Goal: Task Accomplishment & Management: Manage account settings

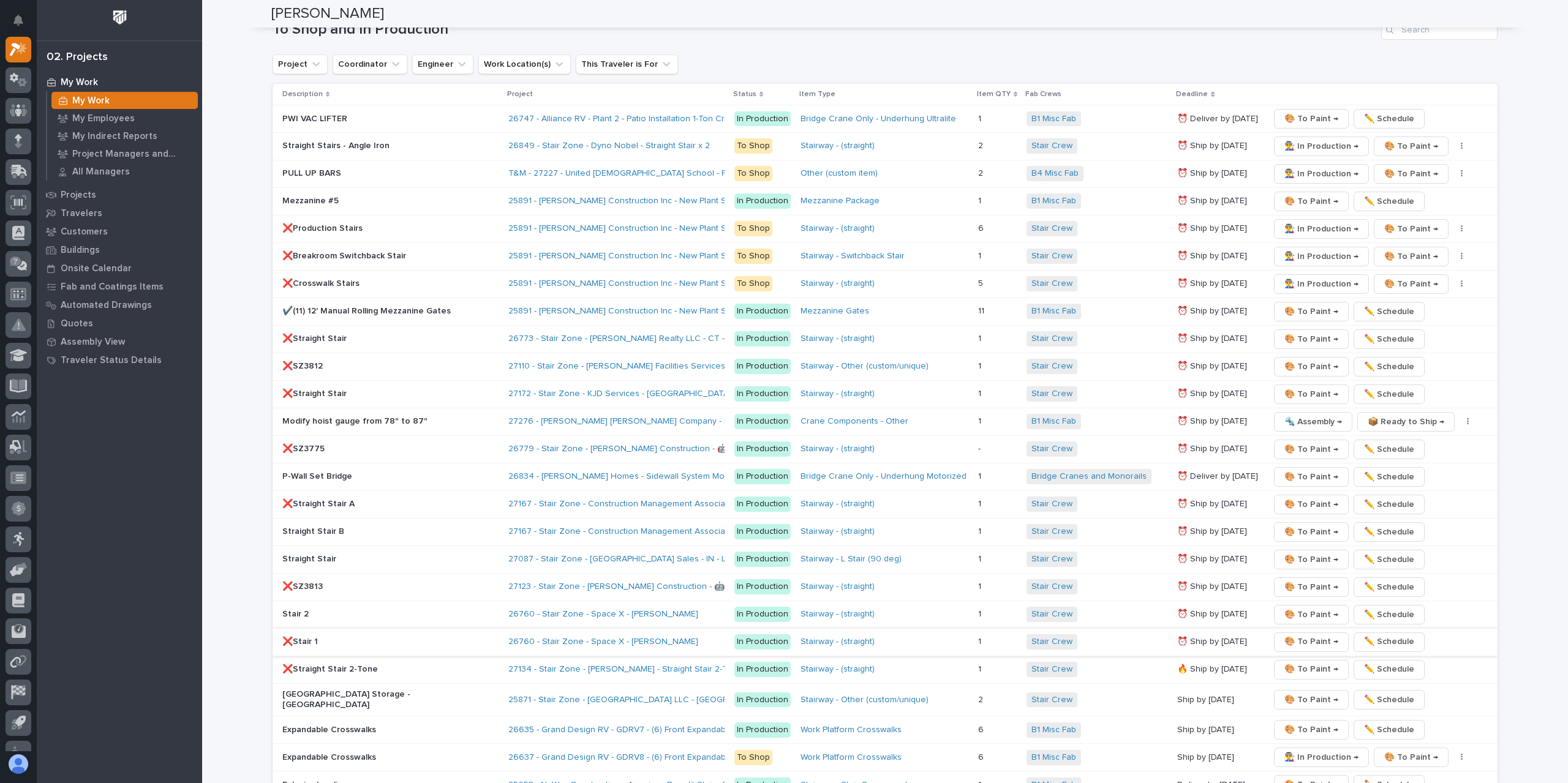
scroll to position [1898, 0]
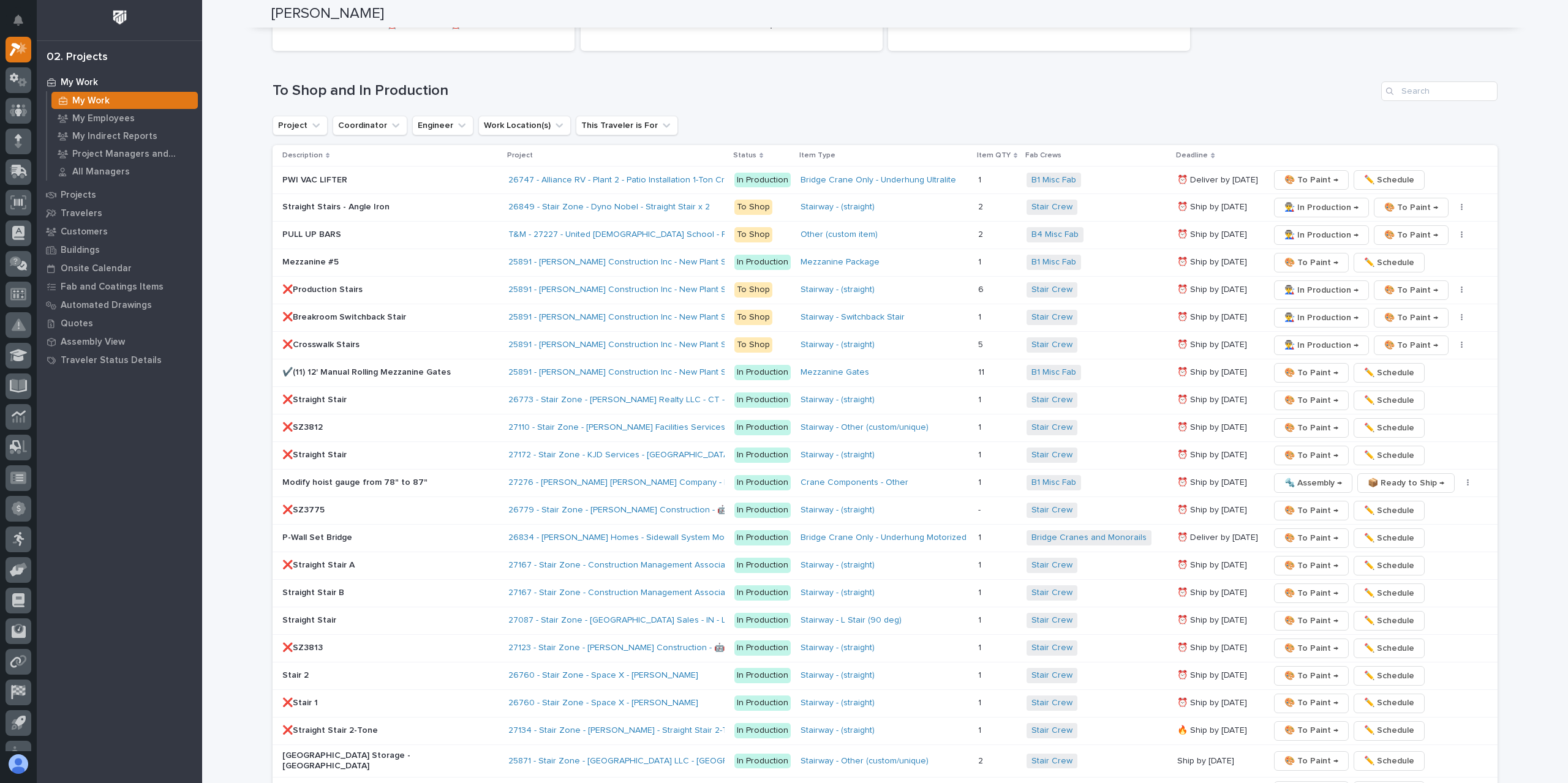
click at [331, 423] on p "❌SZ3812" at bounding box center [389, 428] width 214 height 11
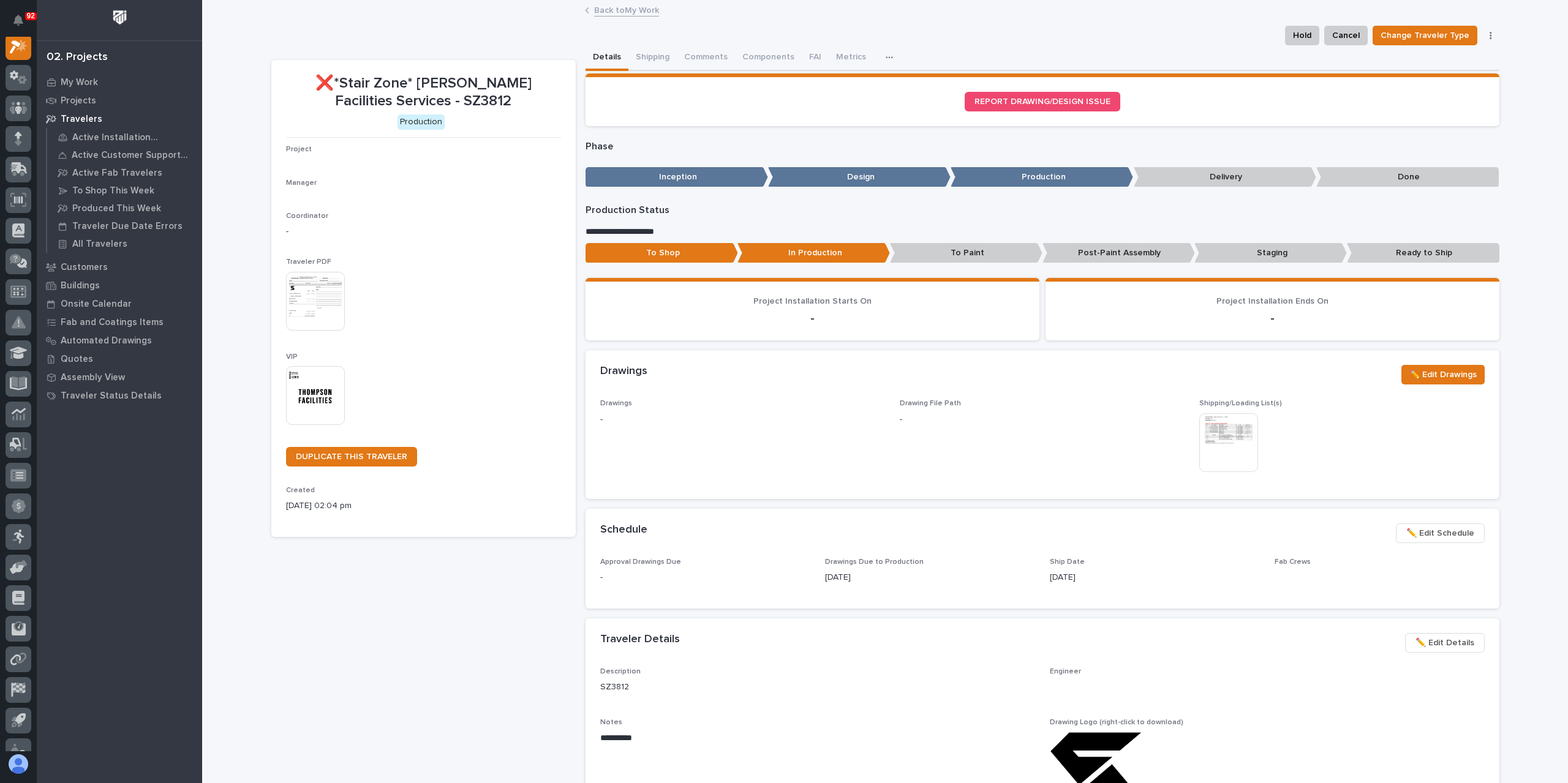
scroll to position [30, 0]
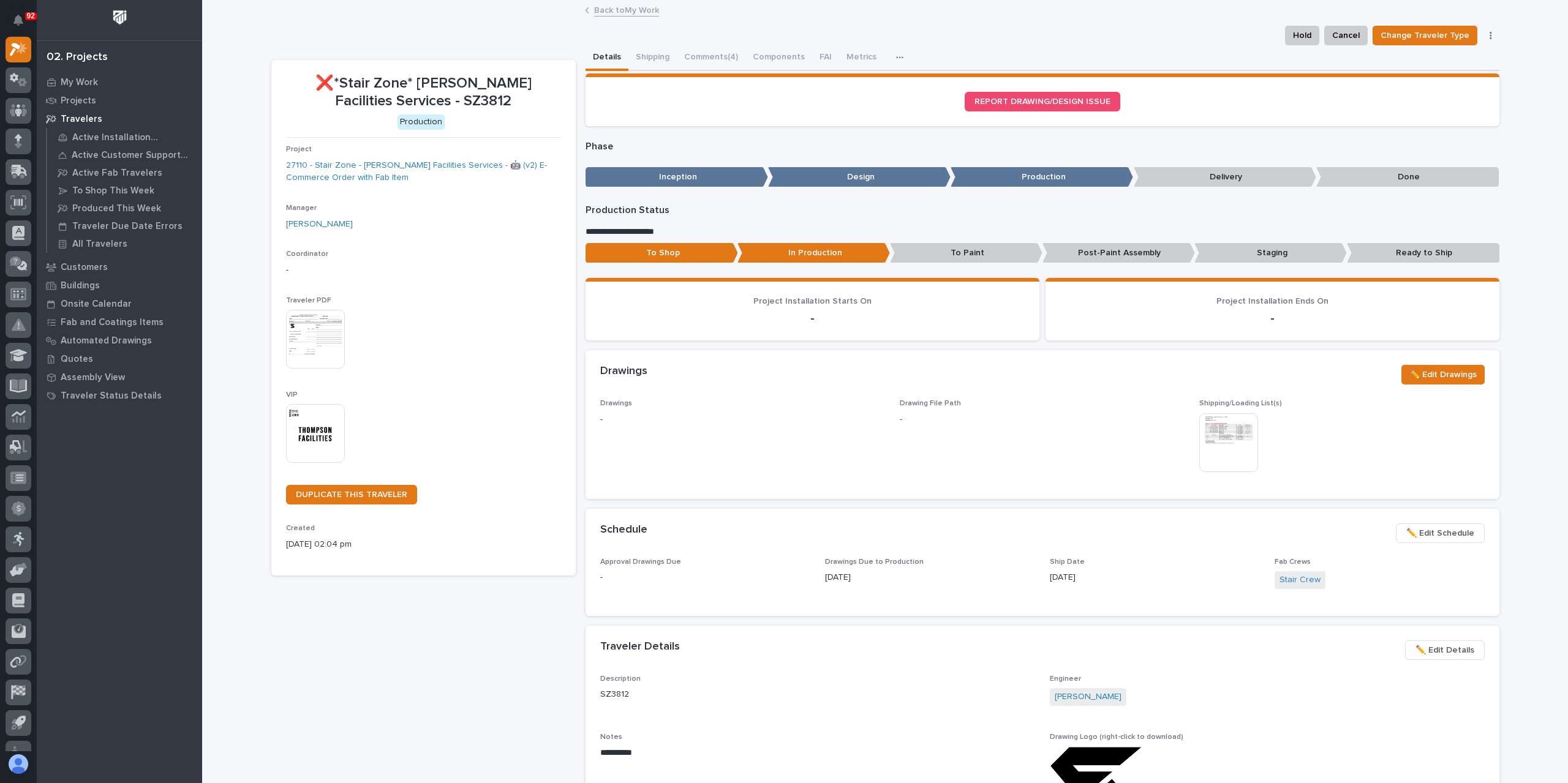
click at [1275, 252] on p "Staging" at bounding box center [1270, 253] width 152 height 21
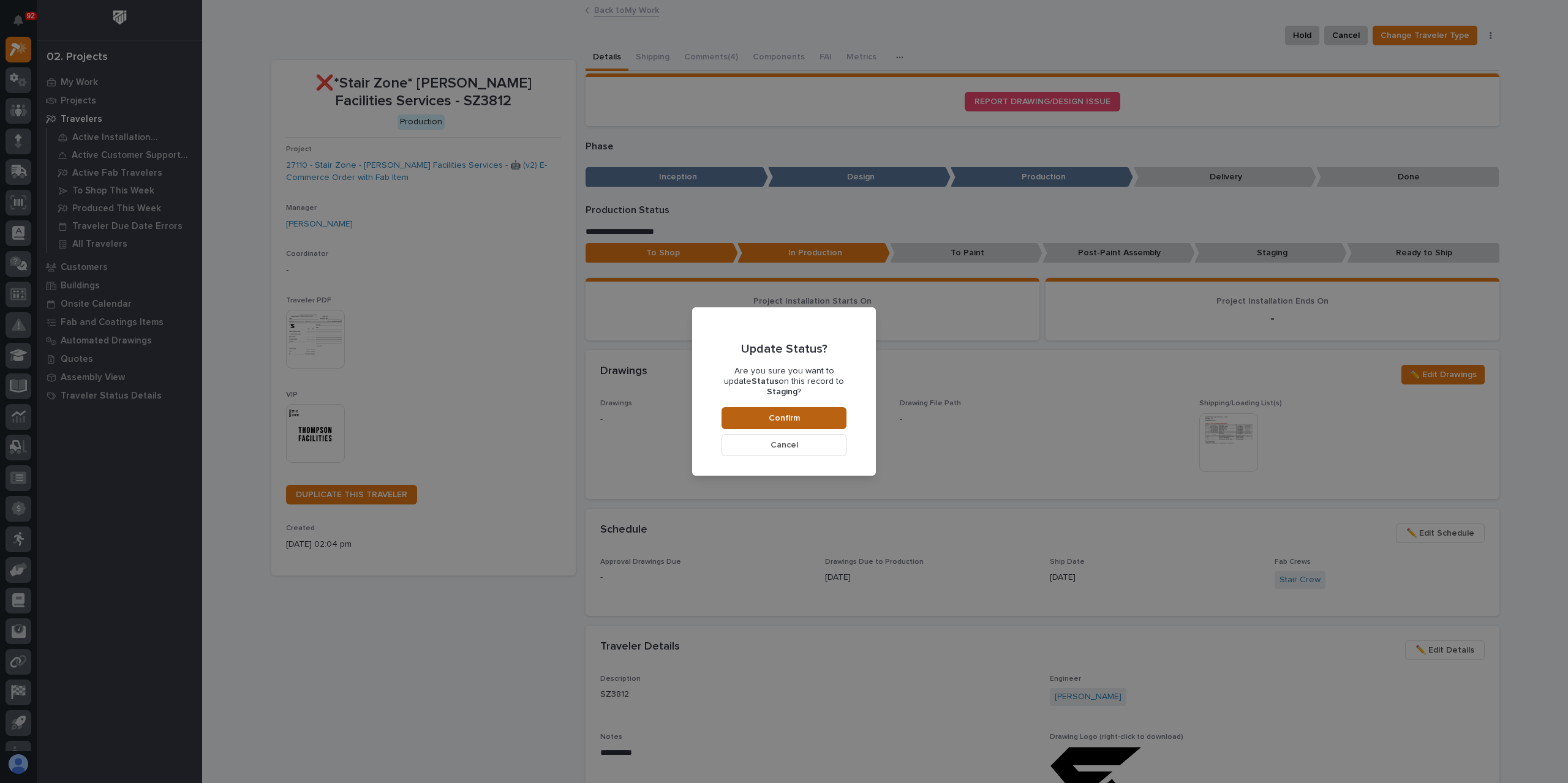
click at [813, 410] on button "Confirm" at bounding box center [784, 418] width 125 height 22
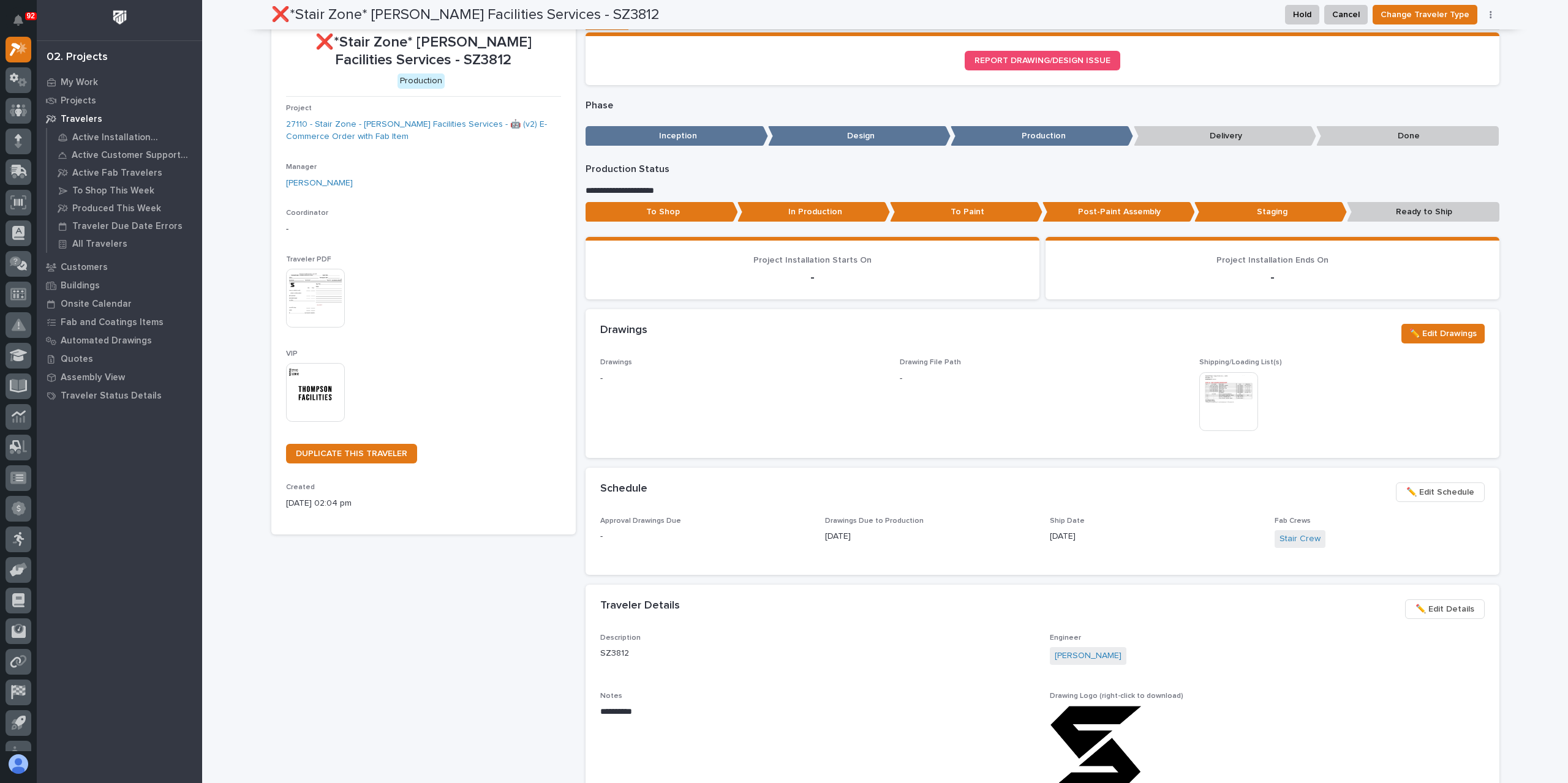
scroll to position [0, 0]
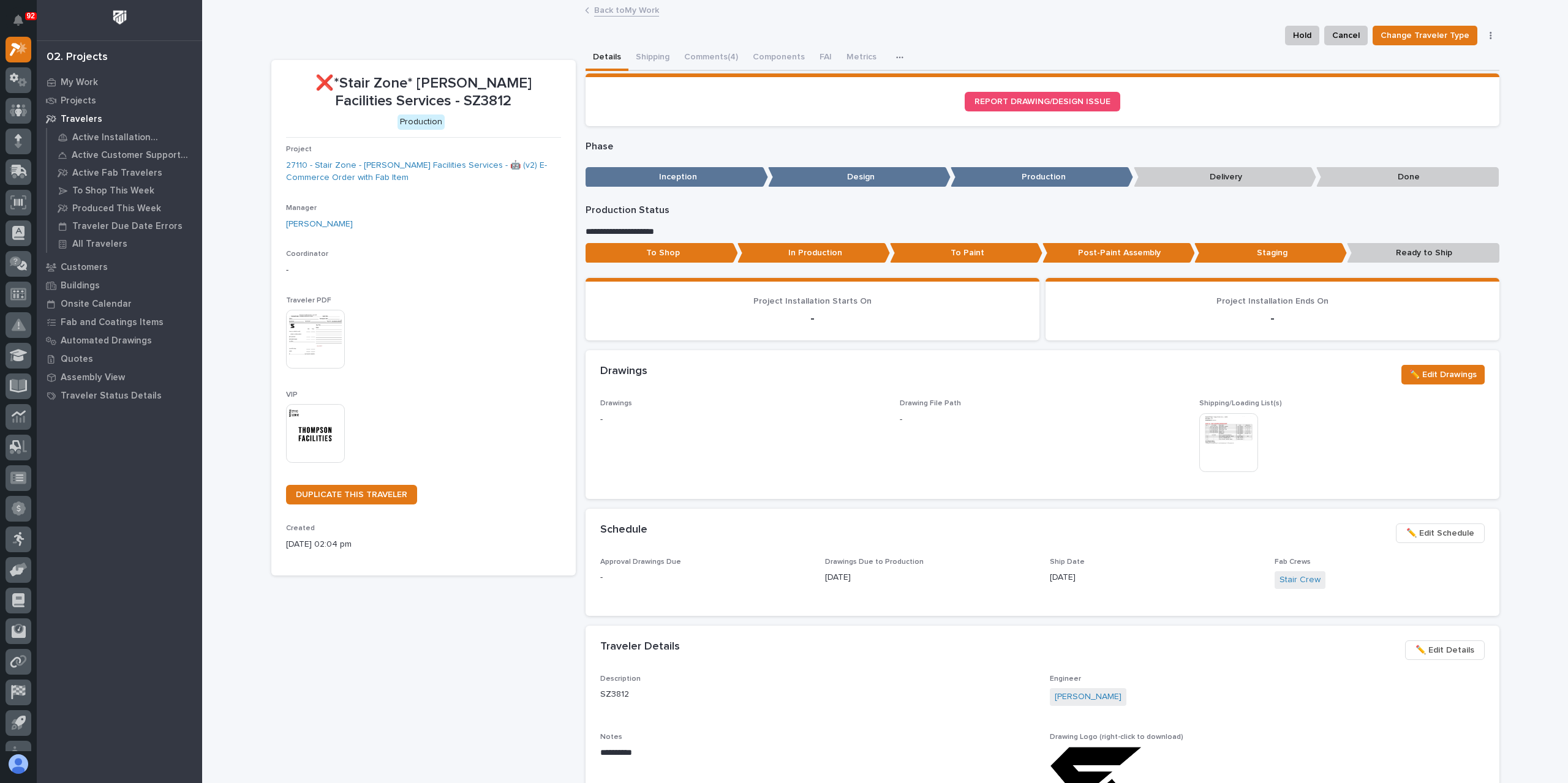
click at [610, 15] on link "Back to My Work" at bounding box center [626, 9] width 65 height 14
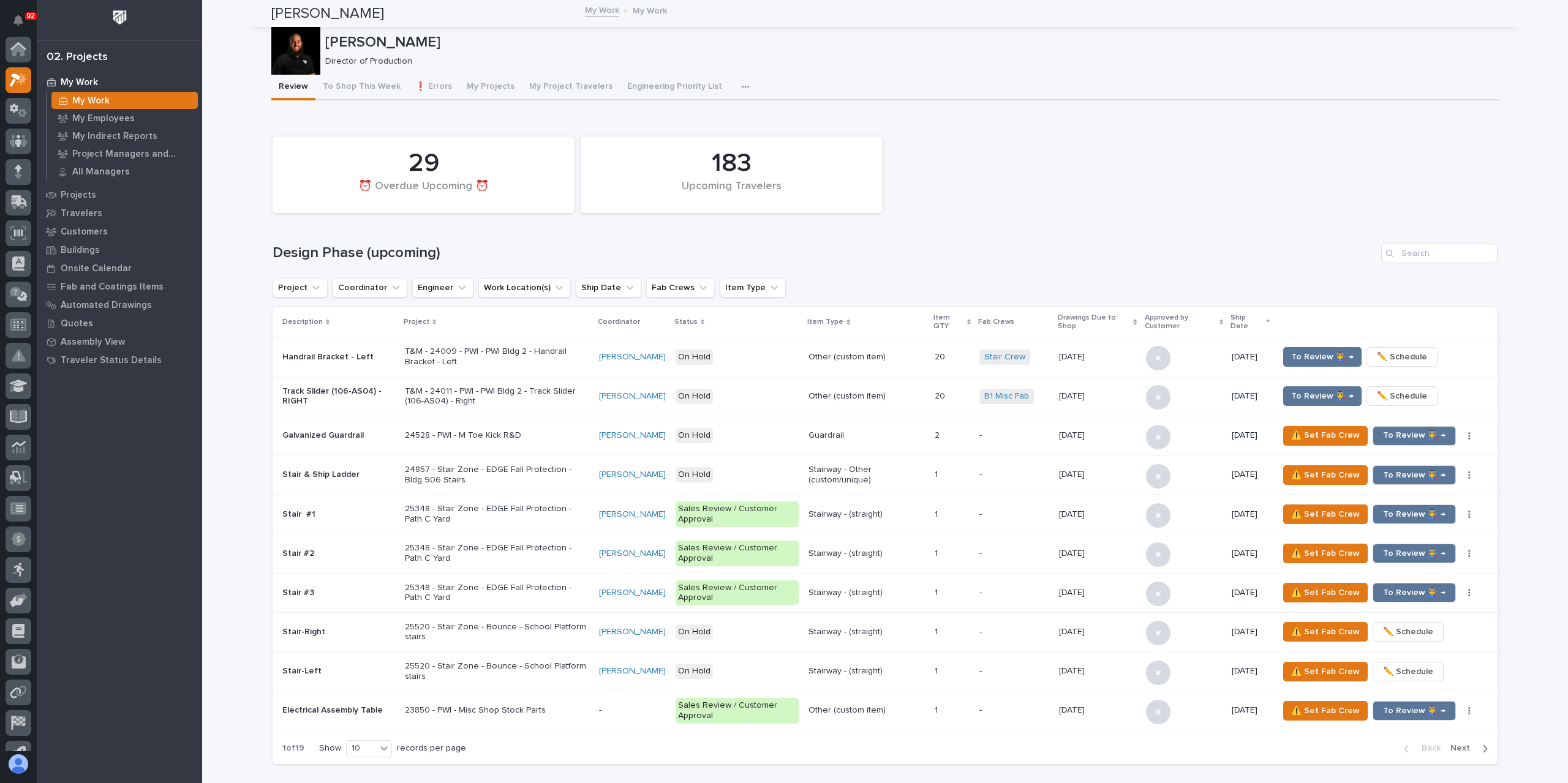
scroll to position [33, 0]
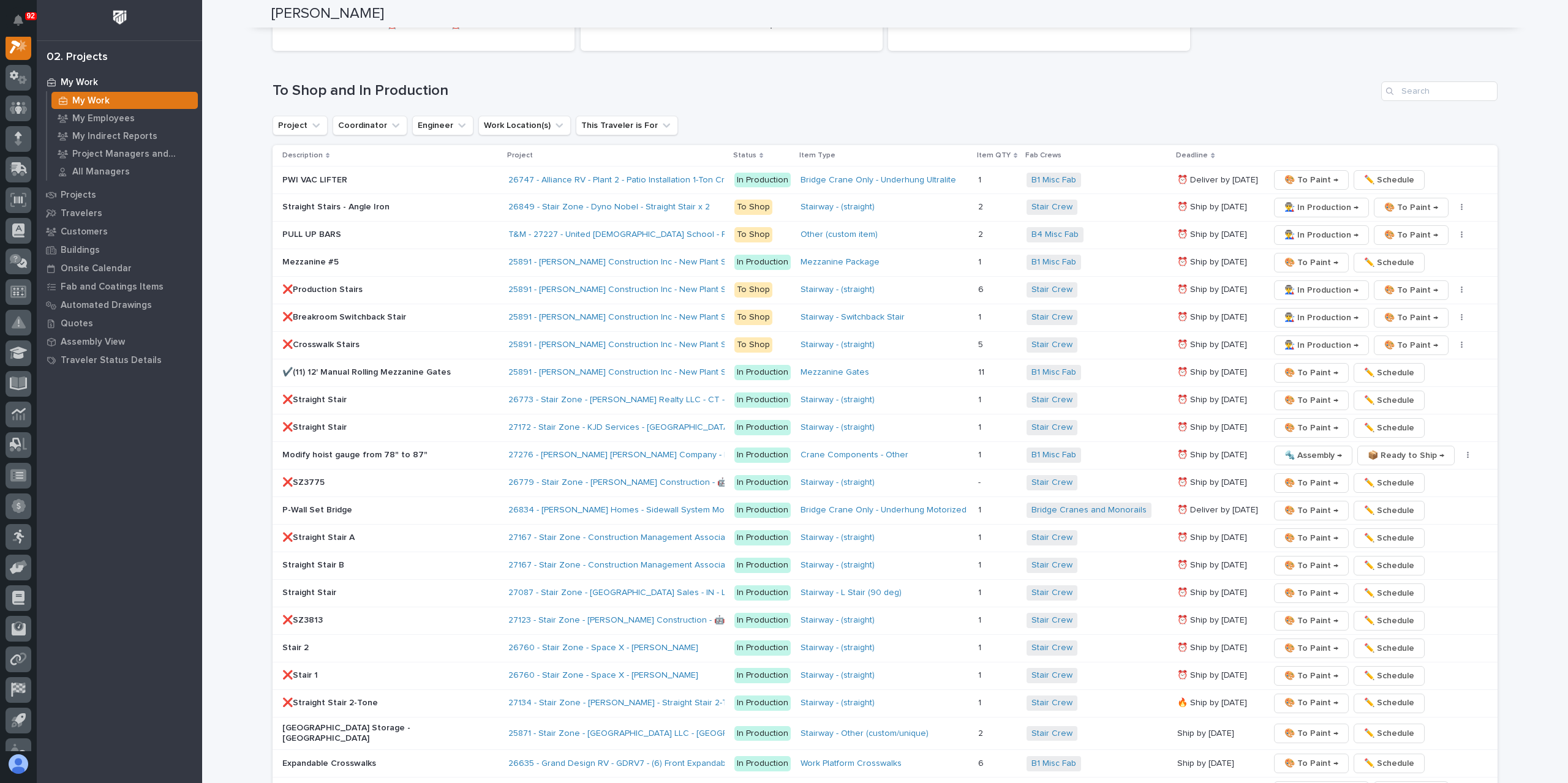
click at [336, 280] on div "❌Production Stairs" at bounding box center [390, 290] width 216 height 21
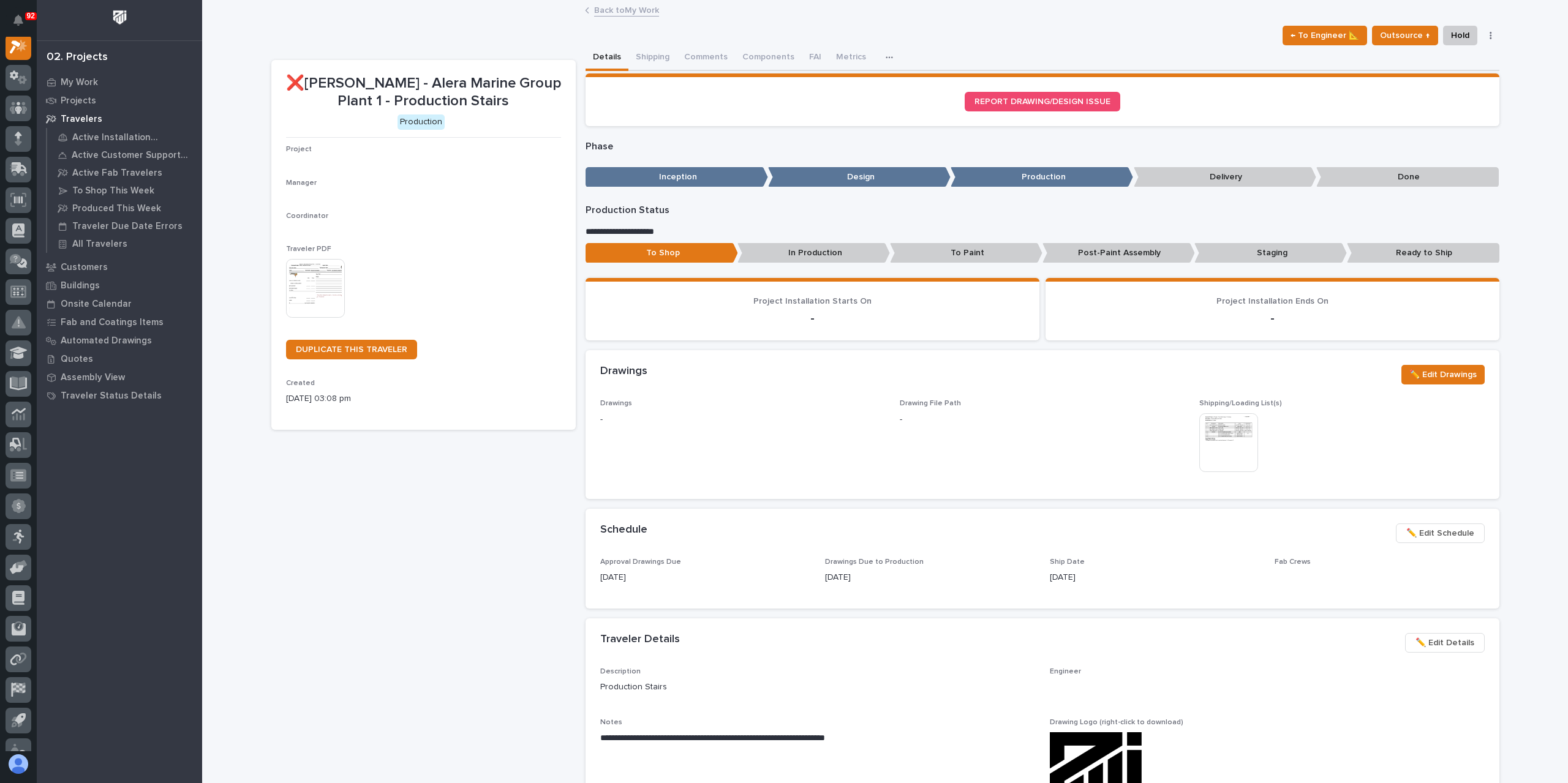
scroll to position [30, 0]
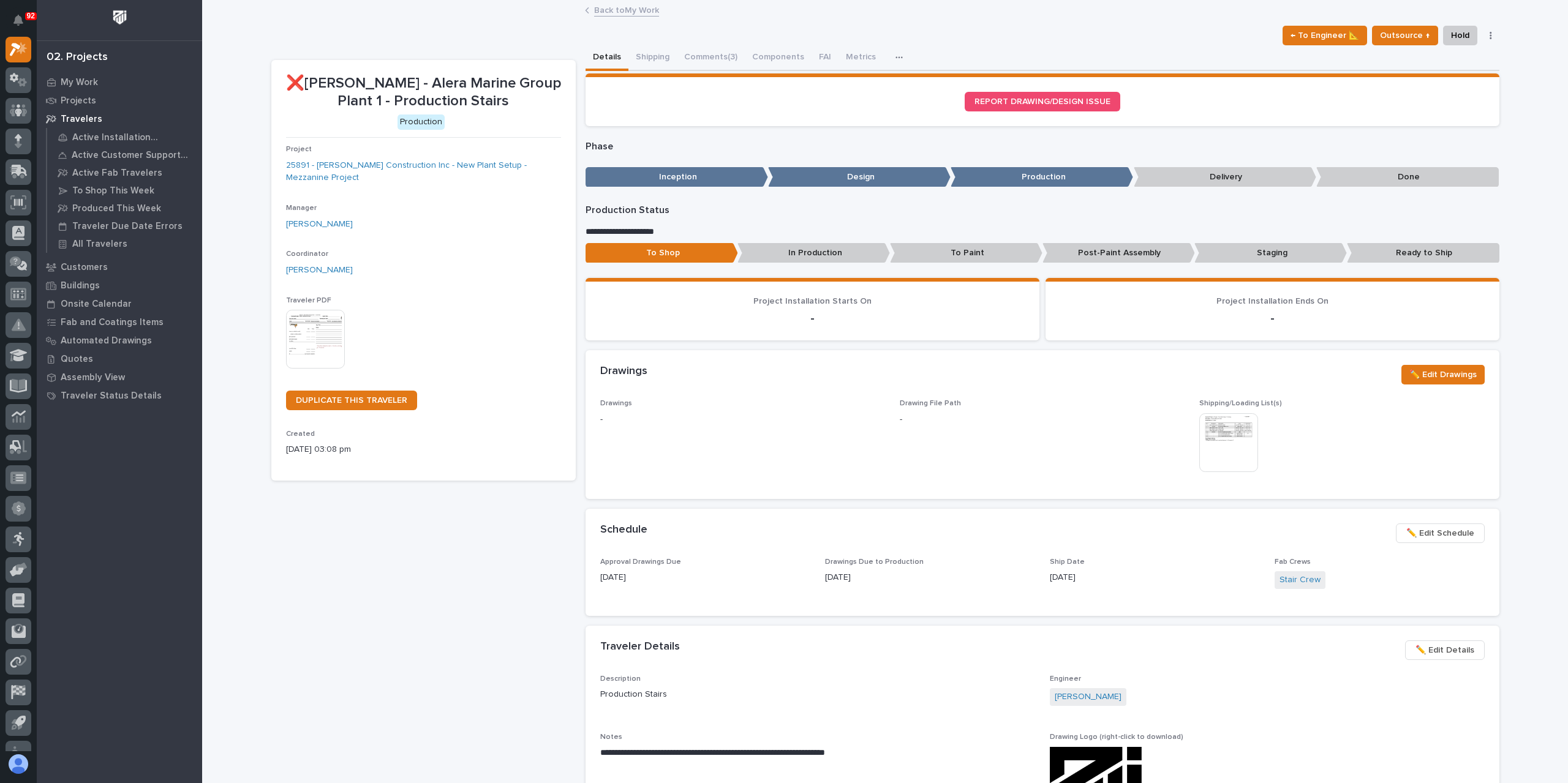
click at [1441, 533] on span "✏️ Edit Schedule" at bounding box center [1440, 534] width 68 height 15
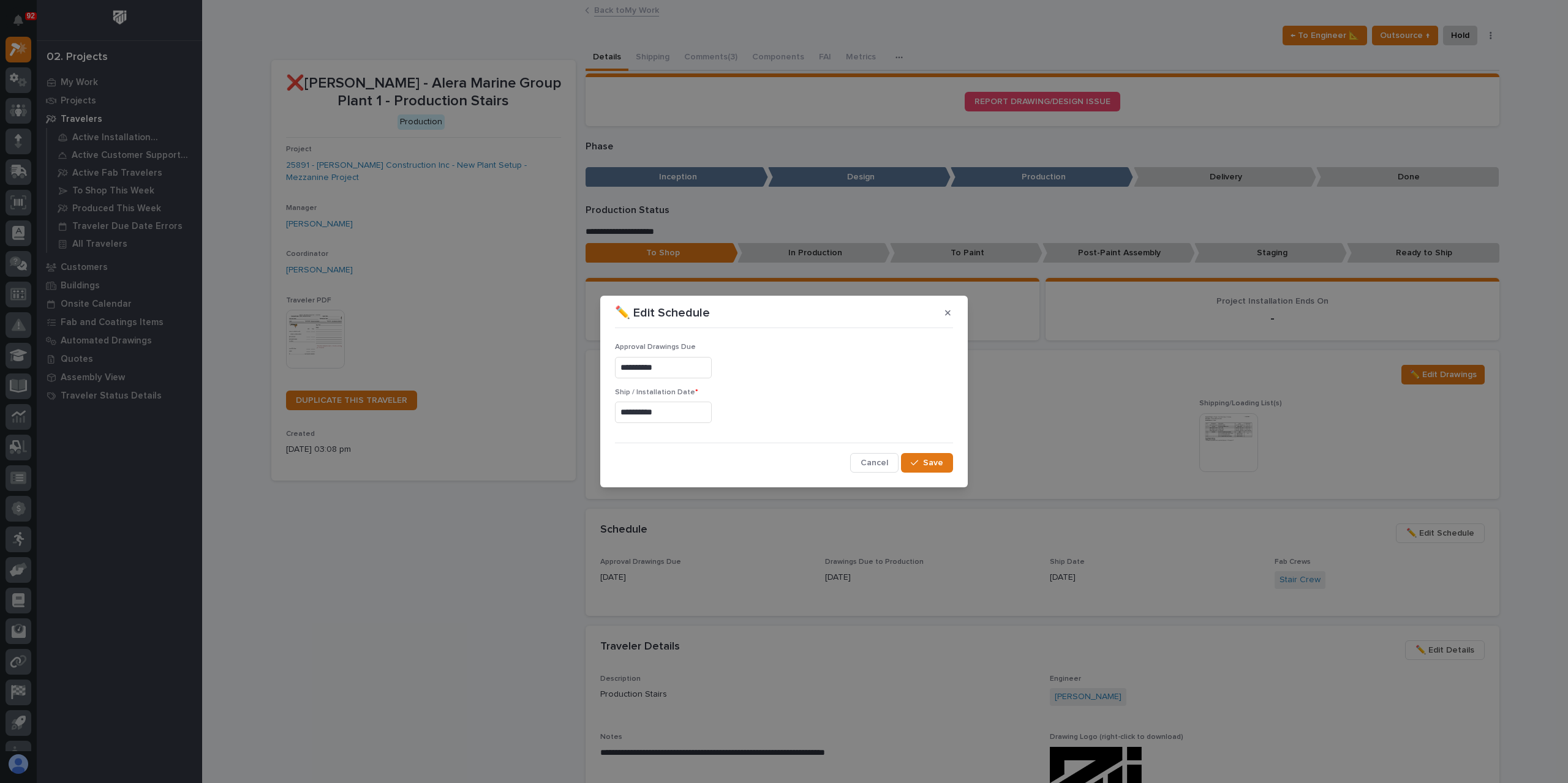
click at [694, 421] on input "**********" at bounding box center [663, 412] width 97 height 21
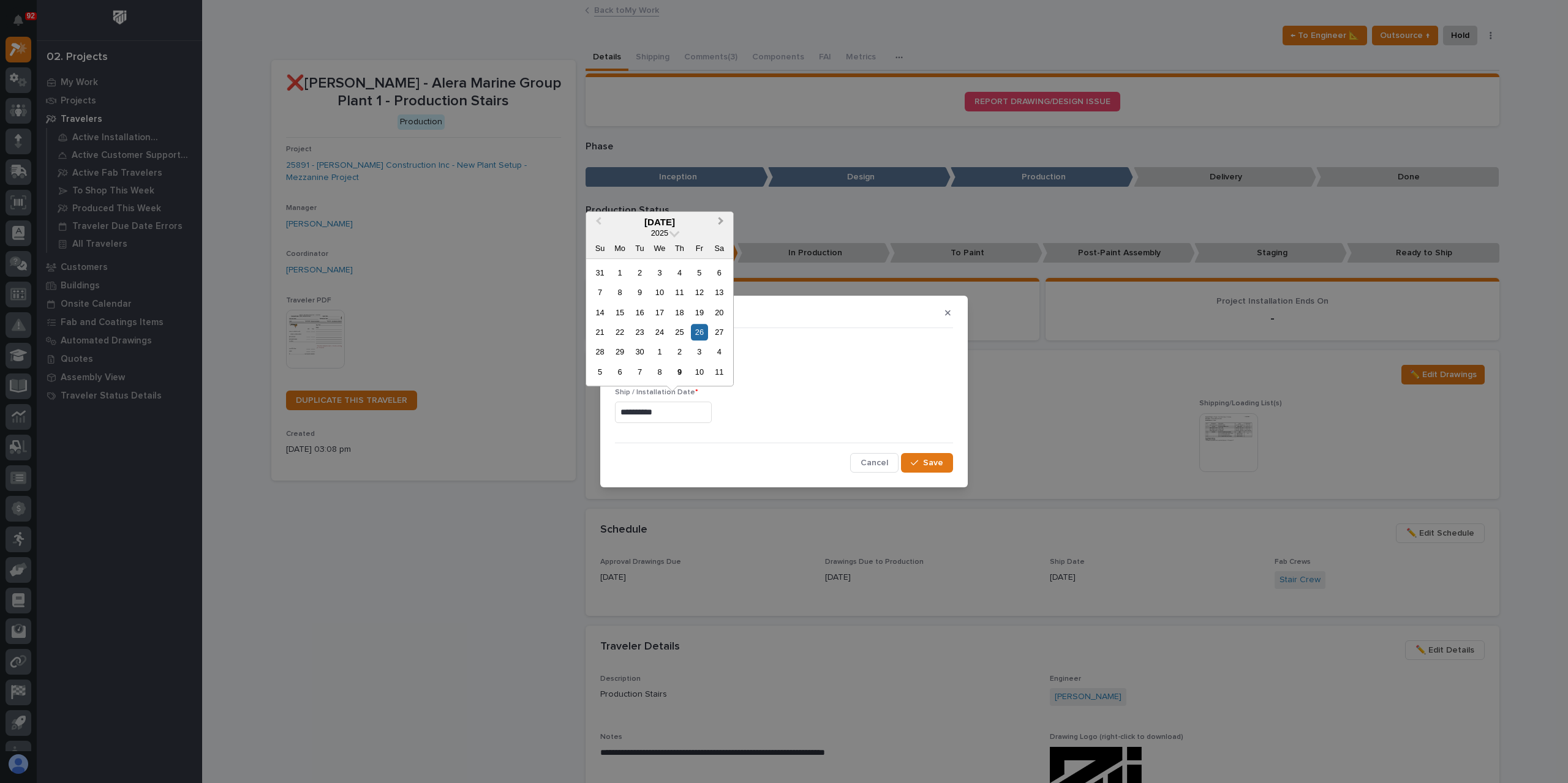
click at [718, 227] on button "Next Month" at bounding box center [722, 223] width 20 height 20
click at [695, 330] on div "24" at bounding box center [699, 332] width 17 height 17
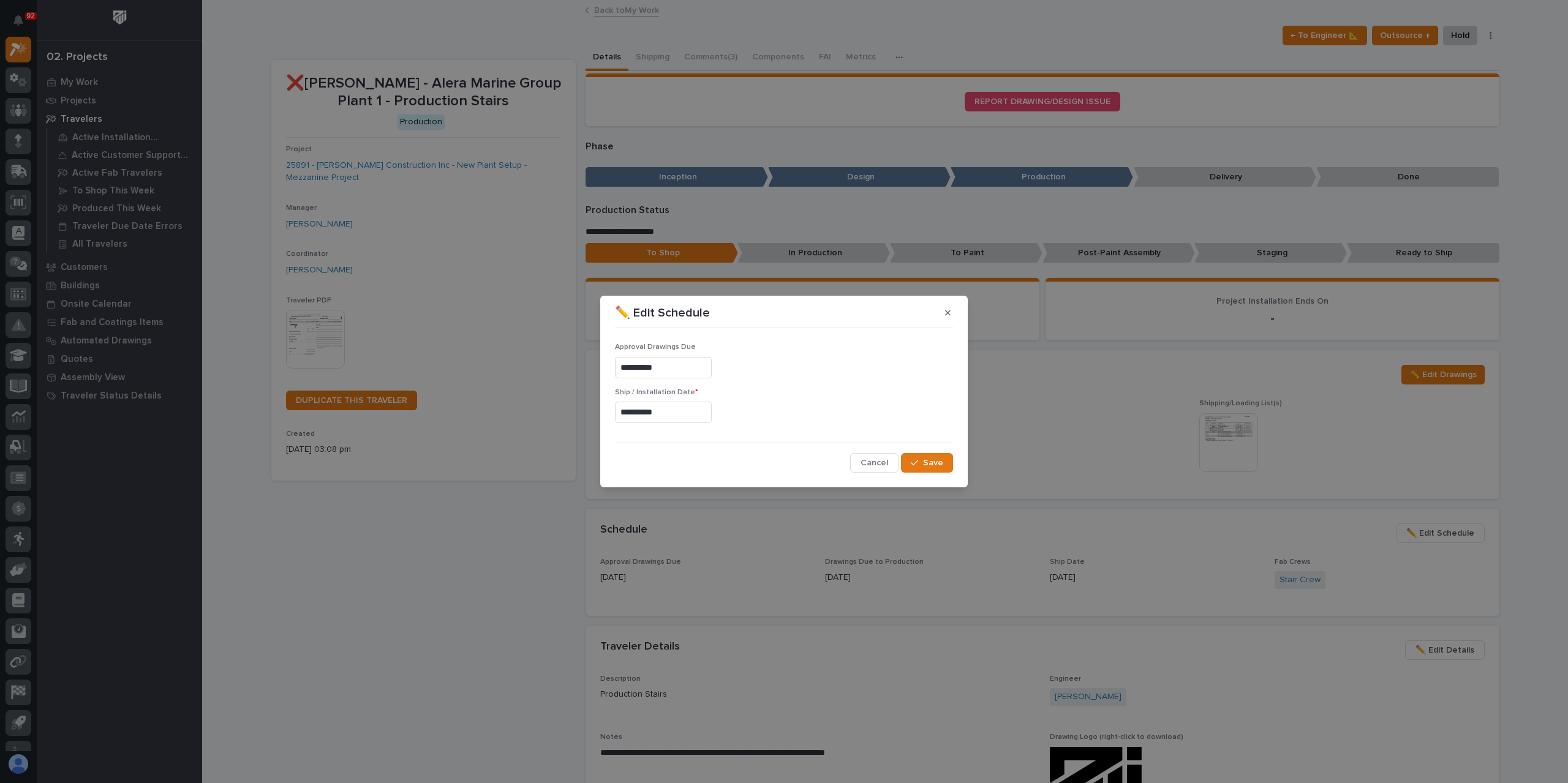
type input "**********"
click at [928, 460] on span "Save" at bounding box center [933, 463] width 21 height 11
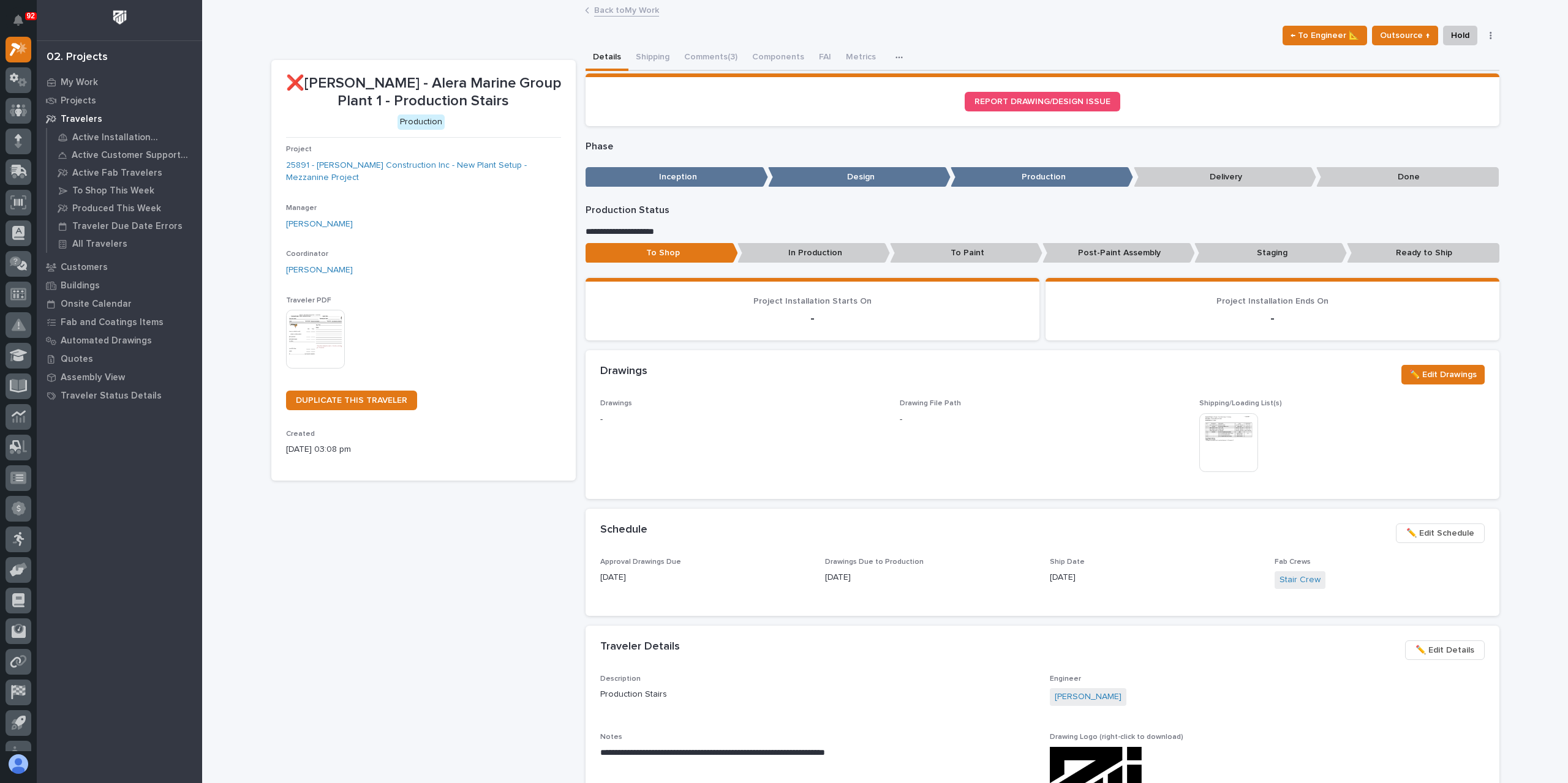
click at [1418, 538] on span "✏️ Edit Schedule" at bounding box center [1440, 534] width 68 height 15
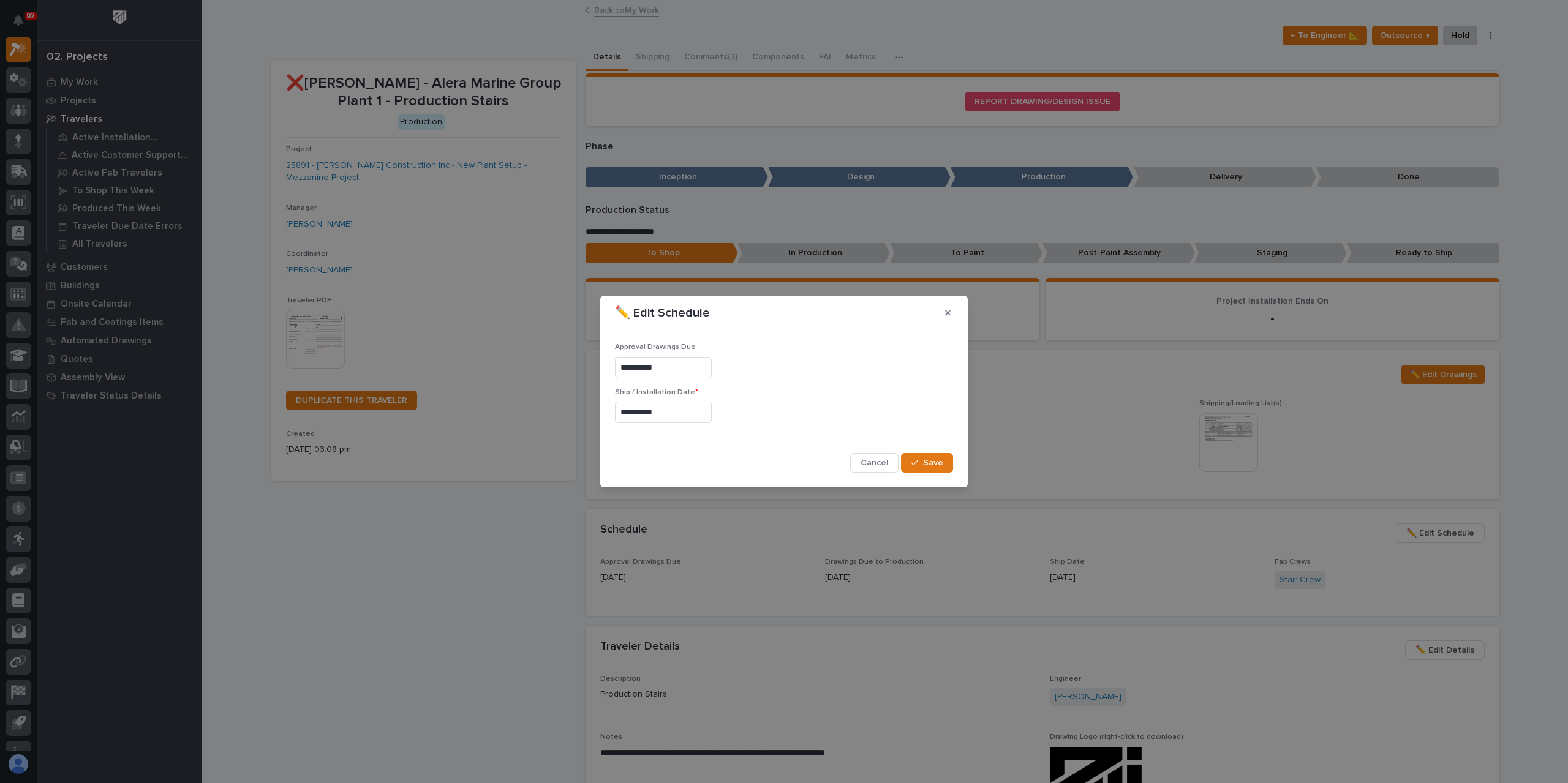
click at [684, 417] on input "**********" at bounding box center [663, 412] width 97 height 21
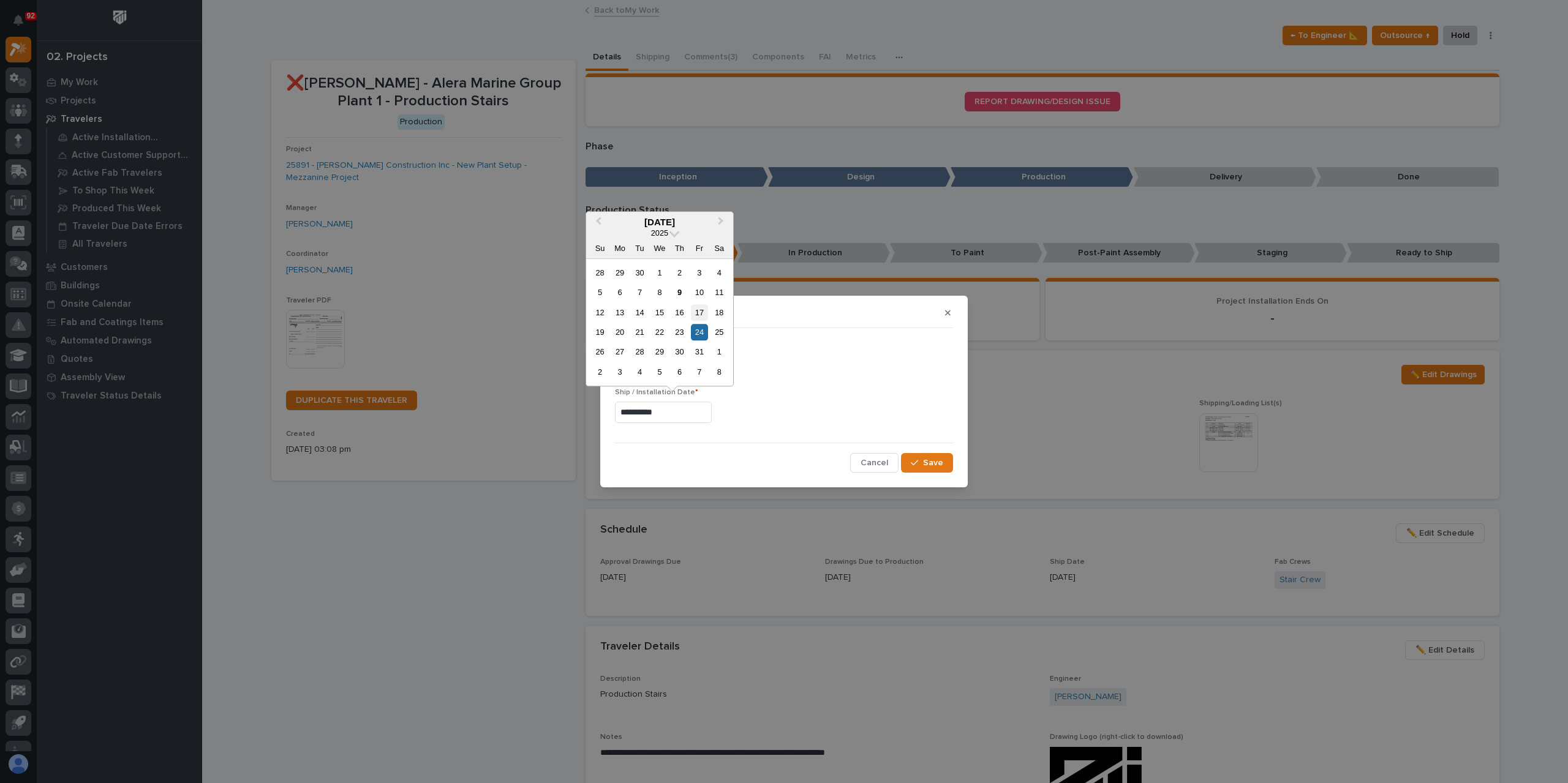
click at [702, 312] on div "17" at bounding box center [699, 313] width 17 height 17
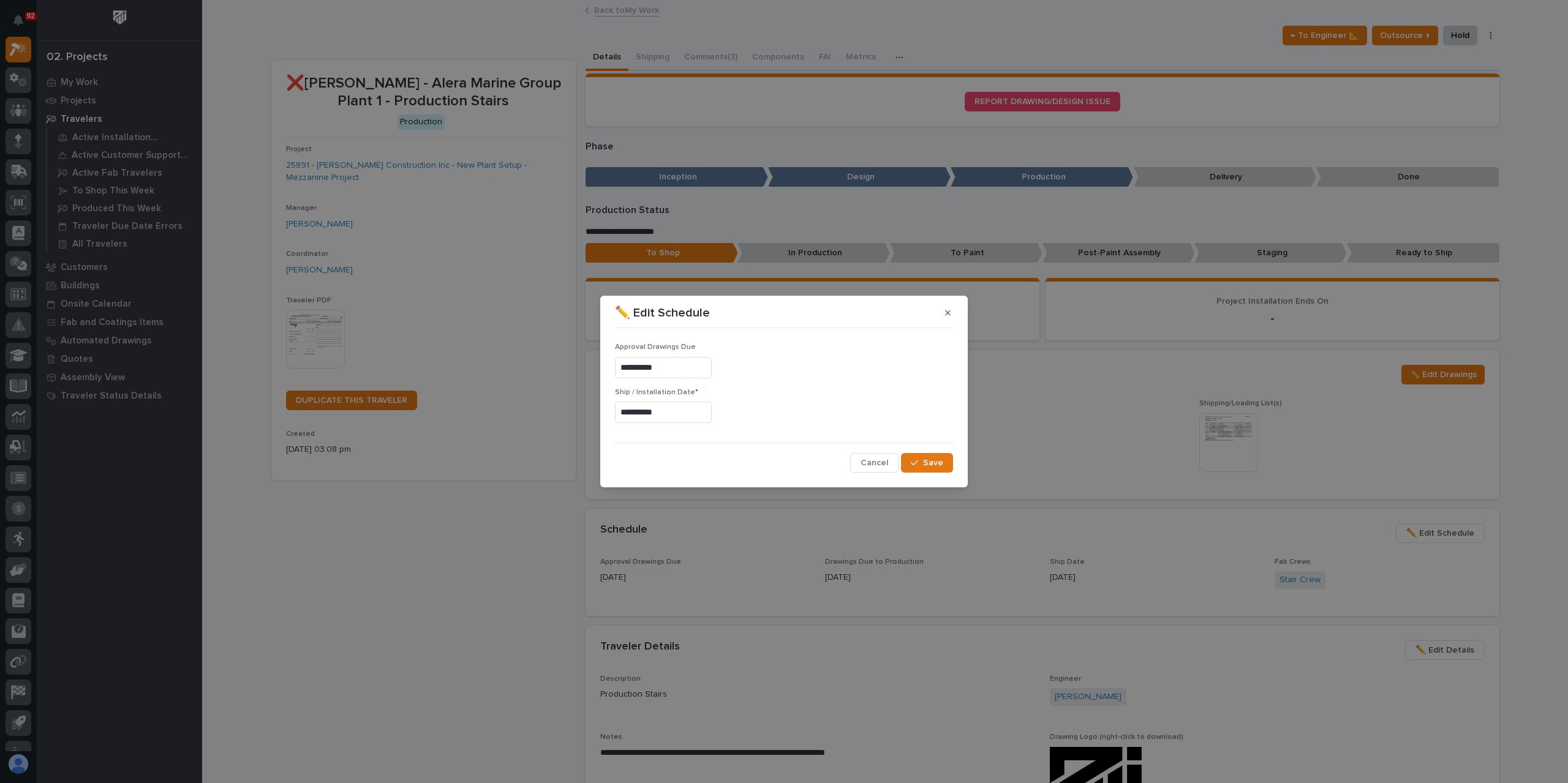
type input "**********"
click at [938, 462] on span "Save" at bounding box center [933, 463] width 21 height 11
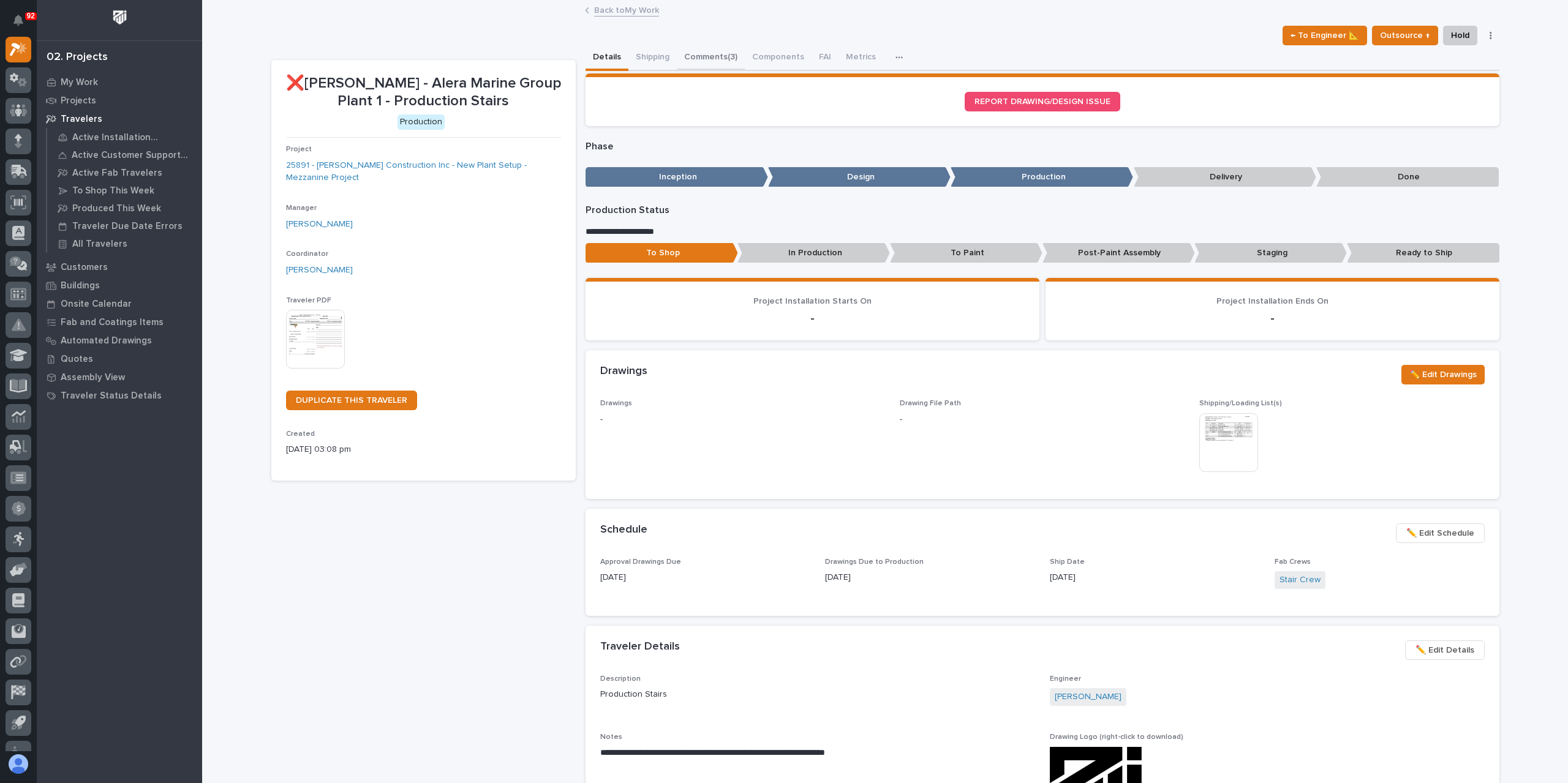
click at [698, 58] on button "Comments (3)" at bounding box center [710, 58] width 68 height 25
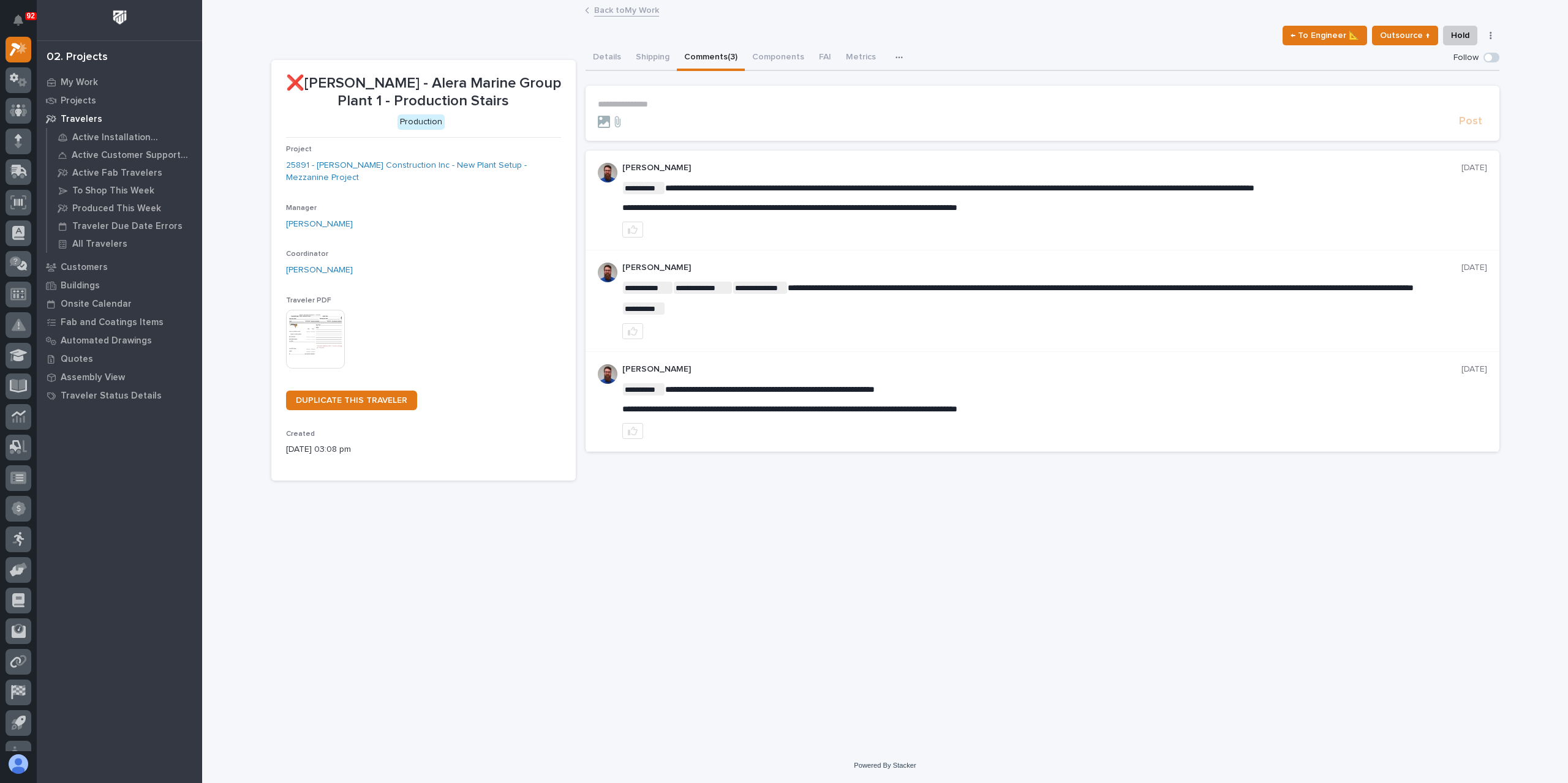
click at [629, 9] on link "Back to My Work" at bounding box center [626, 9] width 65 height 14
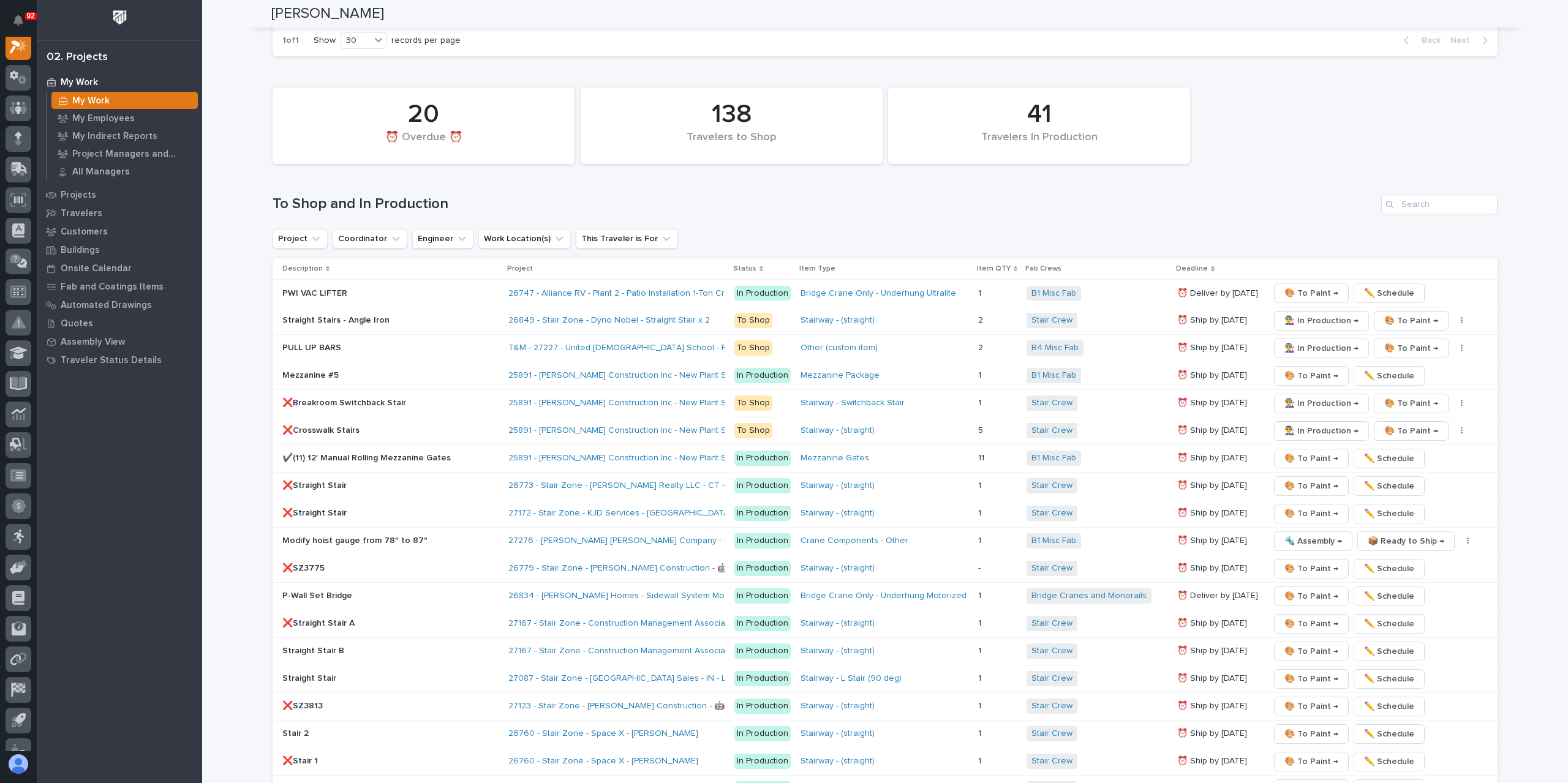
scroll to position [1898, 0]
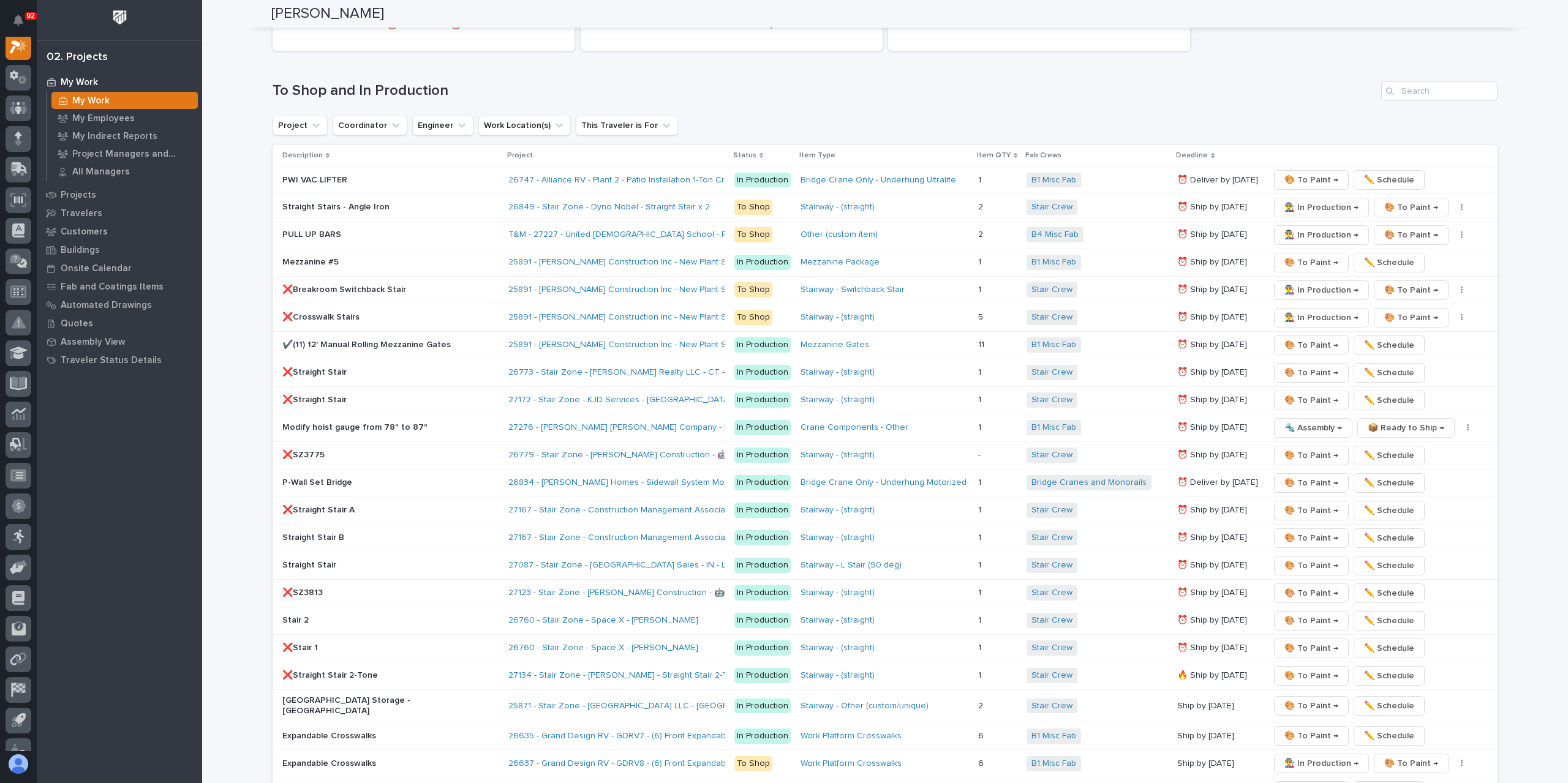
click at [325, 285] on p "❌Breakroom Switchback Stair" at bounding box center [389, 290] width 214 height 11
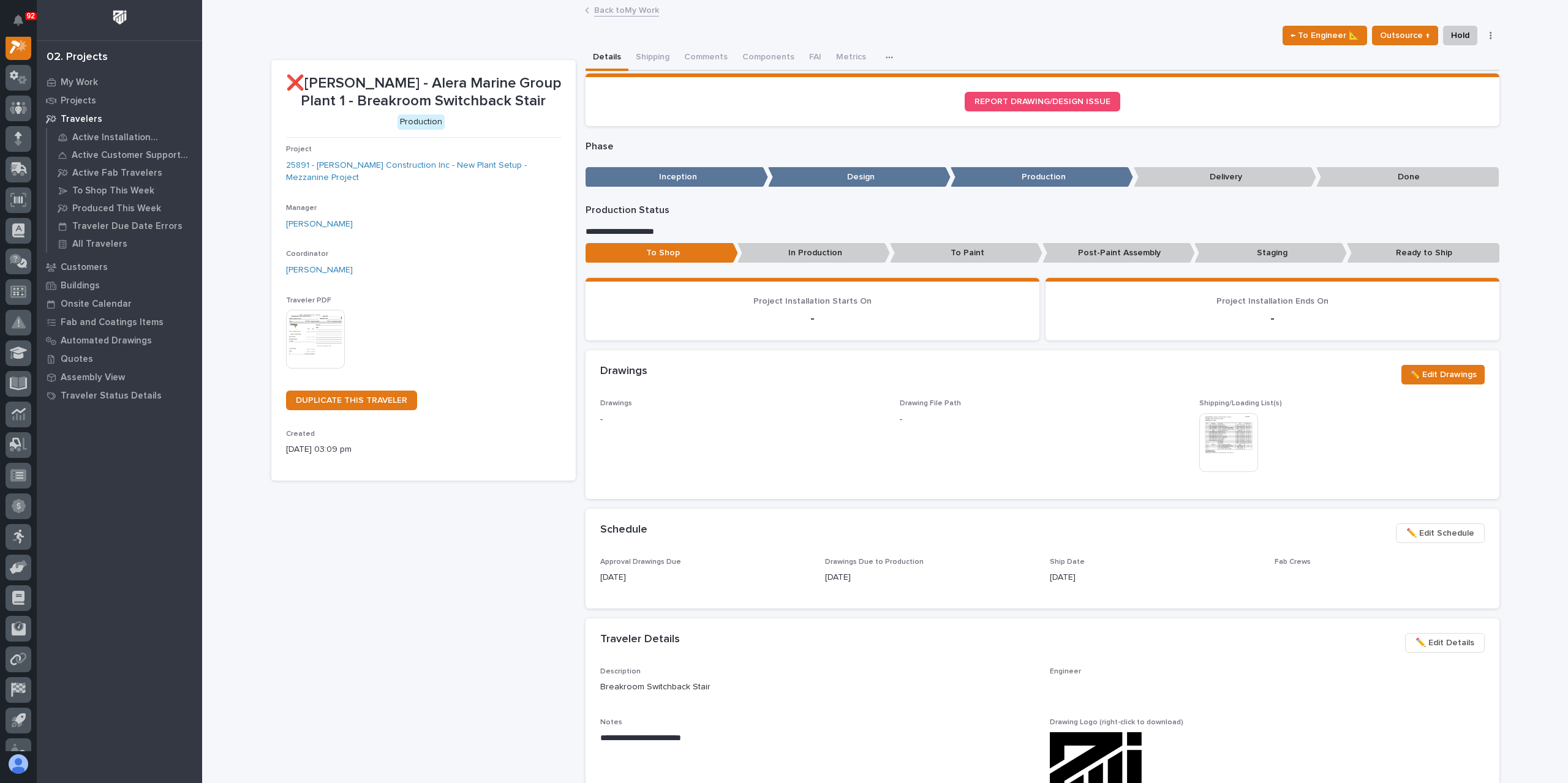
scroll to position [30, 0]
click at [1459, 531] on span "✏️ Edit Schedule" at bounding box center [1440, 534] width 68 height 15
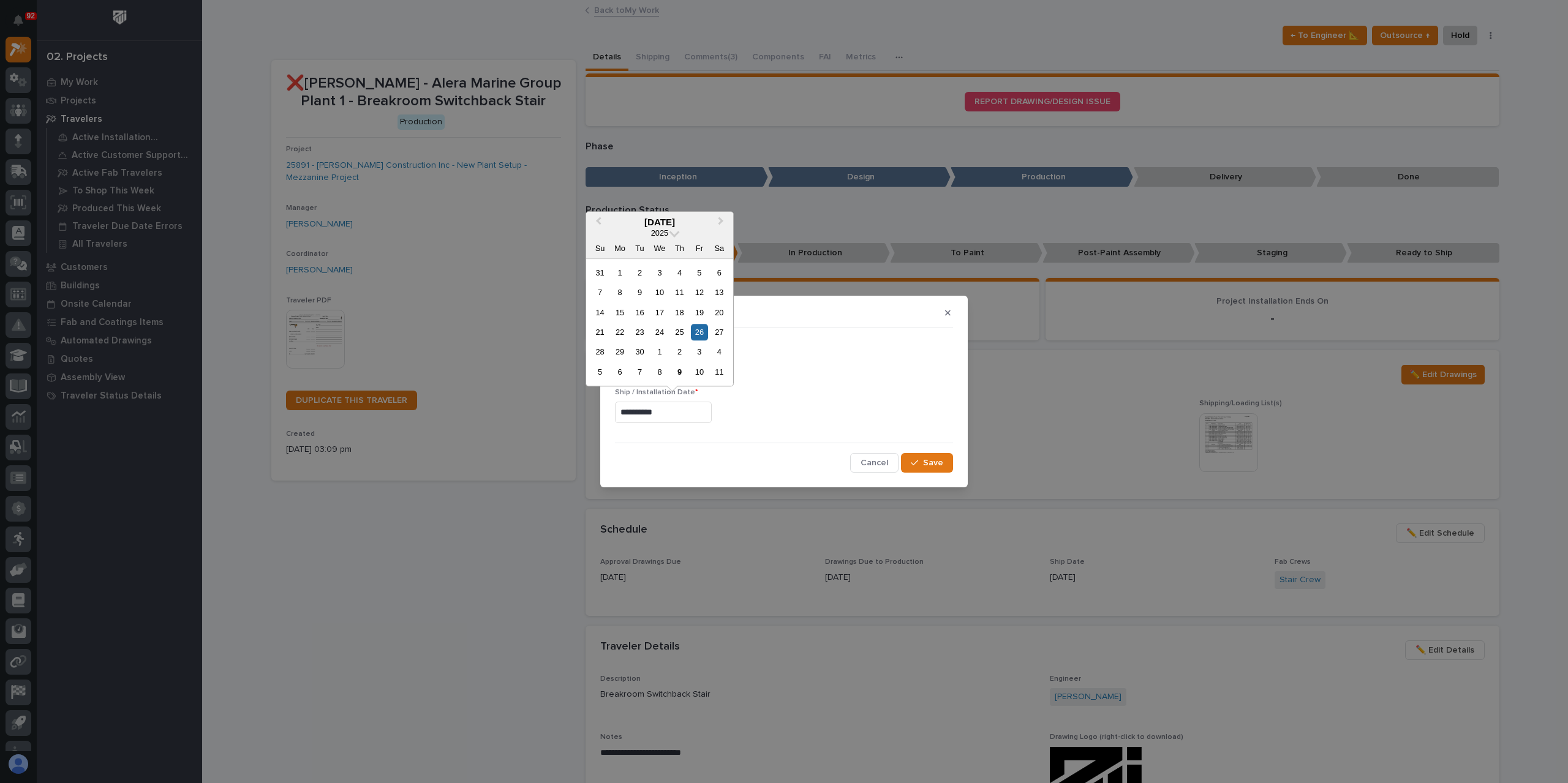
click at [712, 412] on input "**********" at bounding box center [663, 412] width 97 height 21
click at [721, 222] on span "Next Month" at bounding box center [721, 222] width 0 height 16
click at [699, 316] on div "17" at bounding box center [699, 313] width 17 height 17
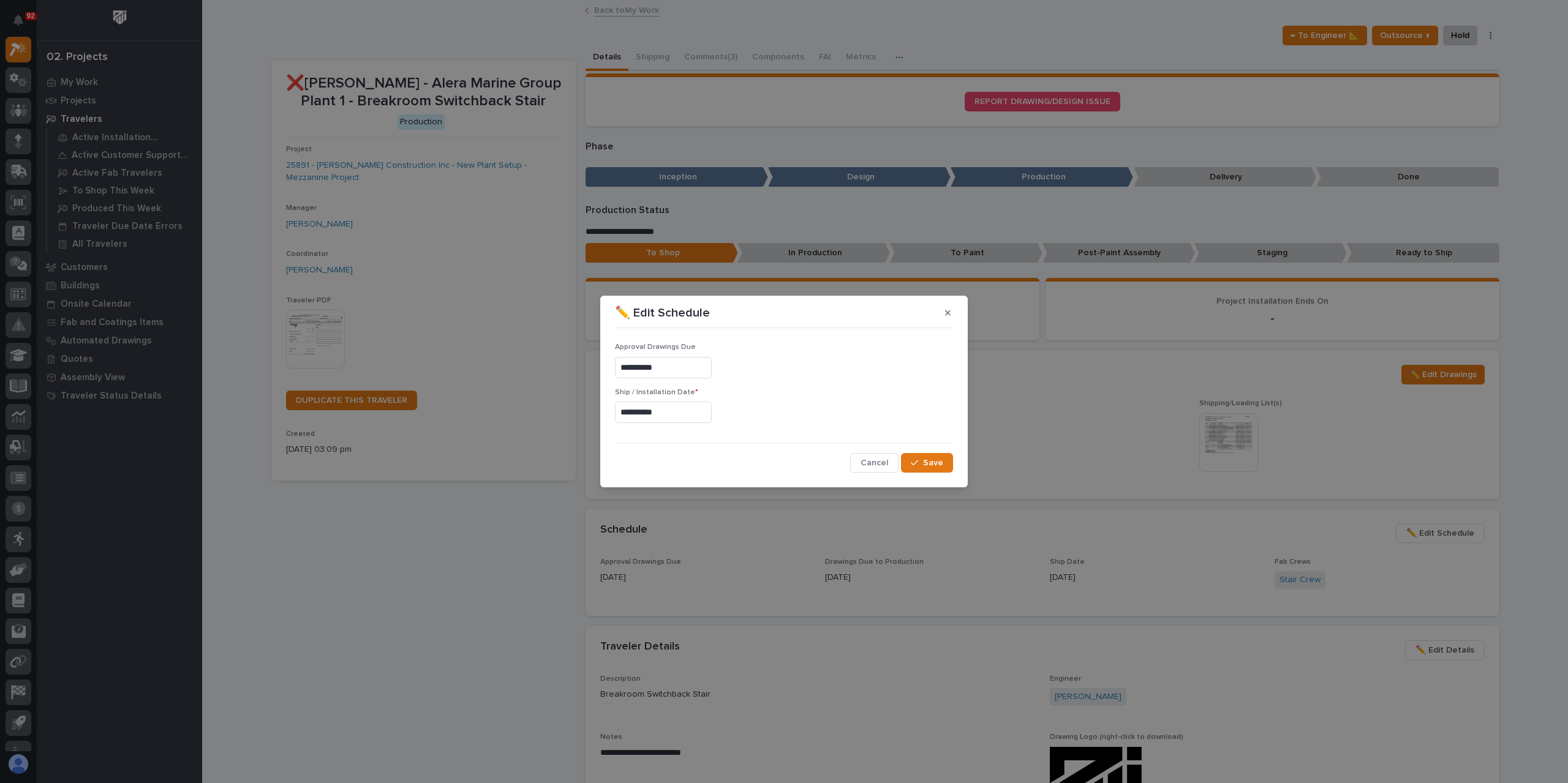
type input "**********"
click at [948, 465] on button "Save" at bounding box center [927, 463] width 52 height 20
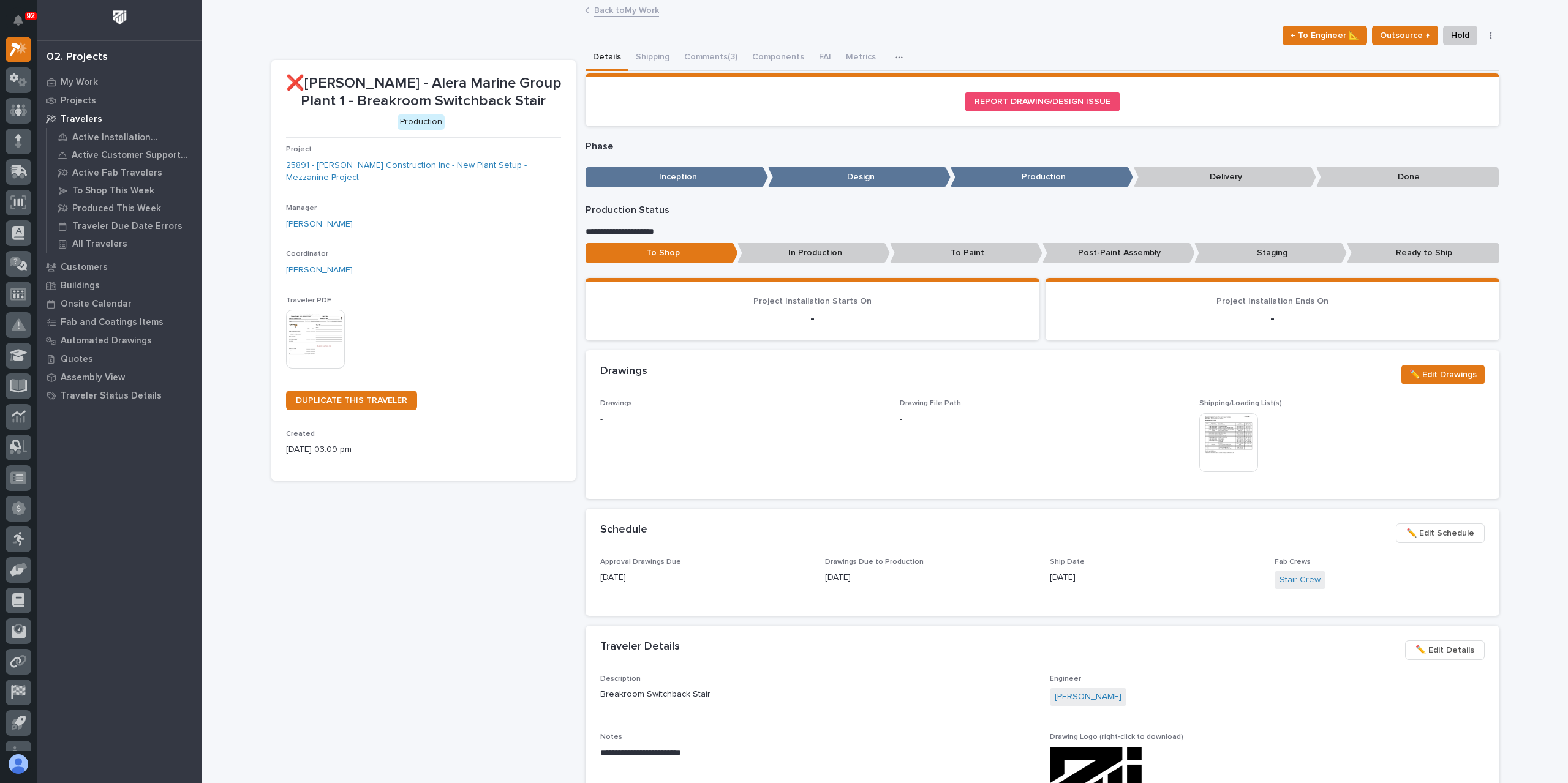
click at [597, 10] on link "Back to My Work" at bounding box center [626, 9] width 65 height 14
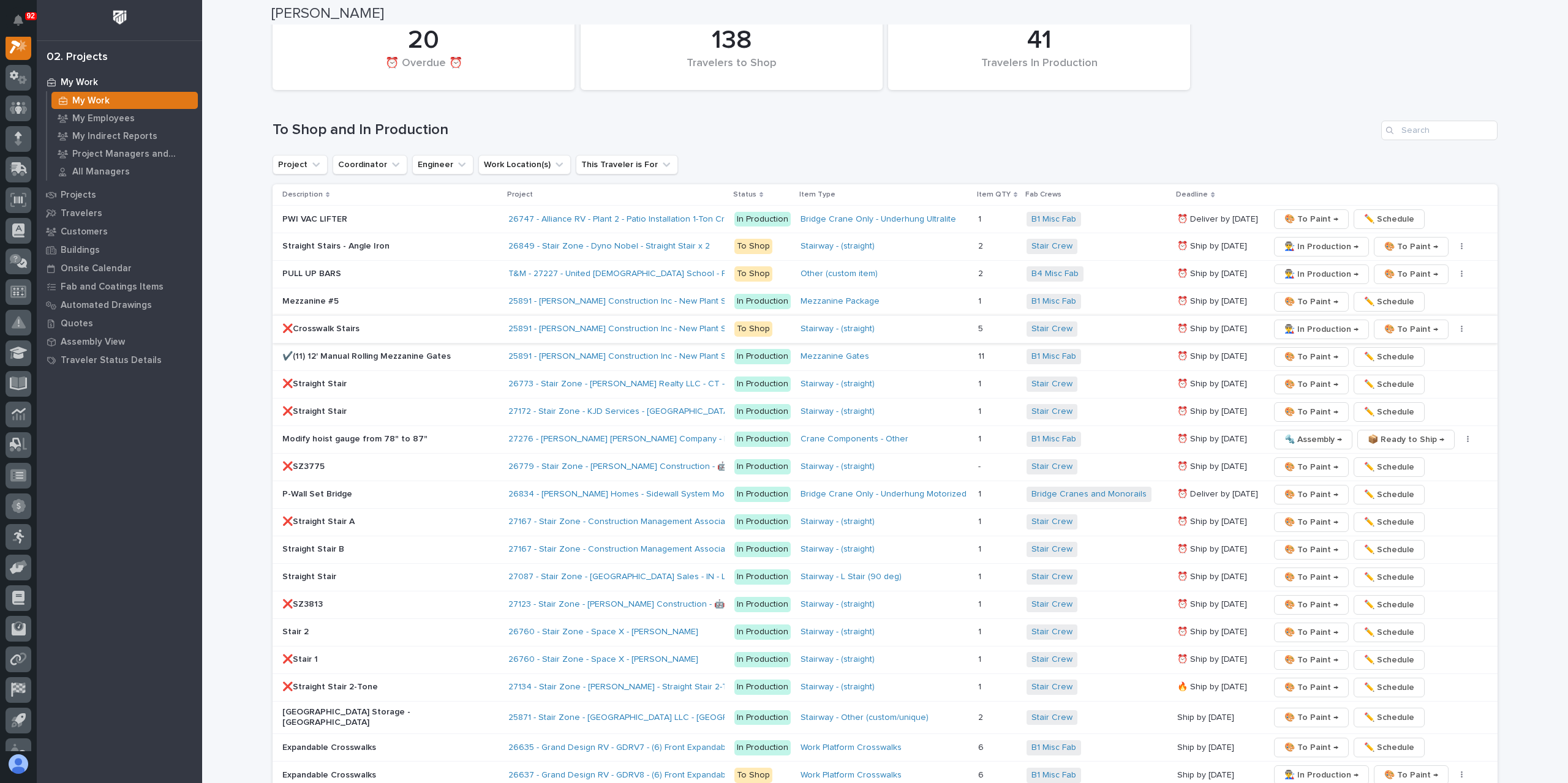
scroll to position [1898, 0]
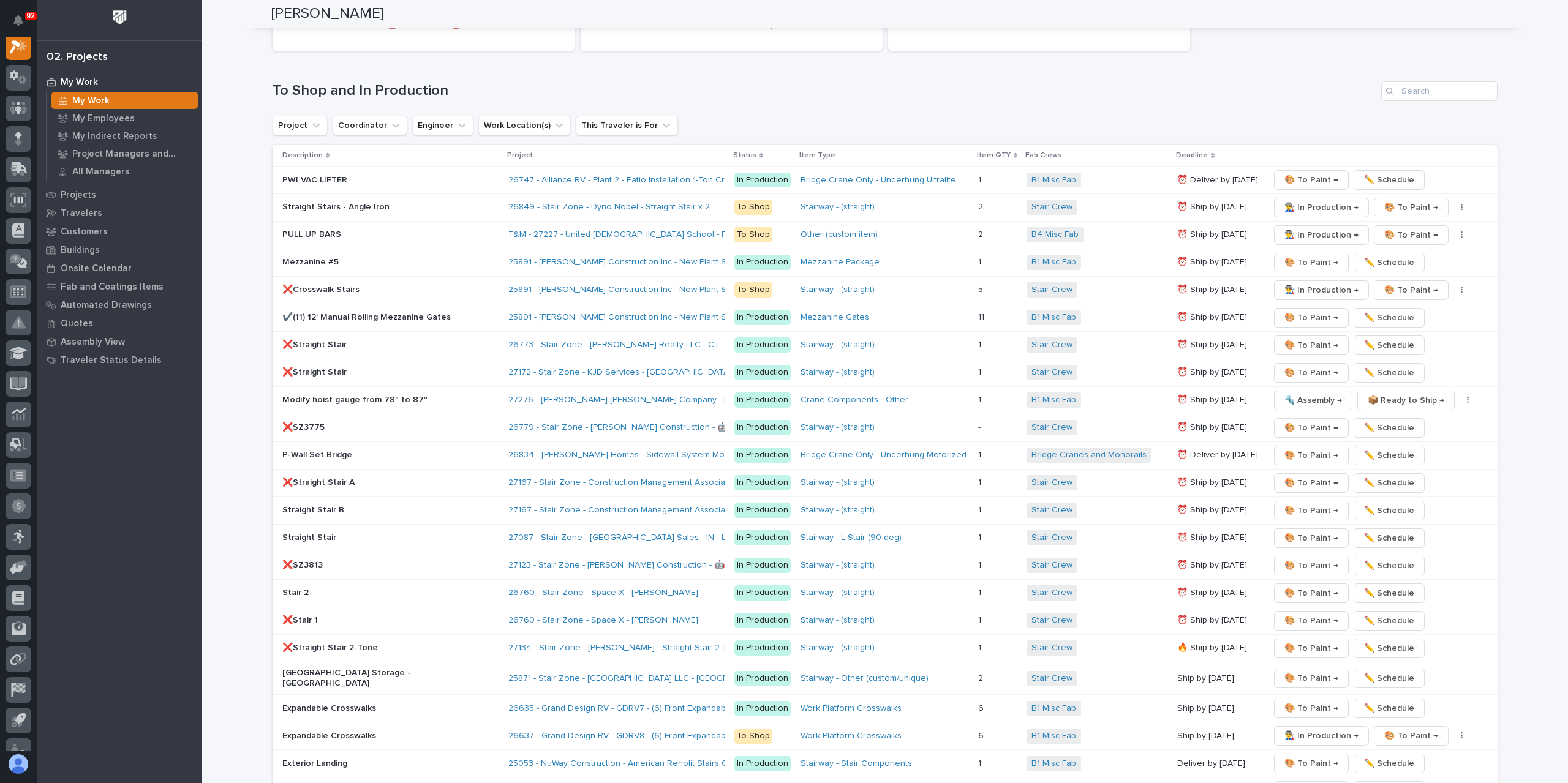
click at [319, 285] on p "❌Crosswalk Stairs" at bounding box center [389, 290] width 214 height 11
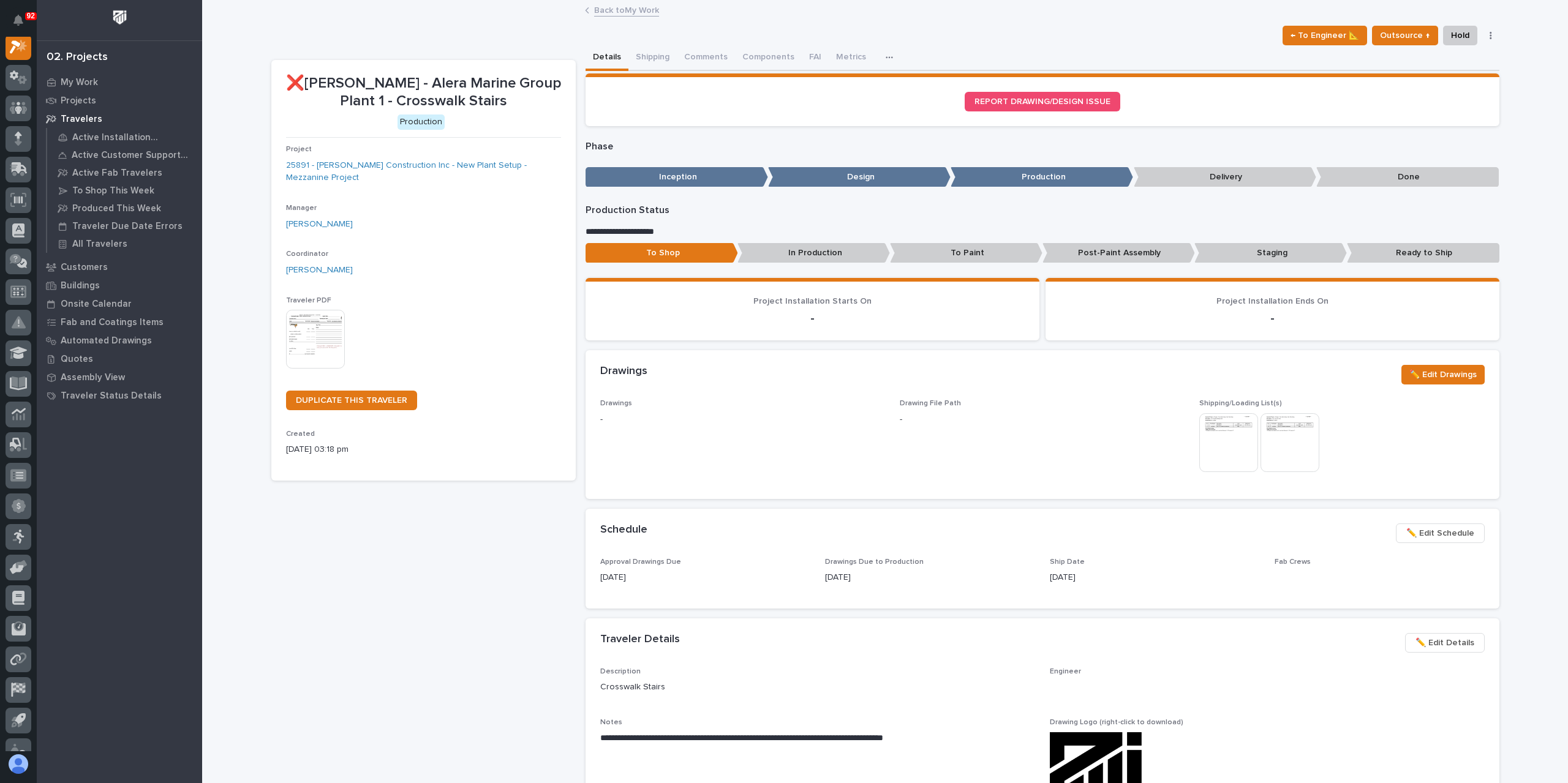
scroll to position [30, 0]
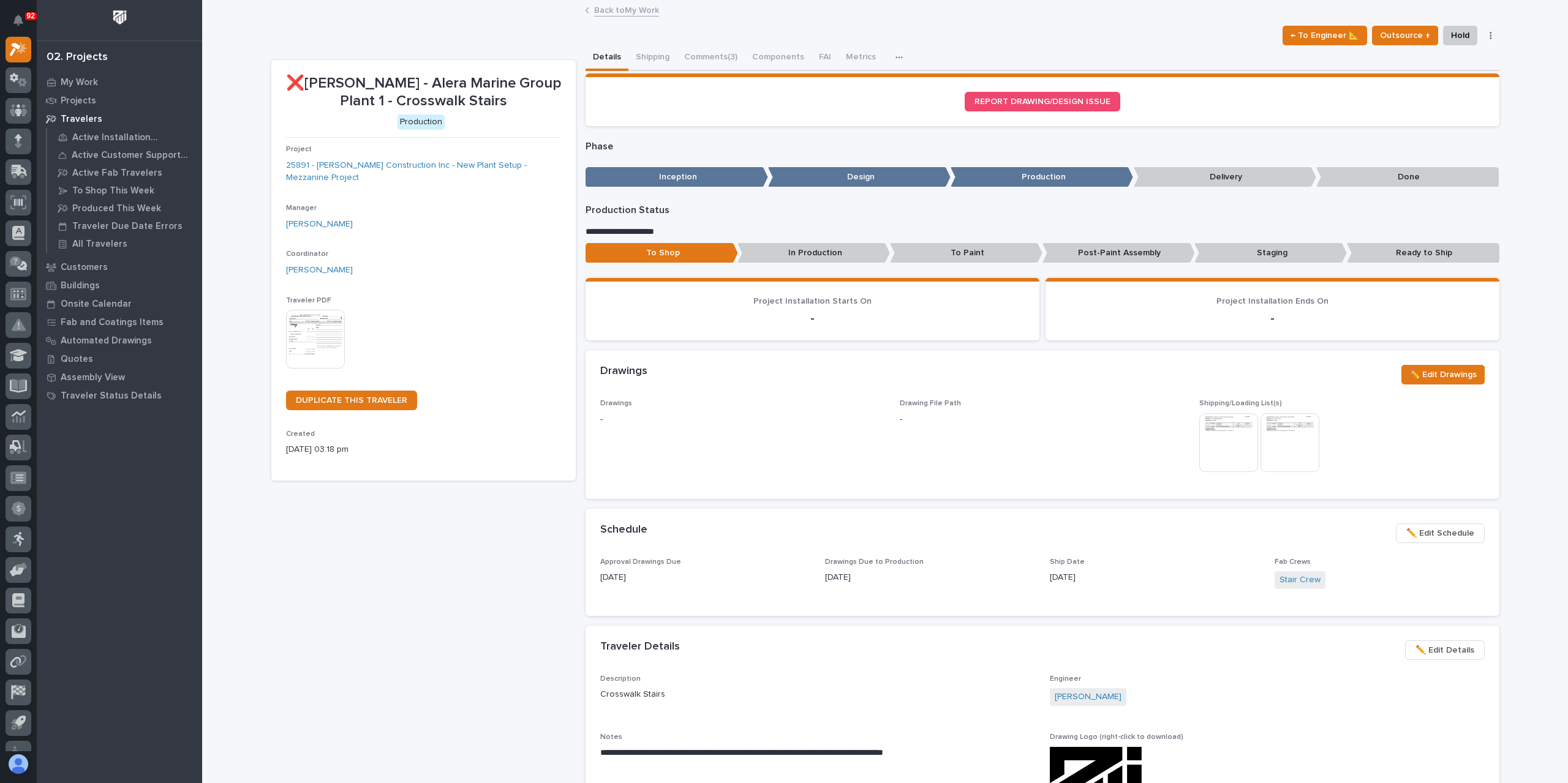
click at [1439, 532] on span "✏️ Edit Schedule" at bounding box center [1440, 534] width 68 height 15
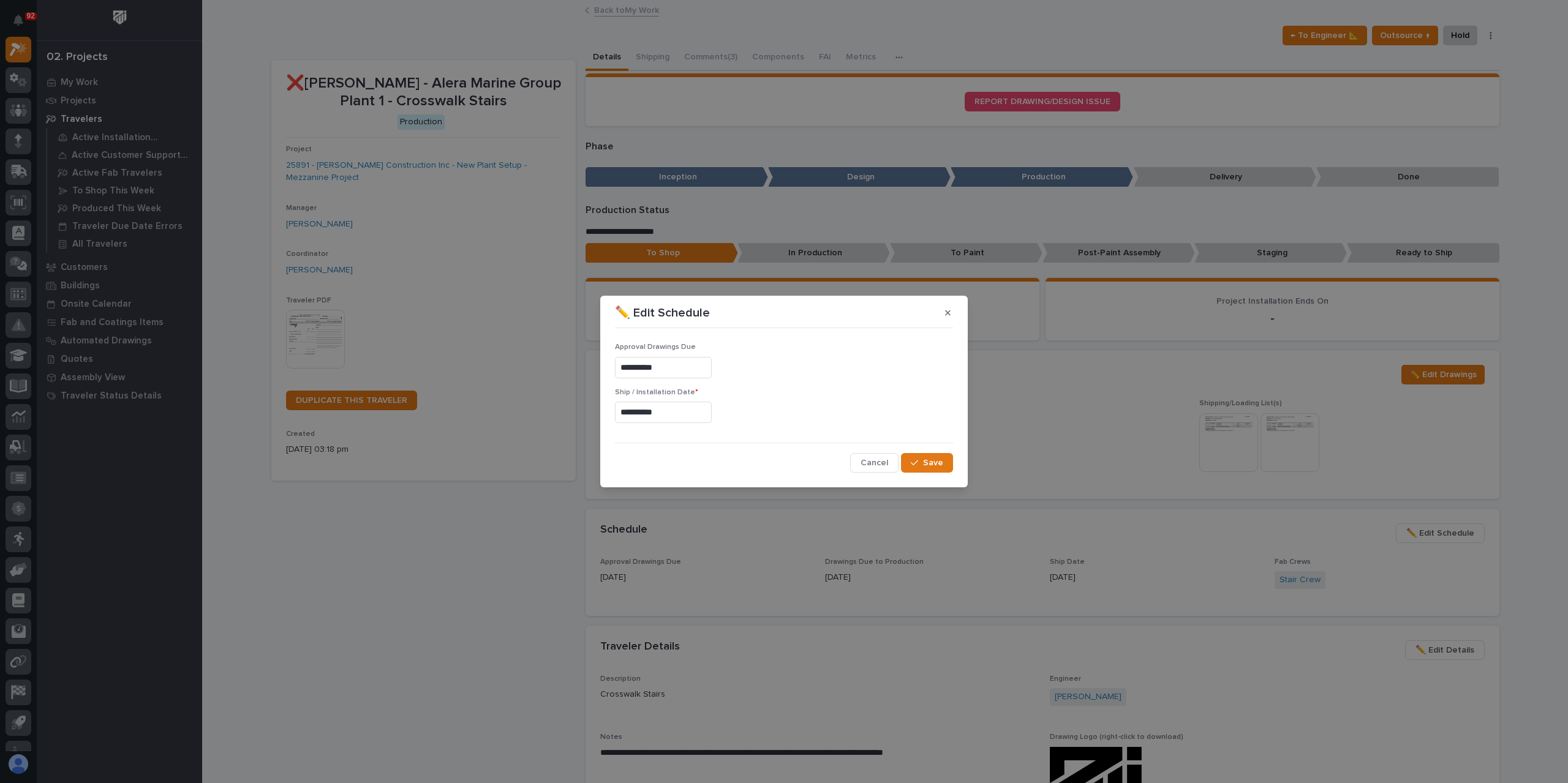
click at [689, 415] on input "**********" at bounding box center [663, 412] width 97 height 21
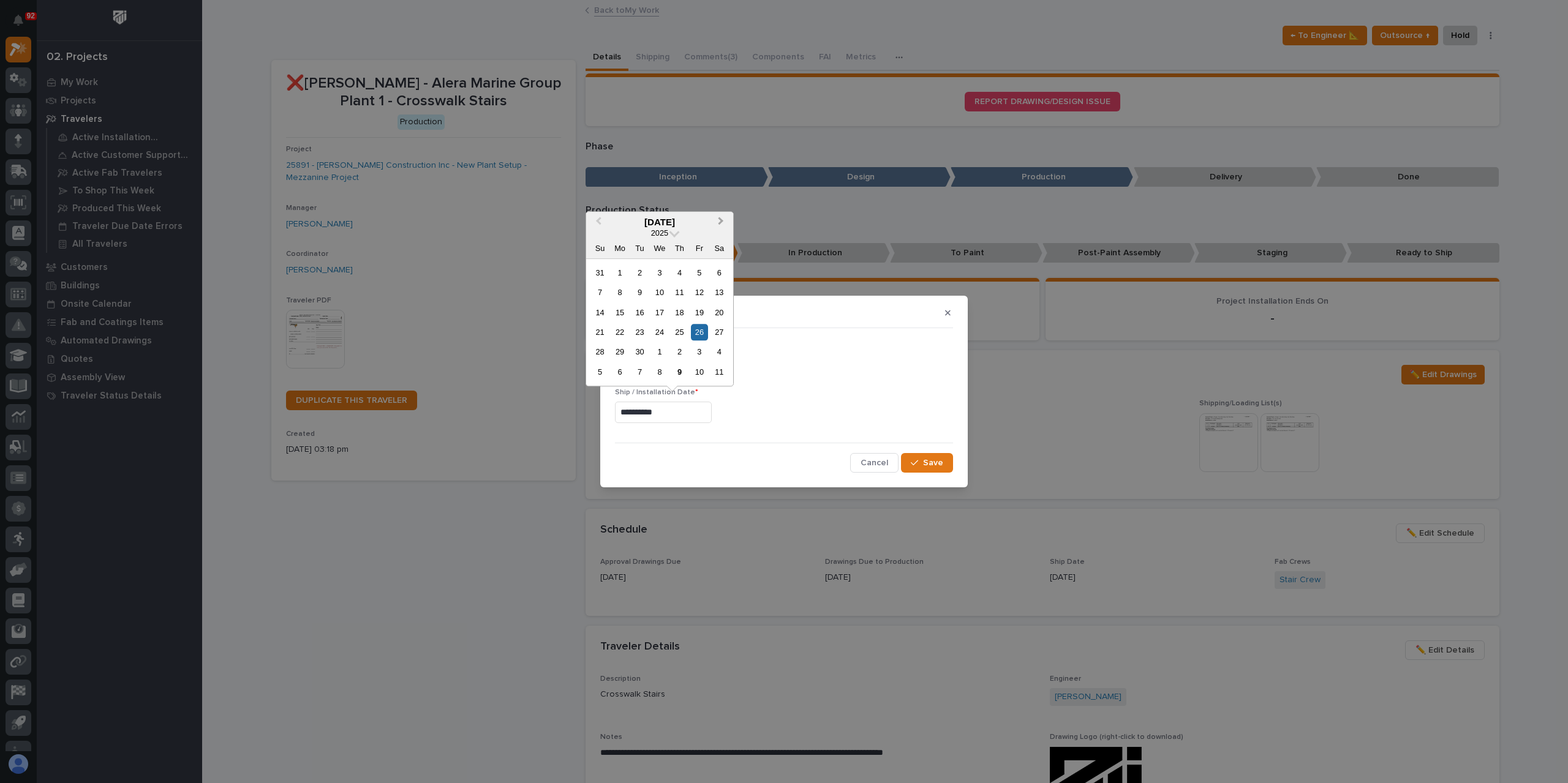
click at [714, 221] on button "Next Month" at bounding box center [722, 223] width 20 height 20
click at [701, 317] on div "17" at bounding box center [699, 313] width 17 height 17
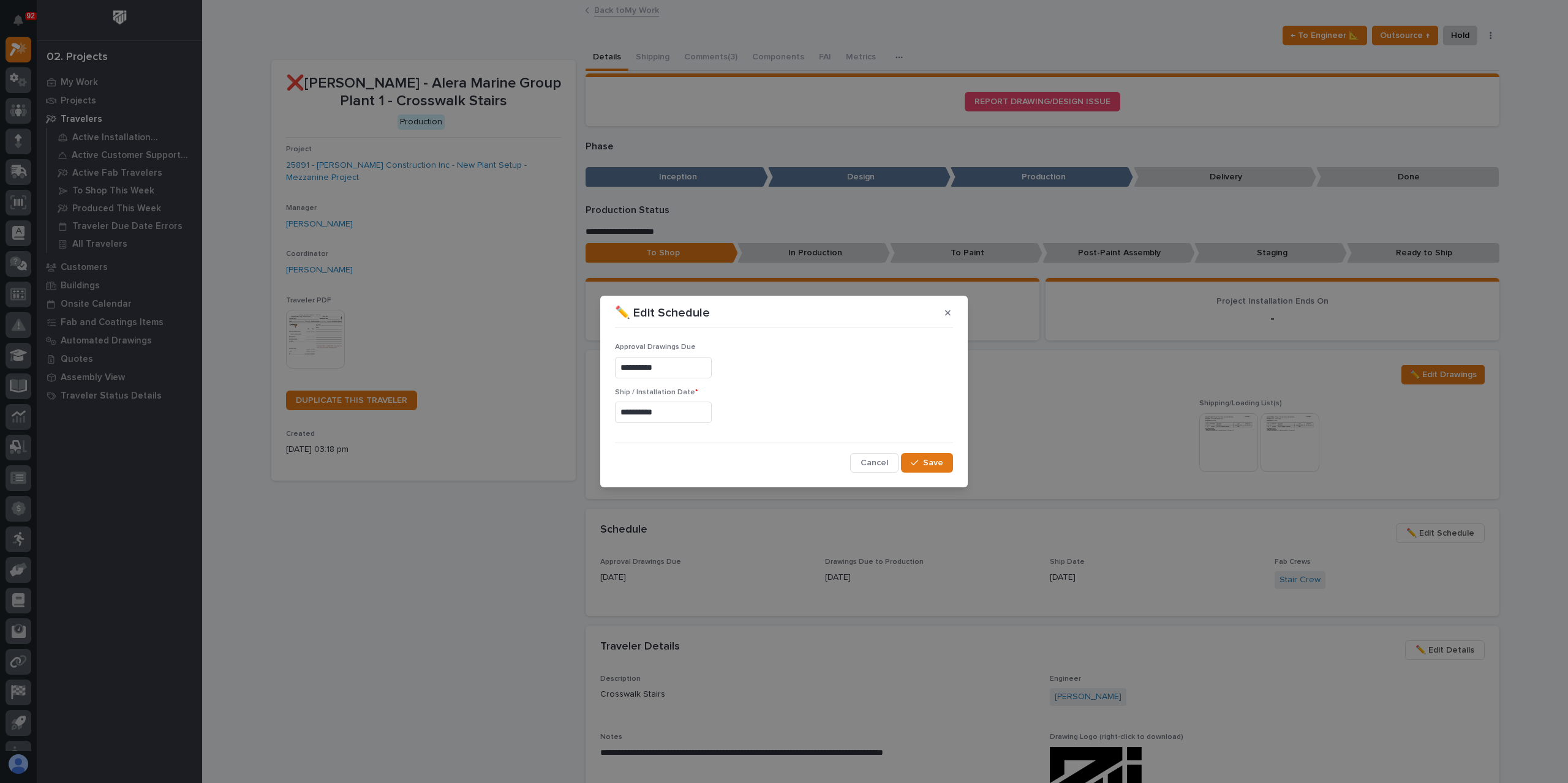
type input "**********"
click at [934, 460] on span "Save" at bounding box center [933, 463] width 21 height 11
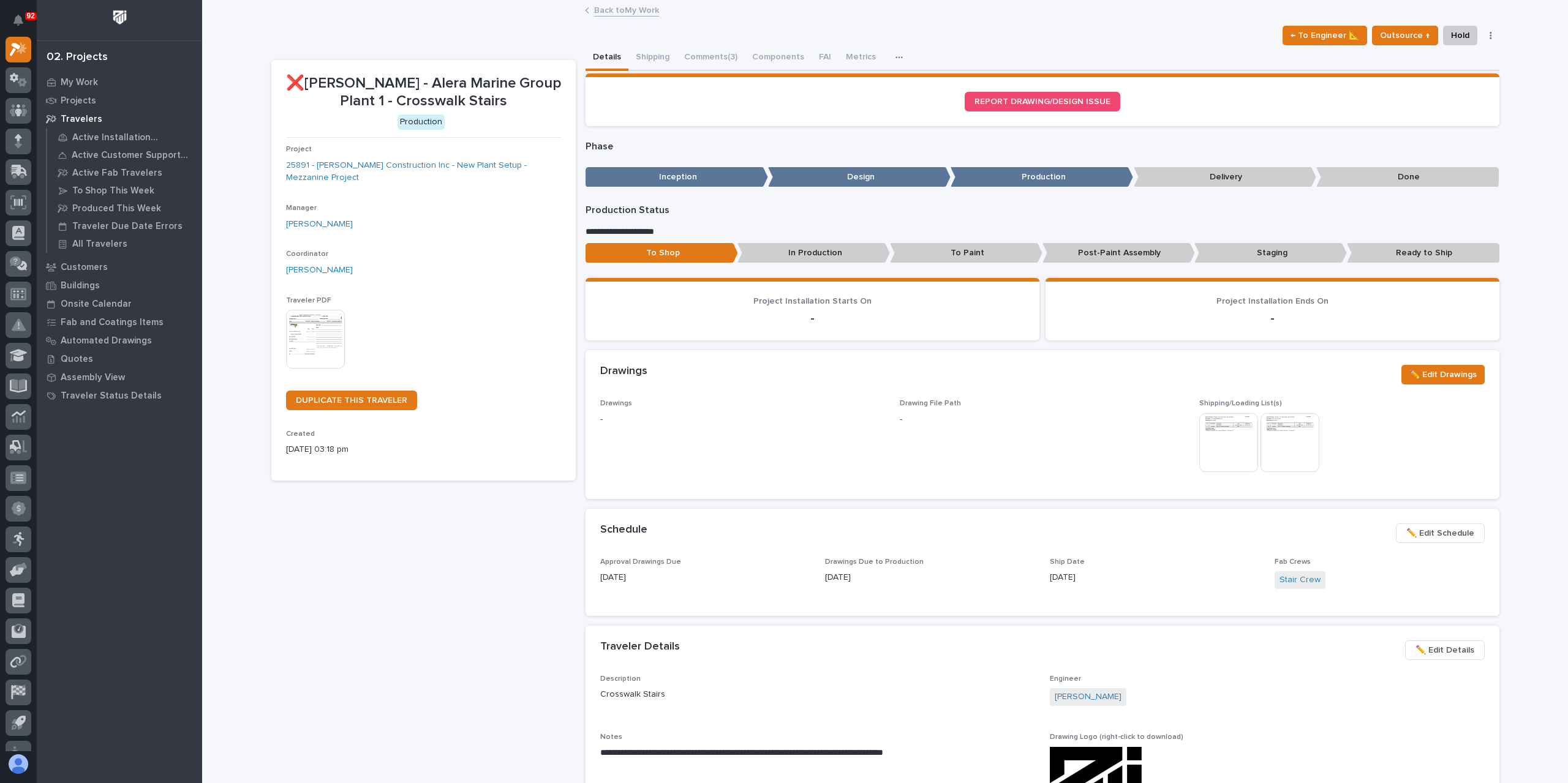
click at [621, 11] on link "Back to My Work" at bounding box center [626, 9] width 65 height 14
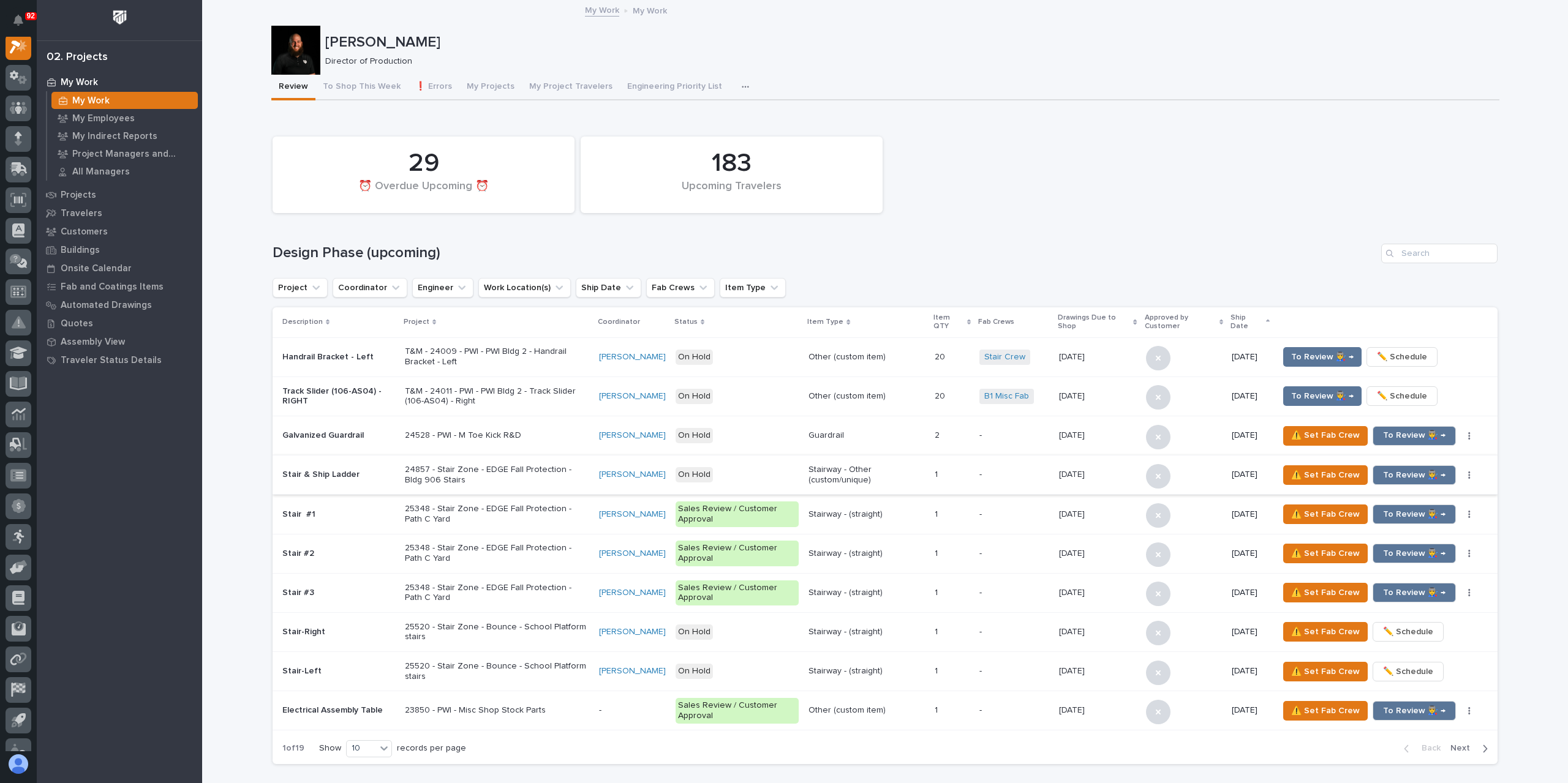
scroll to position [1592, 0]
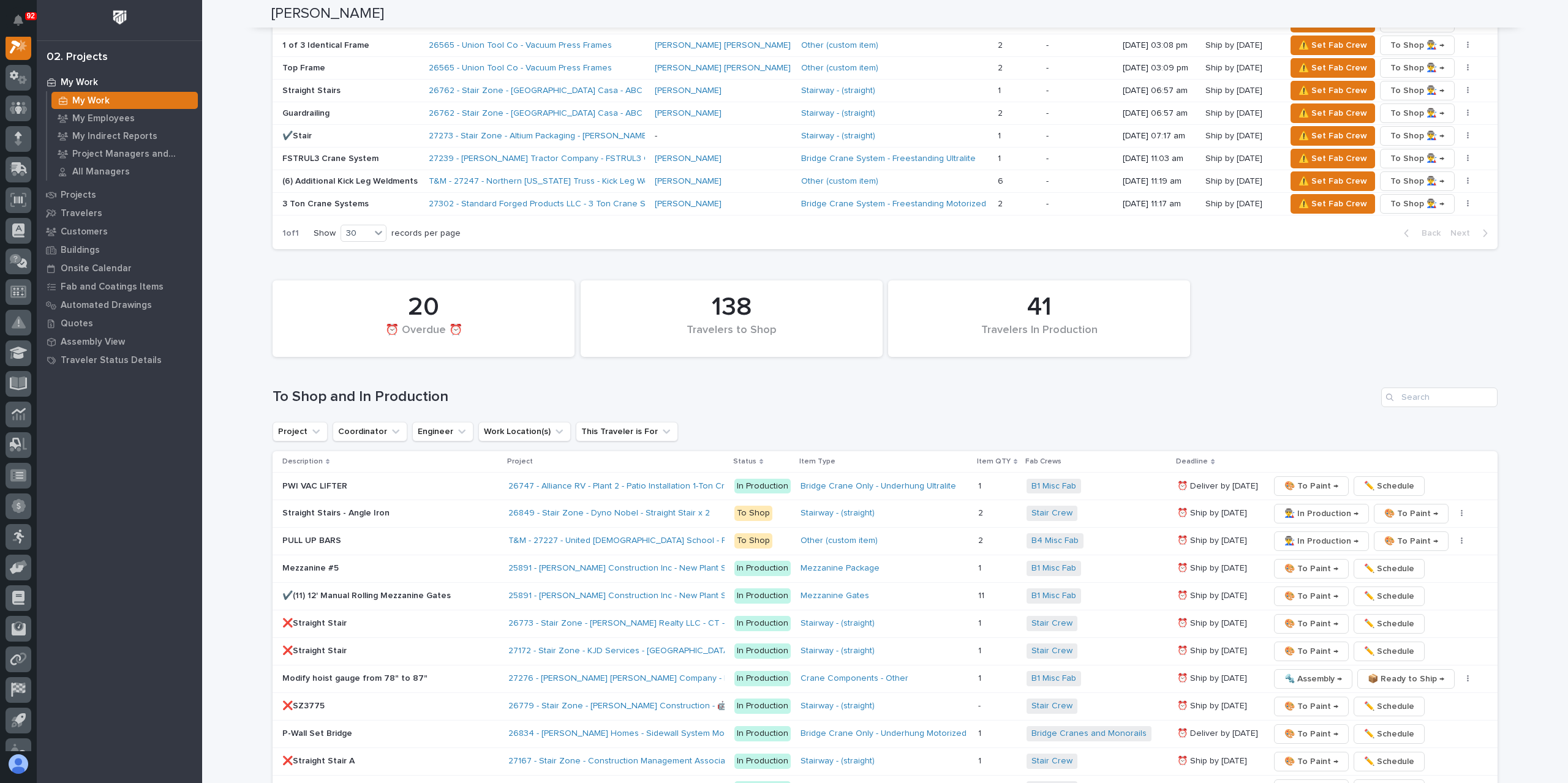
click at [323, 508] on p "Straight Stairs - Angle Iron" at bounding box center [389, 513] width 214 height 11
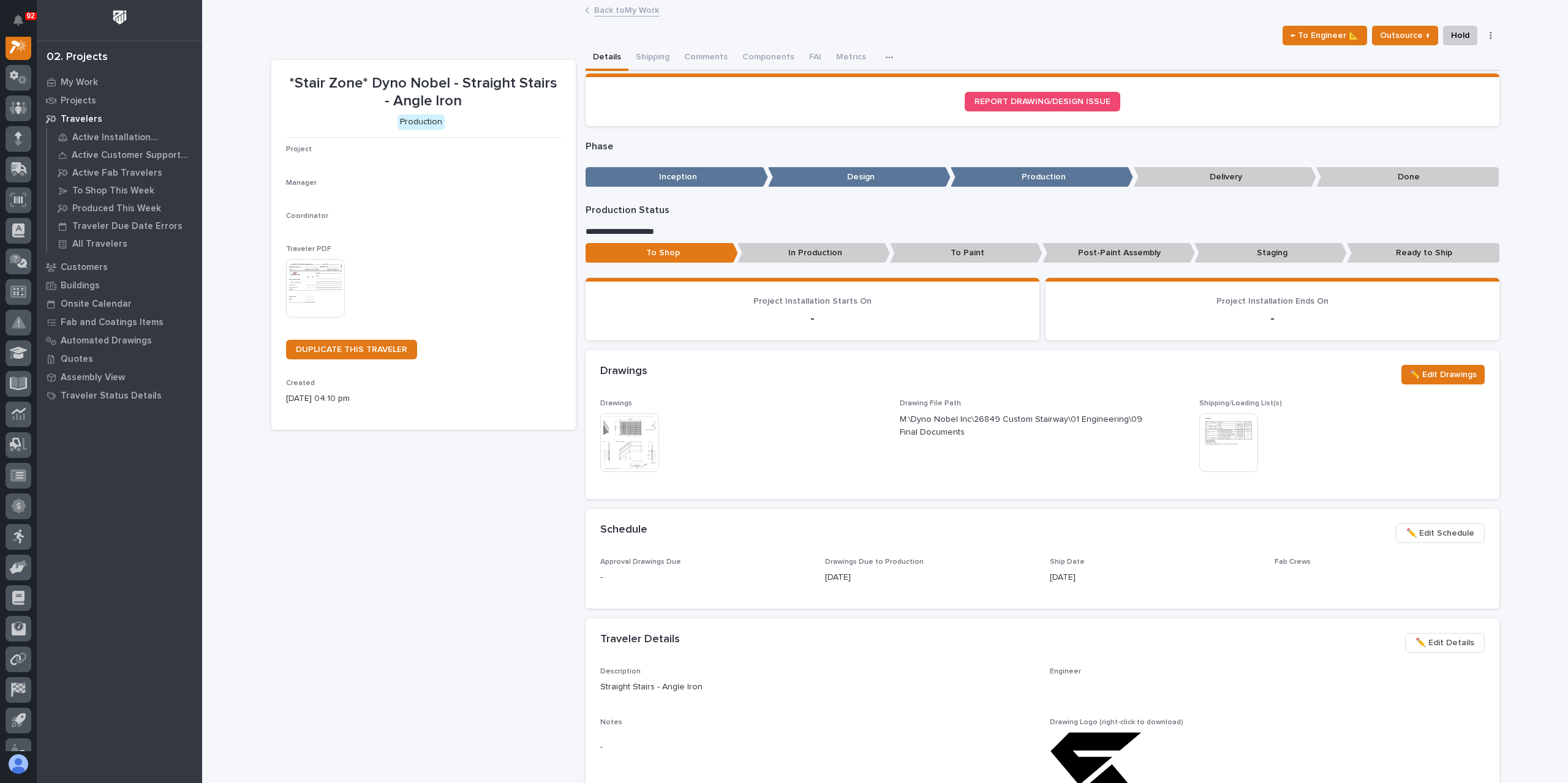
scroll to position [30, 0]
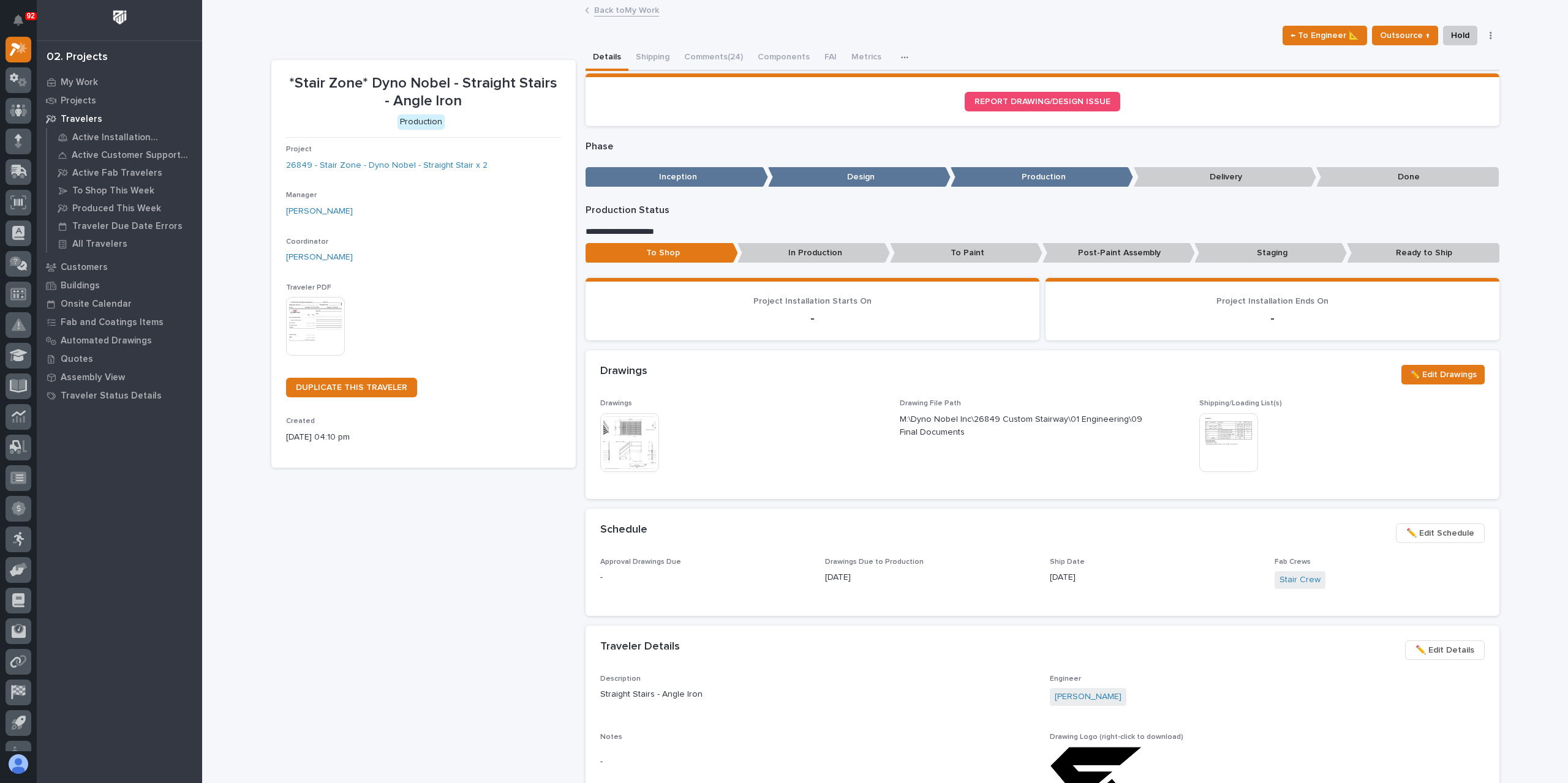
click at [1434, 537] on span "✏️ Edit Schedule" at bounding box center [1440, 534] width 68 height 15
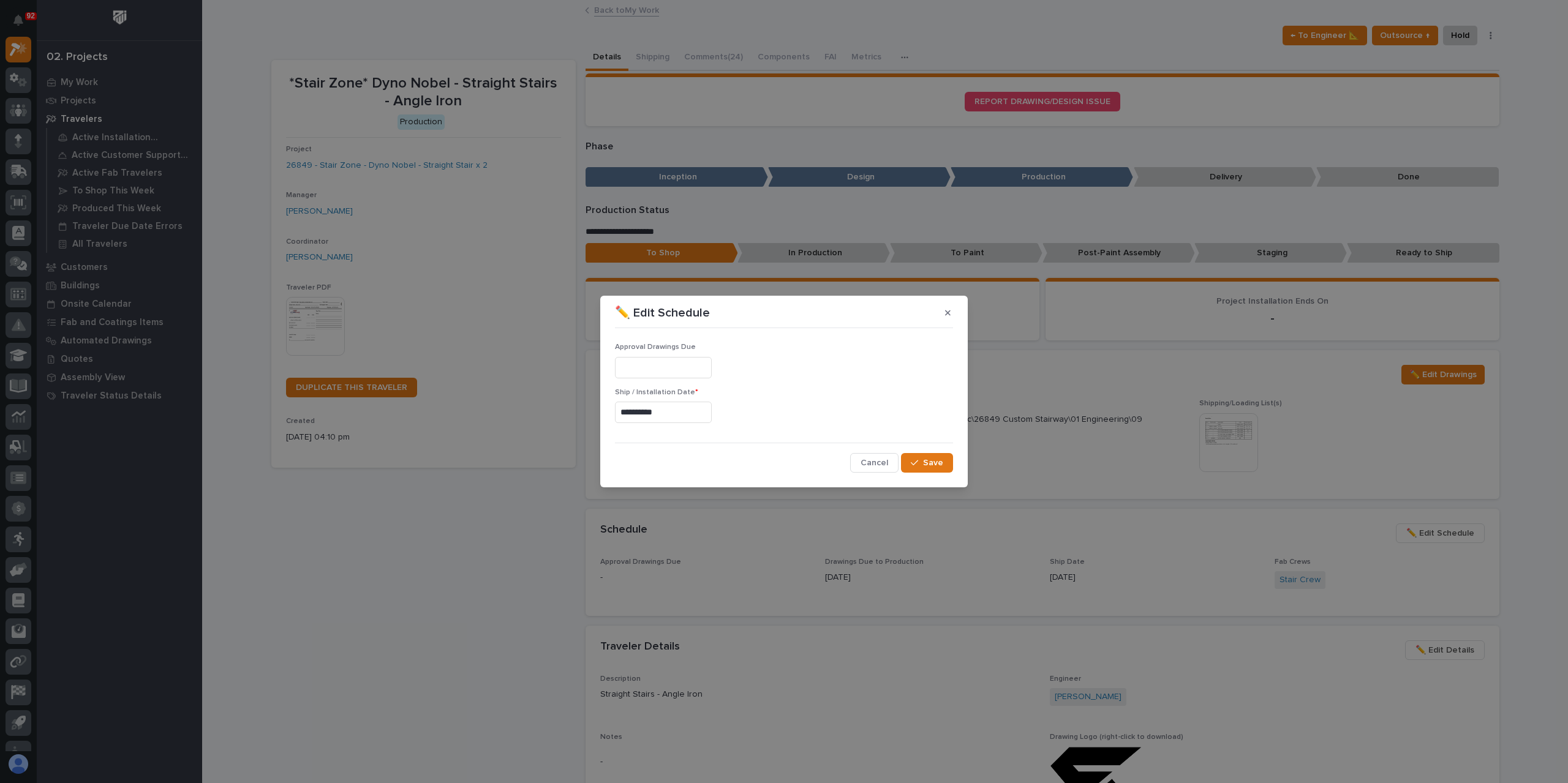
click at [694, 419] on input "**********" at bounding box center [663, 412] width 97 height 21
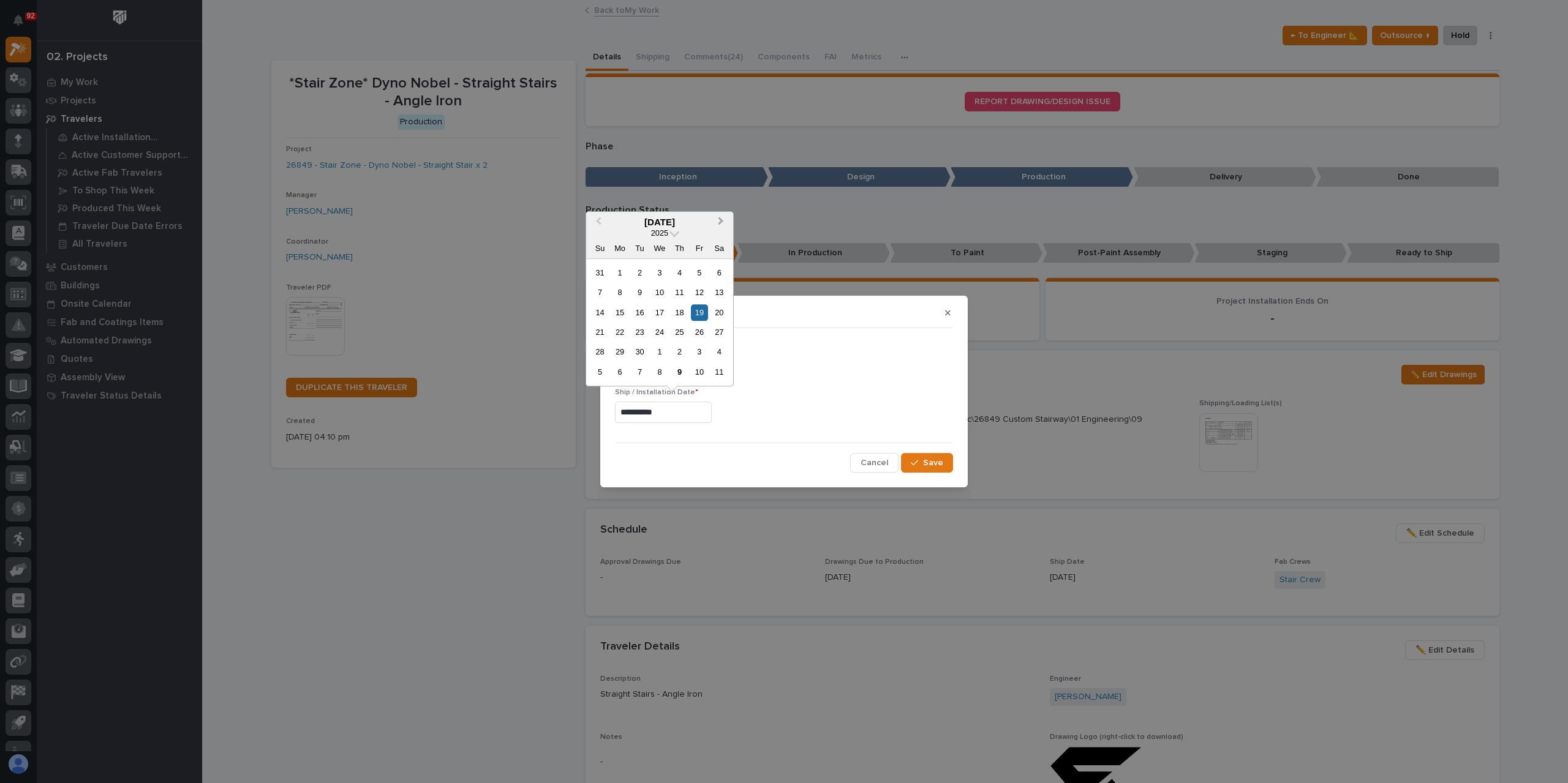
click at [721, 221] on span "Next Month" at bounding box center [721, 222] width 0 height 16
click at [698, 316] on div "17" at bounding box center [699, 313] width 17 height 17
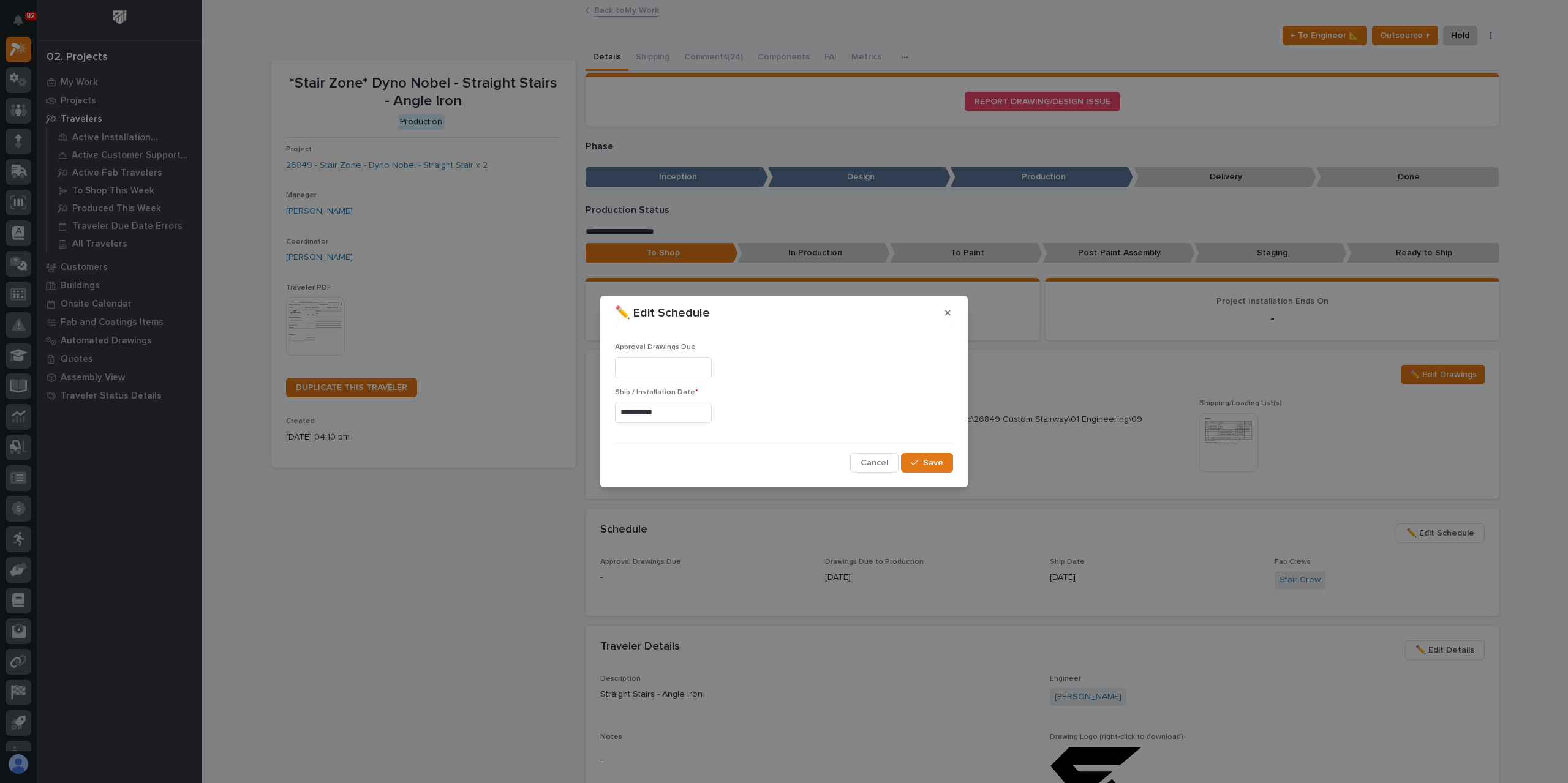
type input "**********"
click at [933, 462] on span "Save" at bounding box center [933, 463] width 21 height 11
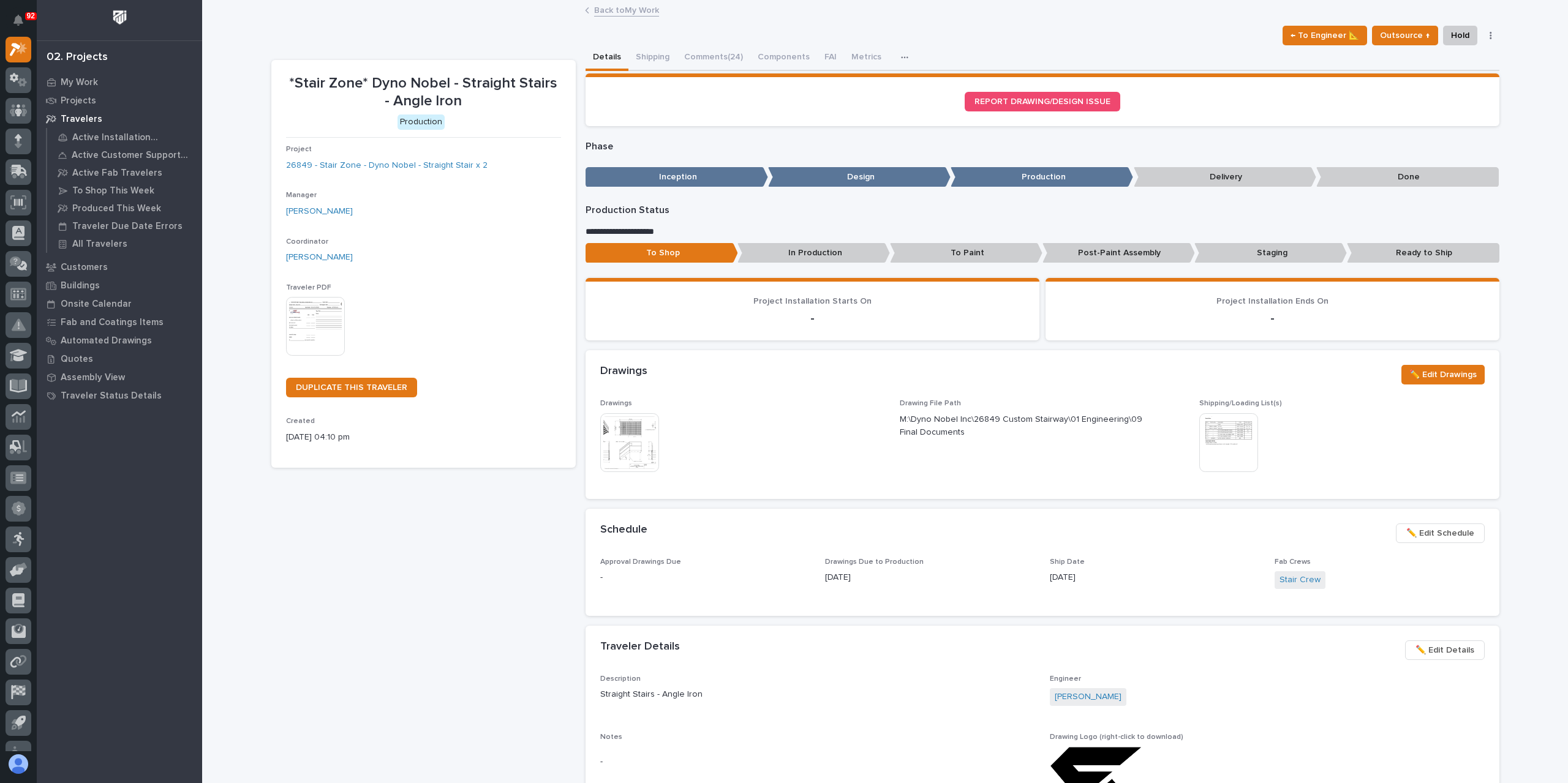
click at [608, 12] on link "Back to My Work" at bounding box center [626, 9] width 65 height 14
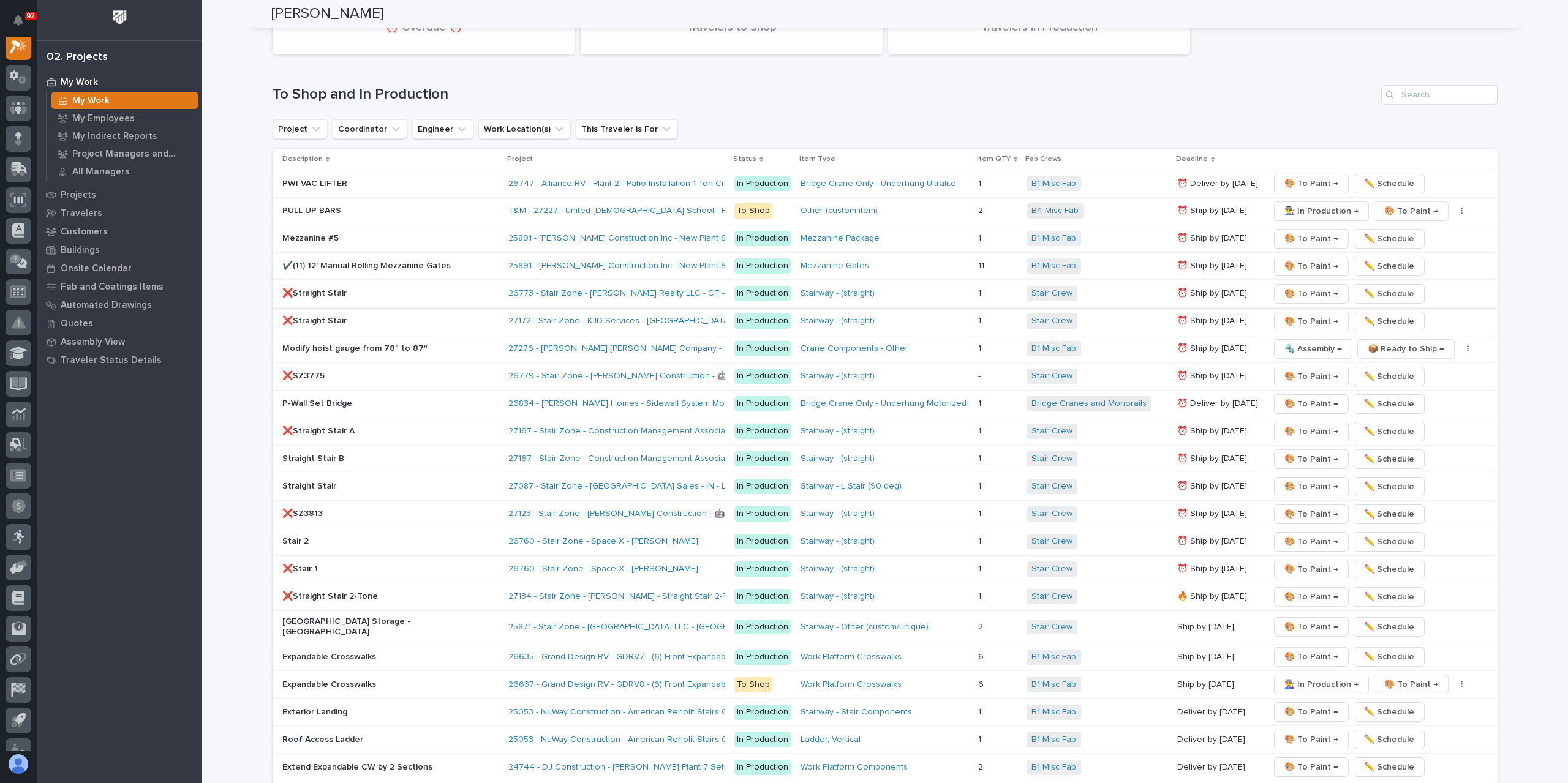
scroll to position [1959, 0]
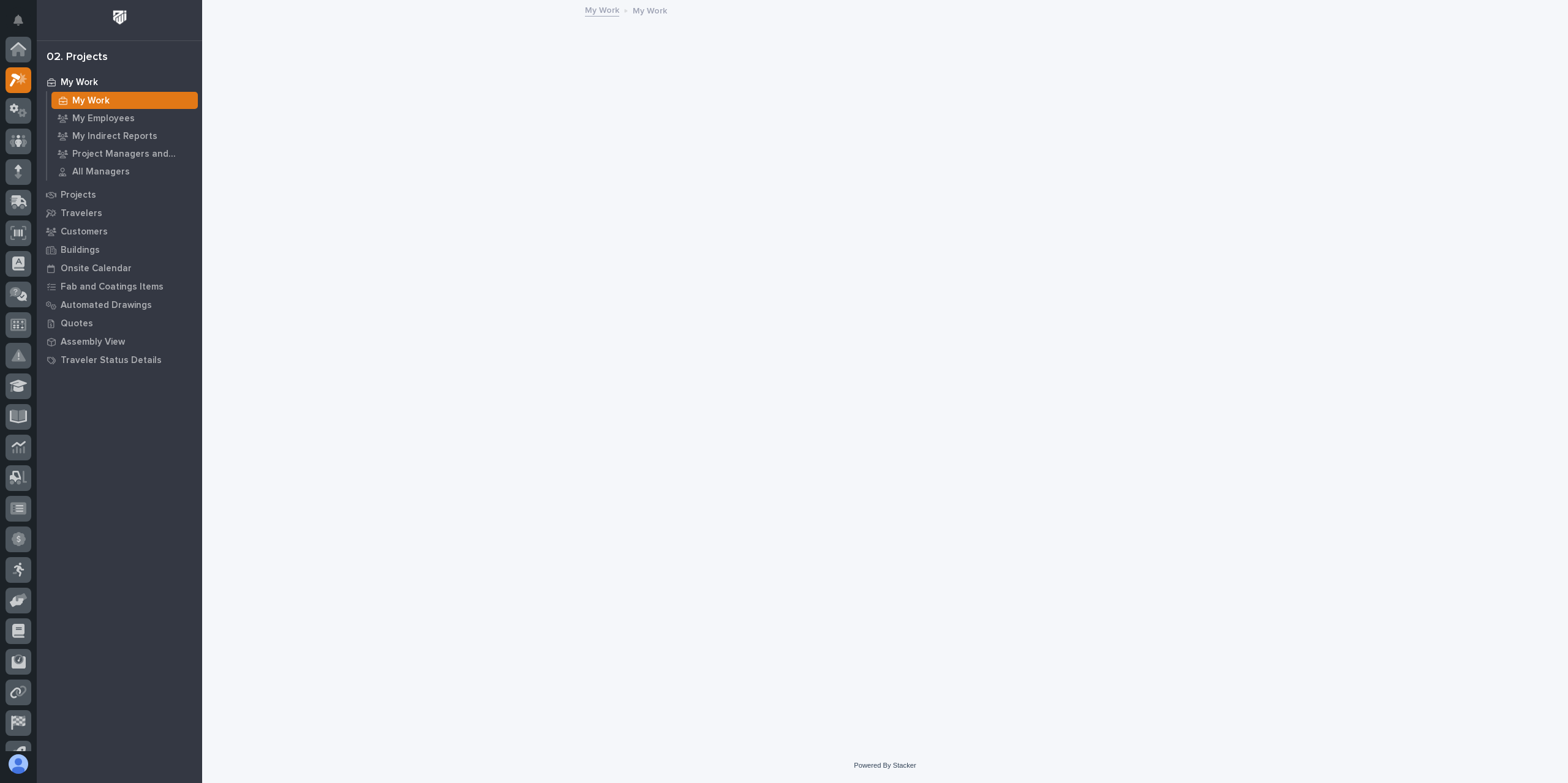
scroll to position [30, 0]
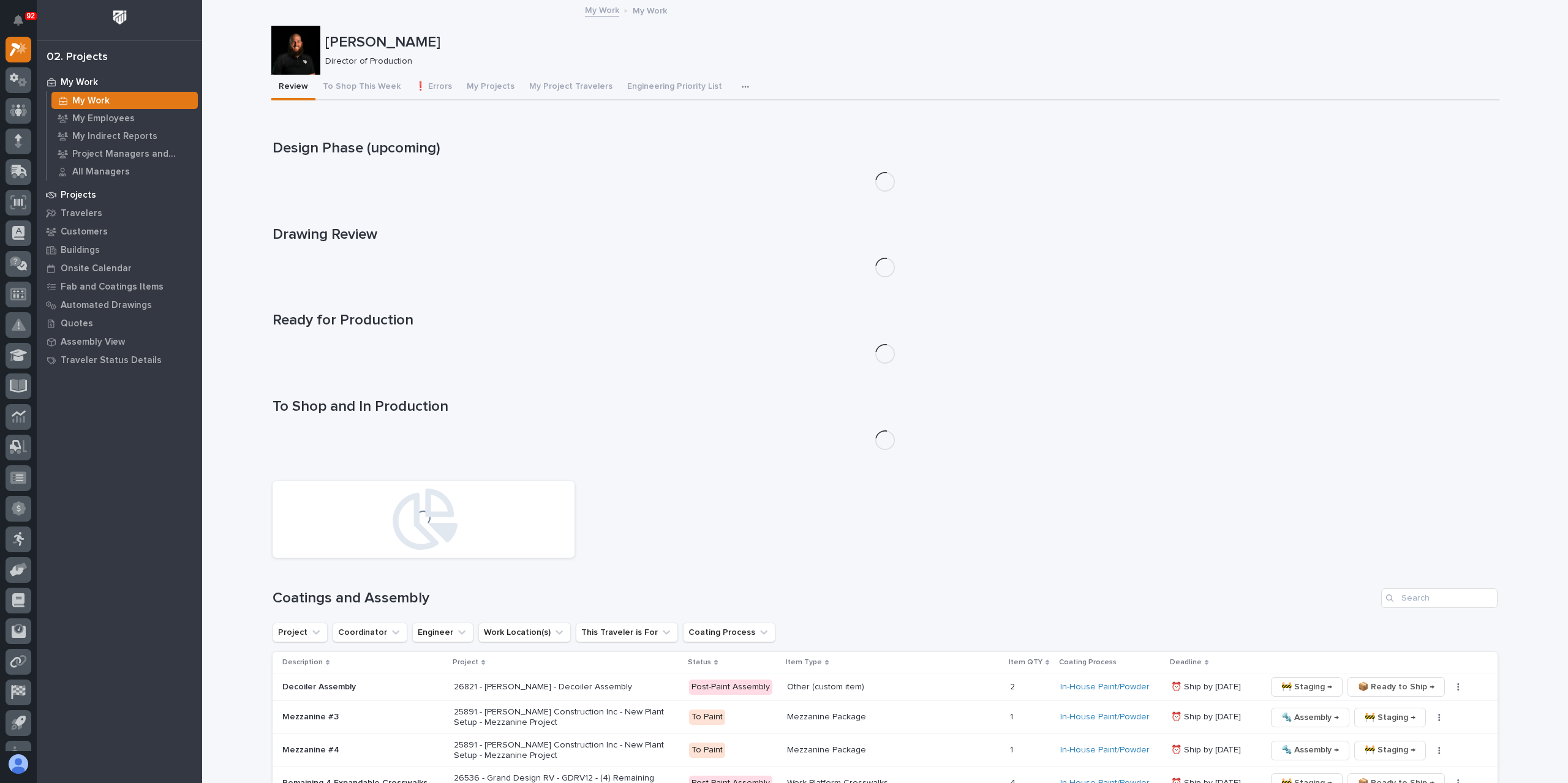
click at [68, 193] on p "Projects" at bounding box center [78, 195] width 35 height 11
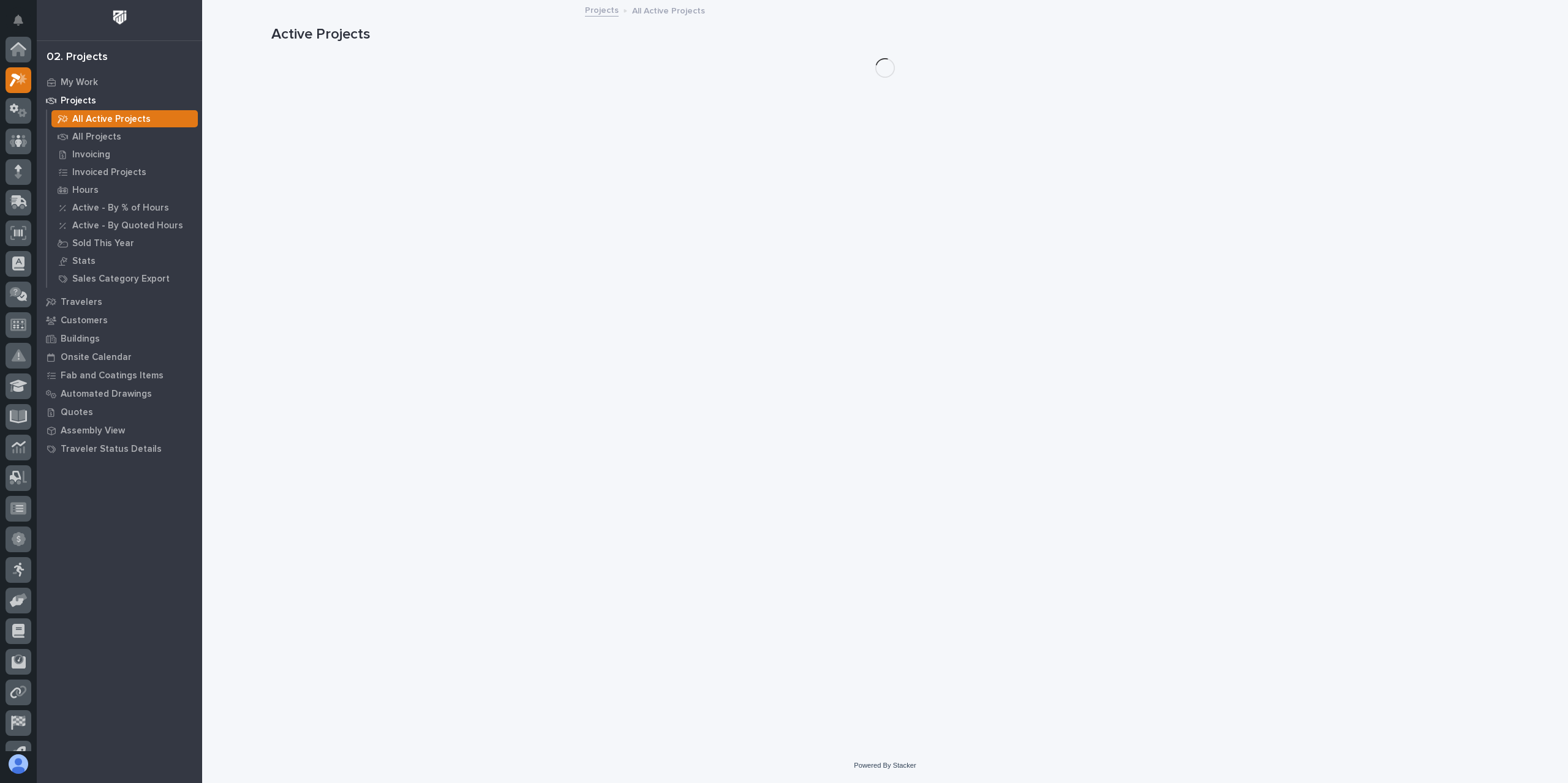
scroll to position [30, 0]
click at [108, 142] on p "All Projects" at bounding box center [96, 137] width 49 height 11
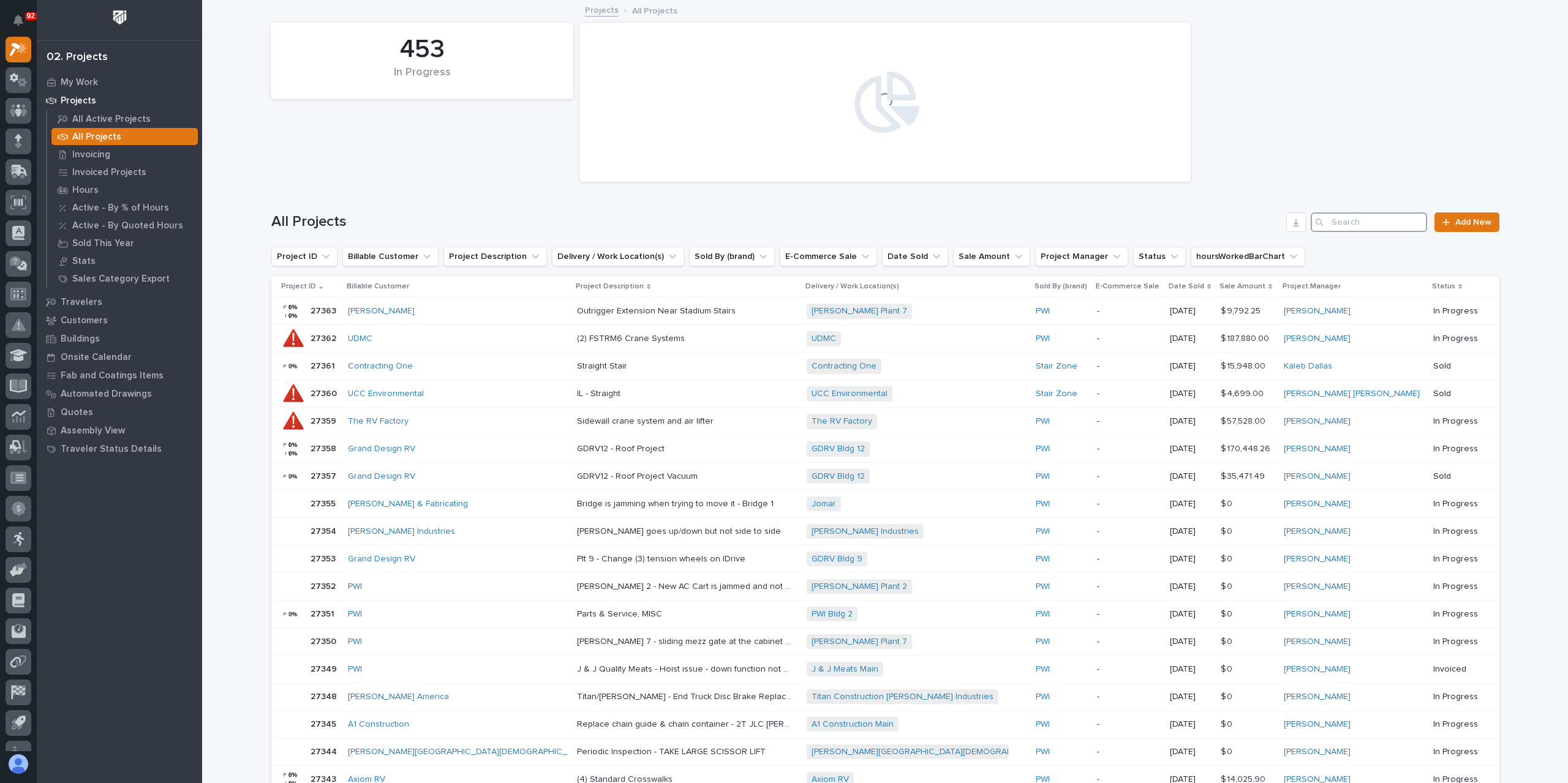
click at [1335, 215] on input "Search" at bounding box center [1369, 222] width 116 height 20
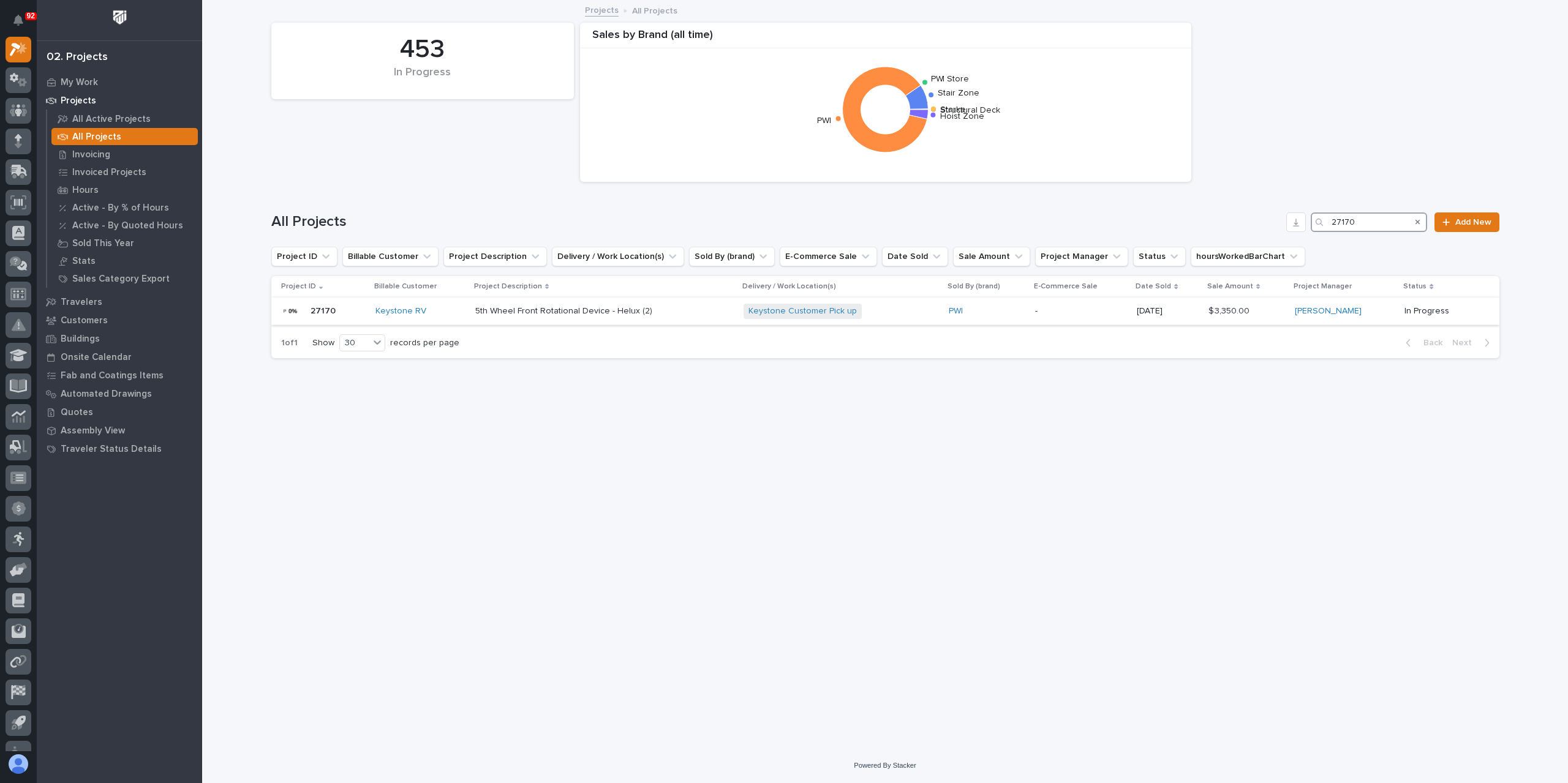
type input "27170"
click at [520, 308] on p "5th Wheel Front Rotational Device - Helux (2)" at bounding box center [565, 310] width 180 height 13
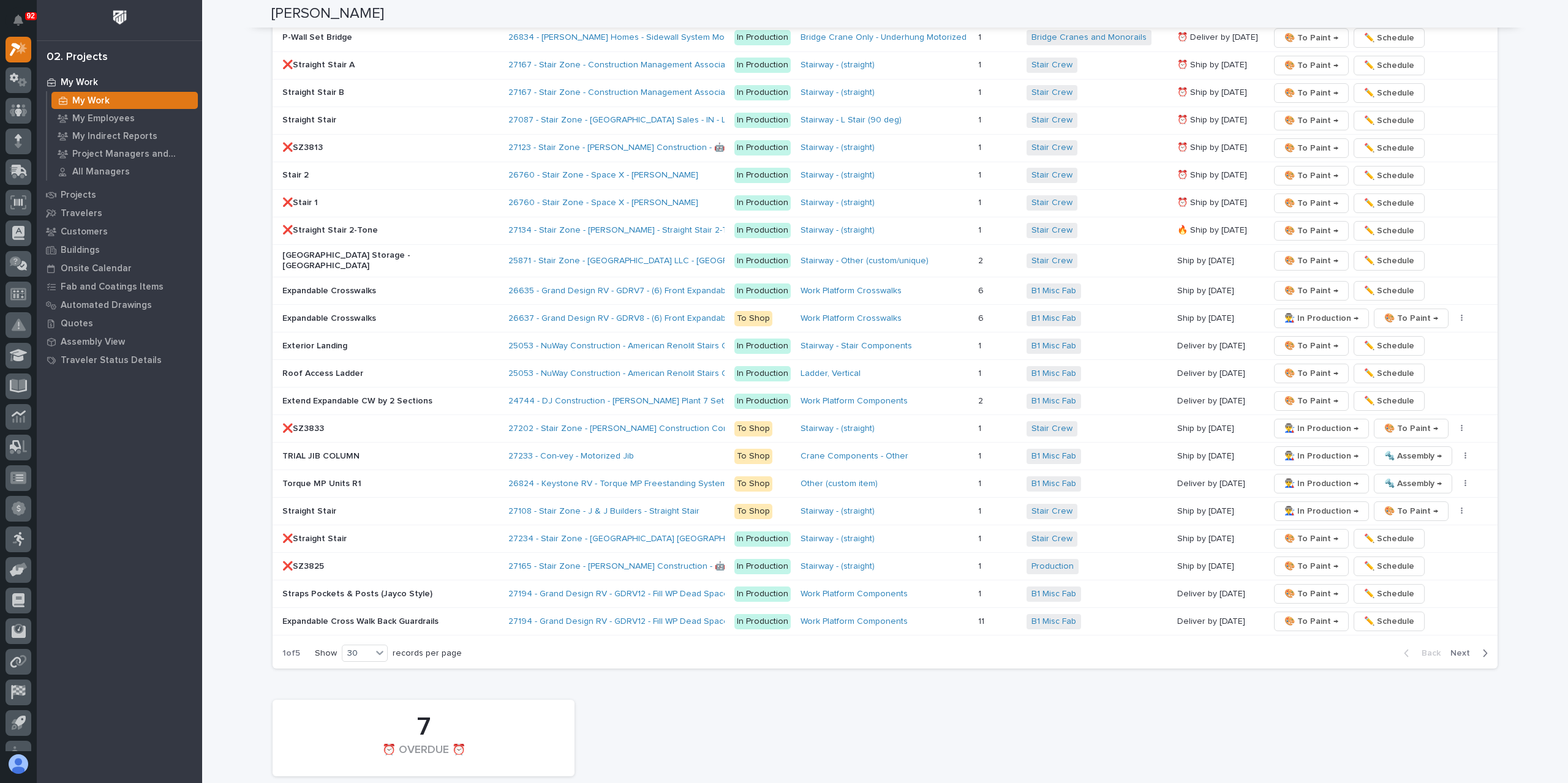
scroll to position [2266, 0]
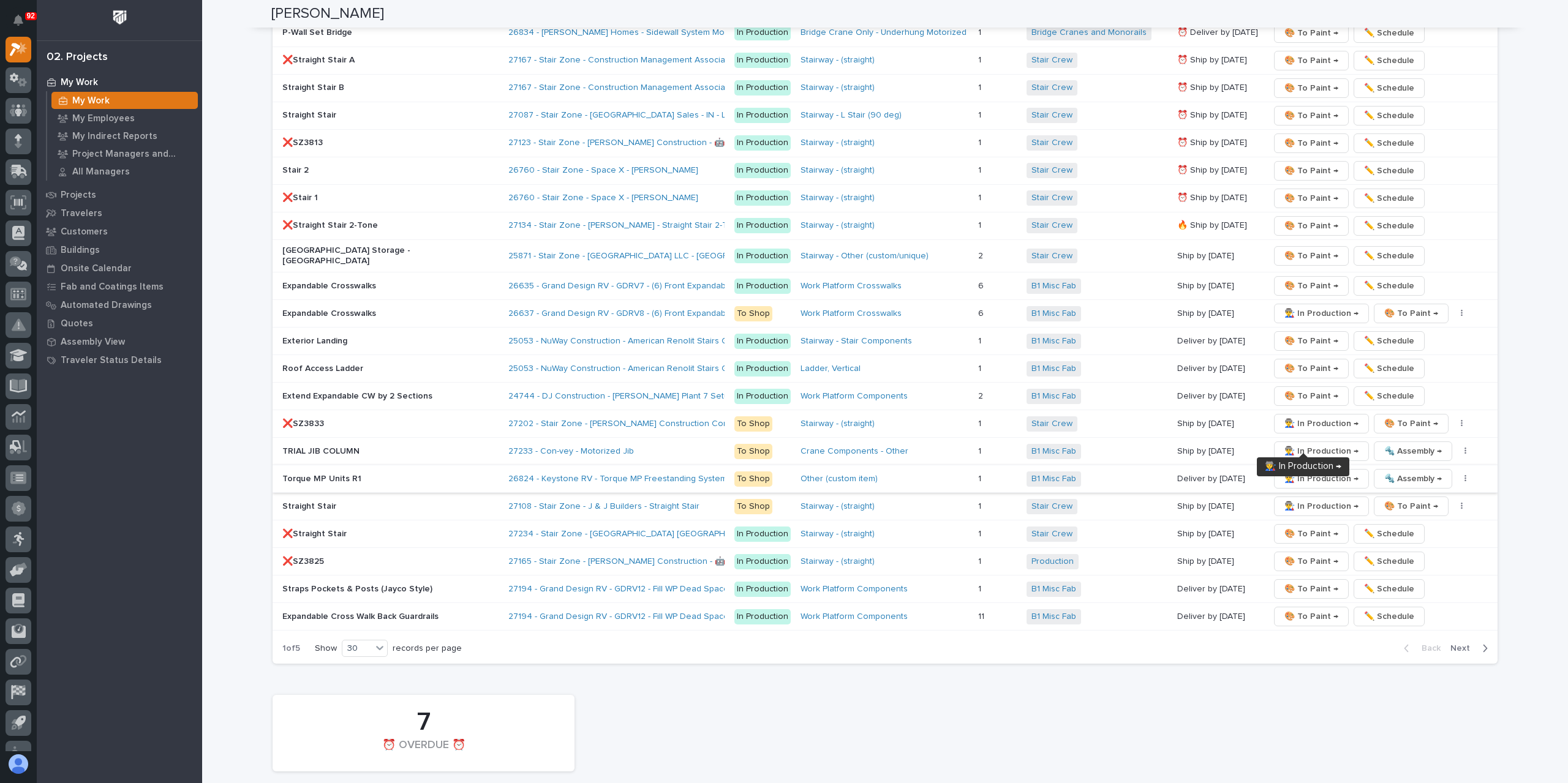
click at [1308, 472] on span "👨‍🏭 In Production →" at bounding box center [1321, 479] width 74 height 15
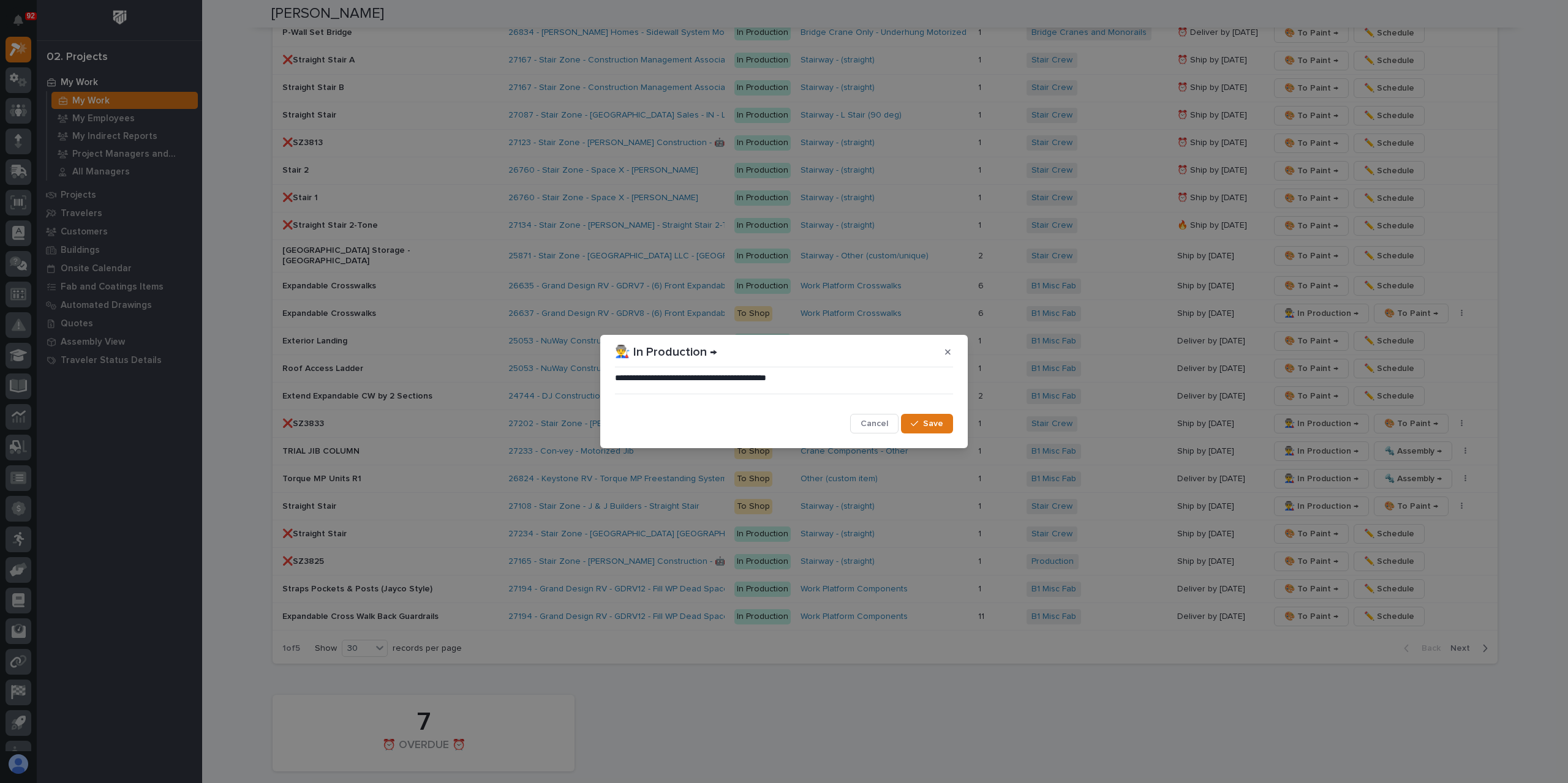
click at [922, 418] on button "Save" at bounding box center [927, 424] width 52 height 20
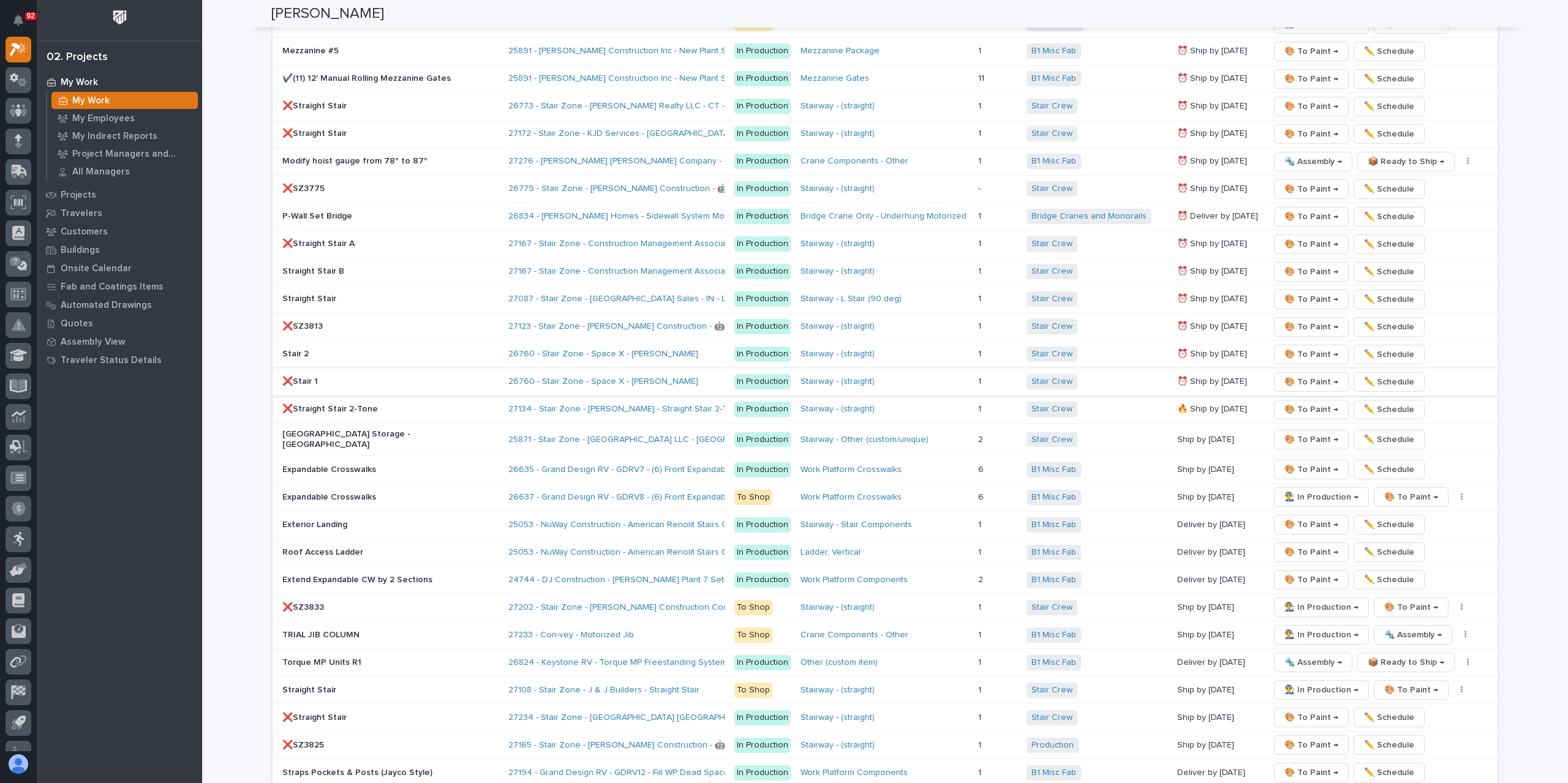
scroll to position [1959, 0]
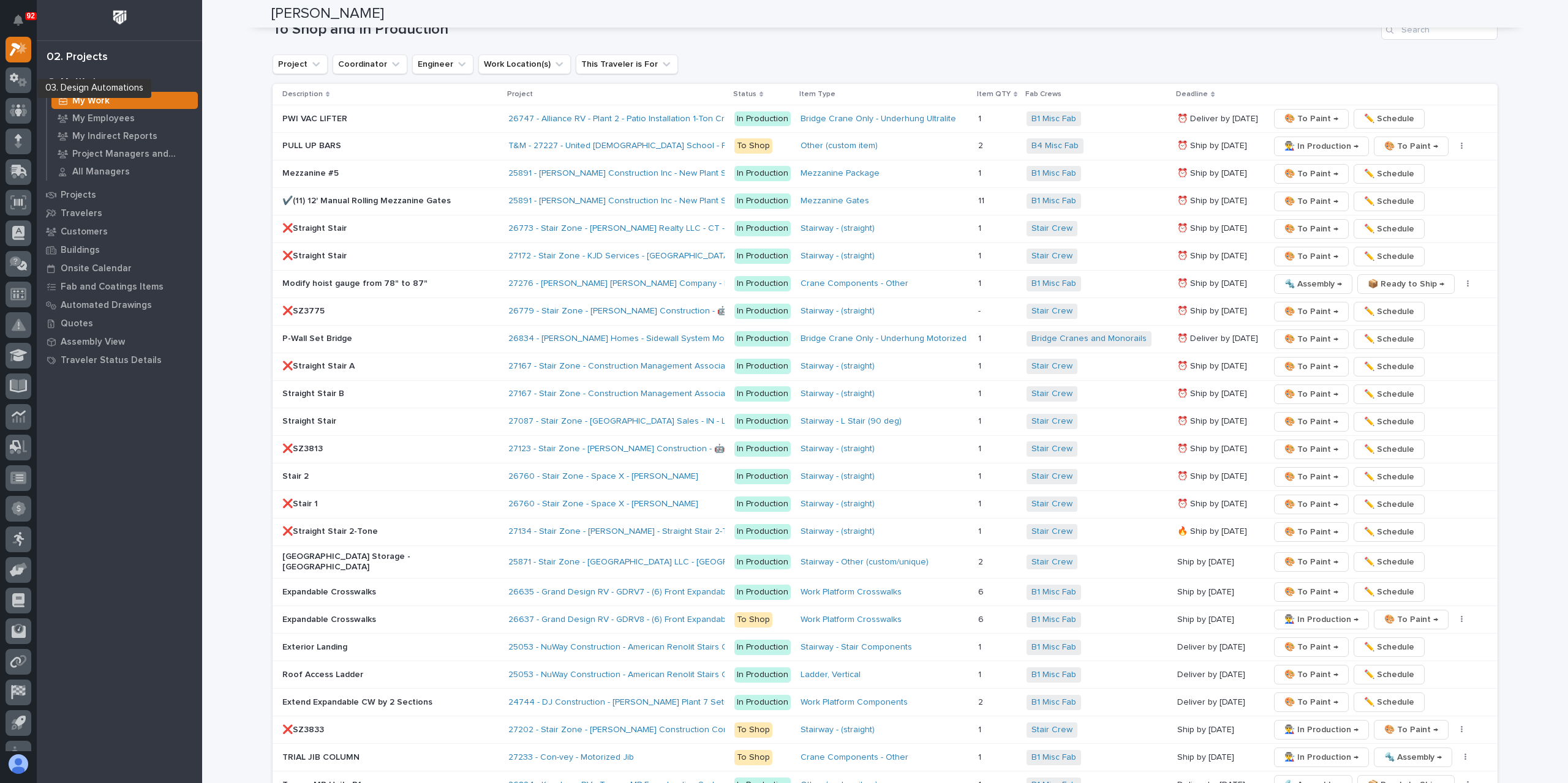
click at [17, 25] on icon at bounding box center [19, 20] width 12 height 12
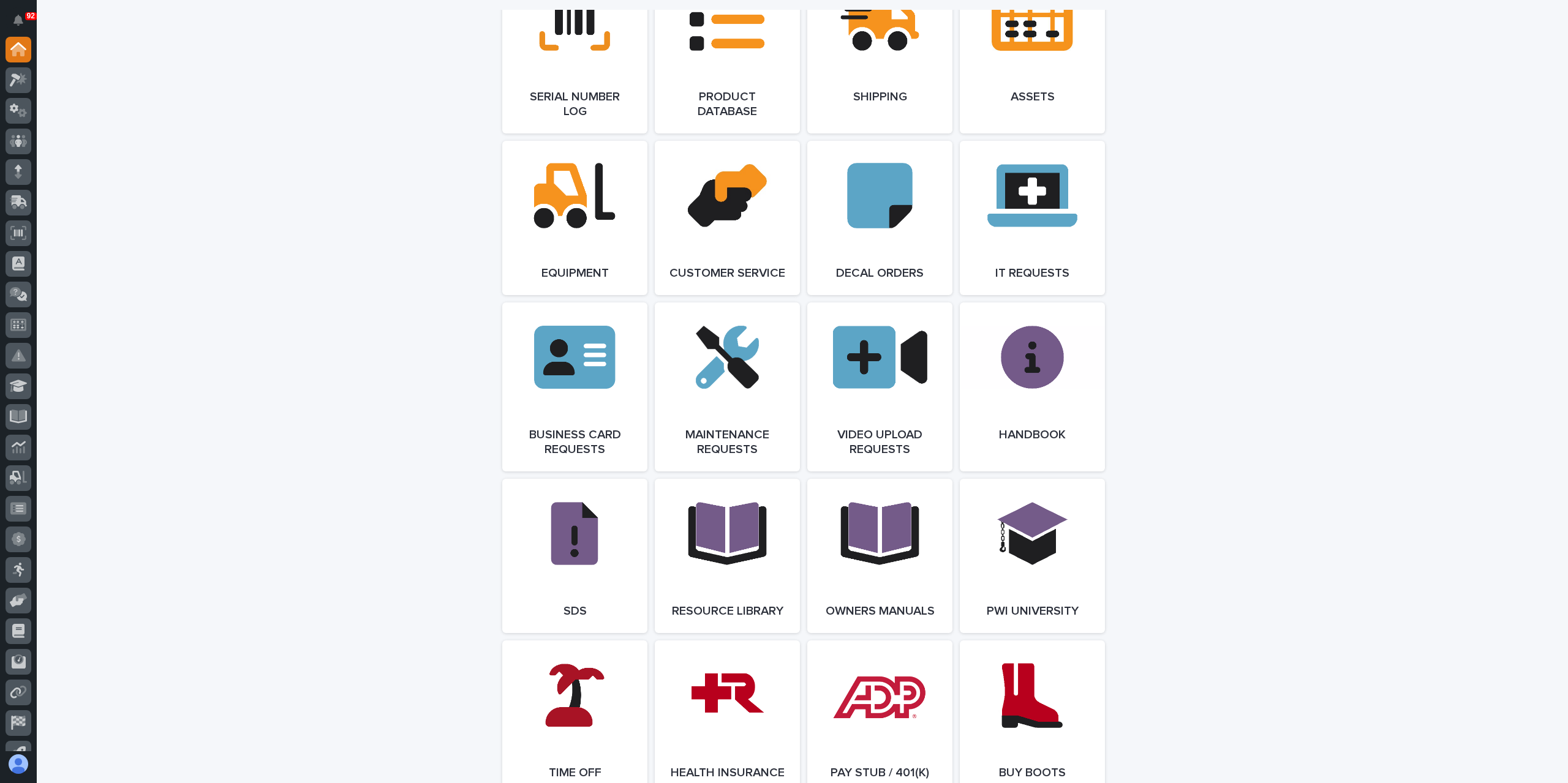
scroll to position [2082, 0]
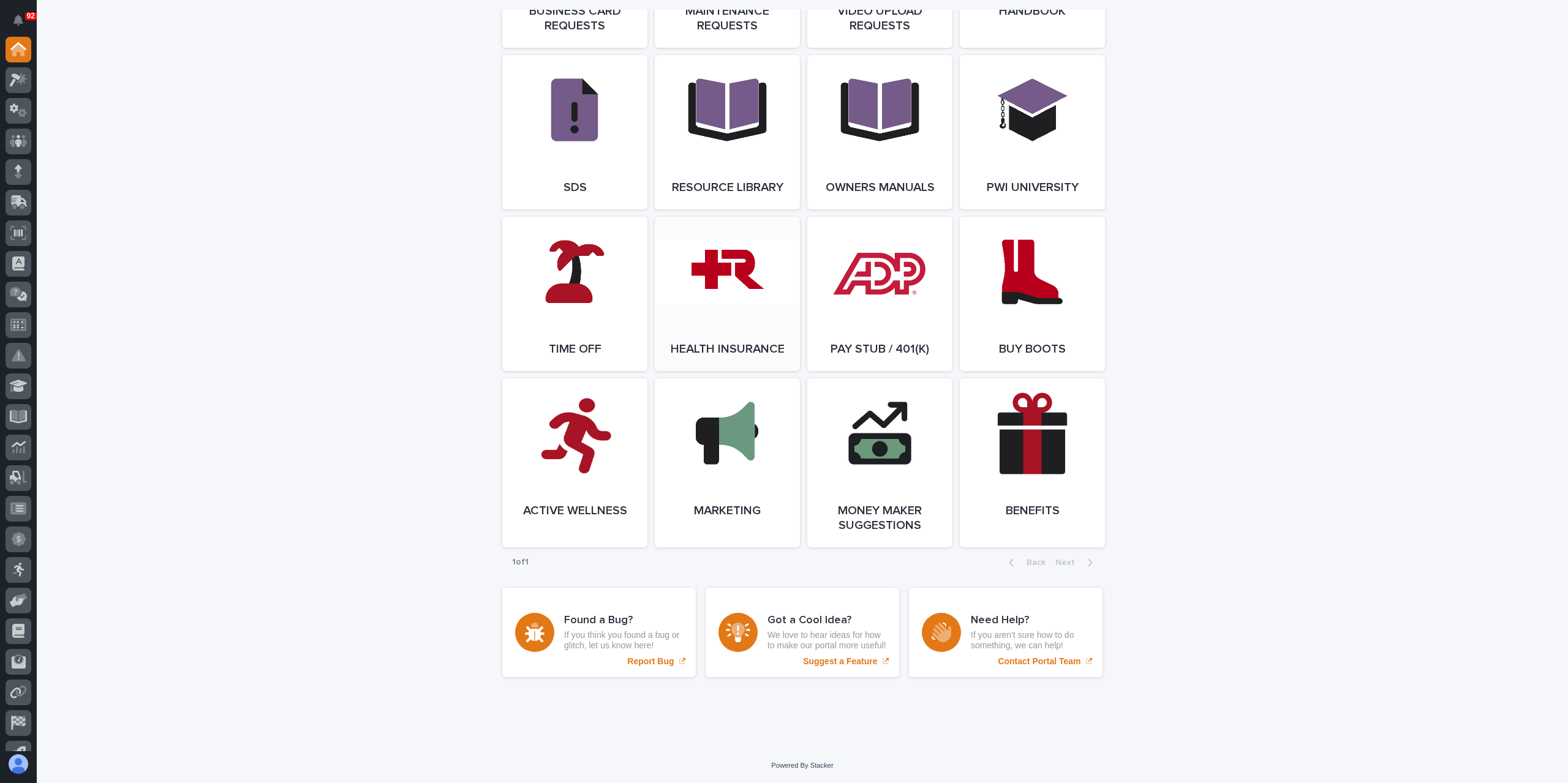
click at [740, 339] on link "Open Link" at bounding box center [727, 294] width 145 height 154
click at [22, 86] on div at bounding box center [18, 80] width 25 height 25
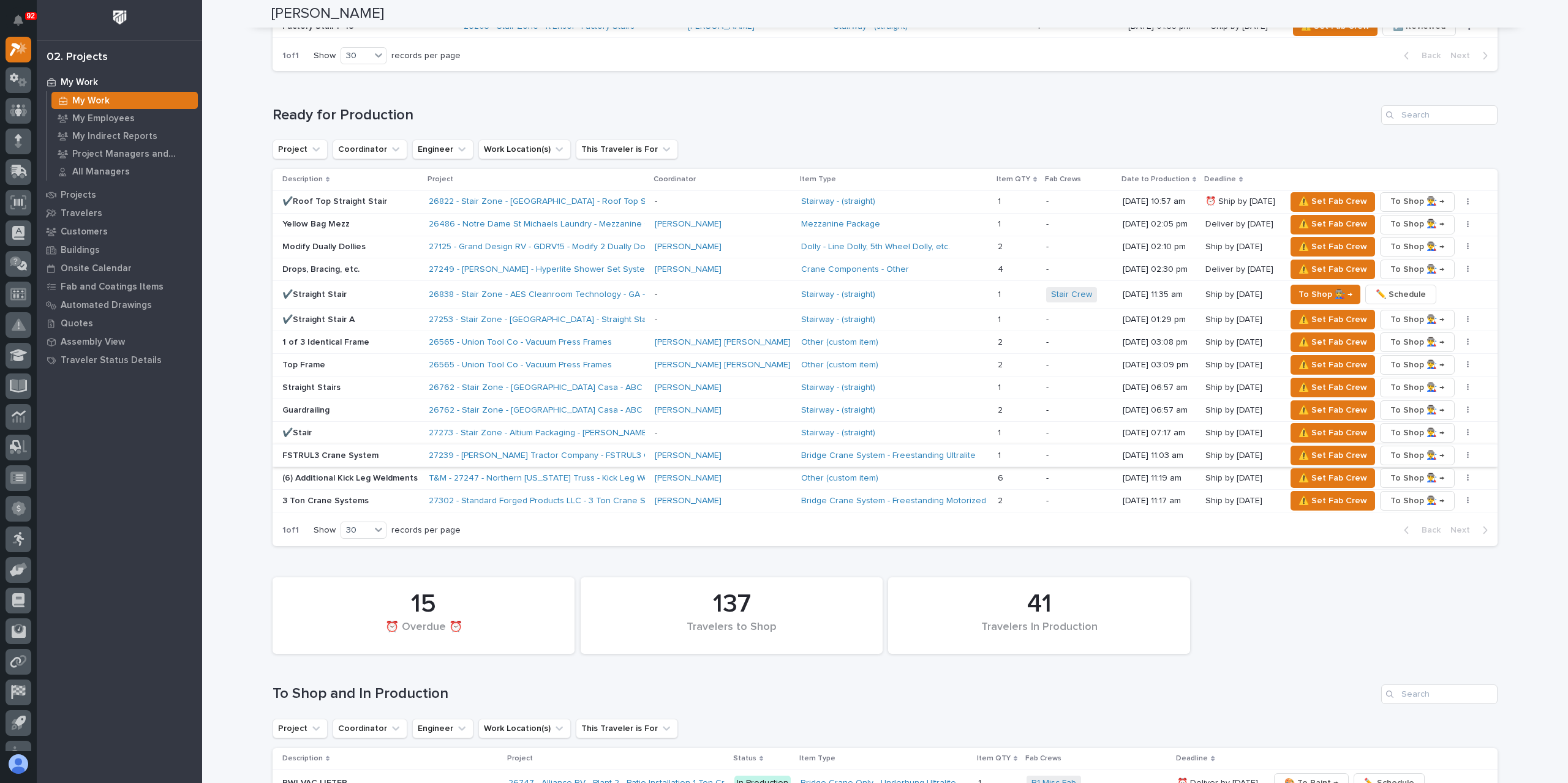
scroll to position [1286, 0]
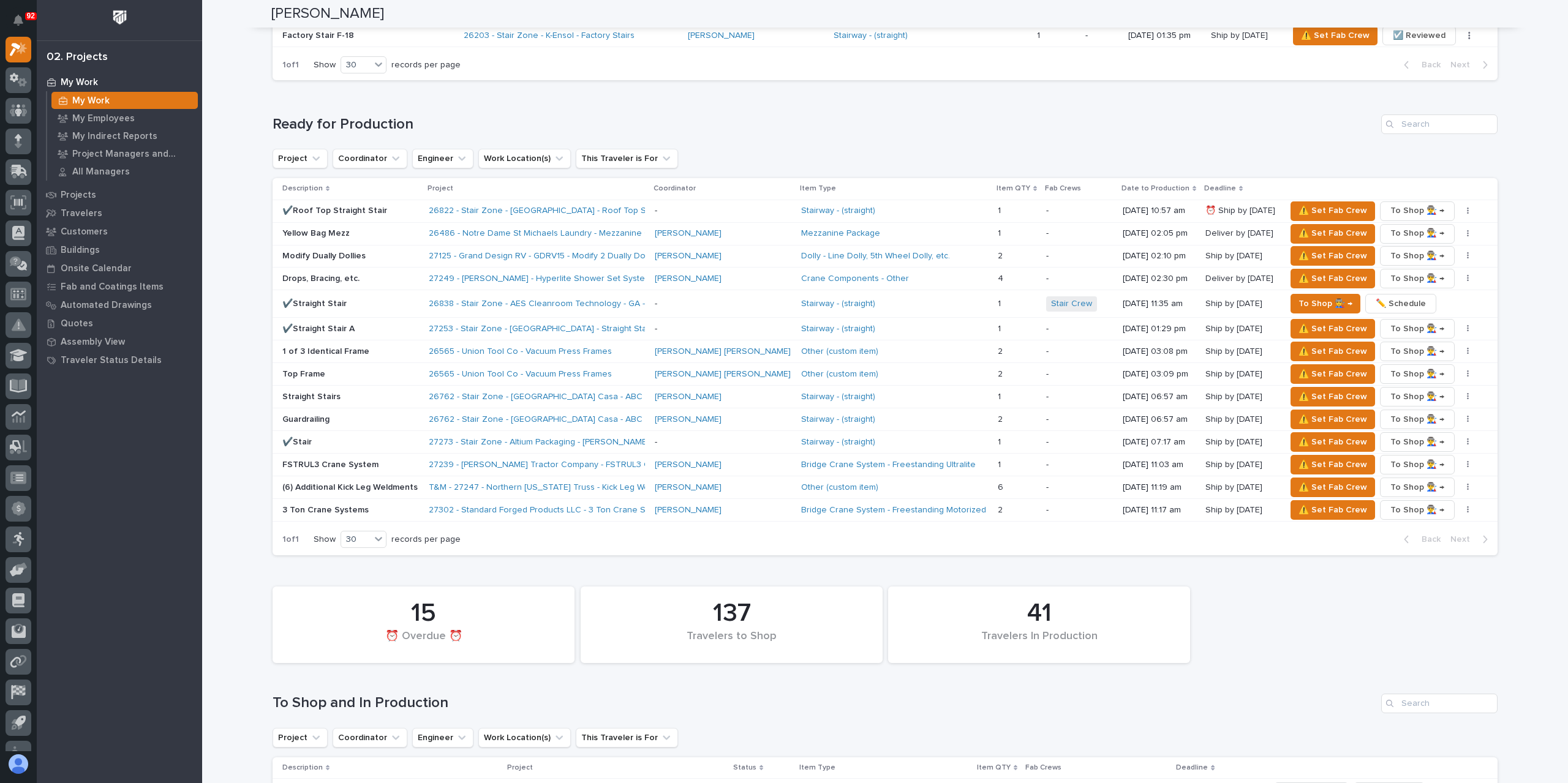
click at [311, 369] on p "Top Frame" at bounding box center [351, 374] width 137 height 11
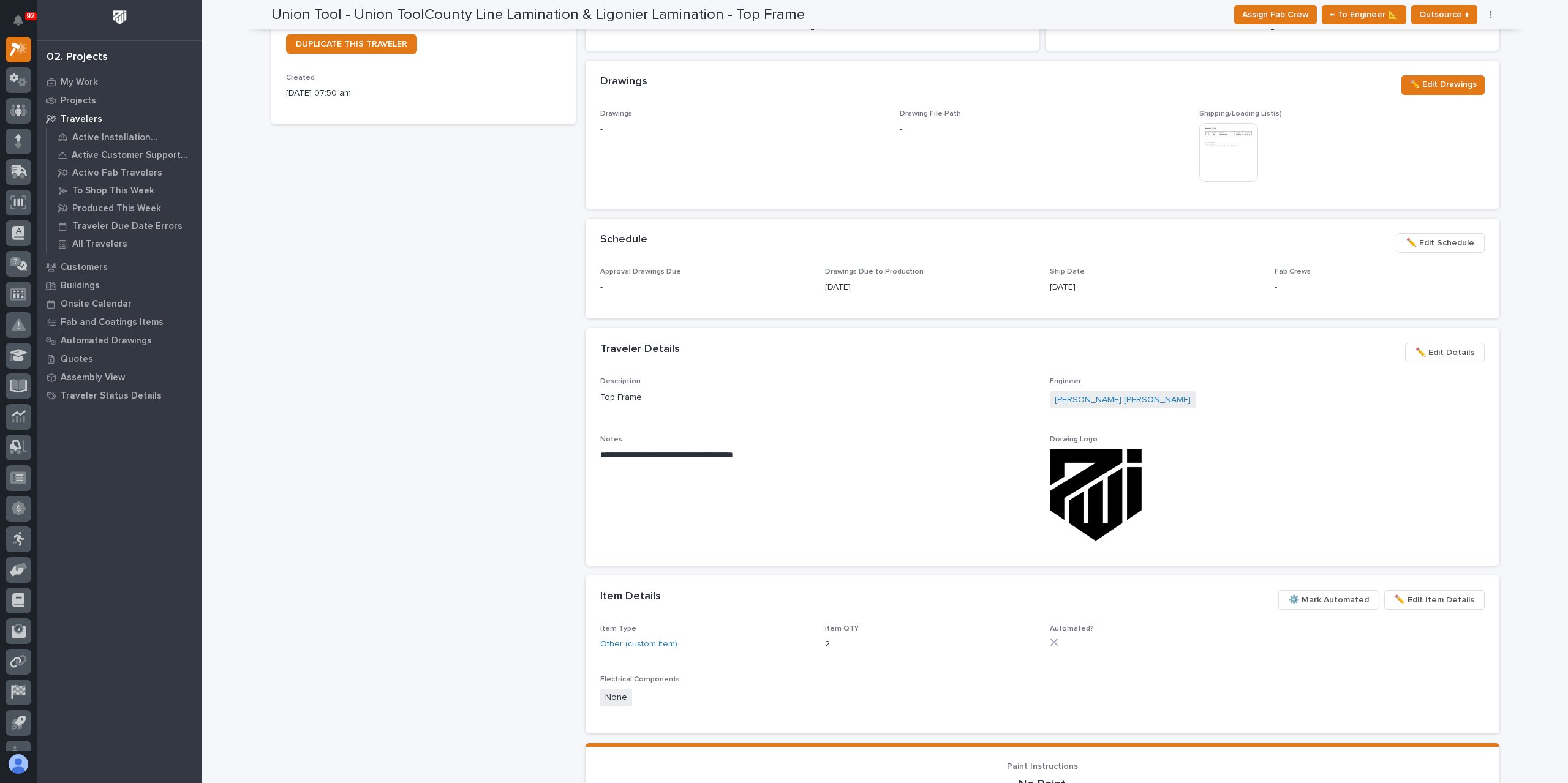
scroll to position [367, 0]
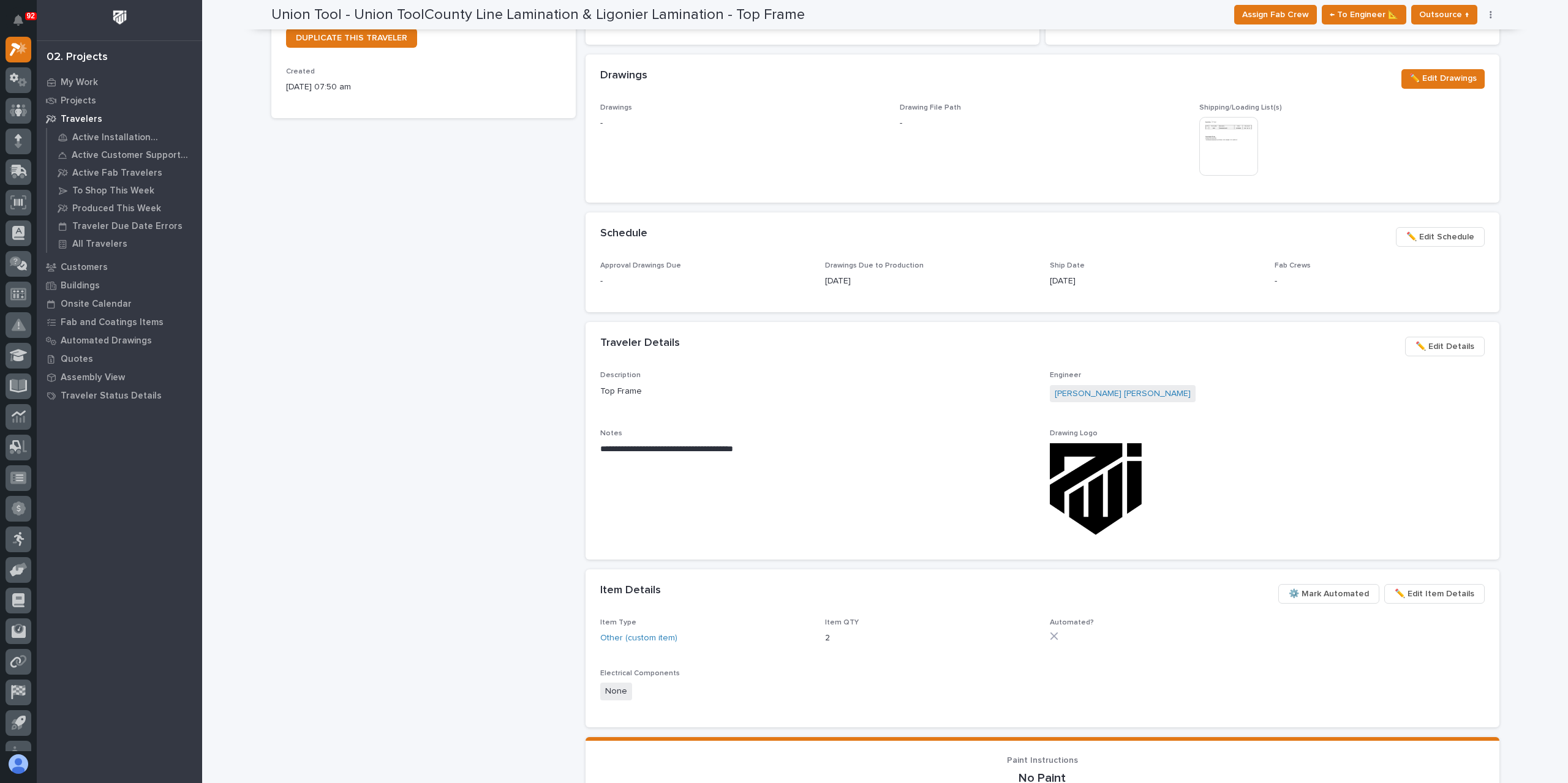
click at [1431, 587] on span "✏️ Edit Item Details" at bounding box center [1434, 594] width 80 height 15
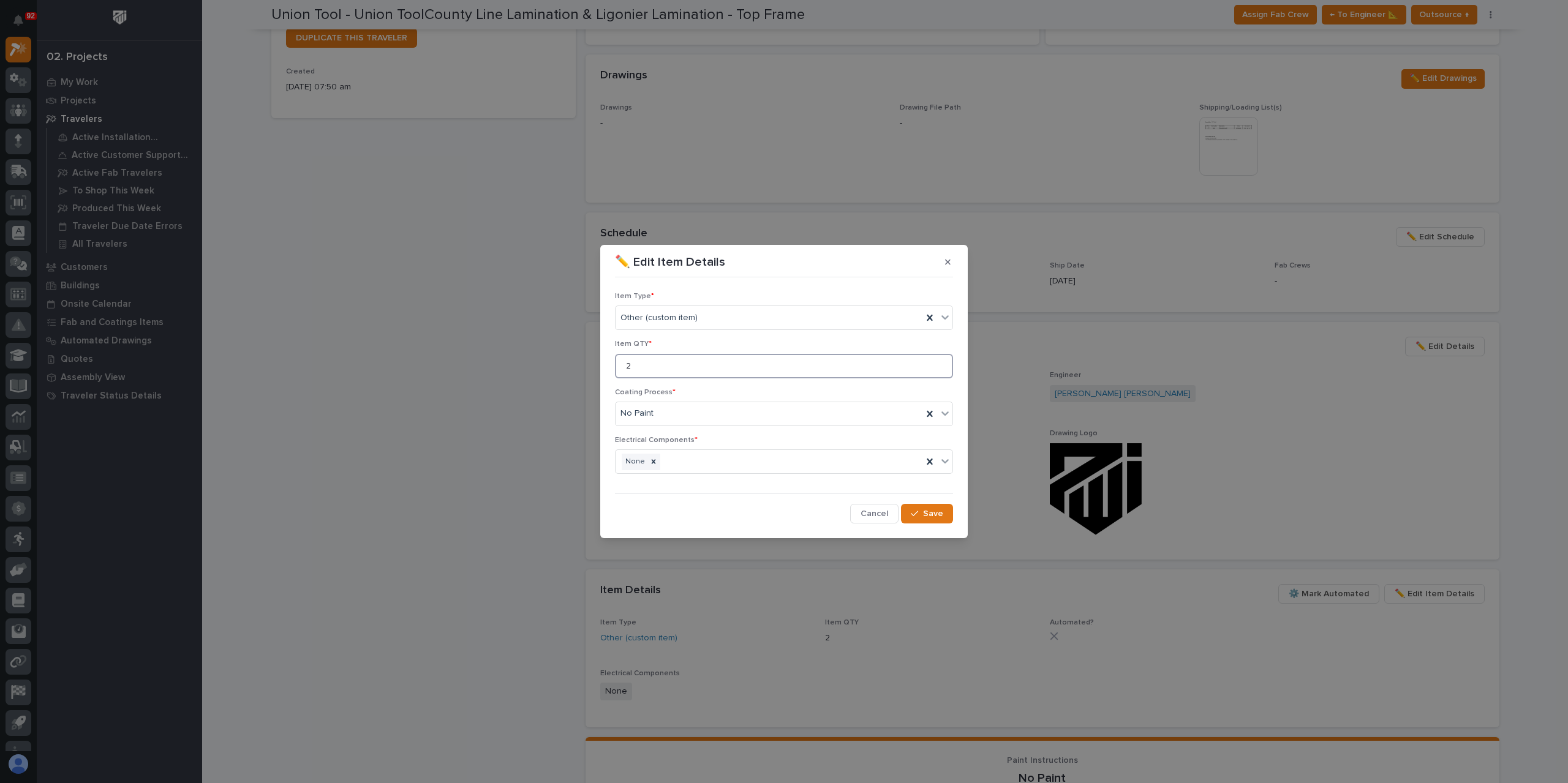
click at [659, 368] on input "2" at bounding box center [784, 366] width 338 height 24
type input "1"
click at [933, 514] on span "Save" at bounding box center [933, 514] width 21 height 11
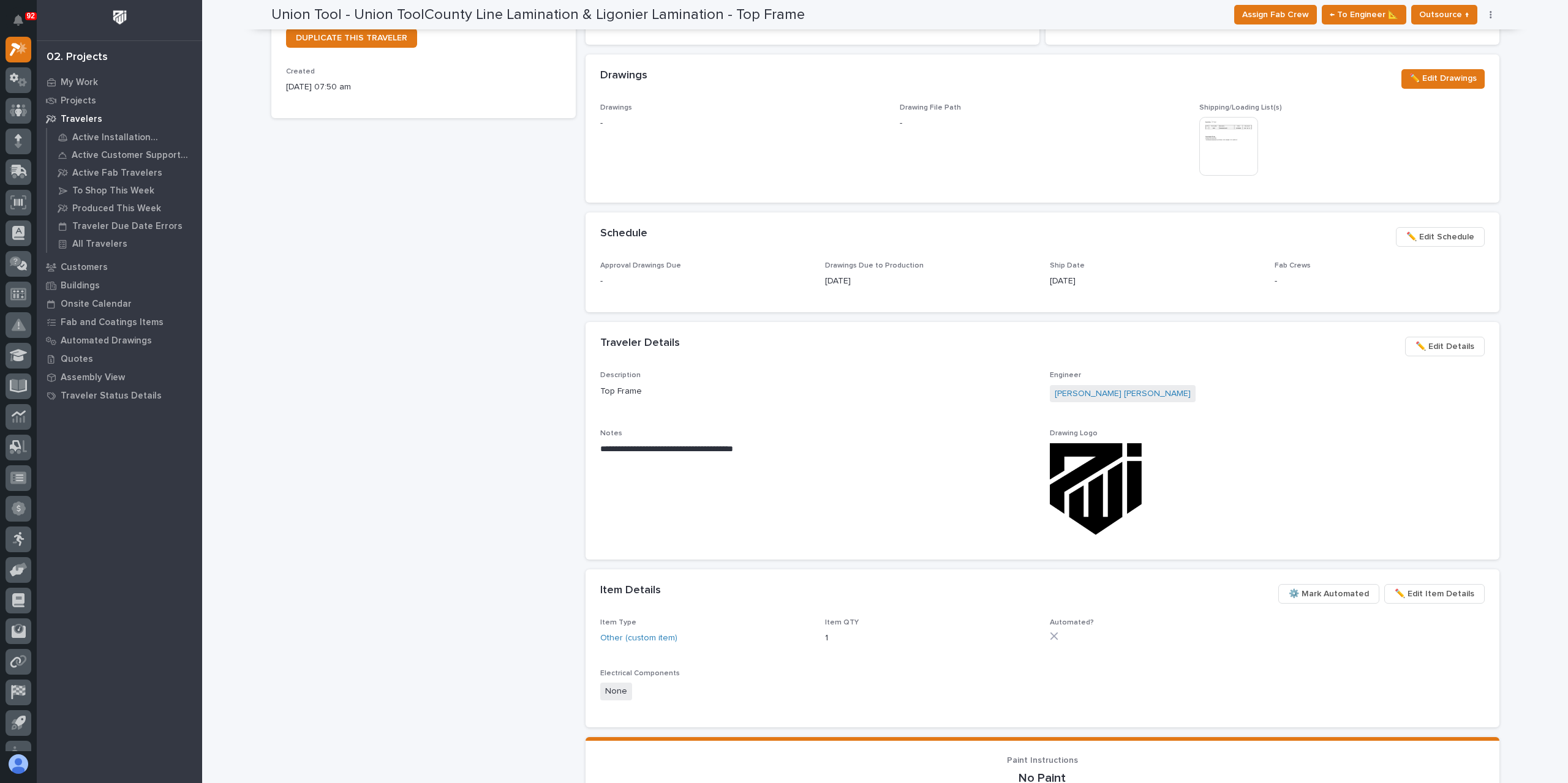
scroll to position [0, 0]
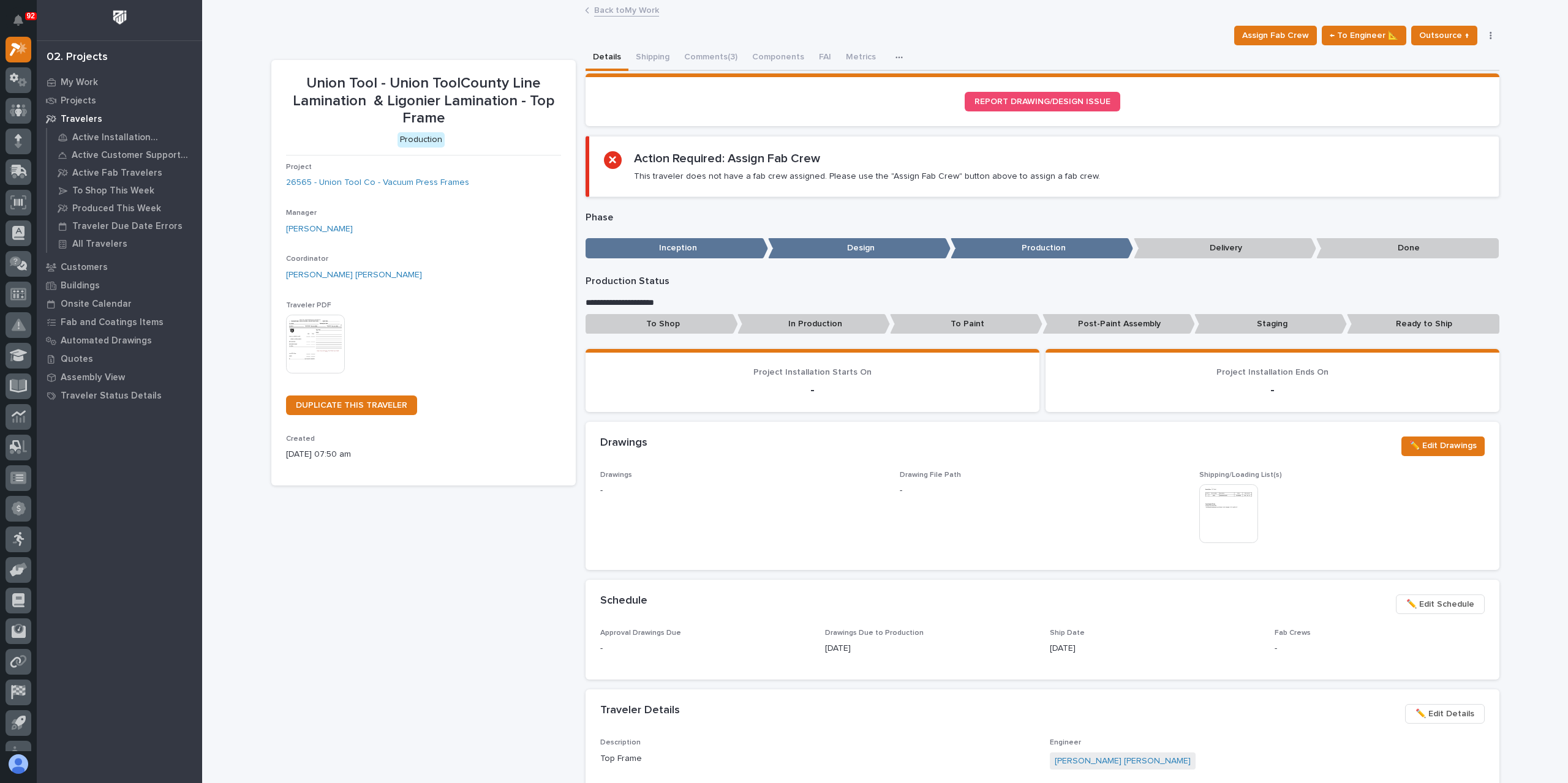
click at [617, 7] on link "Back to My Work" at bounding box center [626, 9] width 65 height 14
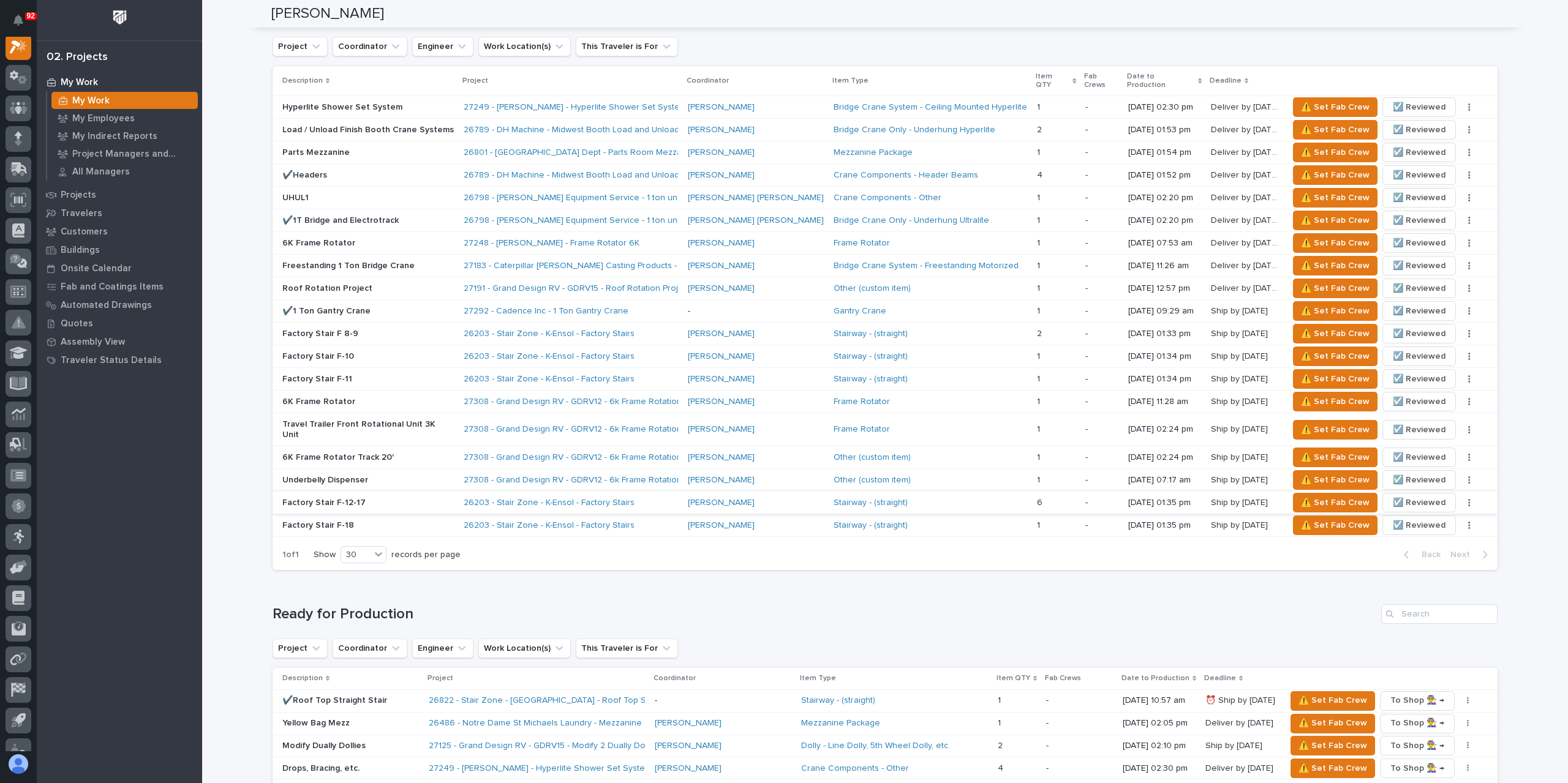
scroll to position [1225, 0]
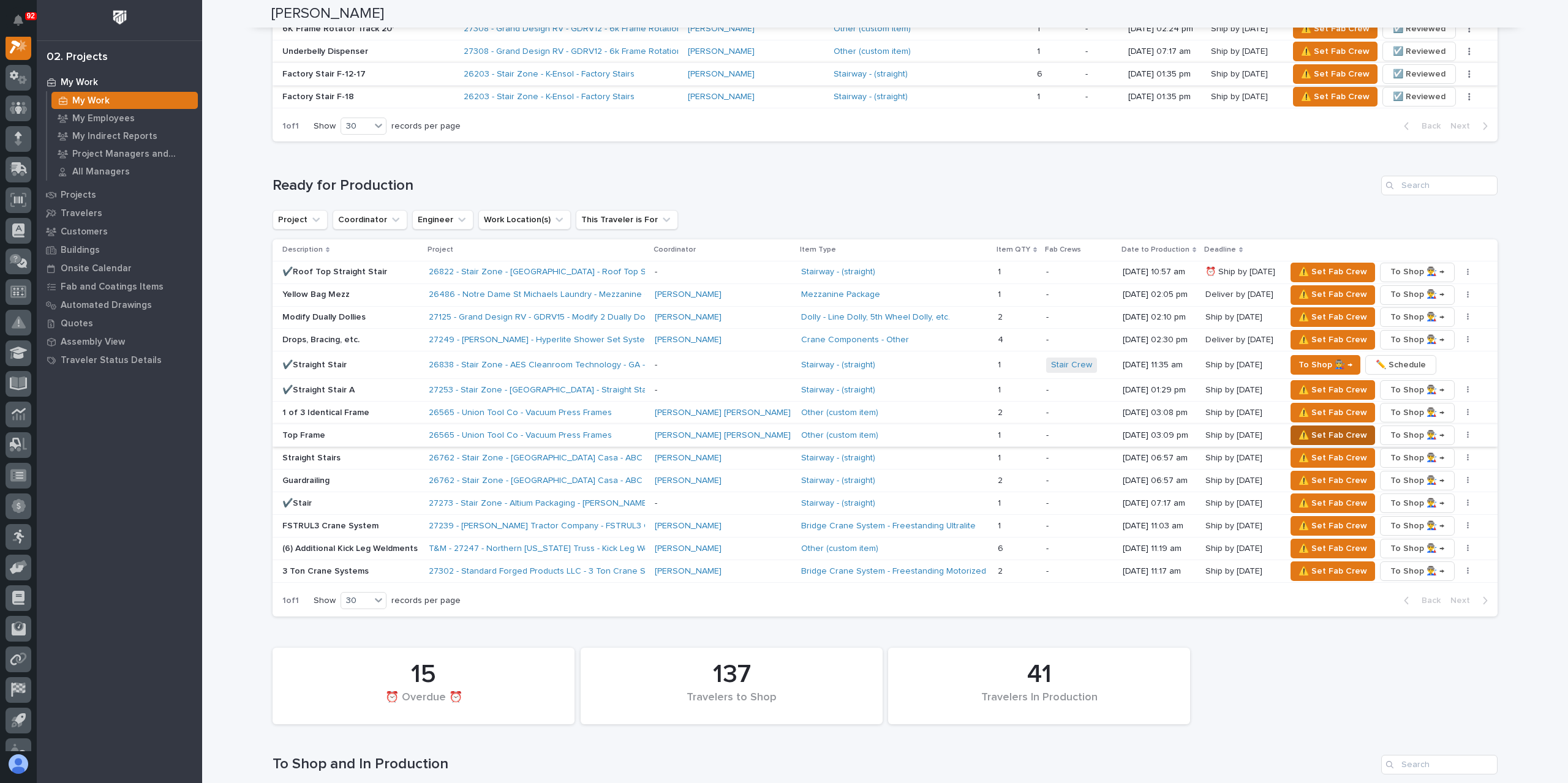
click at [1298, 428] on span "⚠️ Set Fab Crew" at bounding box center [1332, 436] width 68 height 15
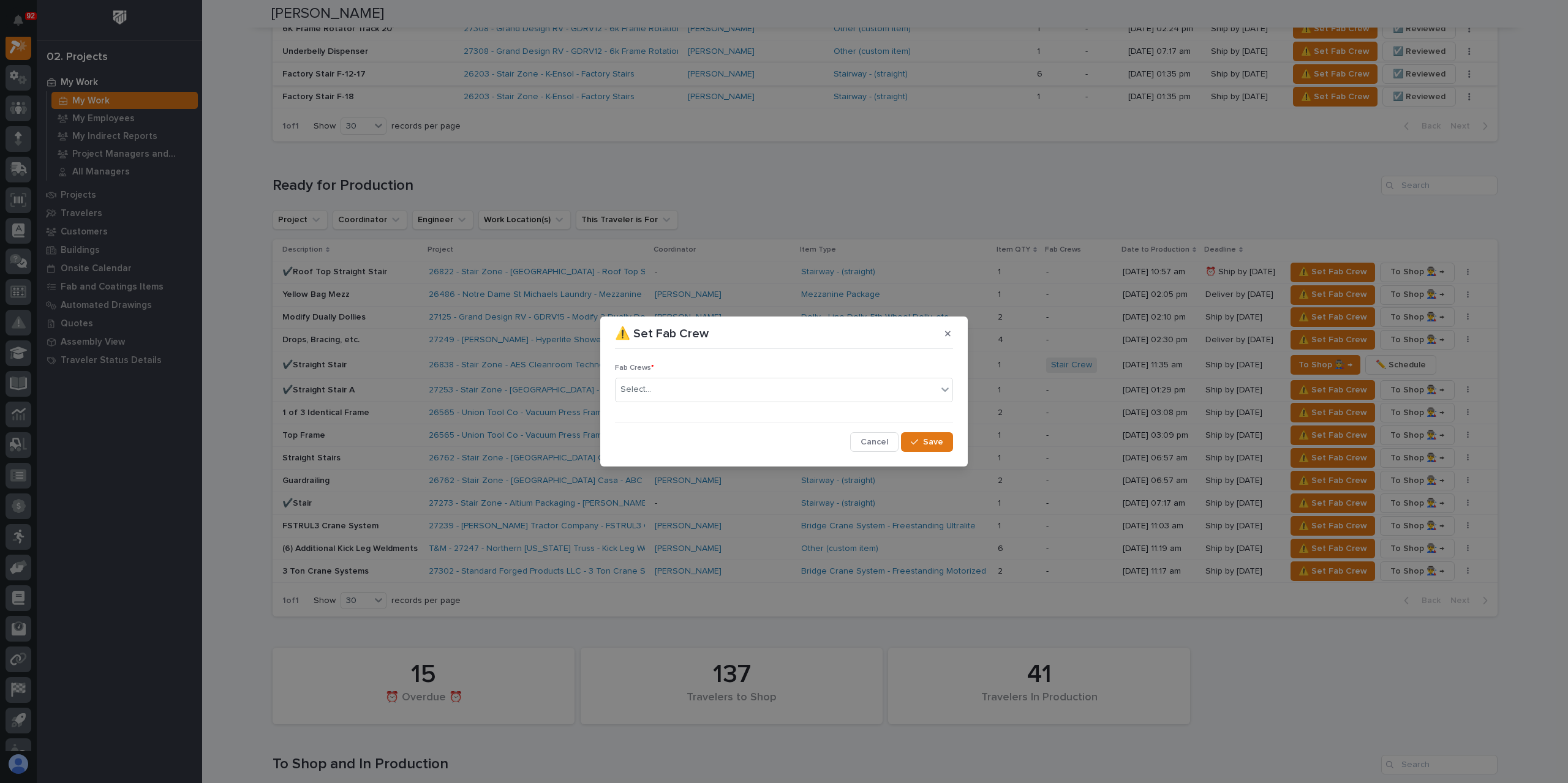
click at [671, 388] on div "Select..." at bounding box center [776, 390] width 321 height 21
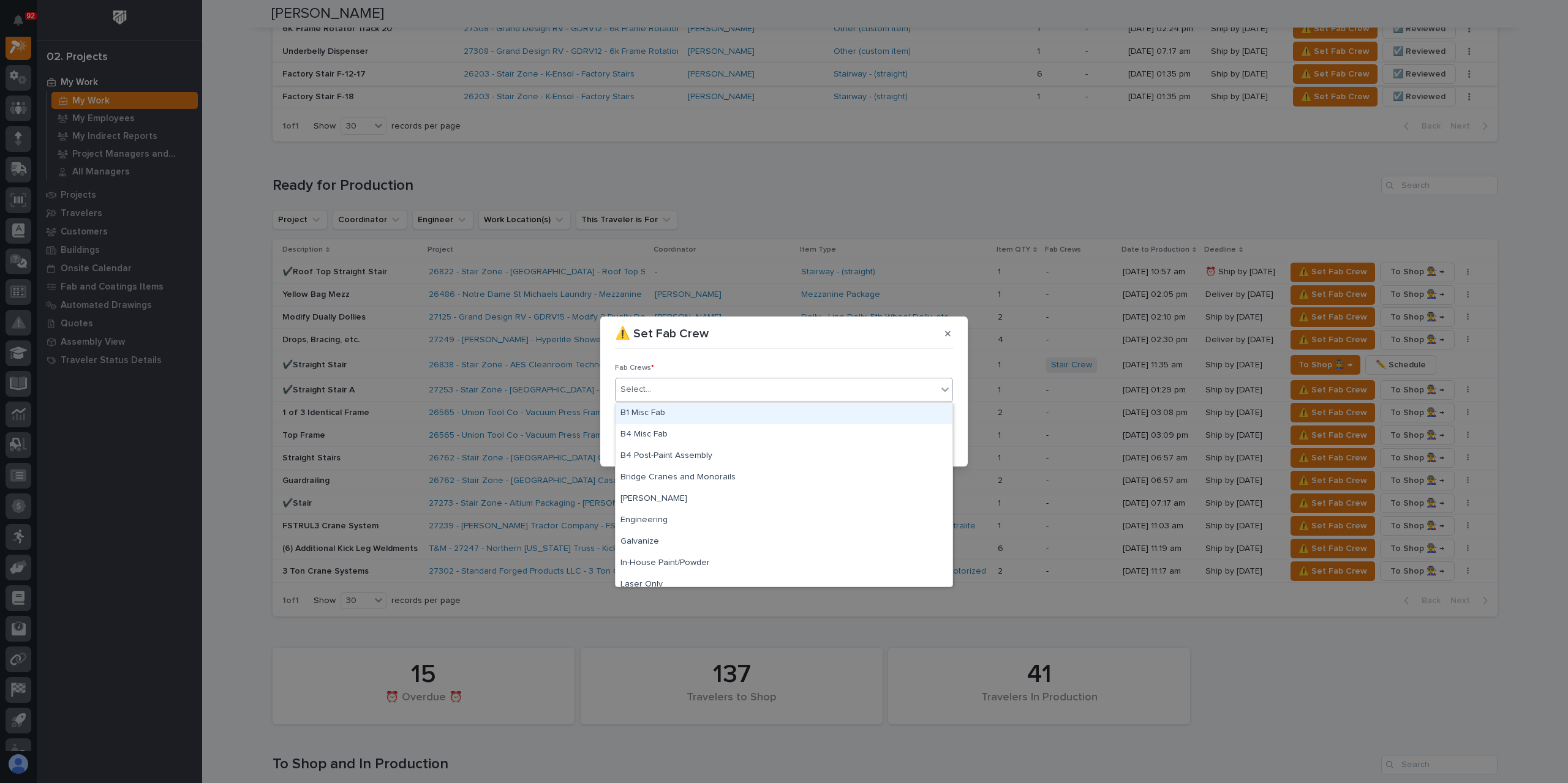
click at [673, 412] on div "B1 Misc Fab" at bounding box center [784, 413] width 337 height 21
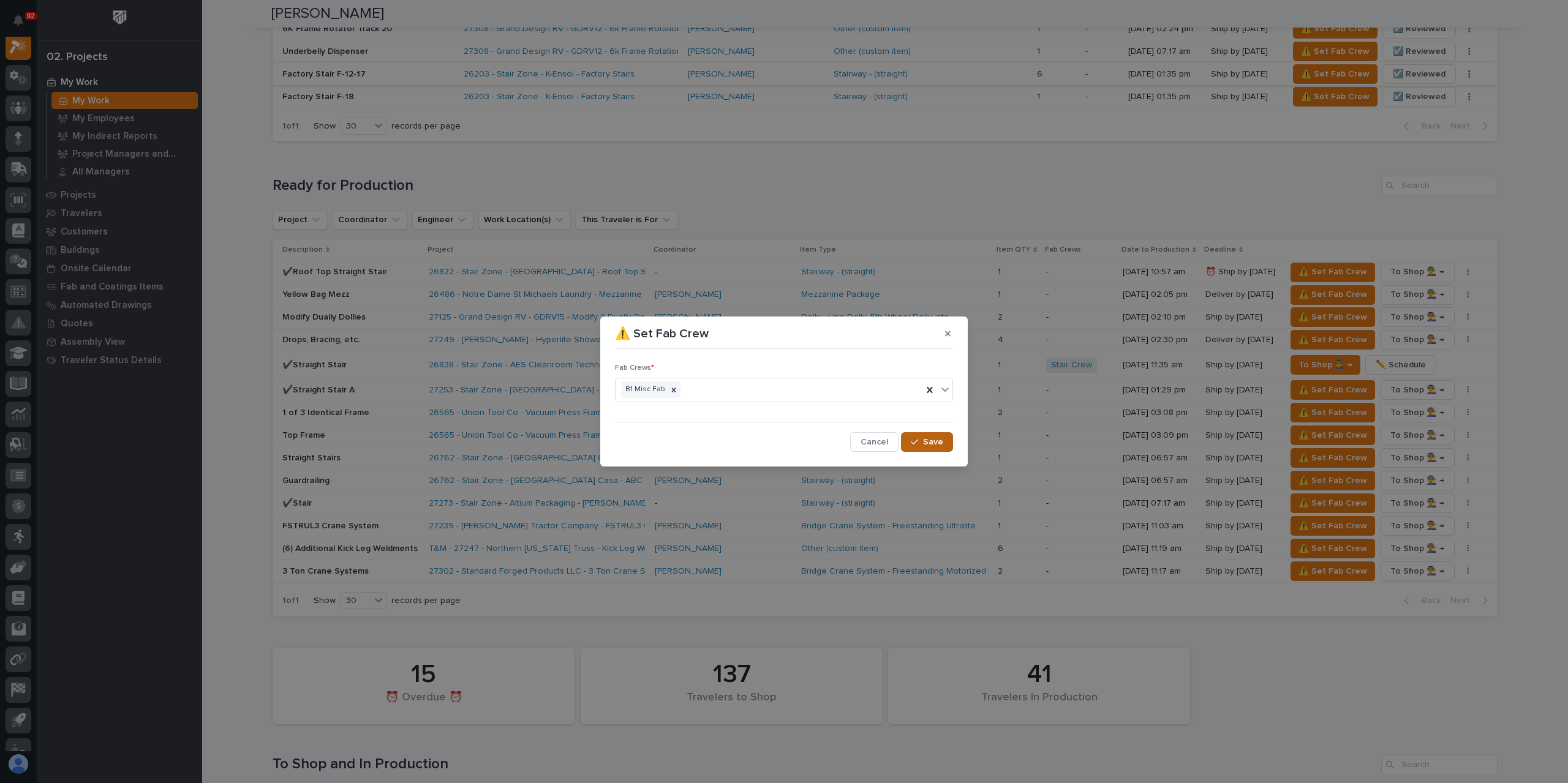
click at [921, 433] on button "Save" at bounding box center [927, 442] width 52 height 20
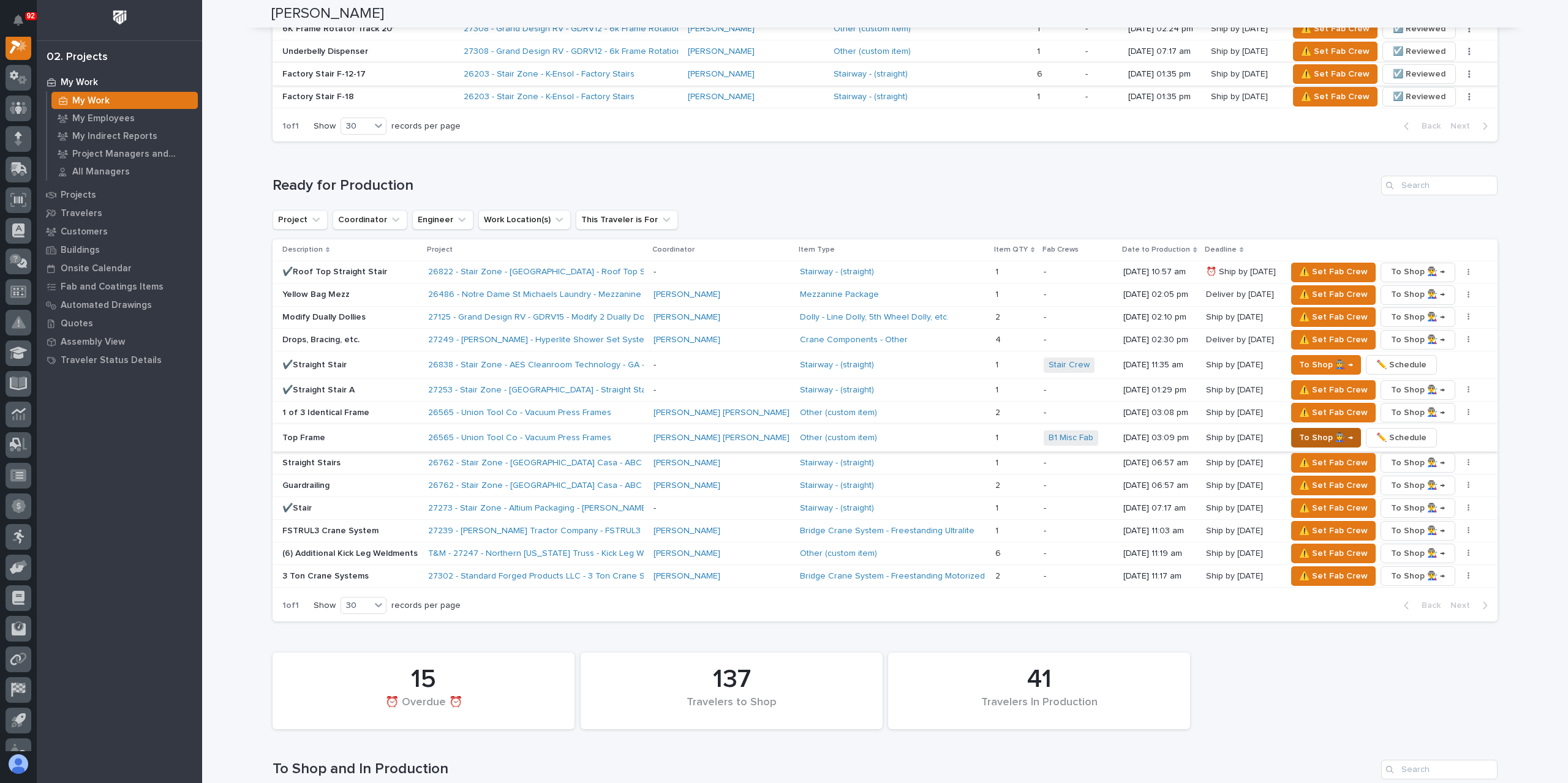
click at [1308, 431] on span "To Shop 👨‍🏭 →" at bounding box center [1326, 438] width 54 height 15
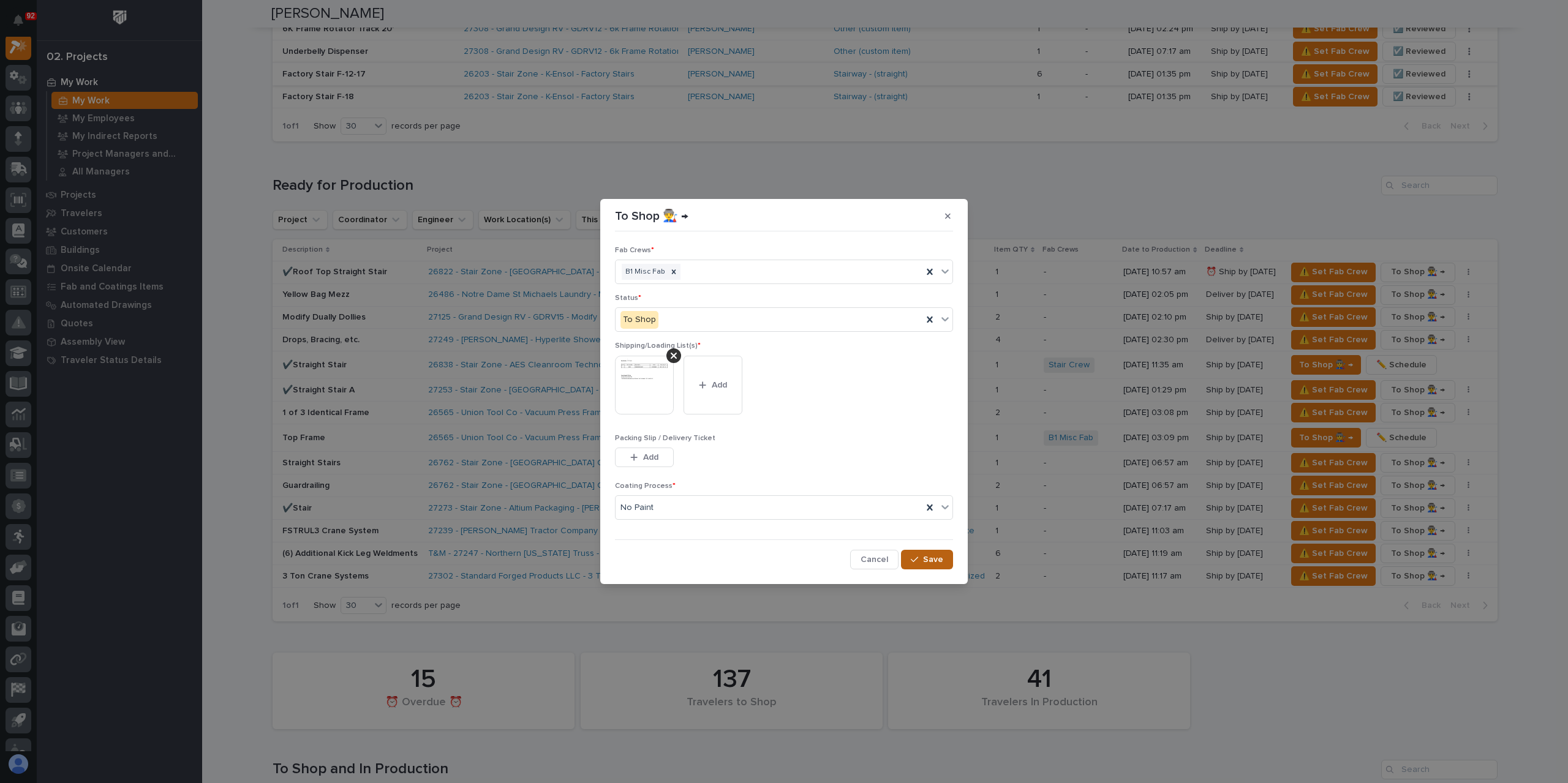
click at [918, 559] on icon "button" at bounding box center [914, 560] width 7 height 9
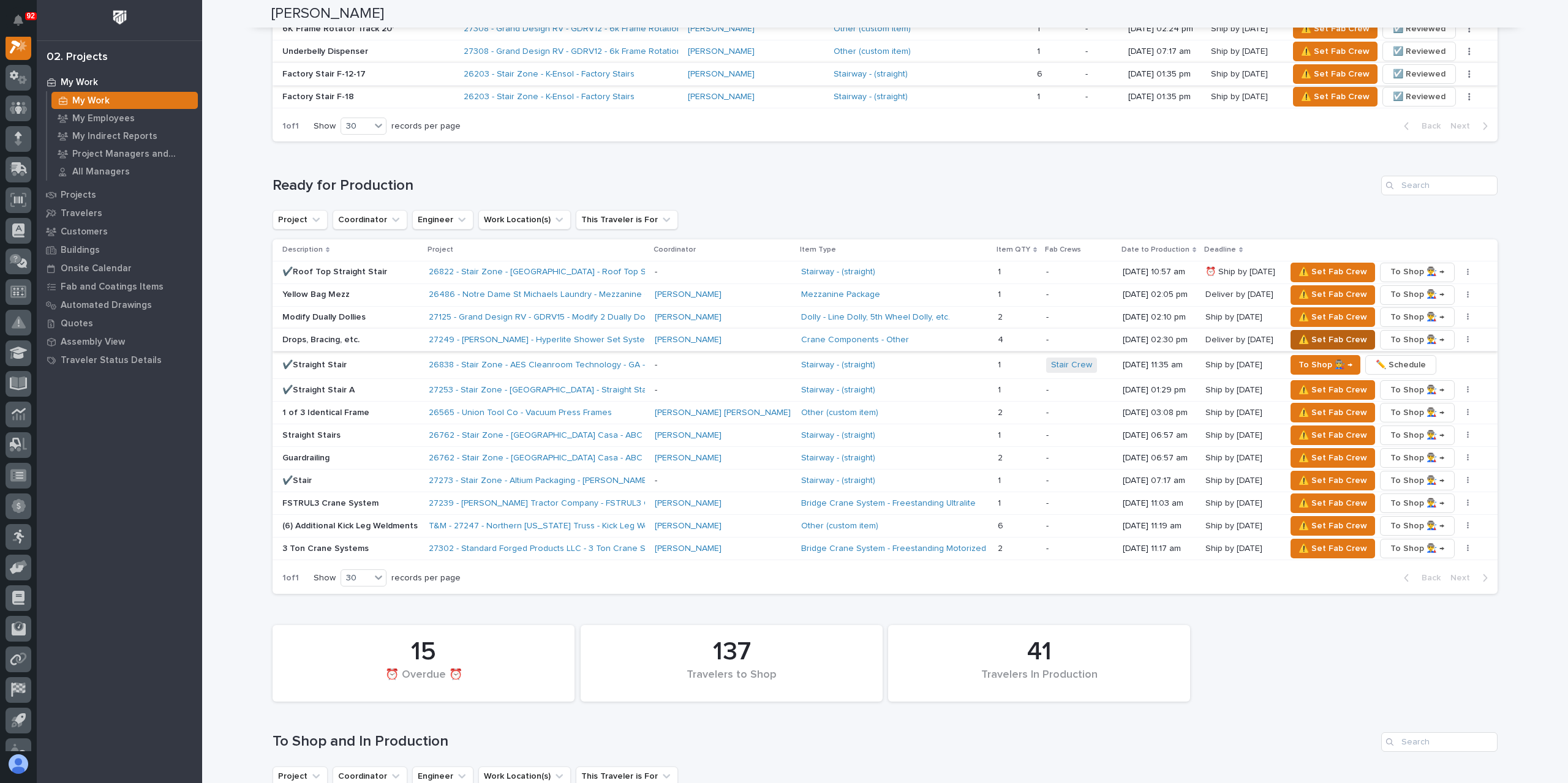
click at [1298, 332] on span "⚠️ Set Fab Crew" at bounding box center [1332, 340] width 68 height 15
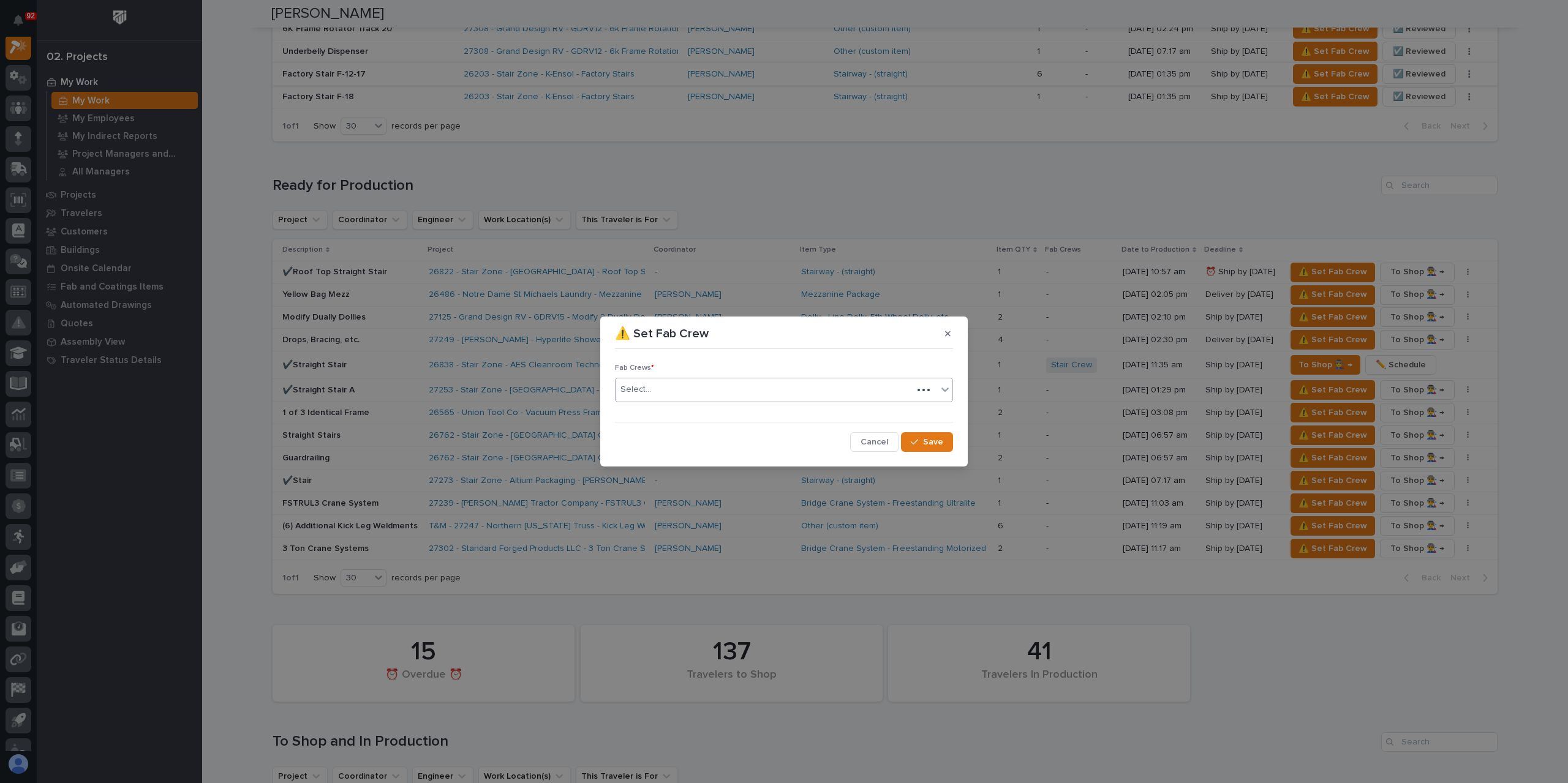
click at [676, 389] on div "Select..." at bounding box center [764, 390] width 297 height 21
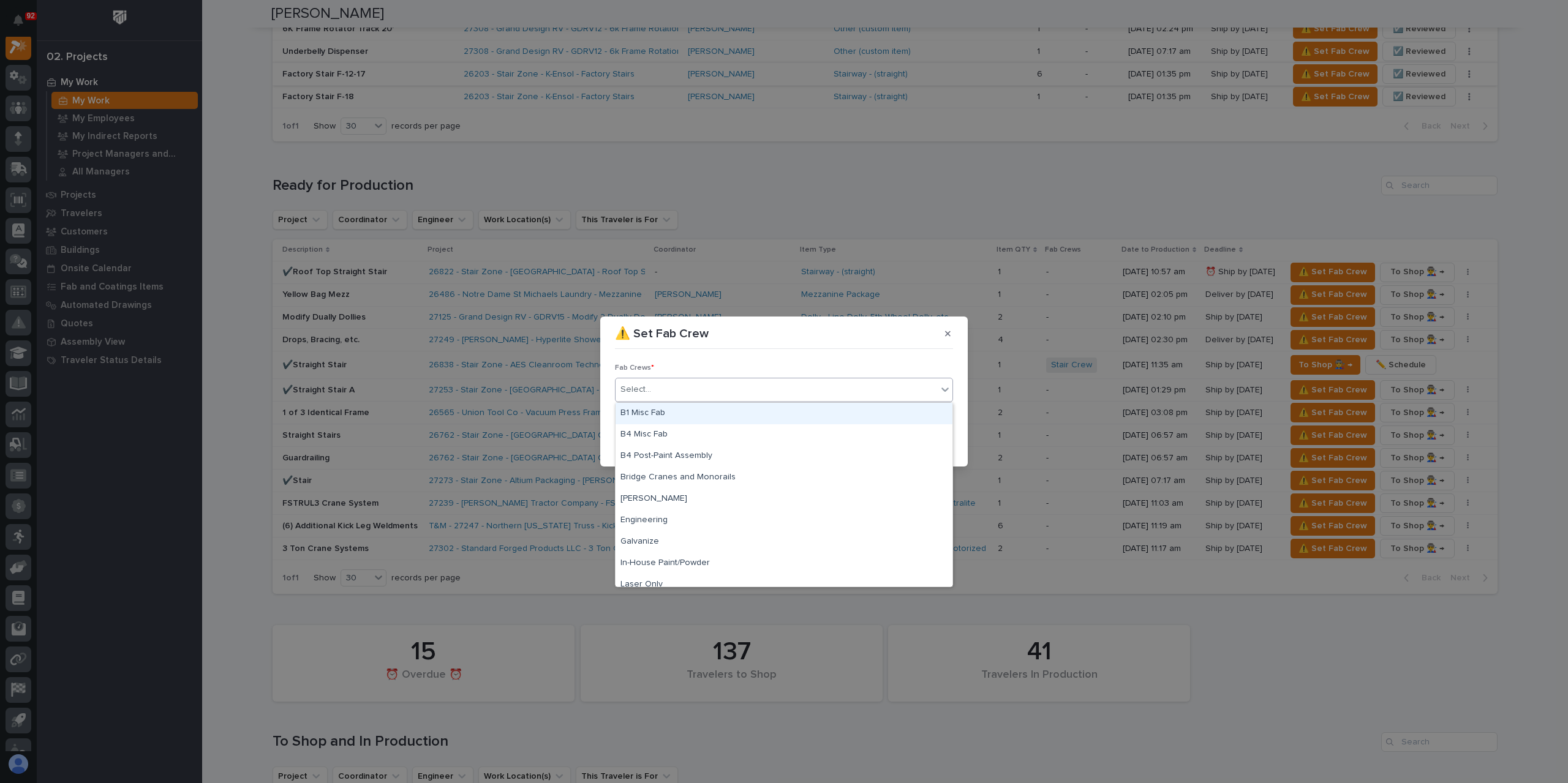
click at [682, 417] on div "B1 Misc Fab" at bounding box center [784, 413] width 337 height 21
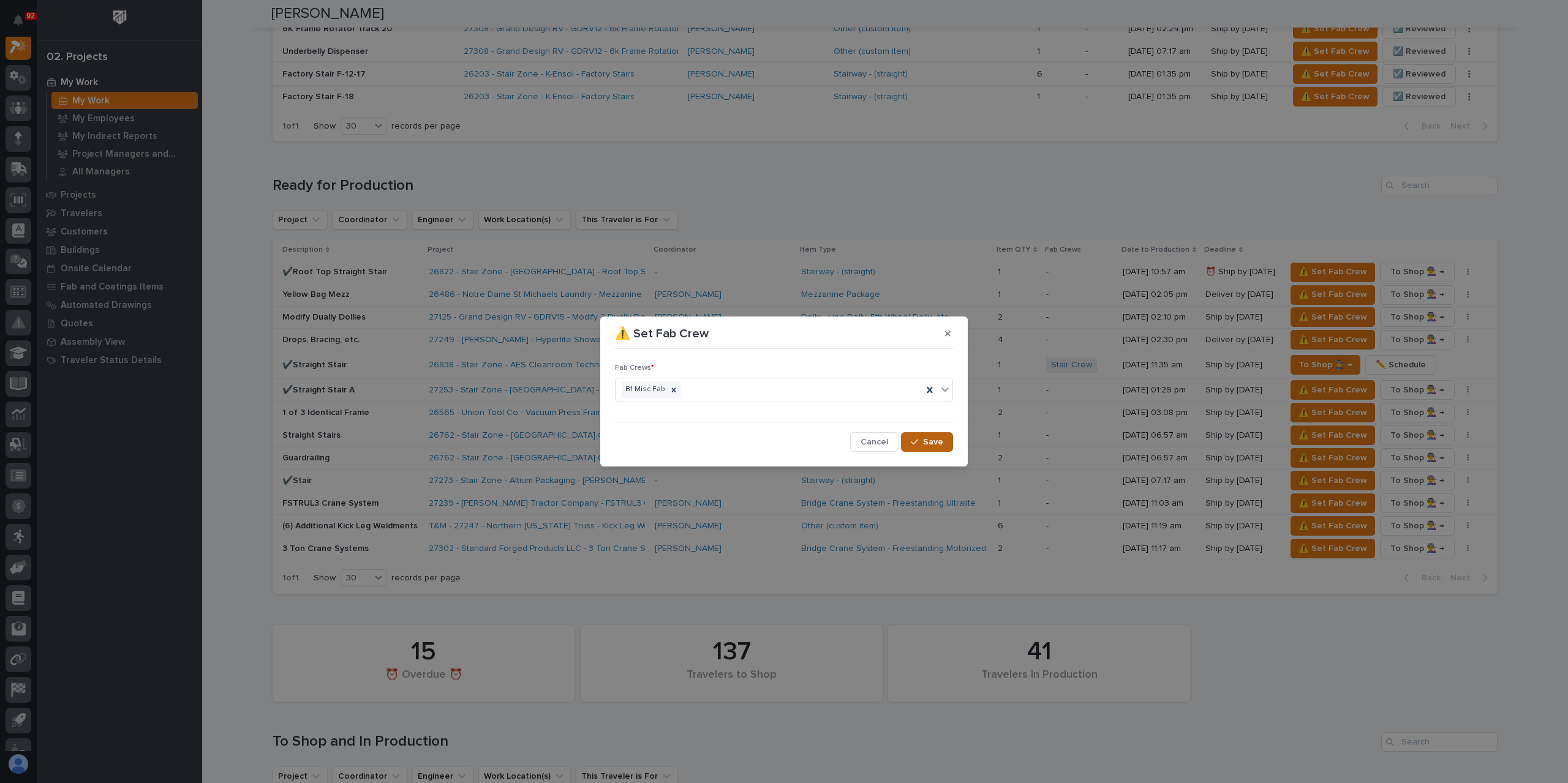
click at [917, 438] on icon "button" at bounding box center [914, 442] width 7 height 9
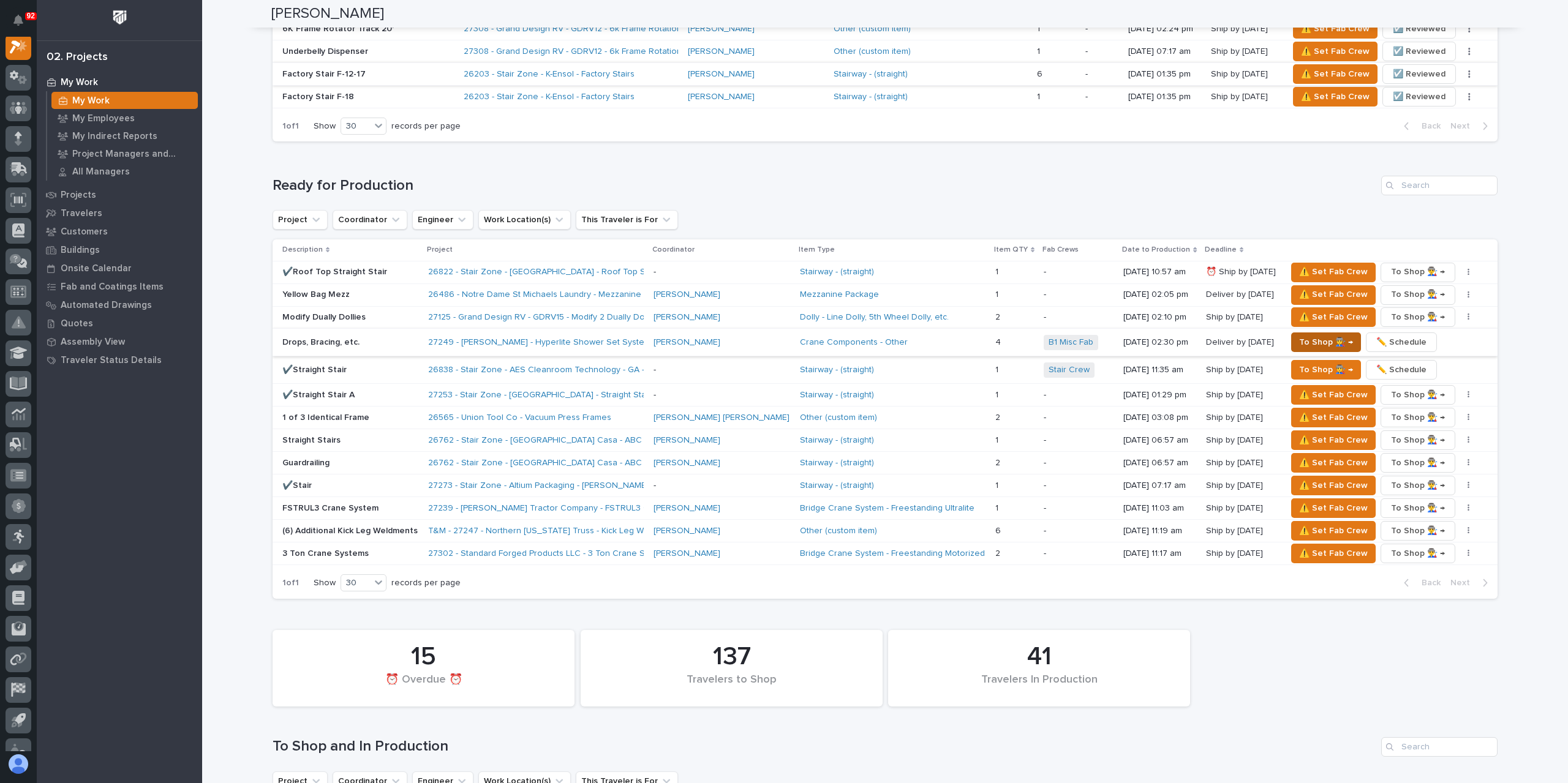
click at [1307, 335] on span "To Shop 👨‍🏭 →" at bounding box center [1326, 342] width 54 height 15
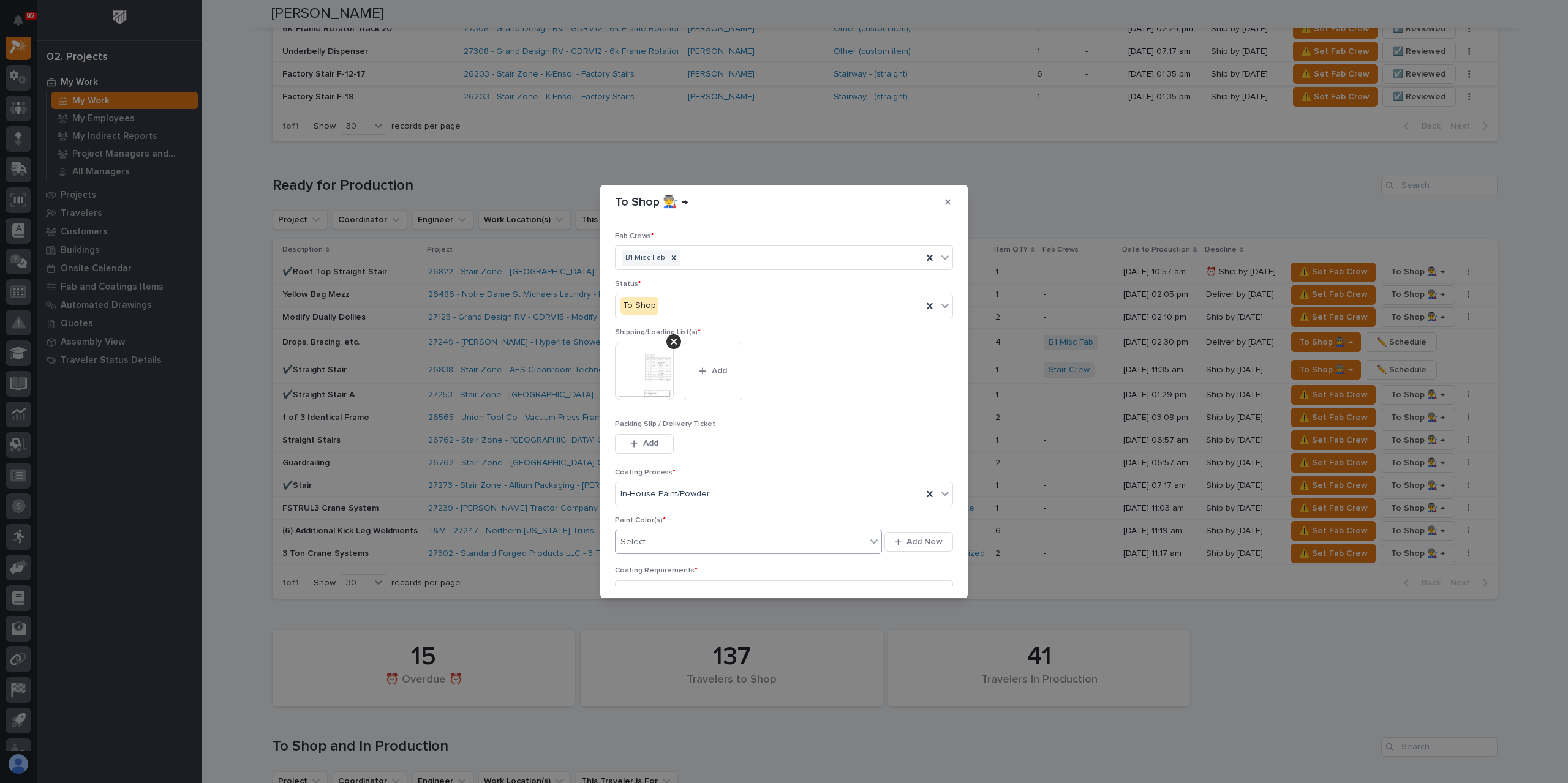
click at [658, 534] on div "Select..." at bounding box center [740, 542] width 250 height 21
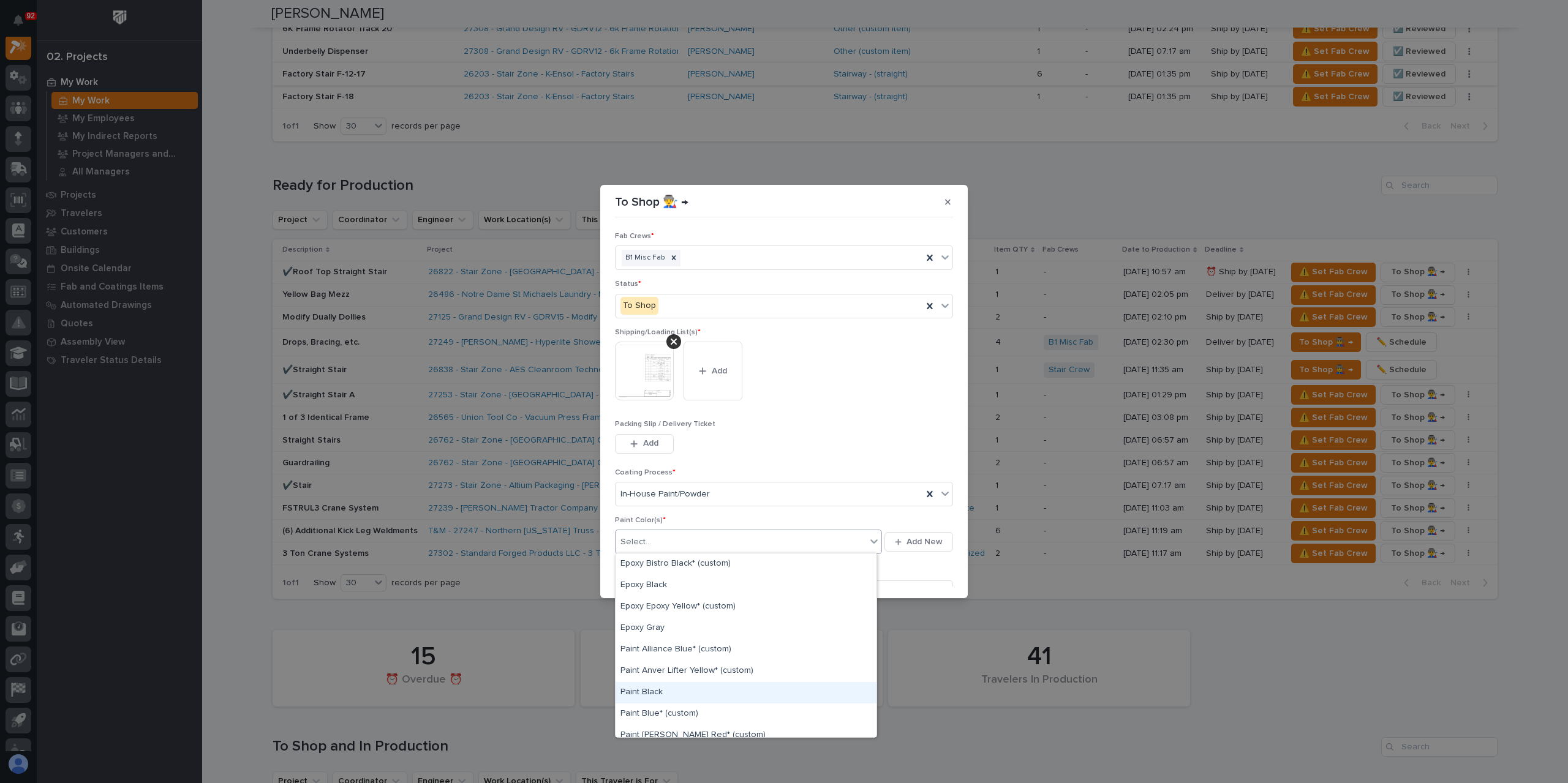
click at [648, 698] on div "Paint Black" at bounding box center [746, 693] width 261 height 21
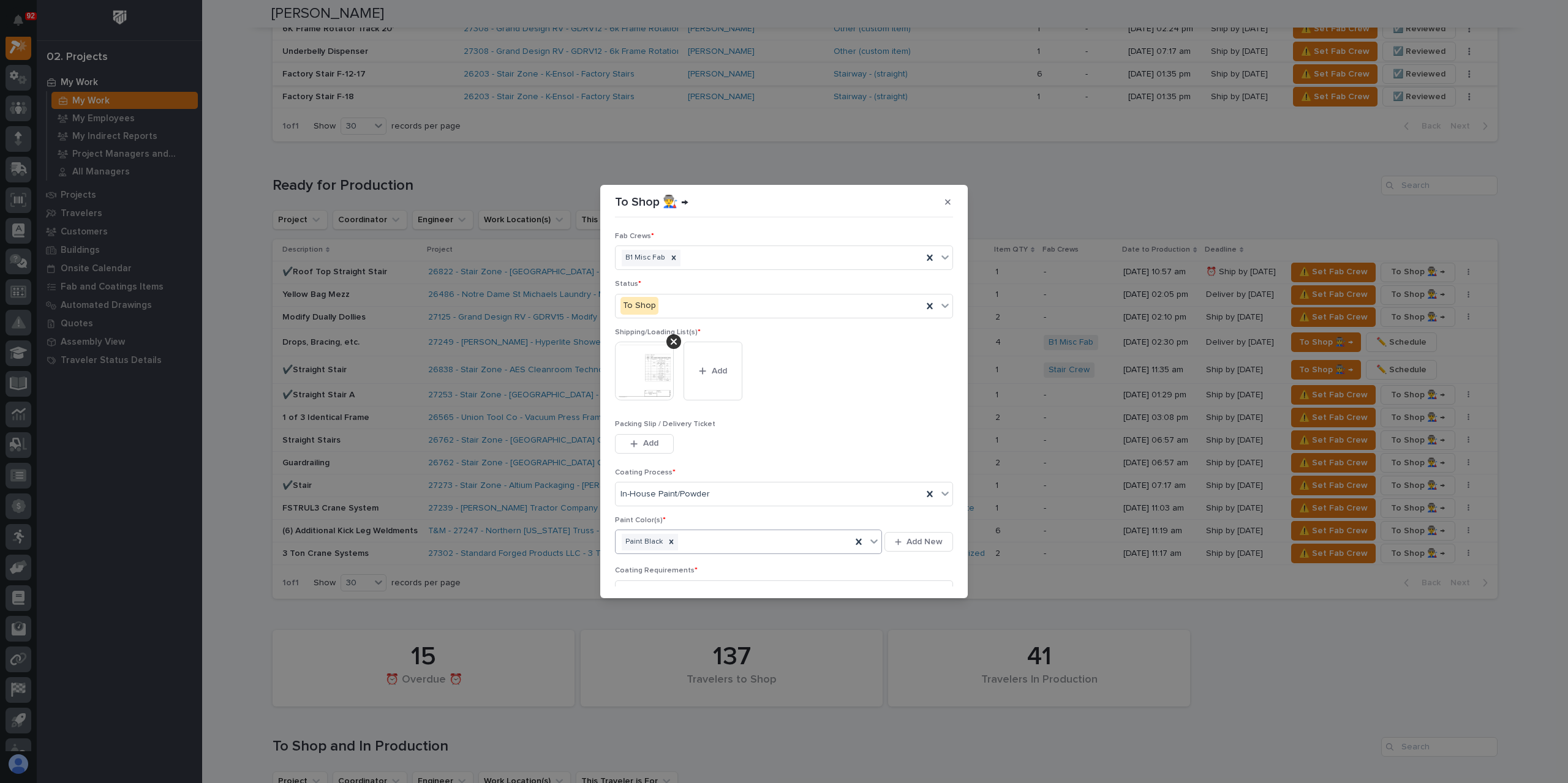
click at [912, 641] on icon "button" at bounding box center [914, 645] width 7 height 9
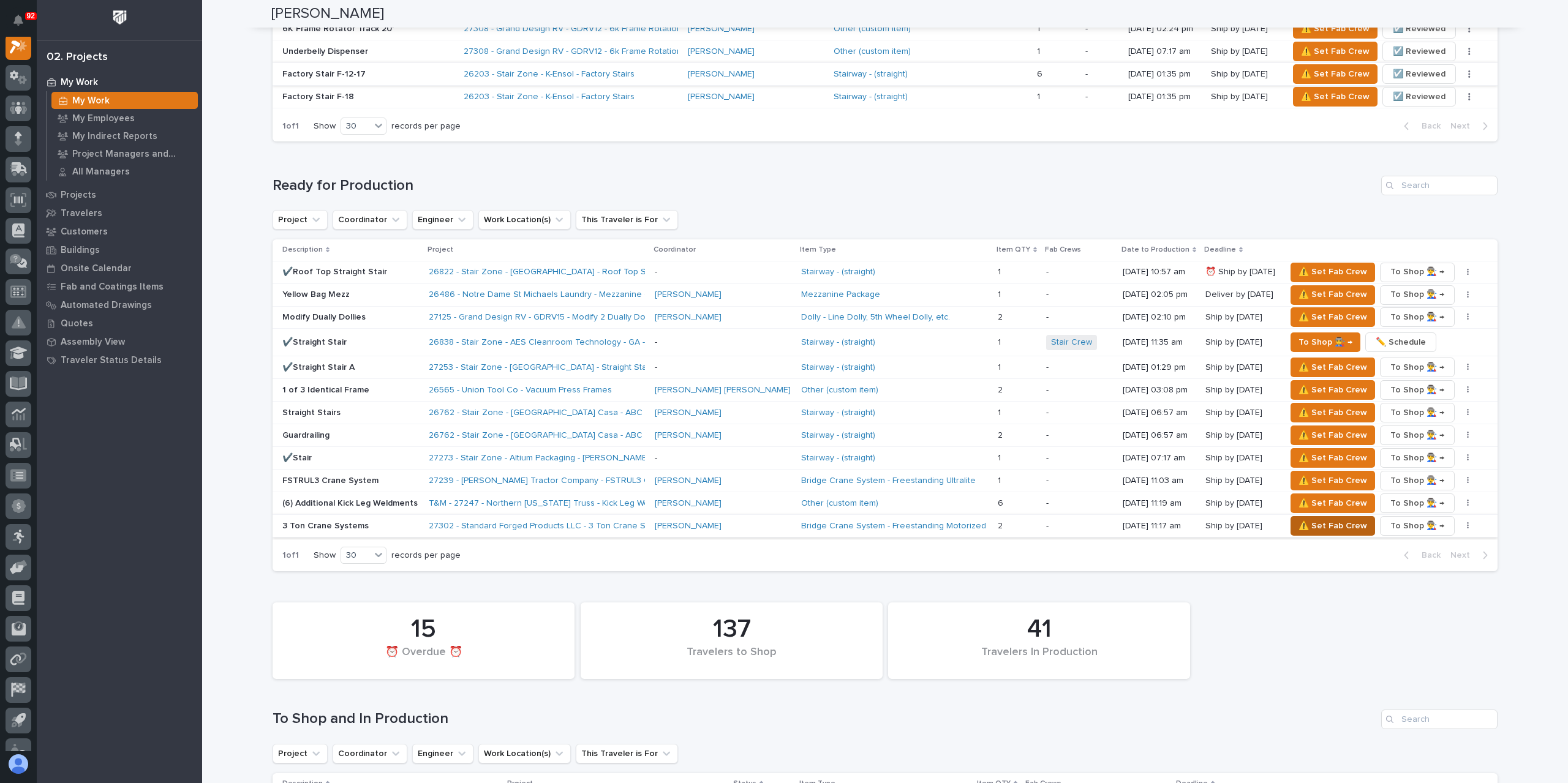
click at [1321, 519] on span "⚠️ Set Fab Crew" at bounding box center [1332, 526] width 68 height 15
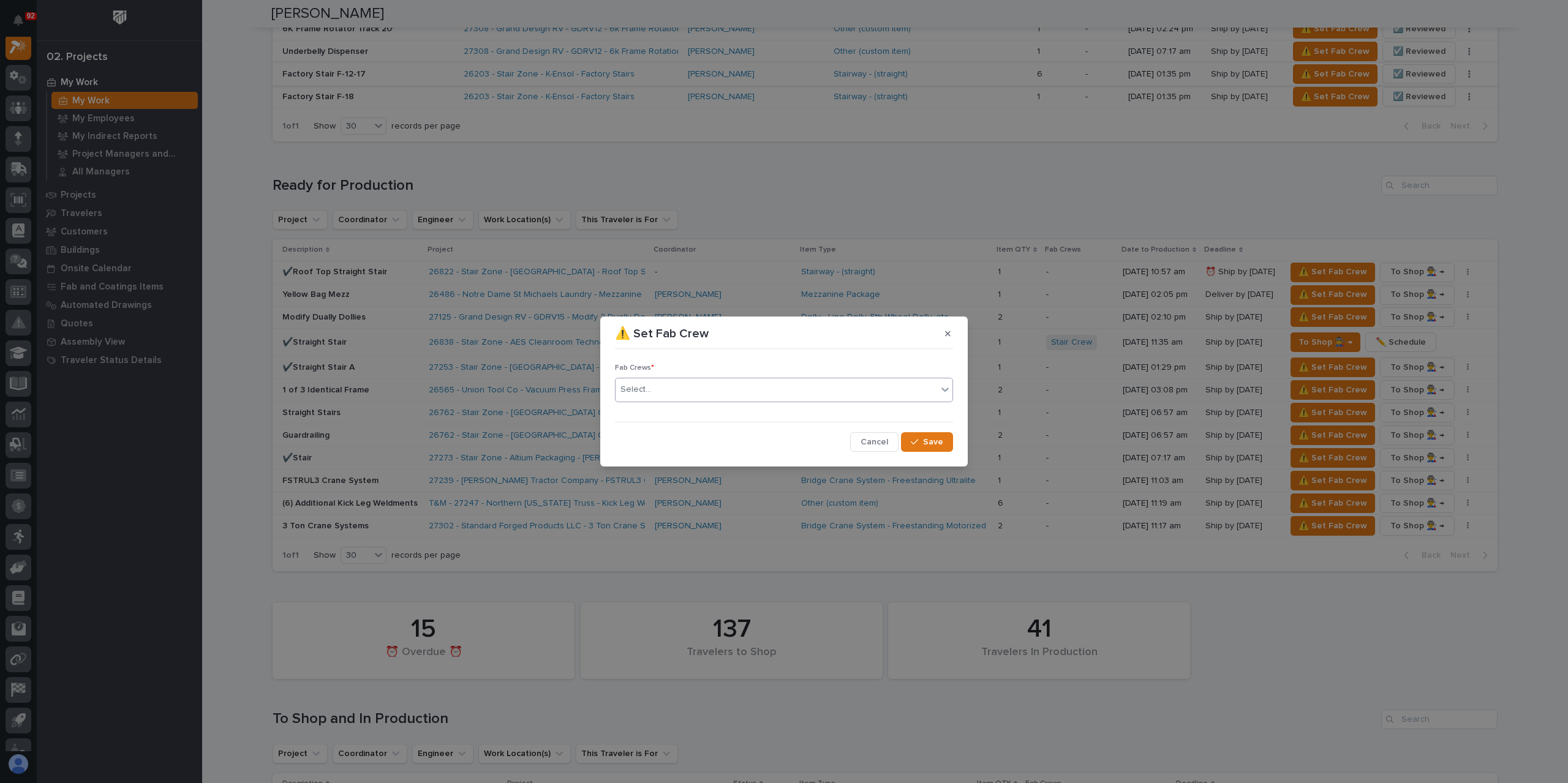
click at [663, 398] on div "Select..." at bounding box center [776, 390] width 321 height 21
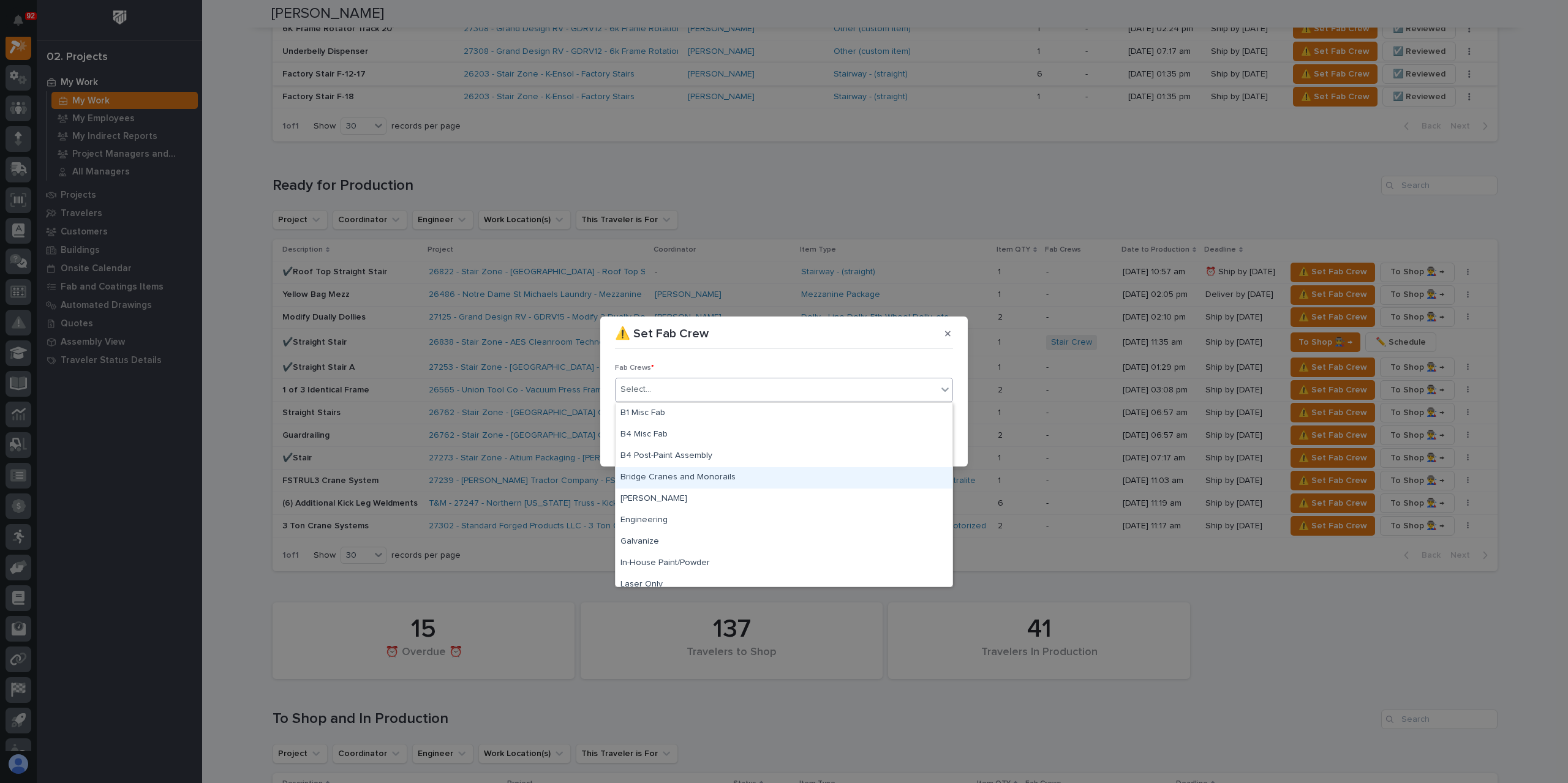
click at [663, 474] on div "Bridge Cranes and Monorails" at bounding box center [784, 478] width 337 height 21
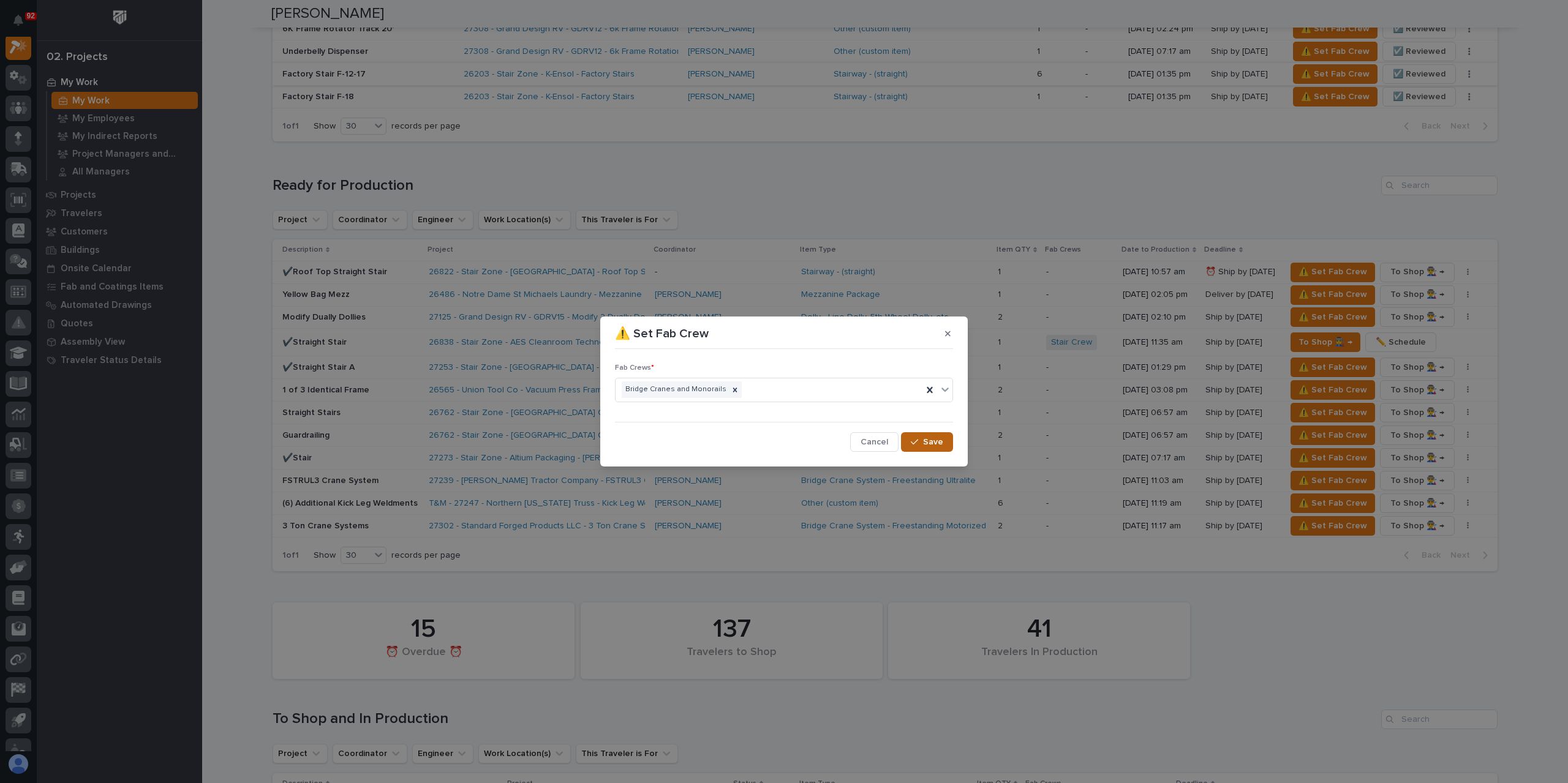
click at [941, 441] on span "Save" at bounding box center [933, 442] width 21 height 11
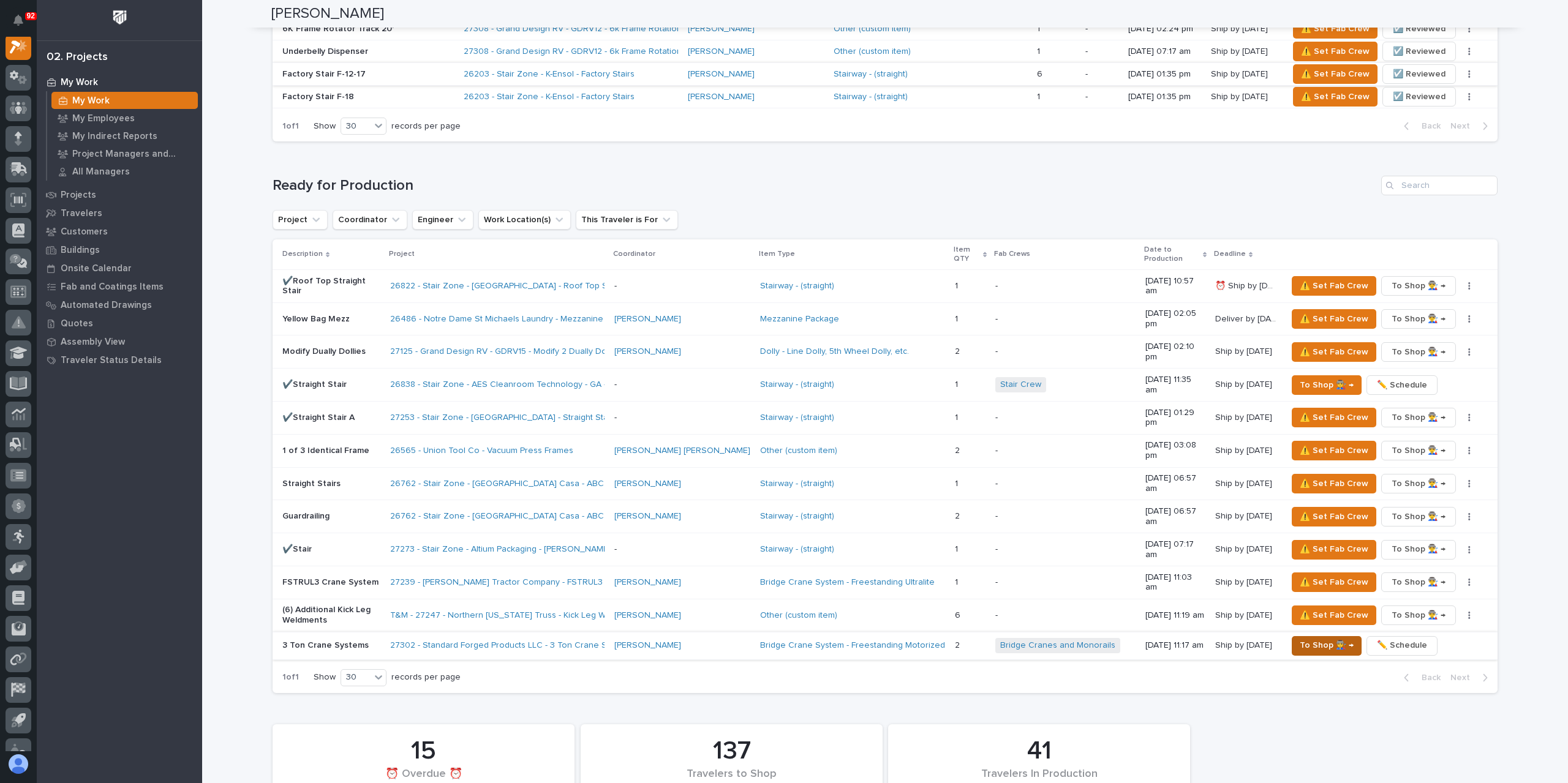
click at [1305, 638] on span "To Shop 👨‍🏭 →" at bounding box center [1326, 646] width 54 height 15
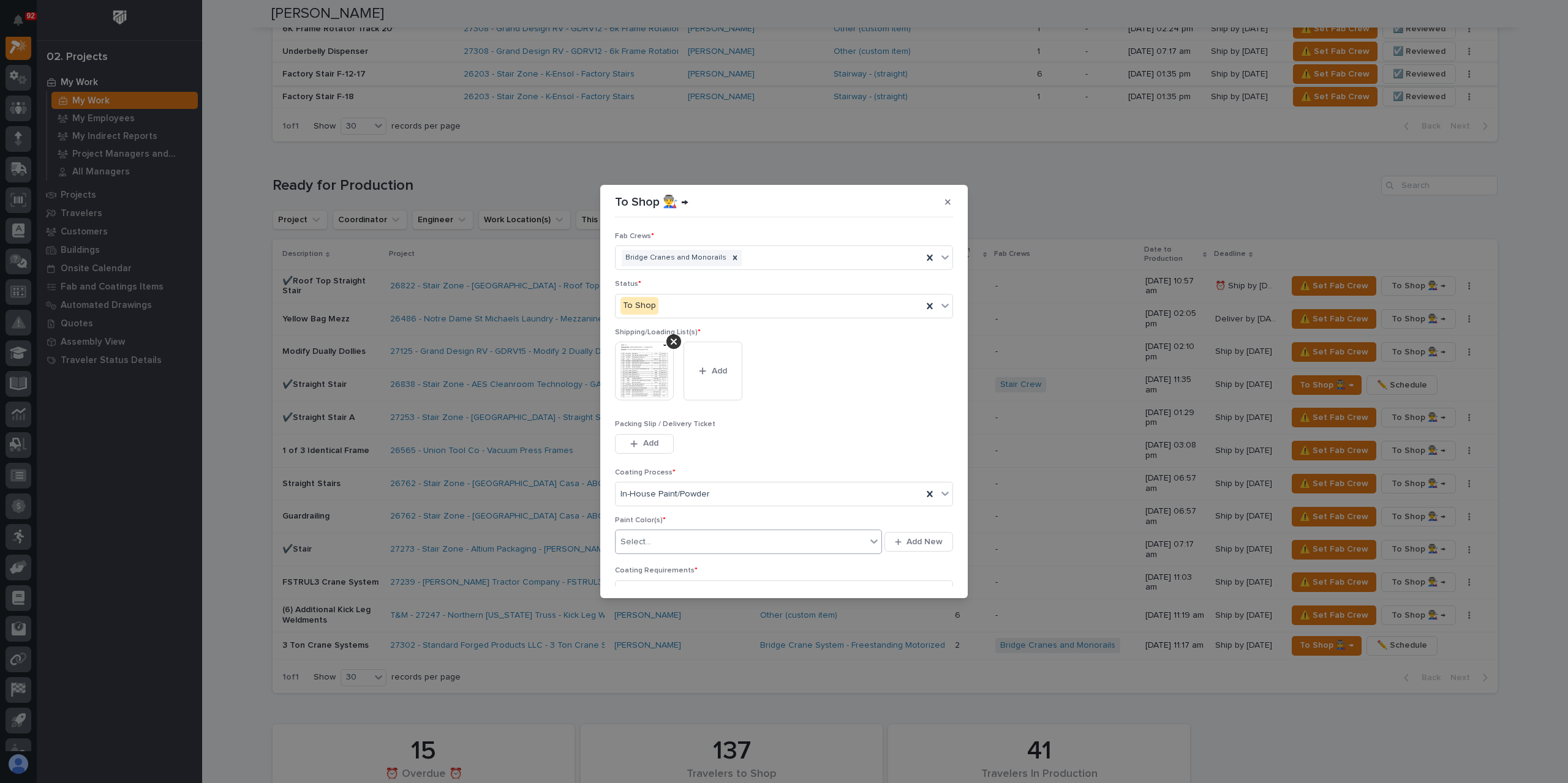
click at [641, 541] on div "Select..." at bounding box center [635, 542] width 30 height 13
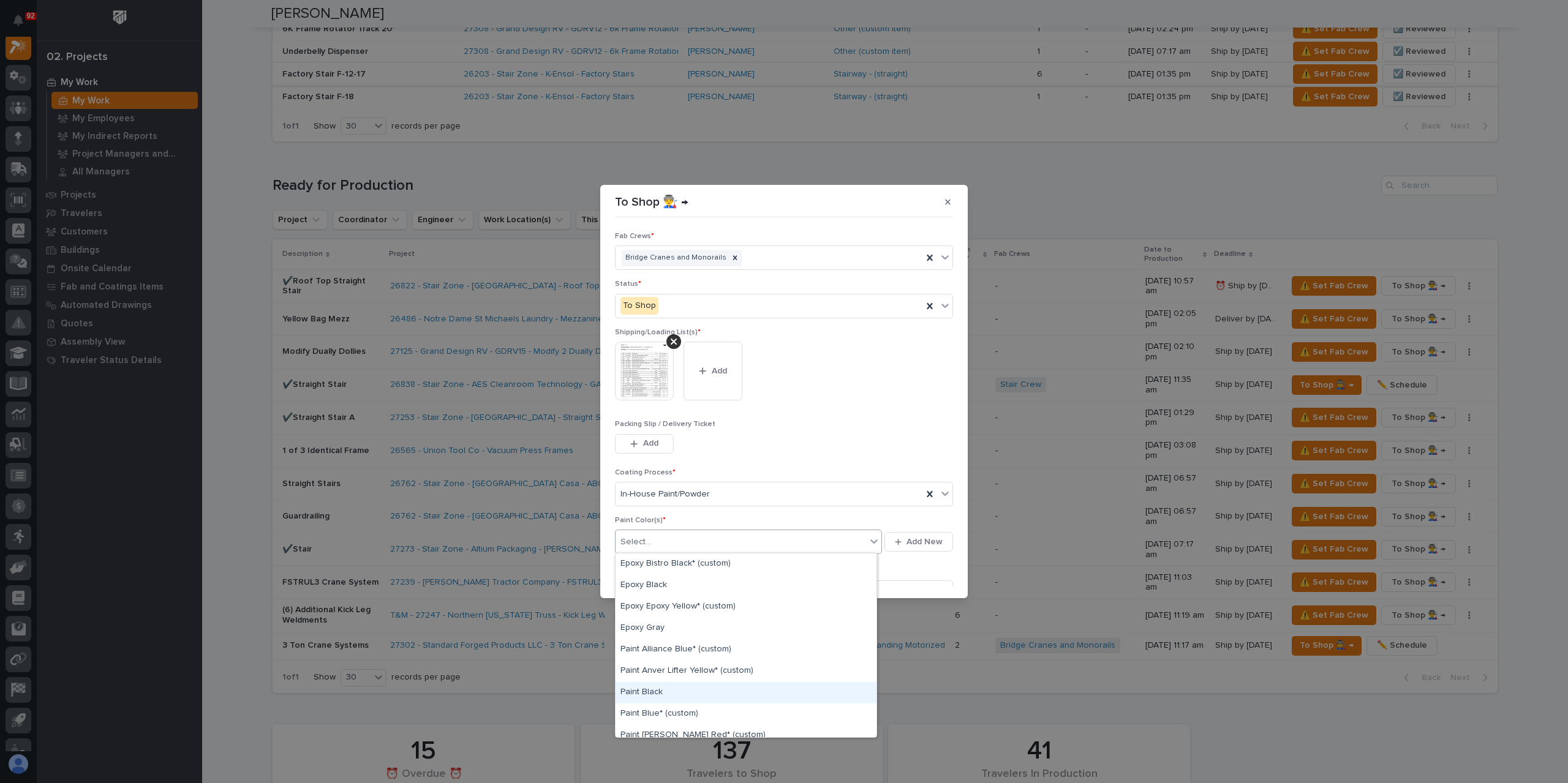
scroll to position [183, 0]
click at [659, 661] on div "Paint Blue* (custom) Paint Brinkley Red* (custom) Paint Brown* (custom) Paint C…" at bounding box center [746, 646] width 261 height 184
click at [676, 663] on div "Paint Gray" at bounding box center [746, 659] width 261 height 21
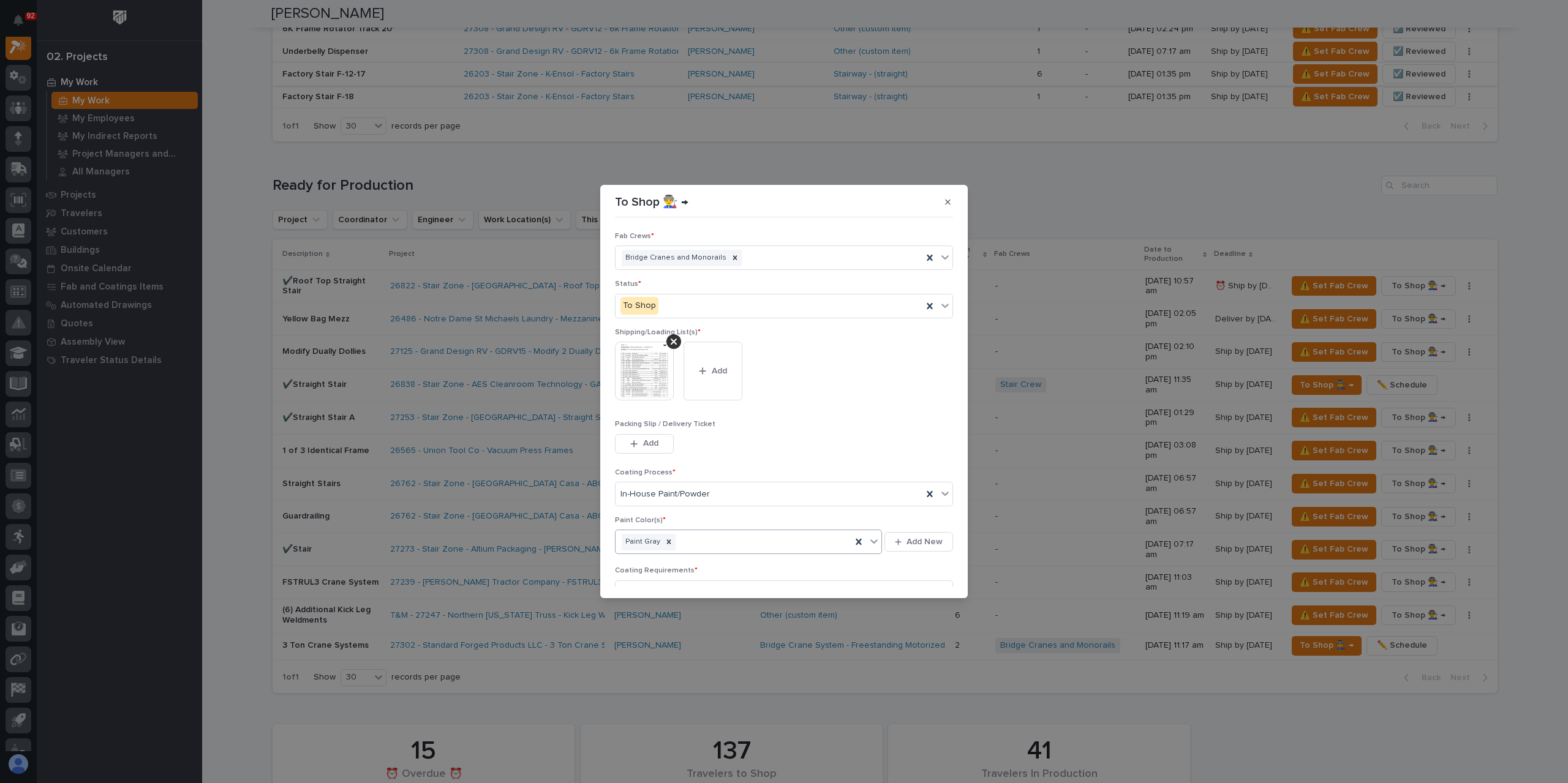
click at [712, 541] on div "Paint Gray" at bounding box center [733, 542] width 236 height 21
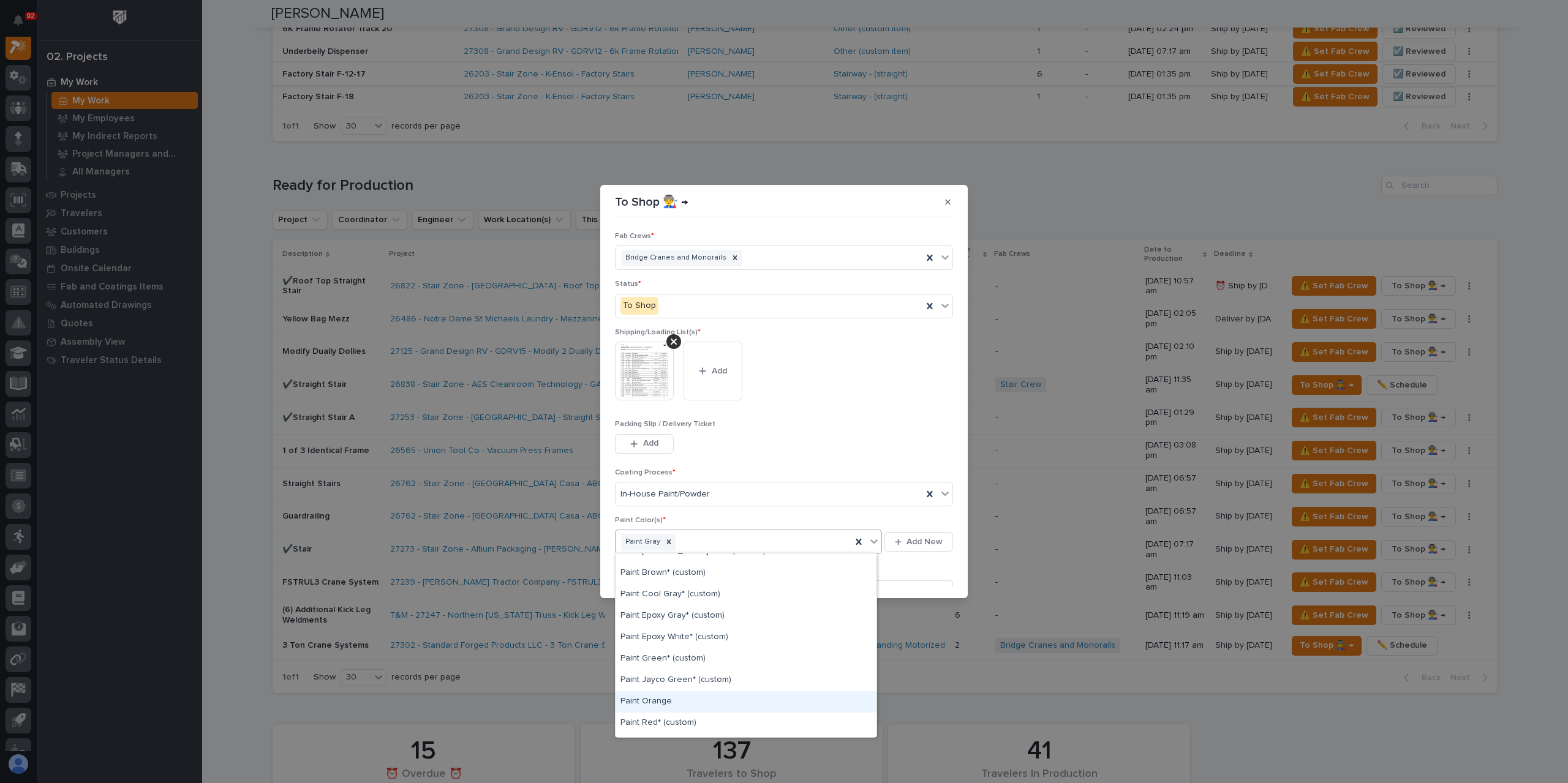
scroll to position [306, 0]
click at [663, 668] on div "Paint Yellow" at bounding box center [746, 665] width 261 height 21
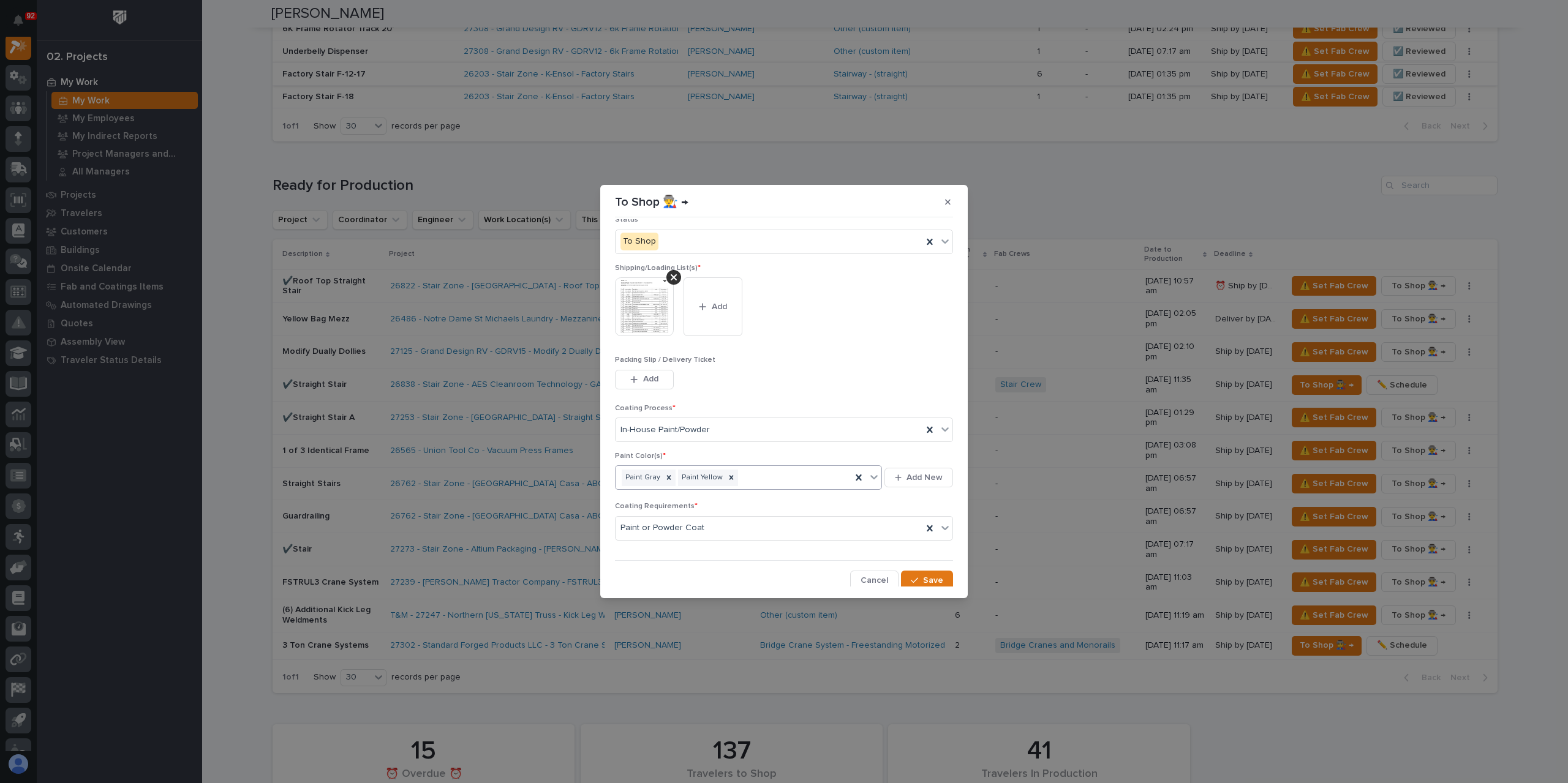
scroll to position [65, 0]
click at [923, 579] on span "Save" at bounding box center [933, 579] width 21 height 11
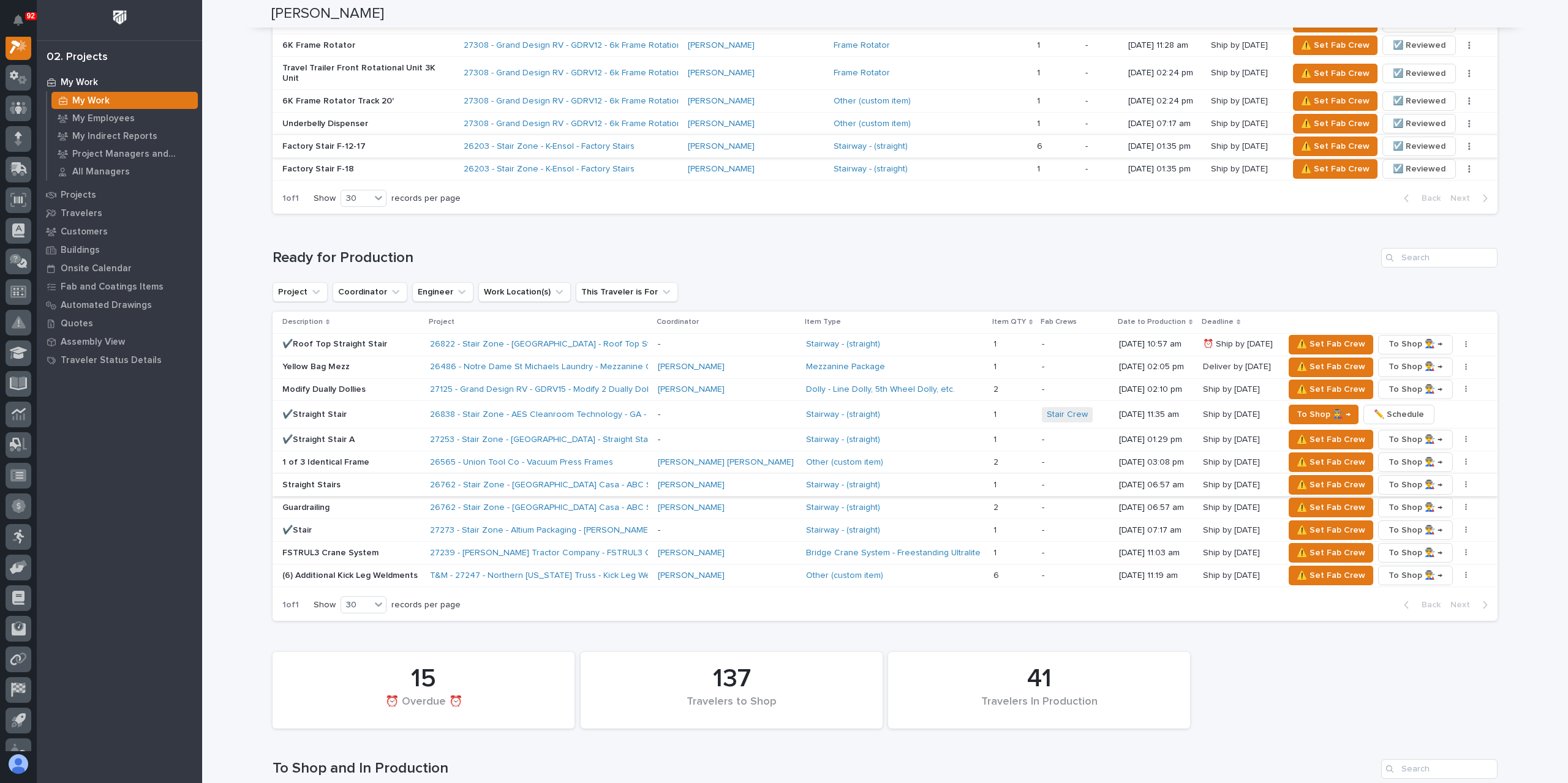
scroll to position [1163, 0]
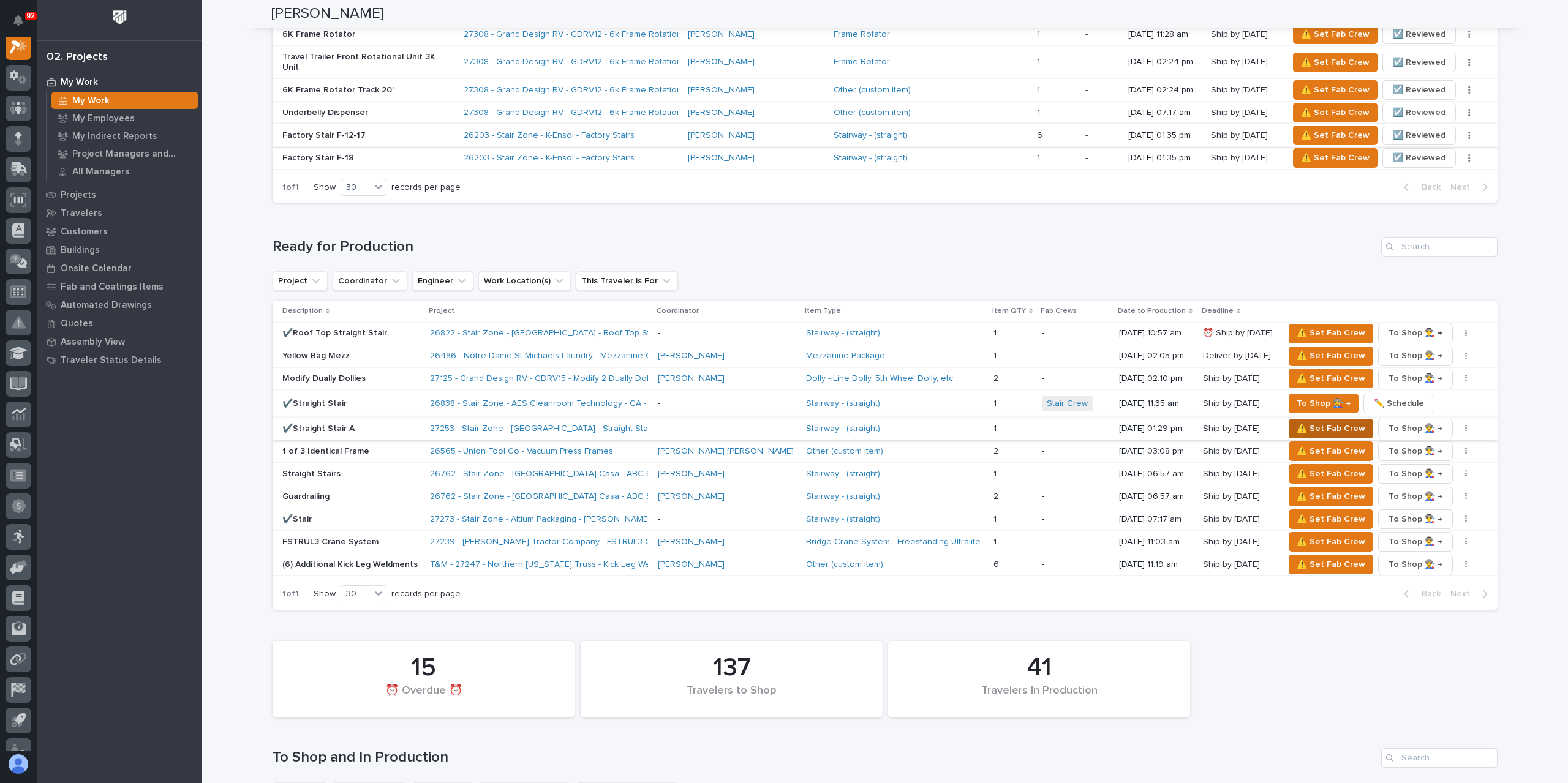
click at [1296, 421] on span "⚠️ Set Fab Crew" at bounding box center [1331, 429] width 68 height 15
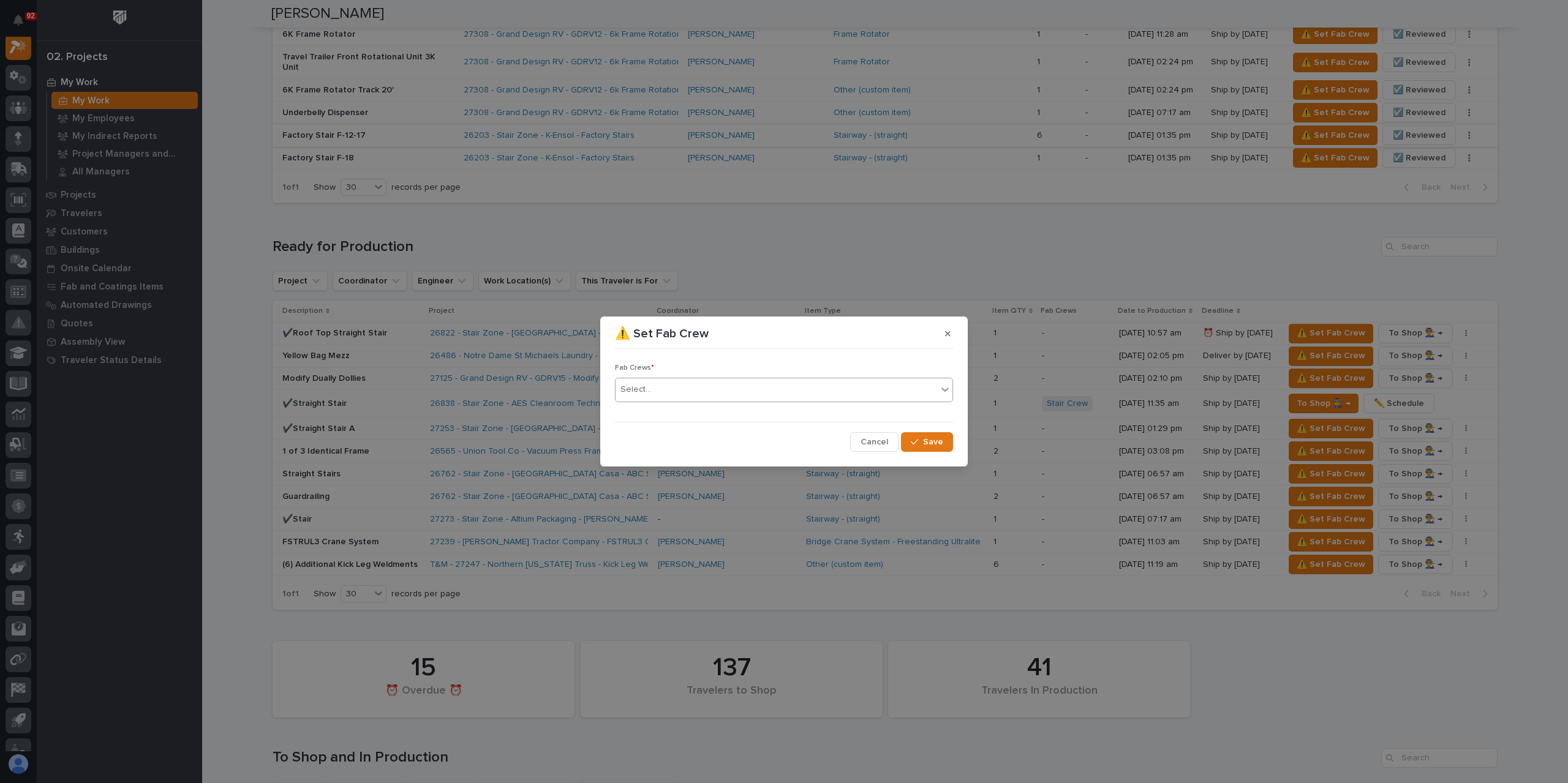
click at [669, 390] on div "Select..." at bounding box center [776, 390] width 321 height 21
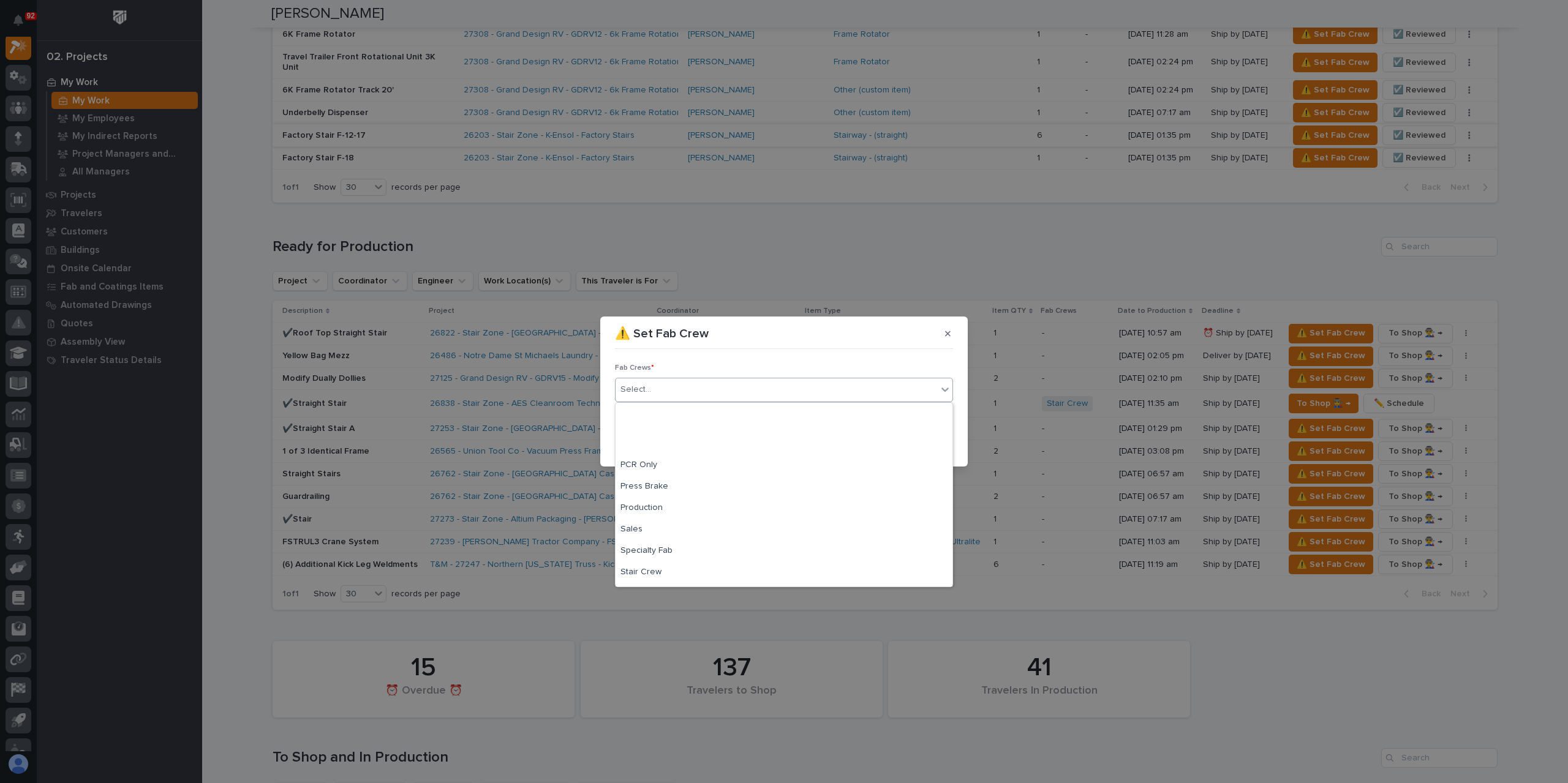
scroll to position [288, 0]
drag, startPoint x: 662, startPoint y: 503, endPoint x: 659, endPoint y: 490, distance: 13.3
click at [659, 490] on div "Stair Crew" at bounding box center [784, 490] width 337 height 21
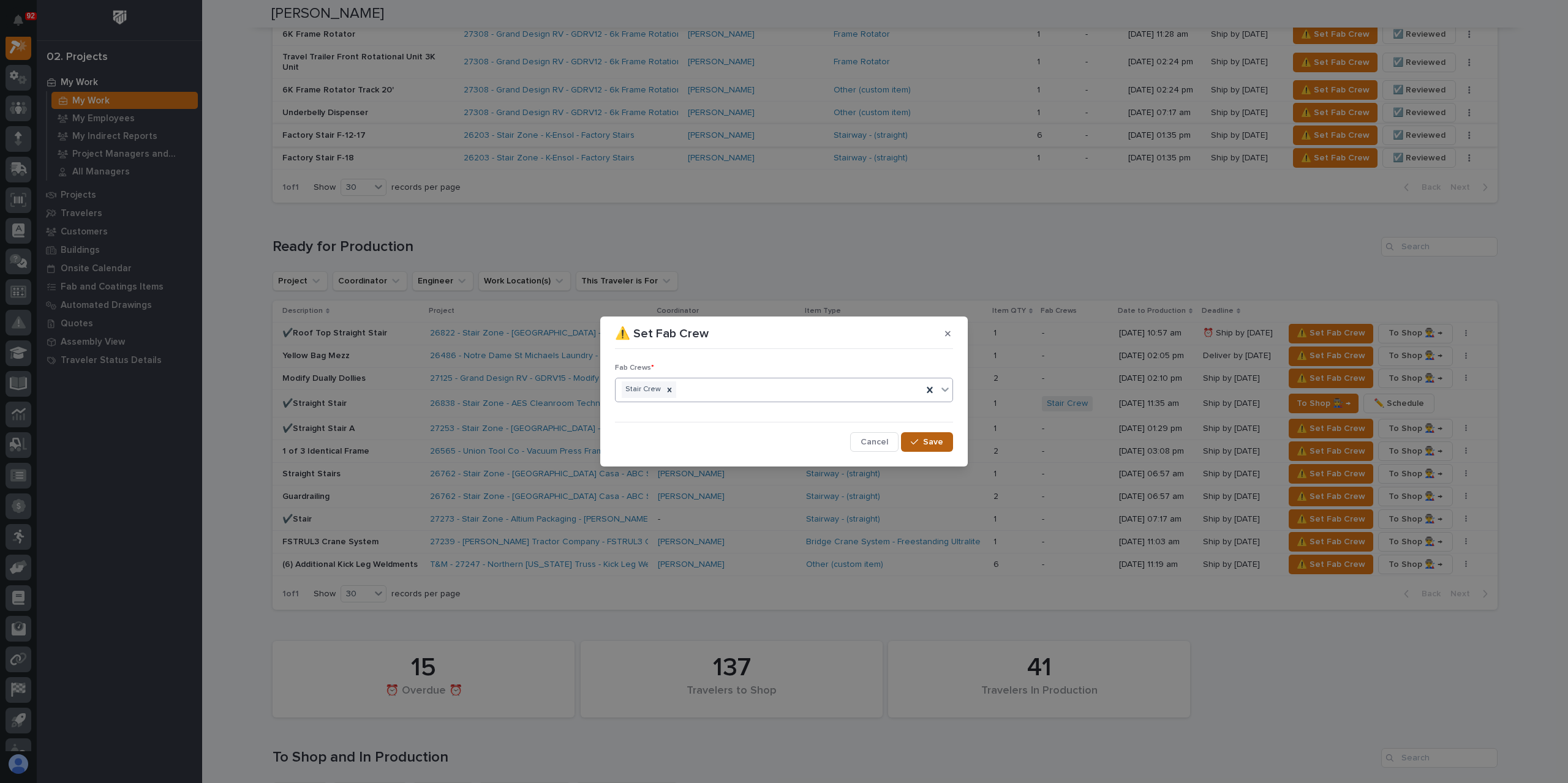
click at [931, 442] on span "Save" at bounding box center [933, 442] width 21 height 11
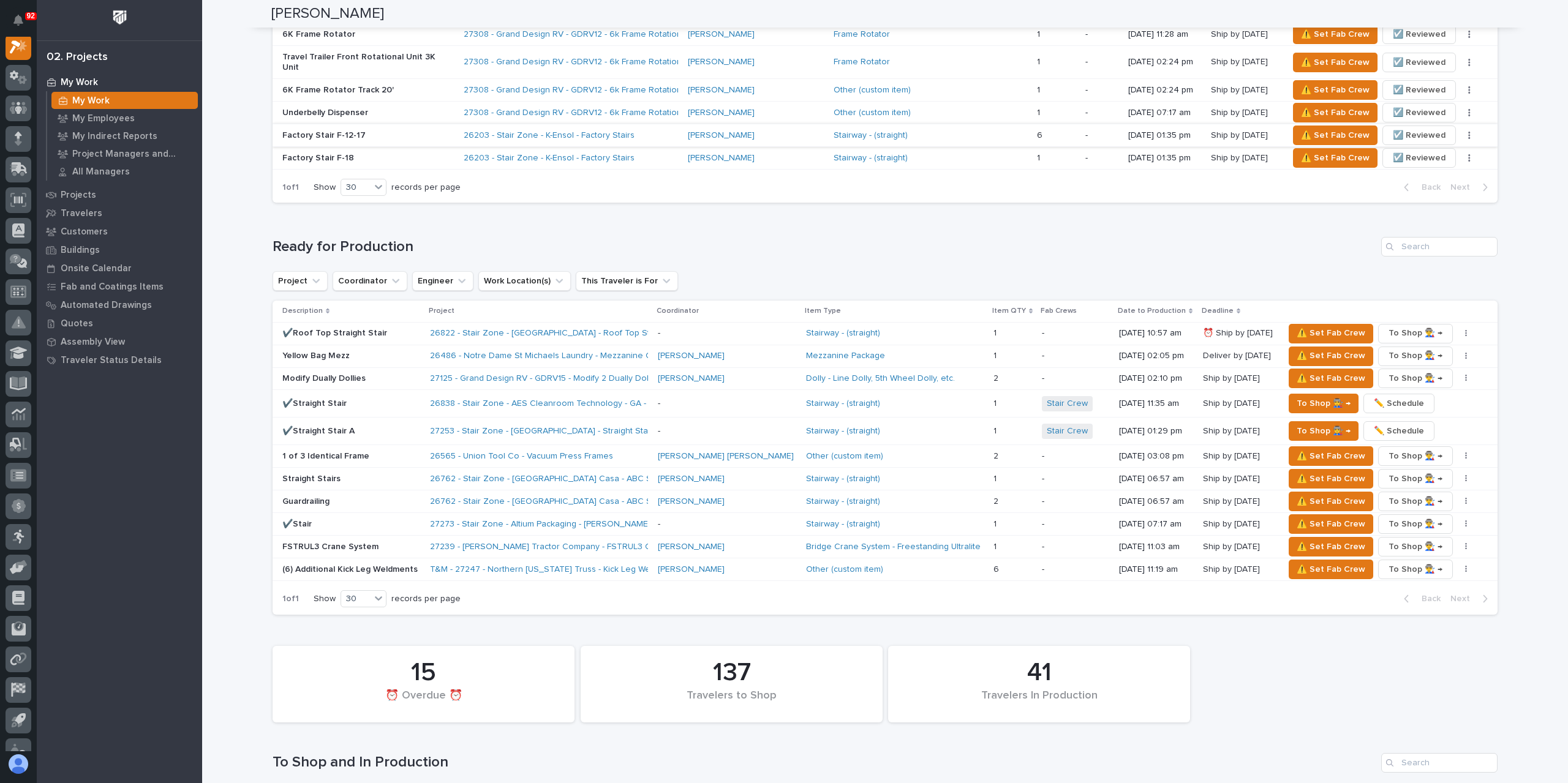
scroll to position [1409, 0]
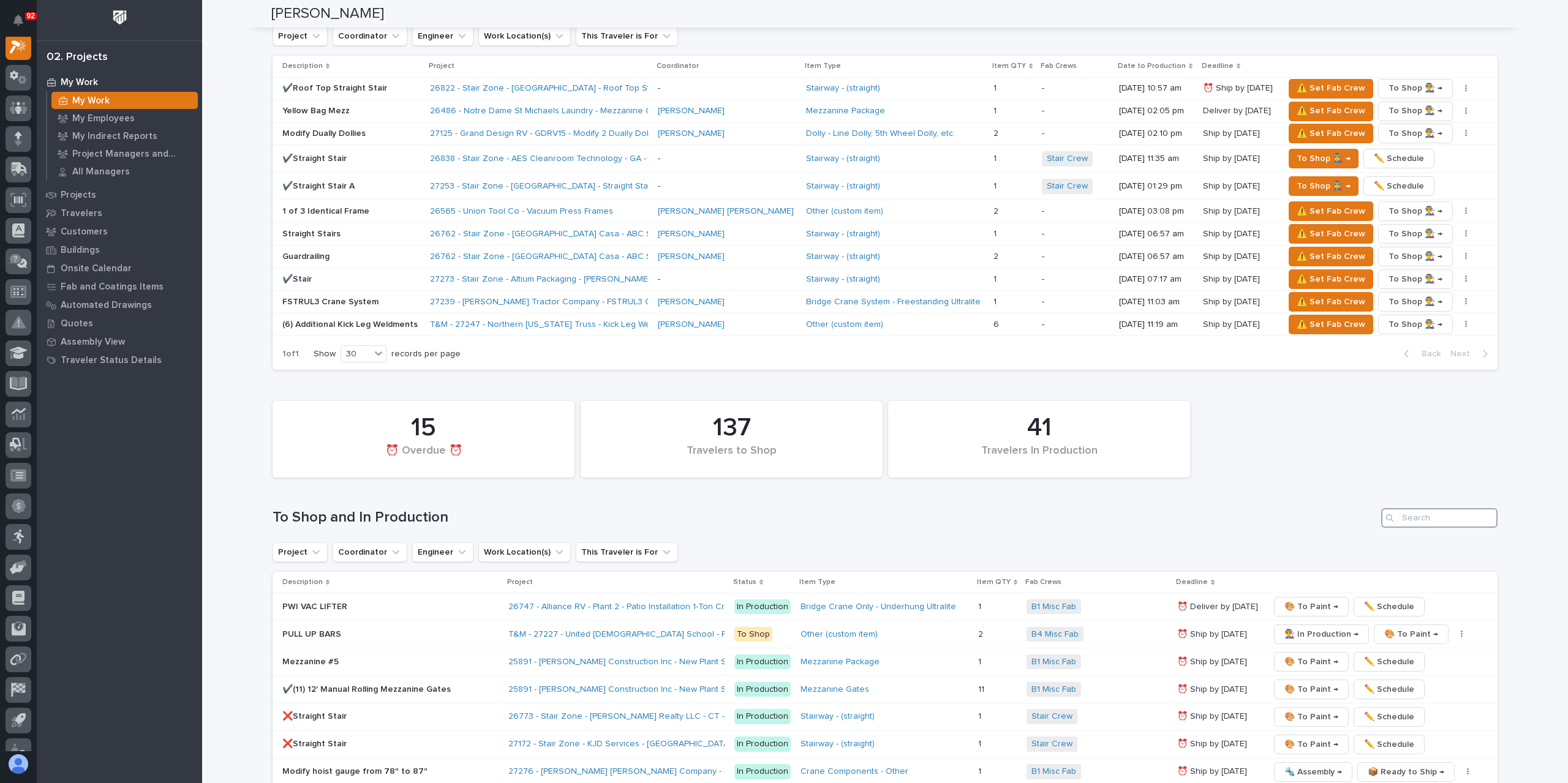
click at [1413, 508] on input "Search" at bounding box center [1439, 518] width 116 height 20
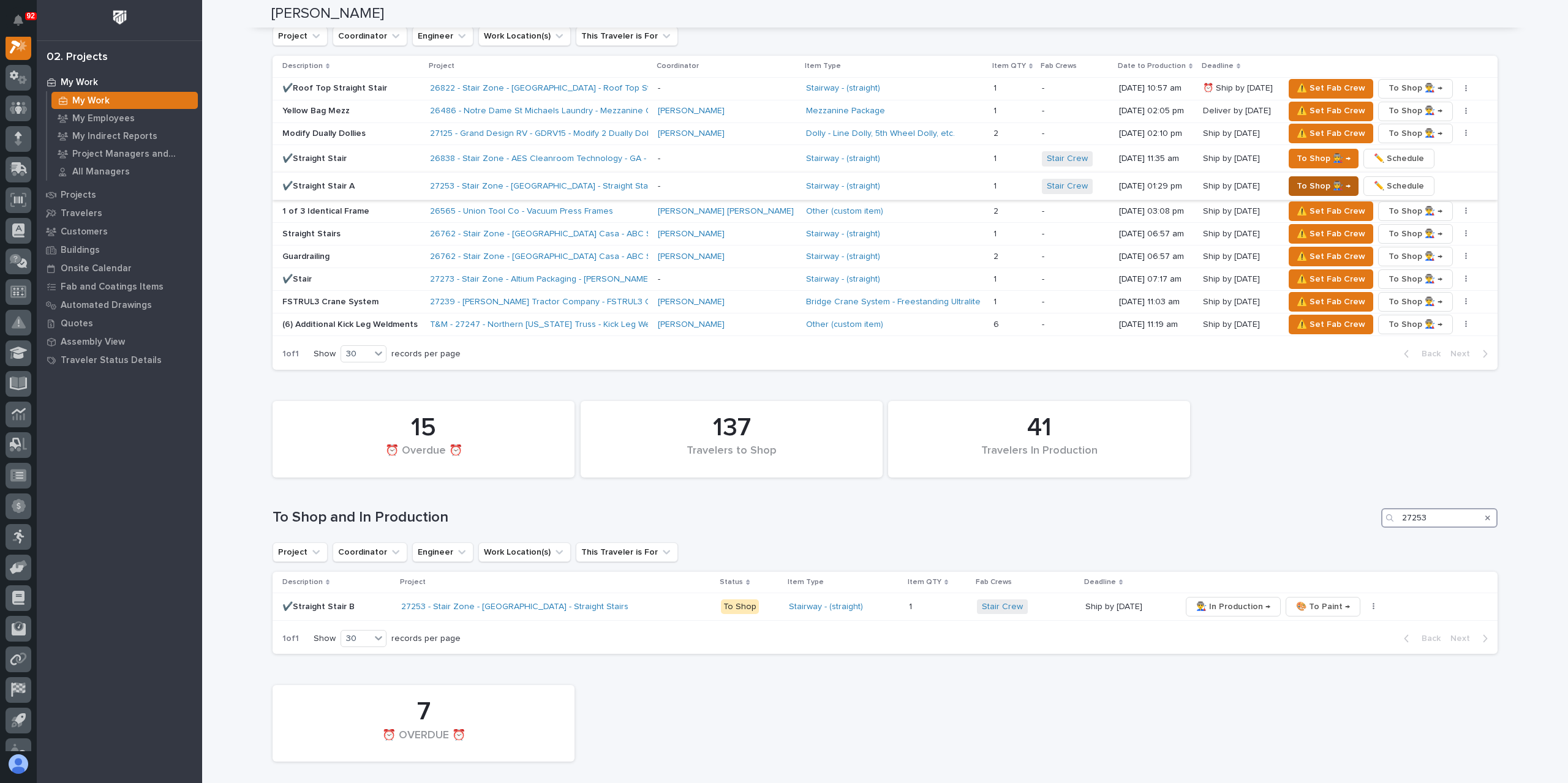
type input "27253"
click at [1296, 179] on span "To Shop 👨‍🏭 →" at bounding box center [1323, 186] width 54 height 15
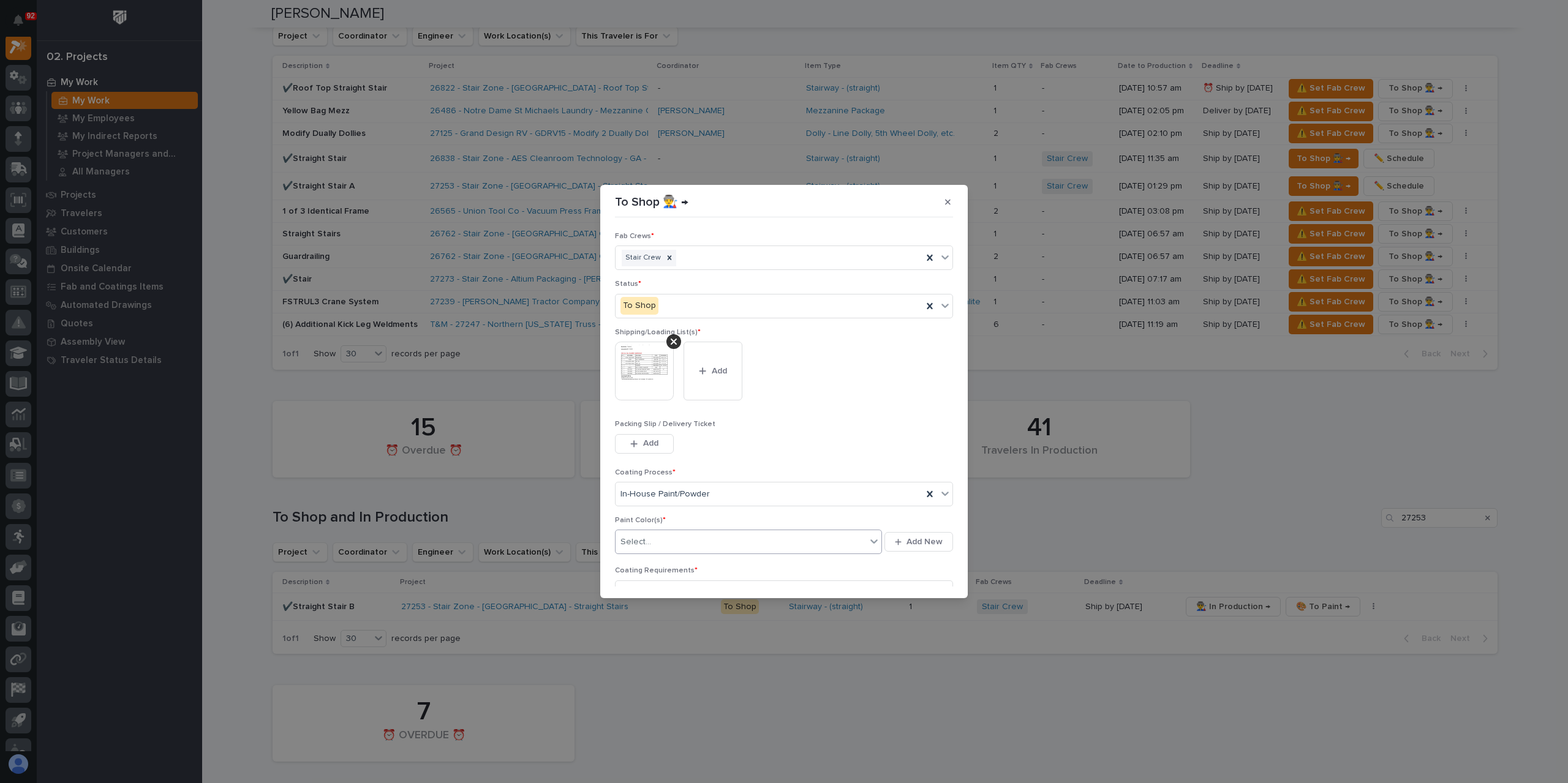
click at [695, 541] on div "Select..." at bounding box center [740, 542] width 250 height 21
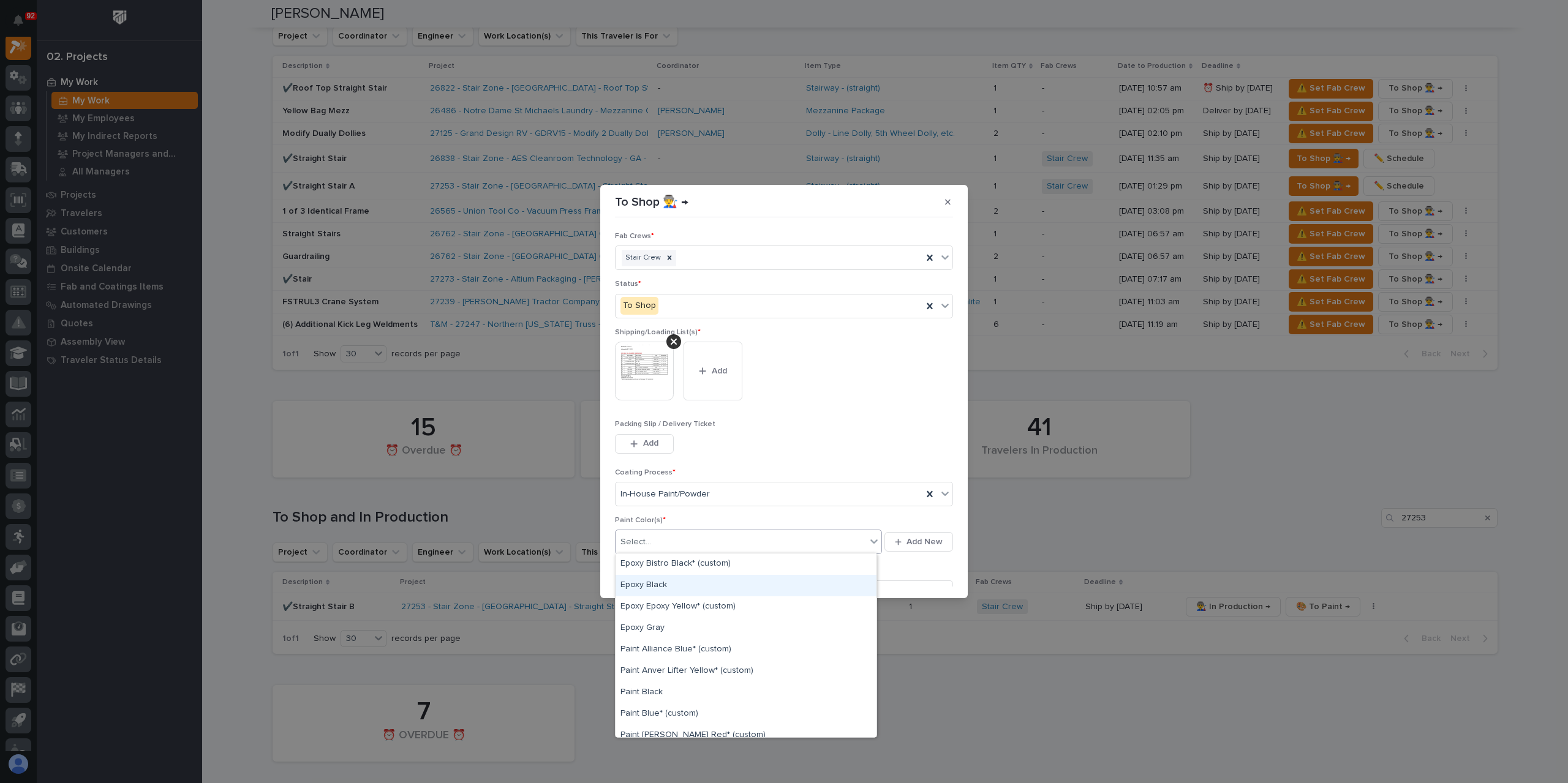
click at [663, 592] on div "Epoxy Black" at bounding box center [746, 585] width 261 height 21
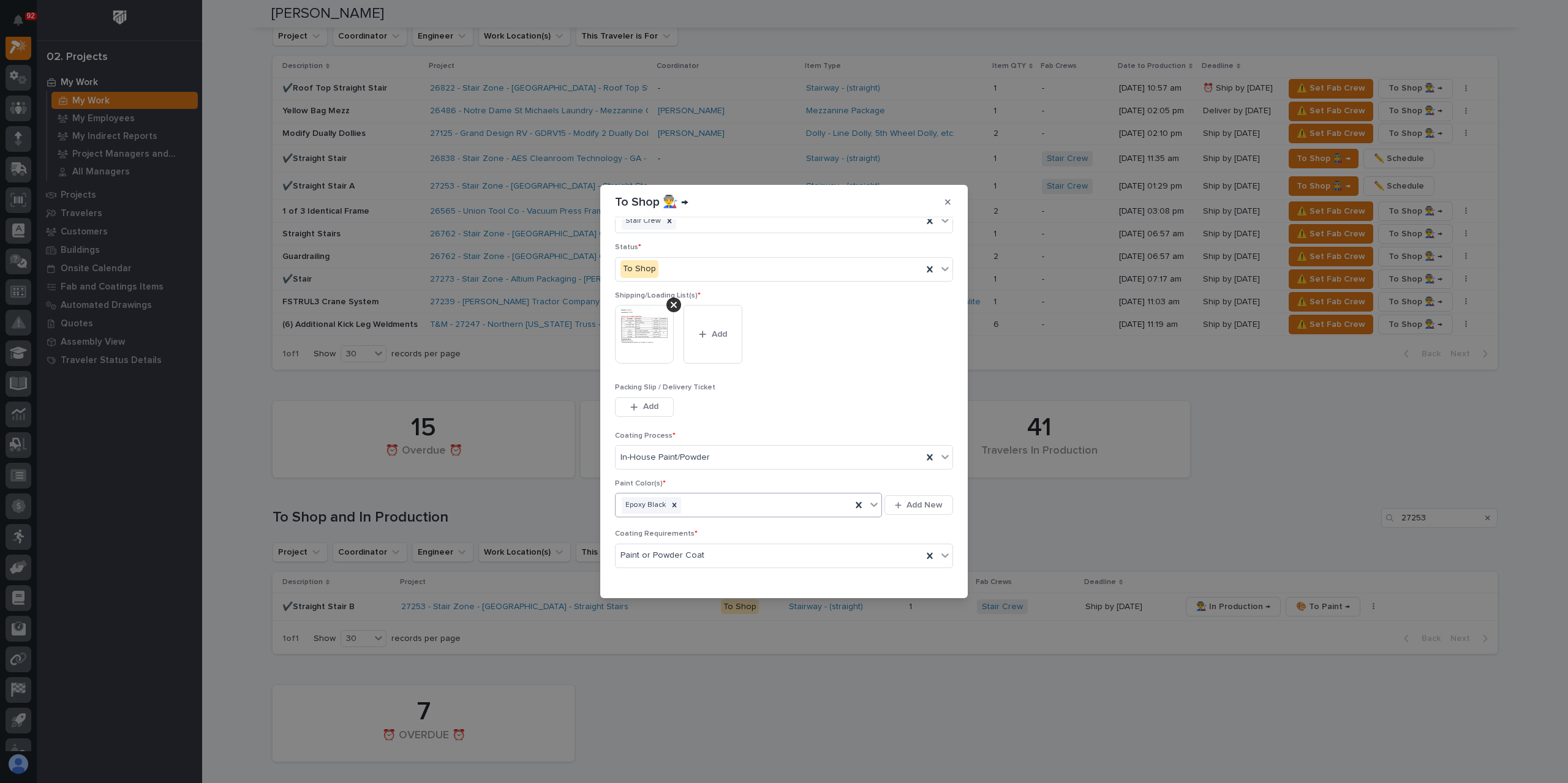
scroll to position [65, 0]
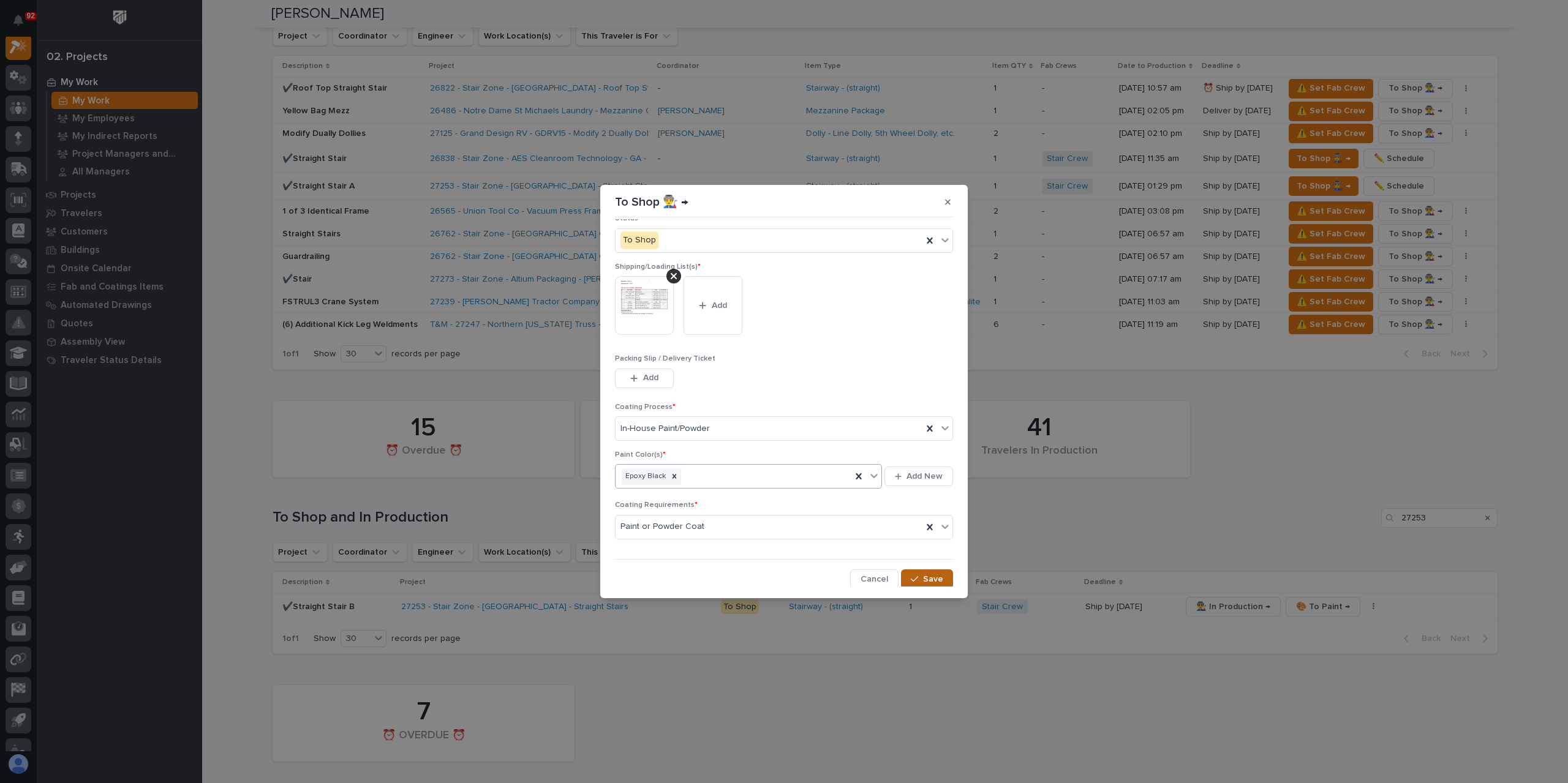
click at [928, 579] on span "Save" at bounding box center [933, 579] width 21 height 11
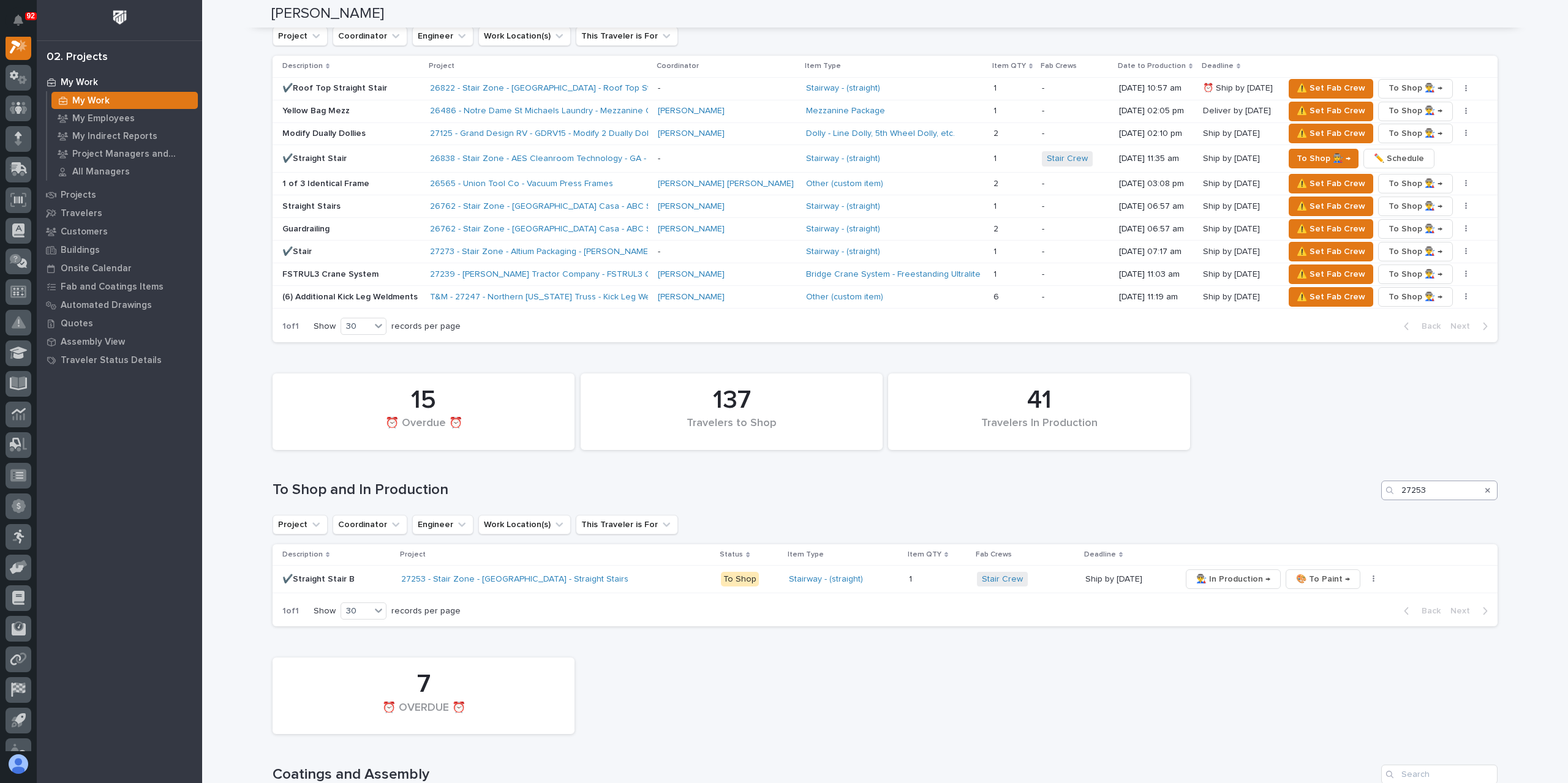
scroll to position [1409, 0]
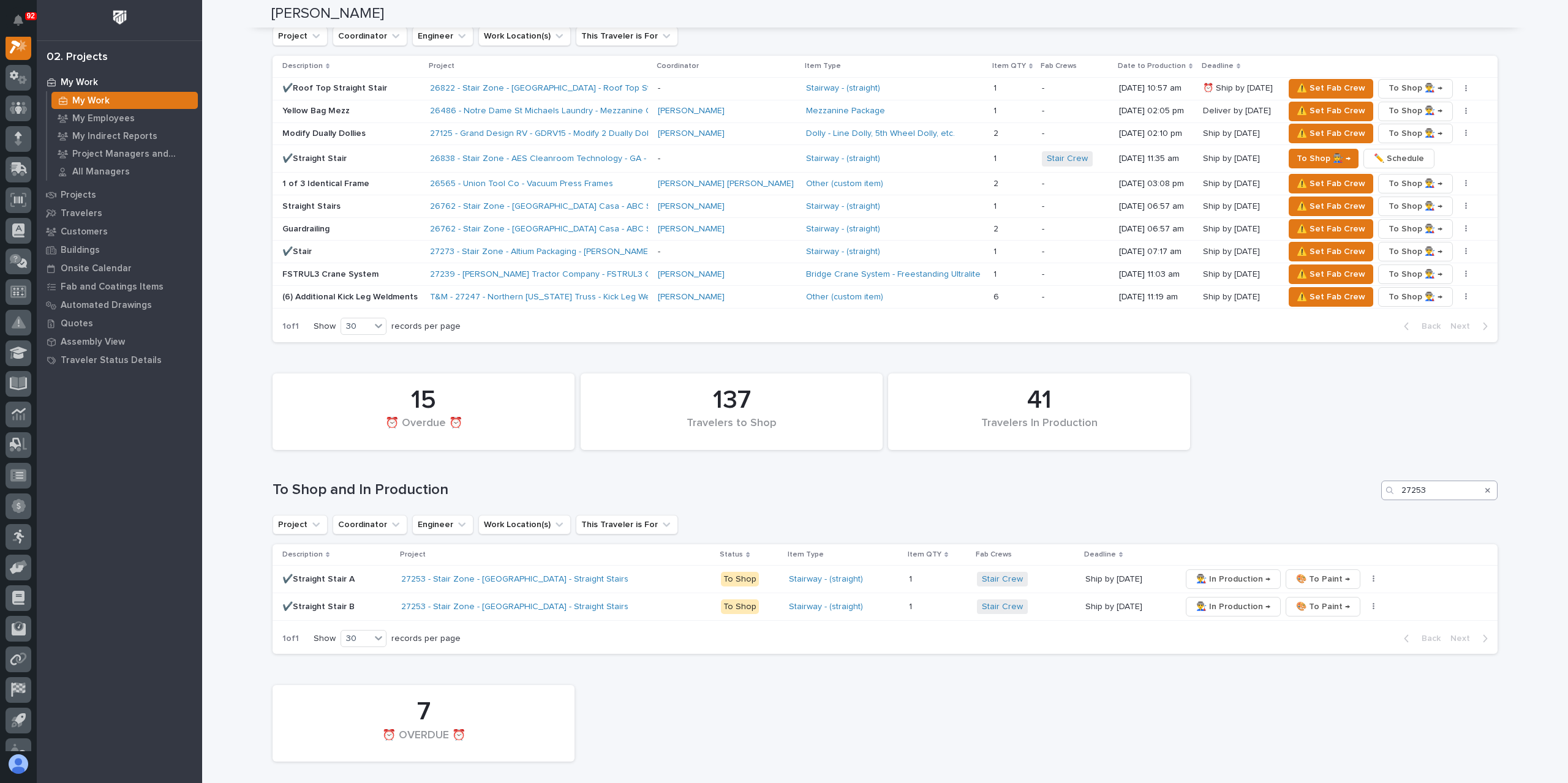
click at [1485, 487] on icon "Search" at bounding box center [1488, 490] width 5 height 7
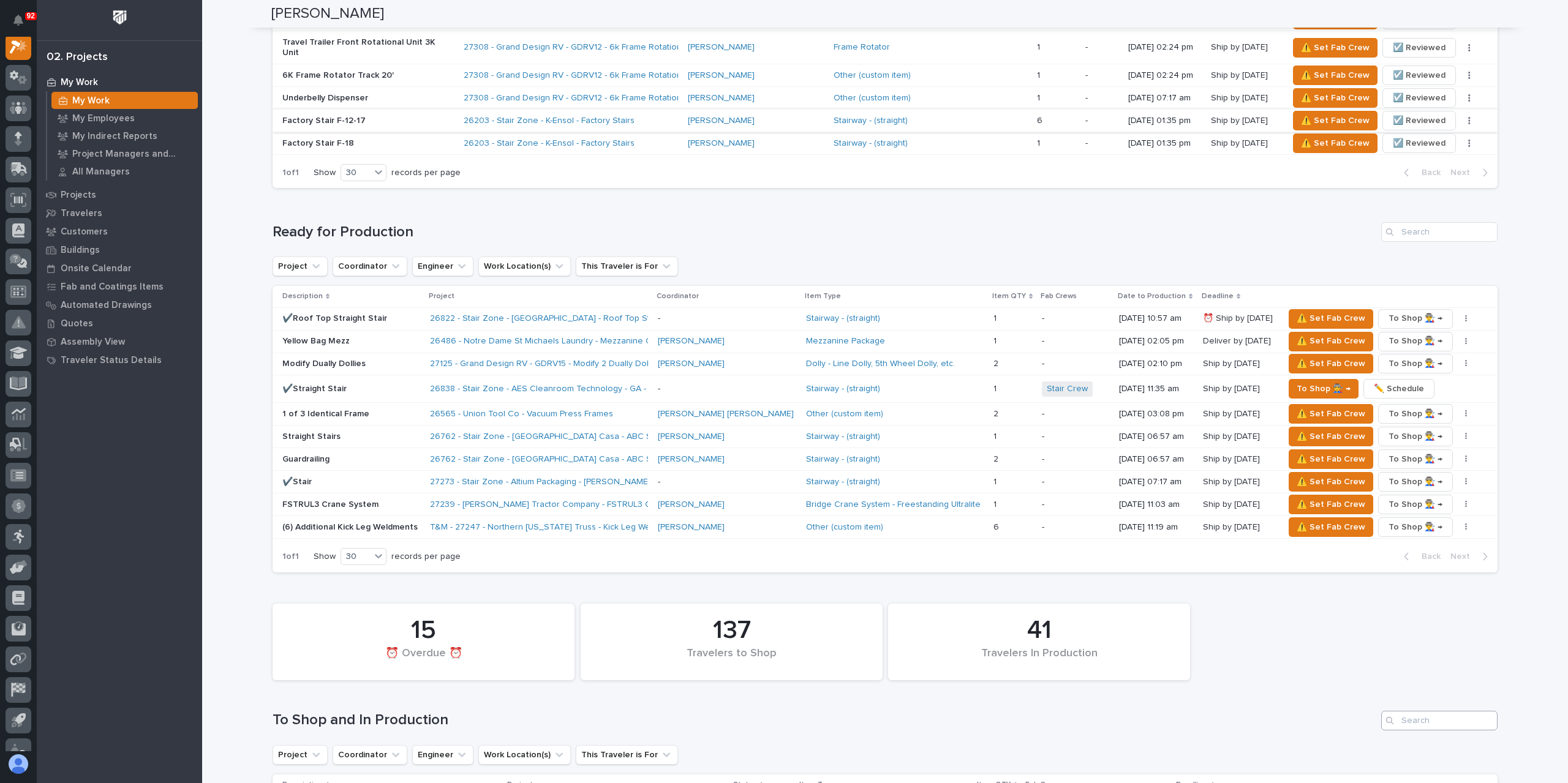
scroll to position [1423, 0]
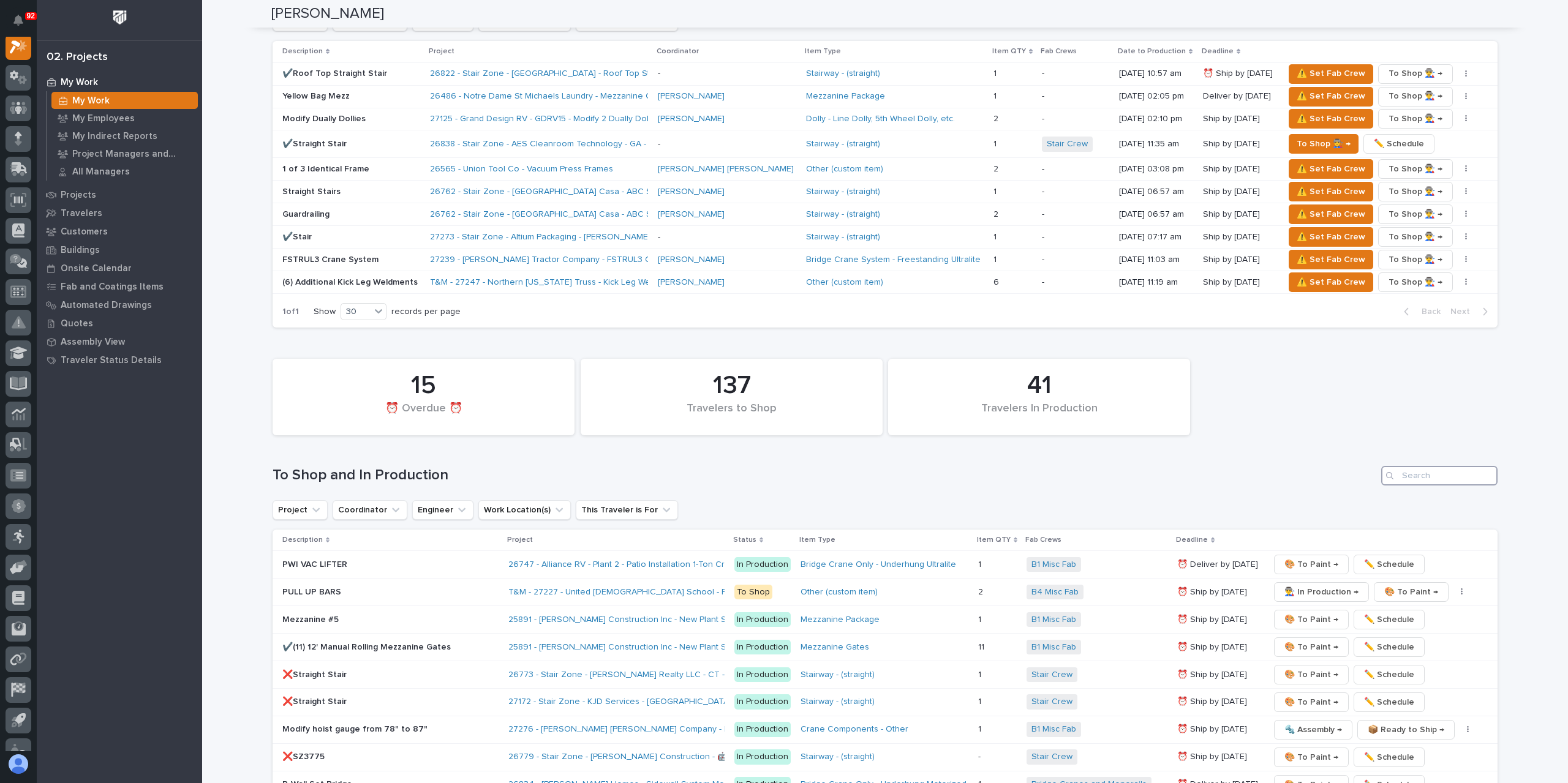
click at [1429, 466] on input "Search" at bounding box center [1439, 476] width 116 height 20
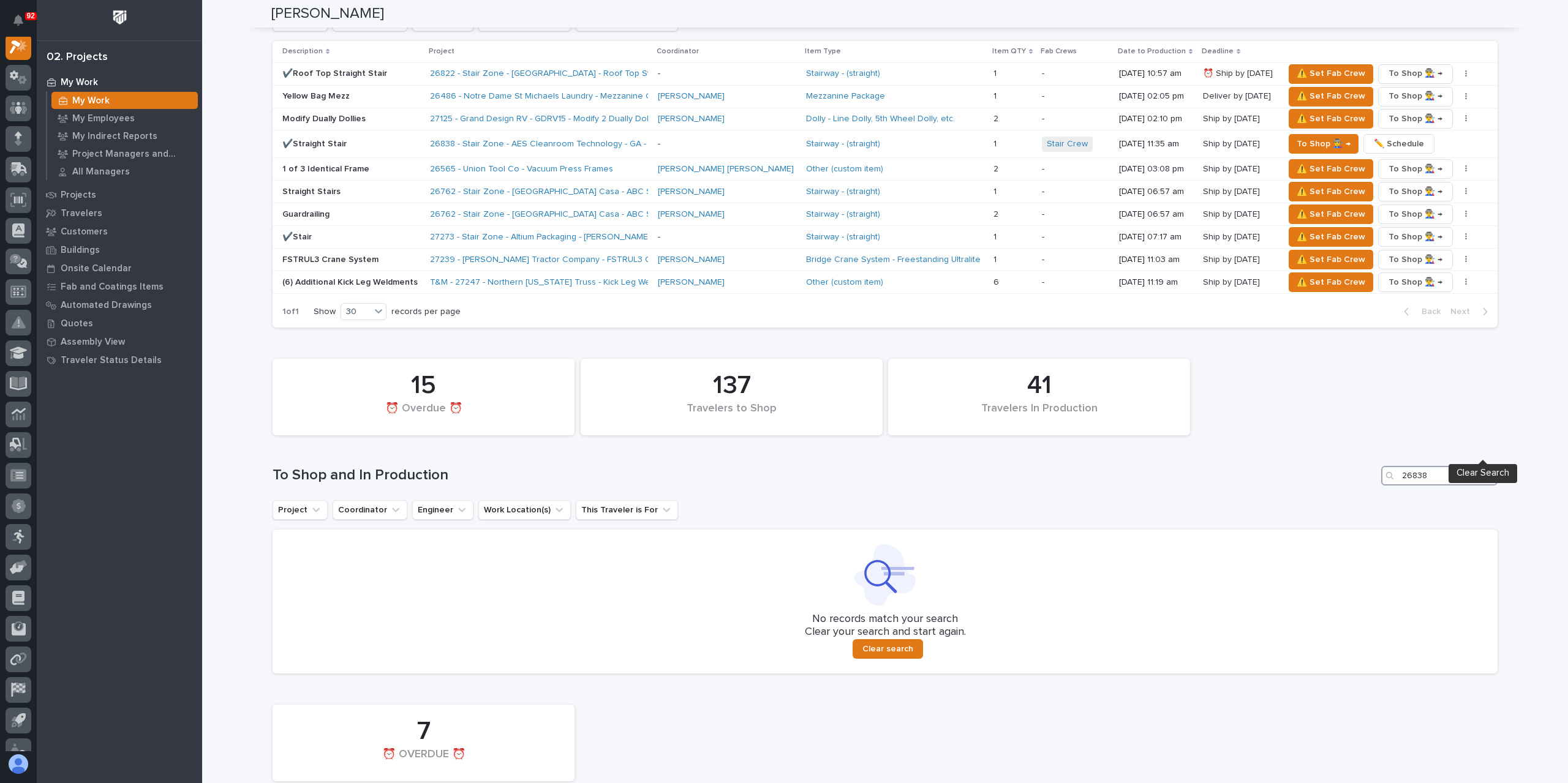
type input "26838"
click at [1485, 474] on icon "Search" at bounding box center [1488, 476] width 5 height 5
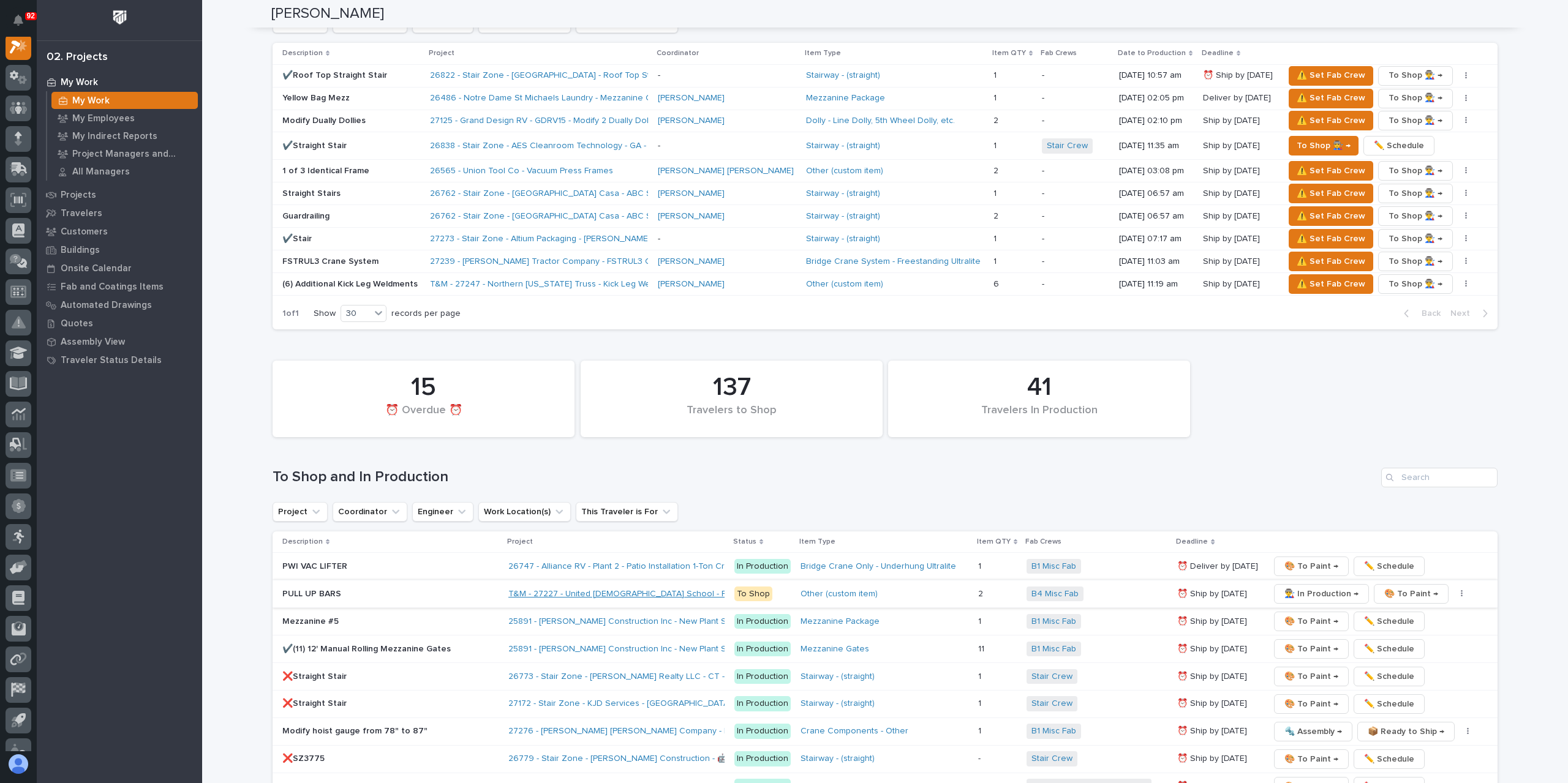
scroll to position [1238, 0]
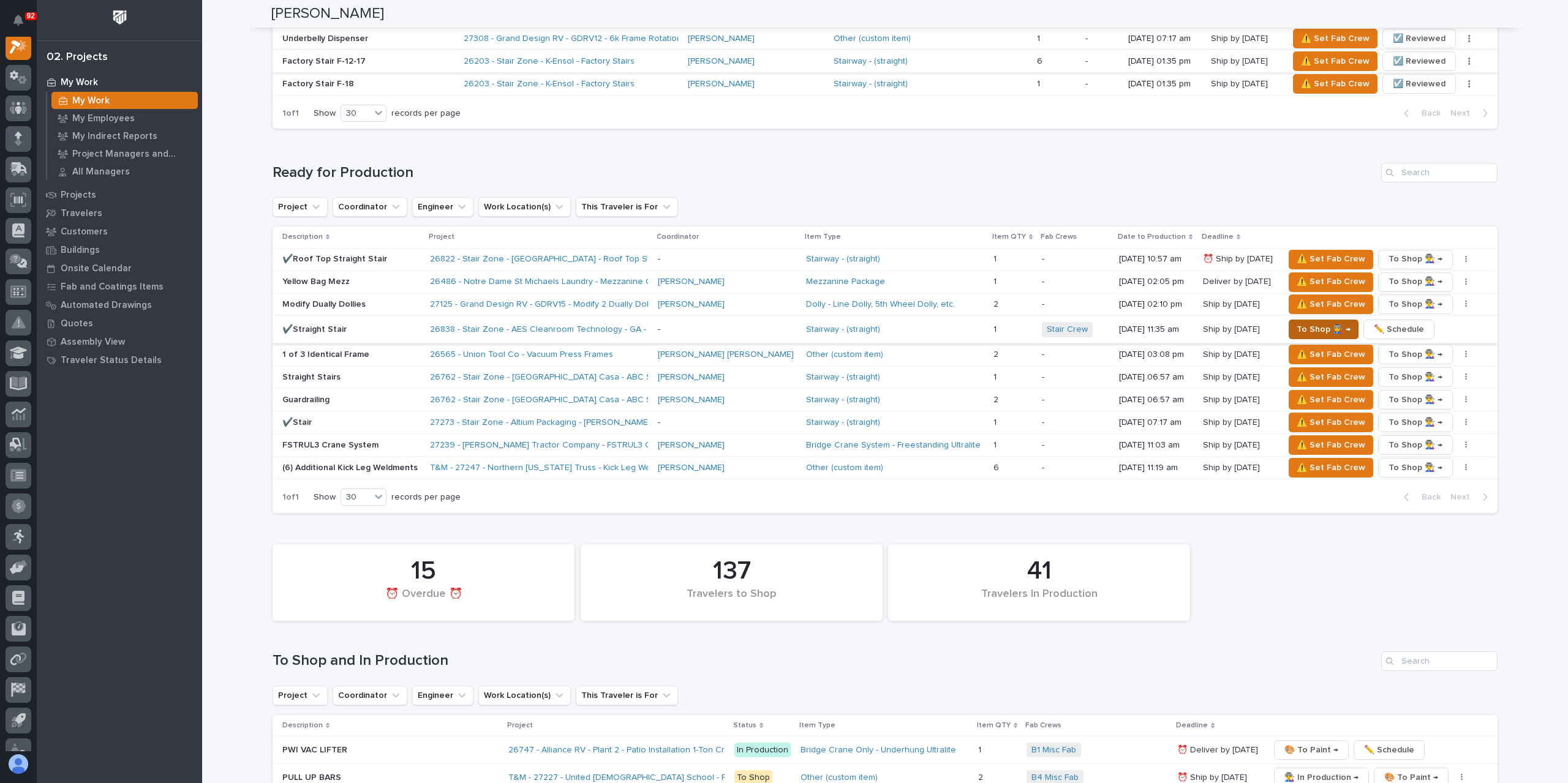
click at [1321, 322] on span "To Shop 👨‍🏭 →" at bounding box center [1323, 329] width 54 height 15
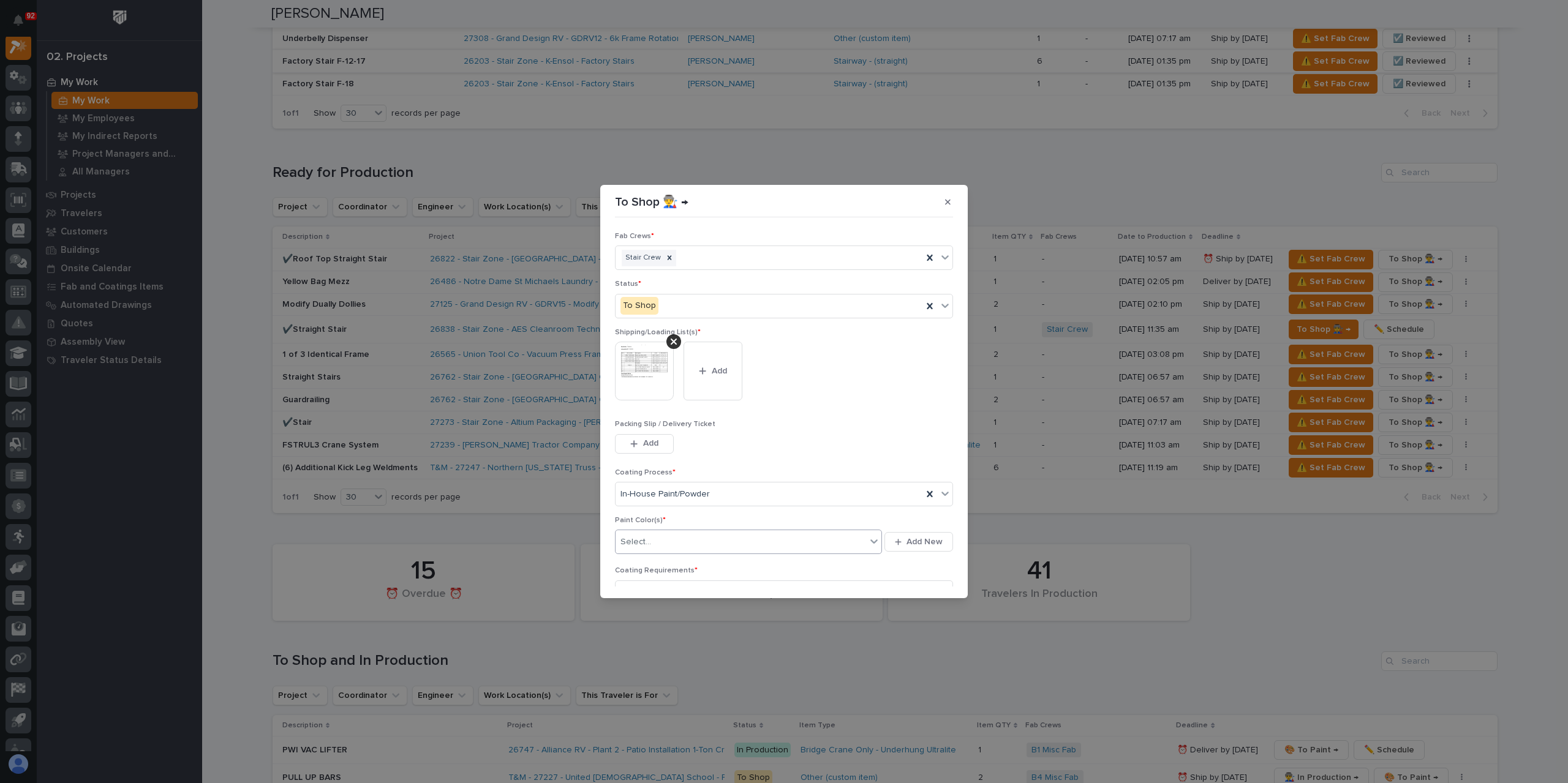
click at [663, 546] on div "Select..." at bounding box center [740, 542] width 250 height 21
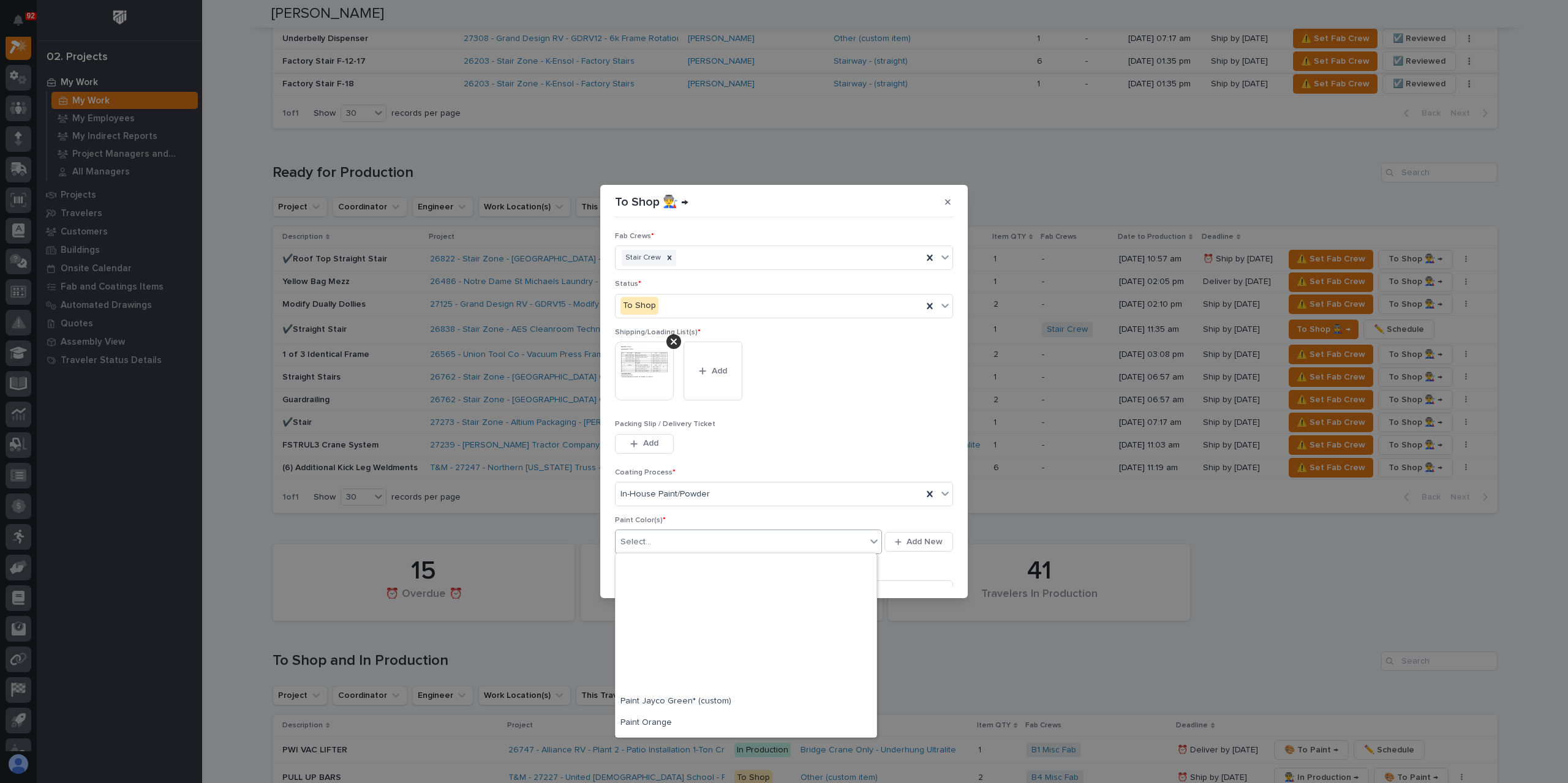
scroll to position [367, 0]
click at [653, 624] on div "Paint Yellow" at bounding box center [746, 625] width 261 height 21
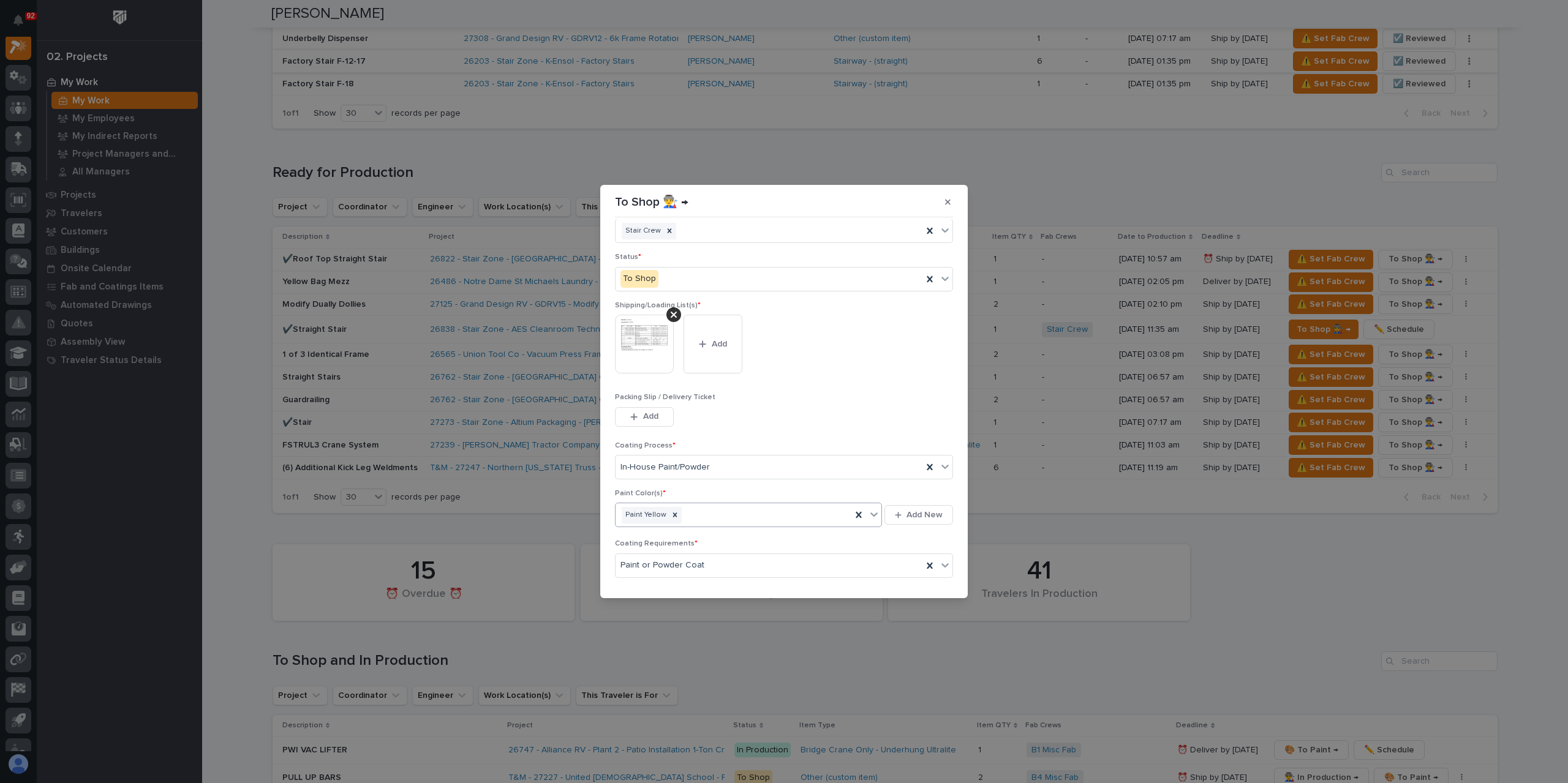
scroll to position [65, 0]
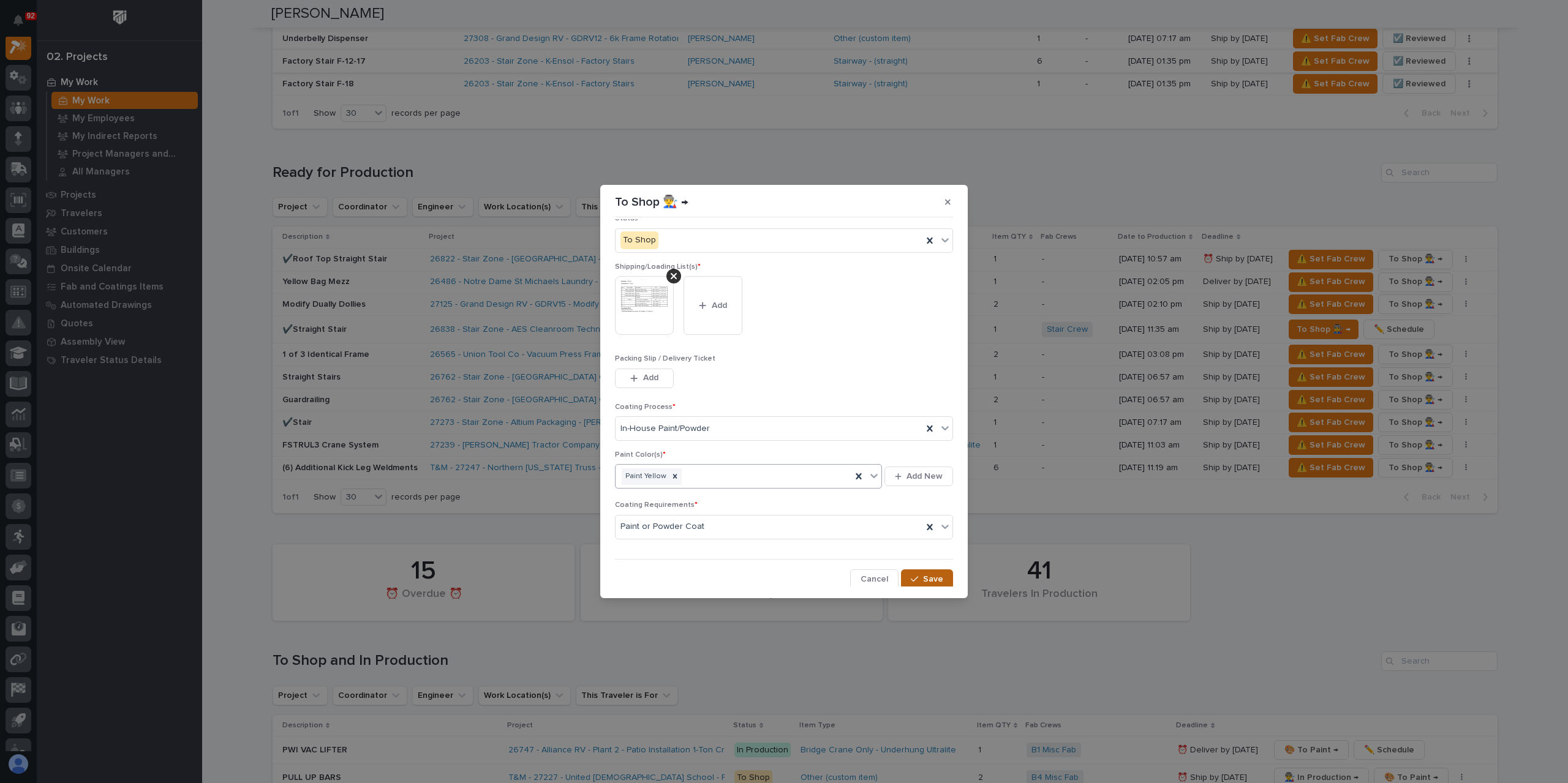
click at [925, 577] on span "Save" at bounding box center [933, 579] width 21 height 11
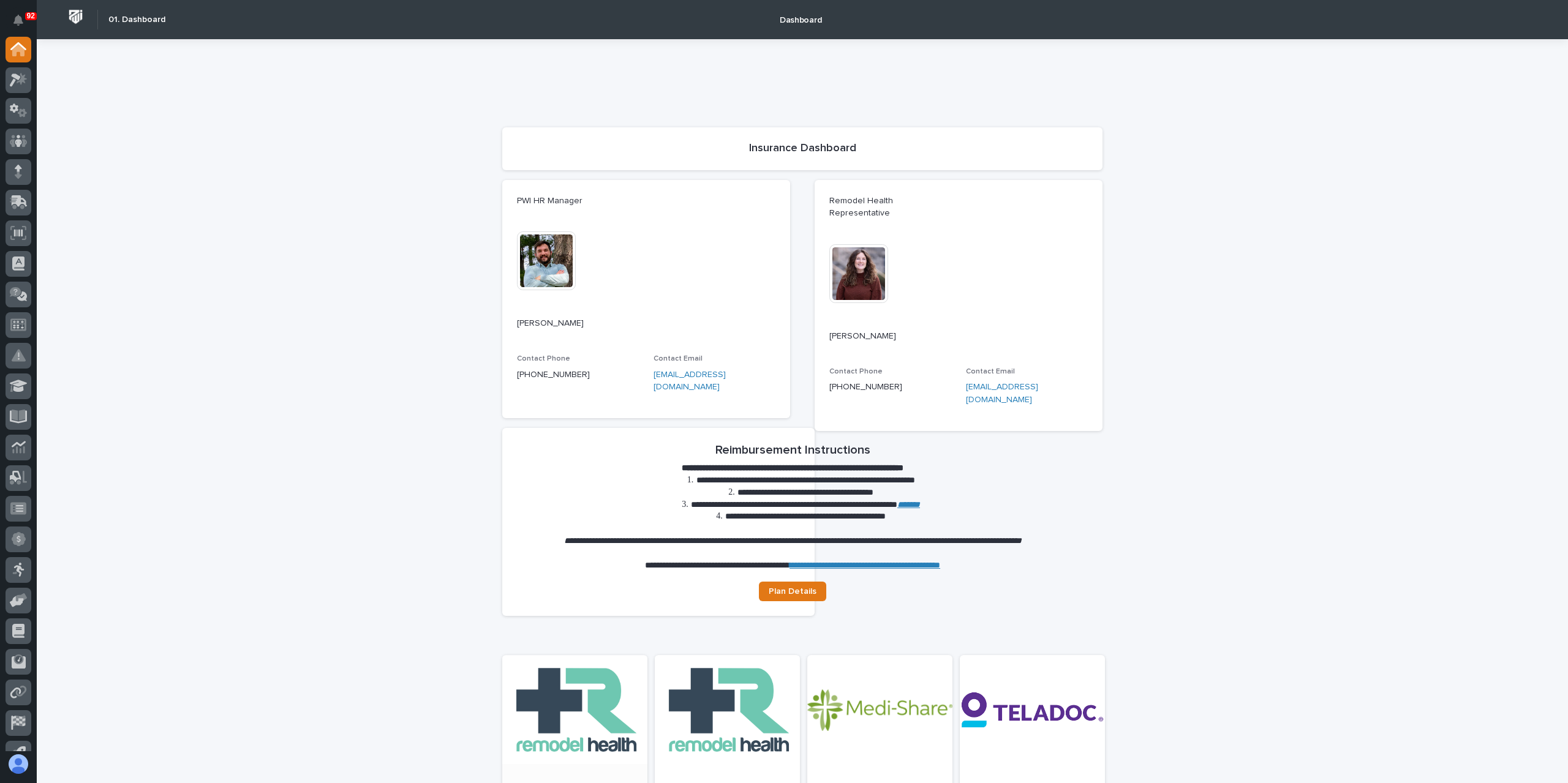
scroll to position [245, 0]
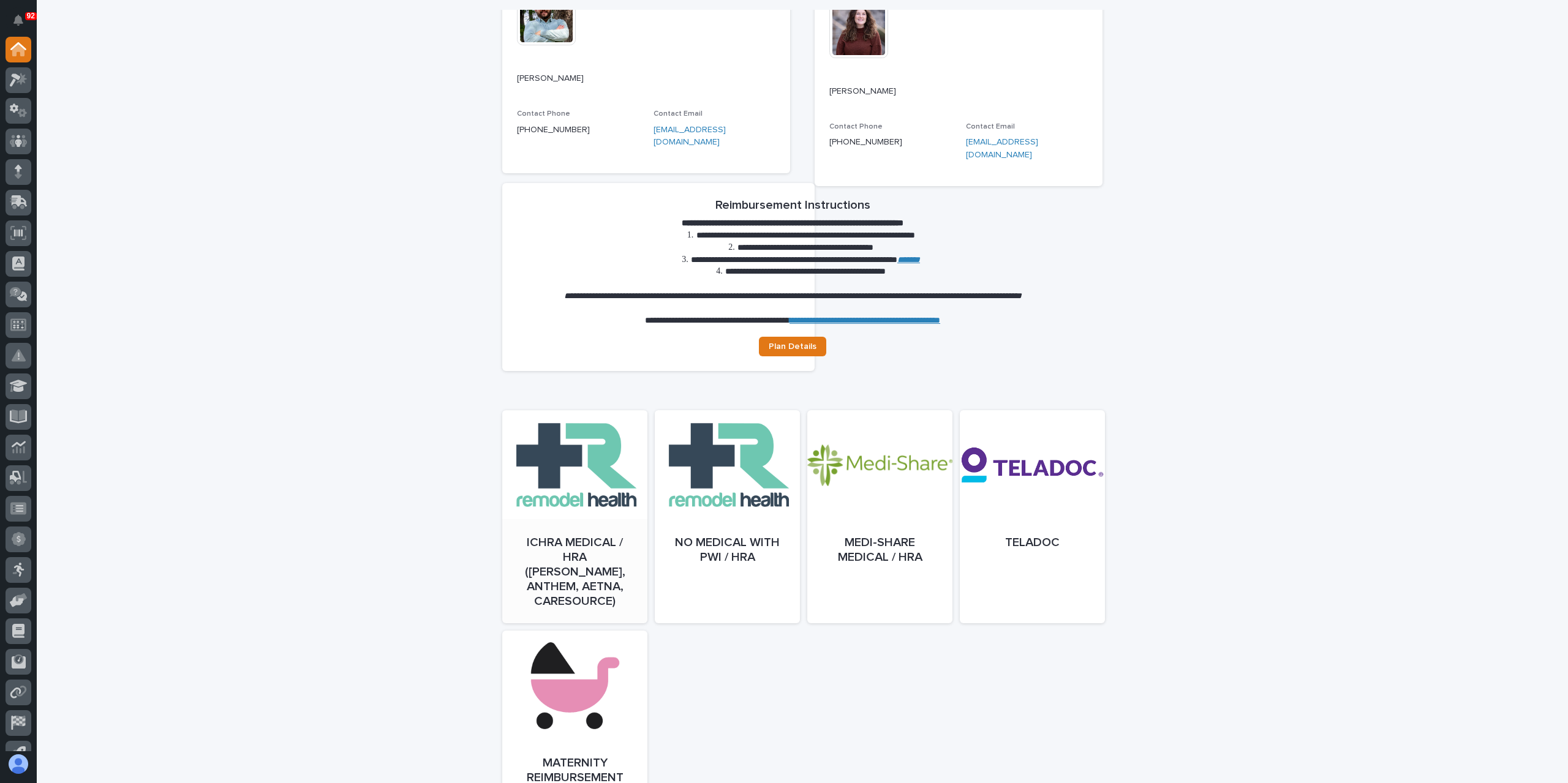
click at [595, 509] on link "Open" at bounding box center [575, 529] width 145 height 213
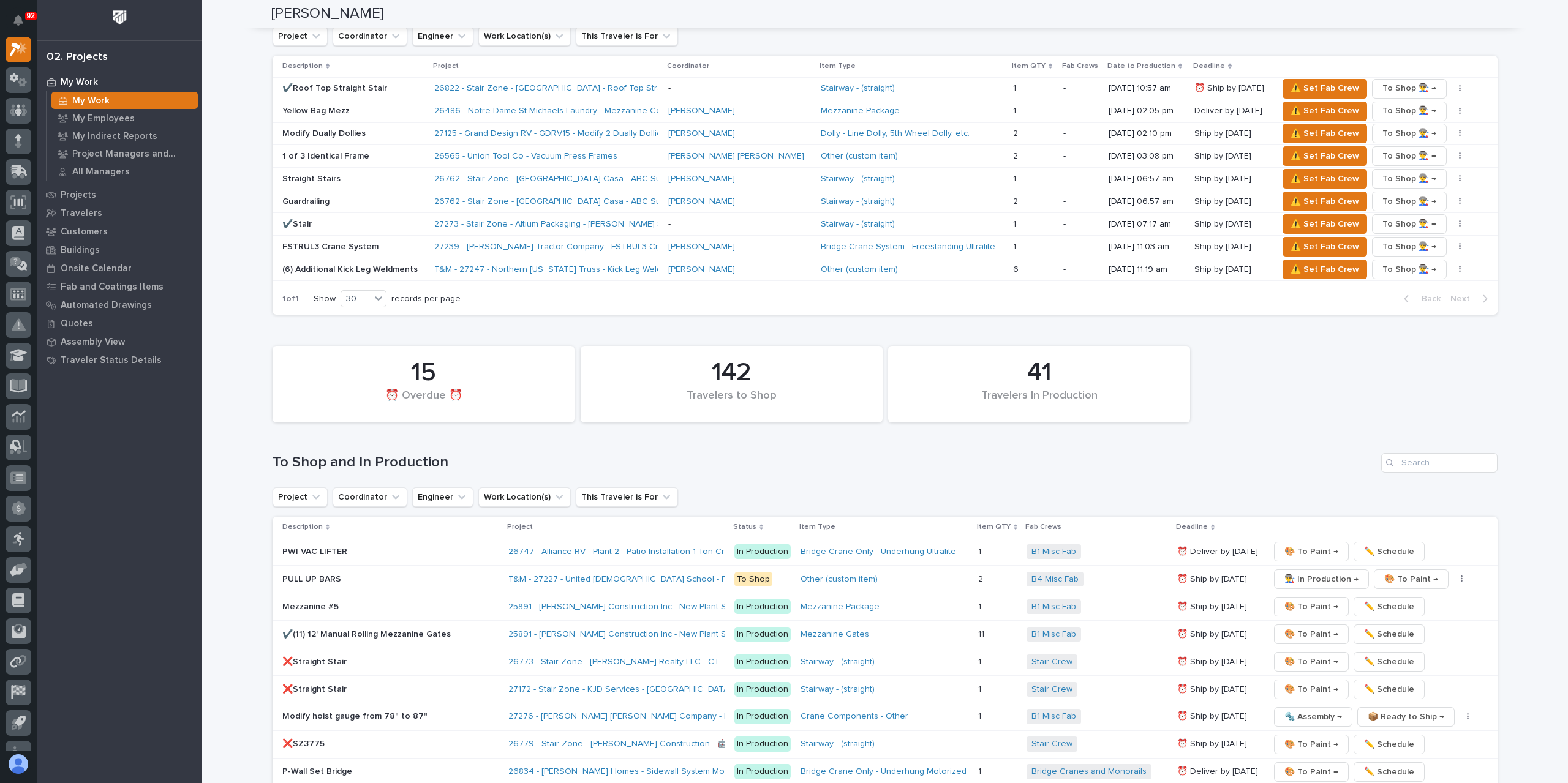
scroll to position [1102, 0]
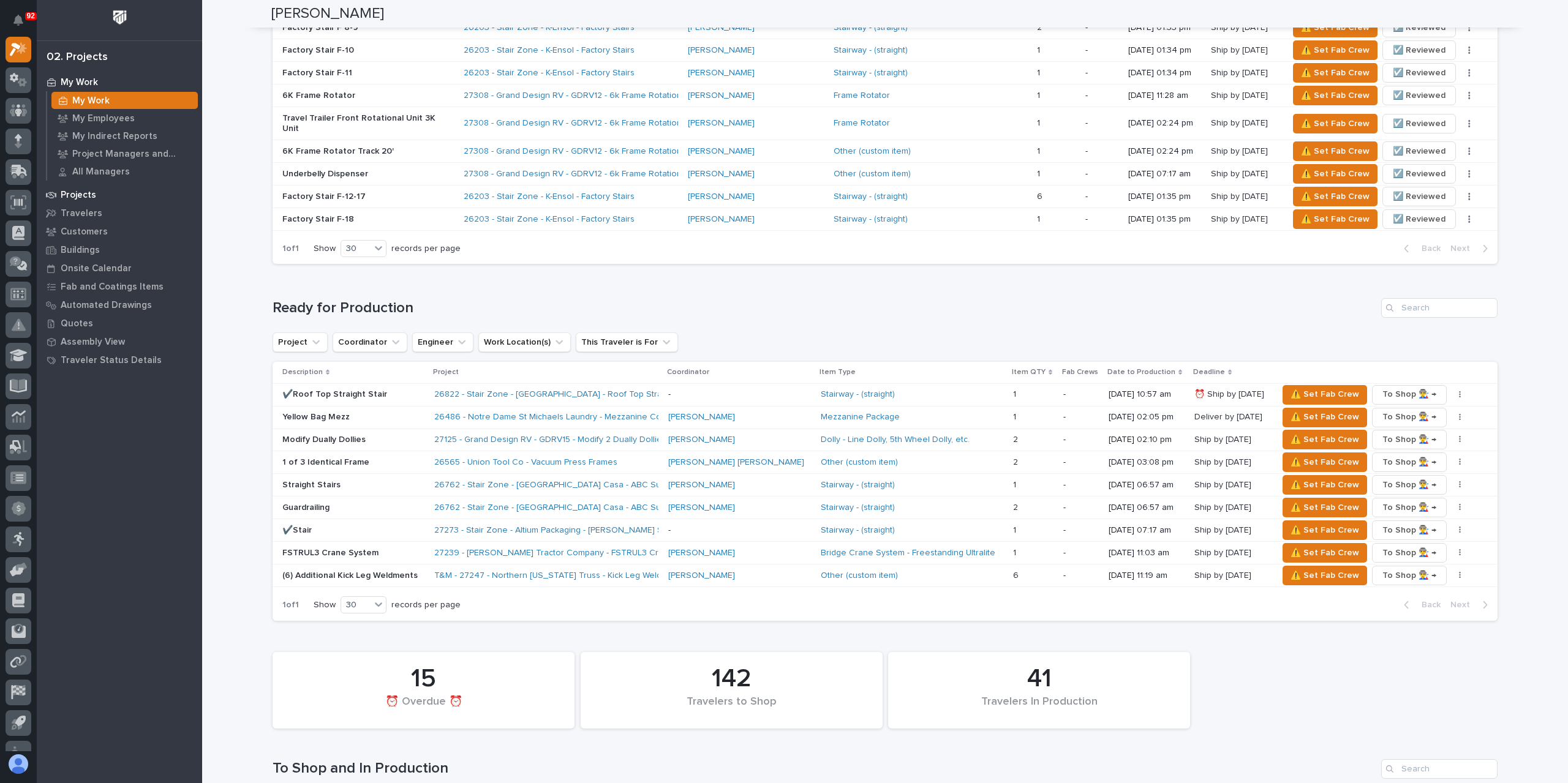
click at [91, 195] on p "Projects" at bounding box center [78, 195] width 35 height 11
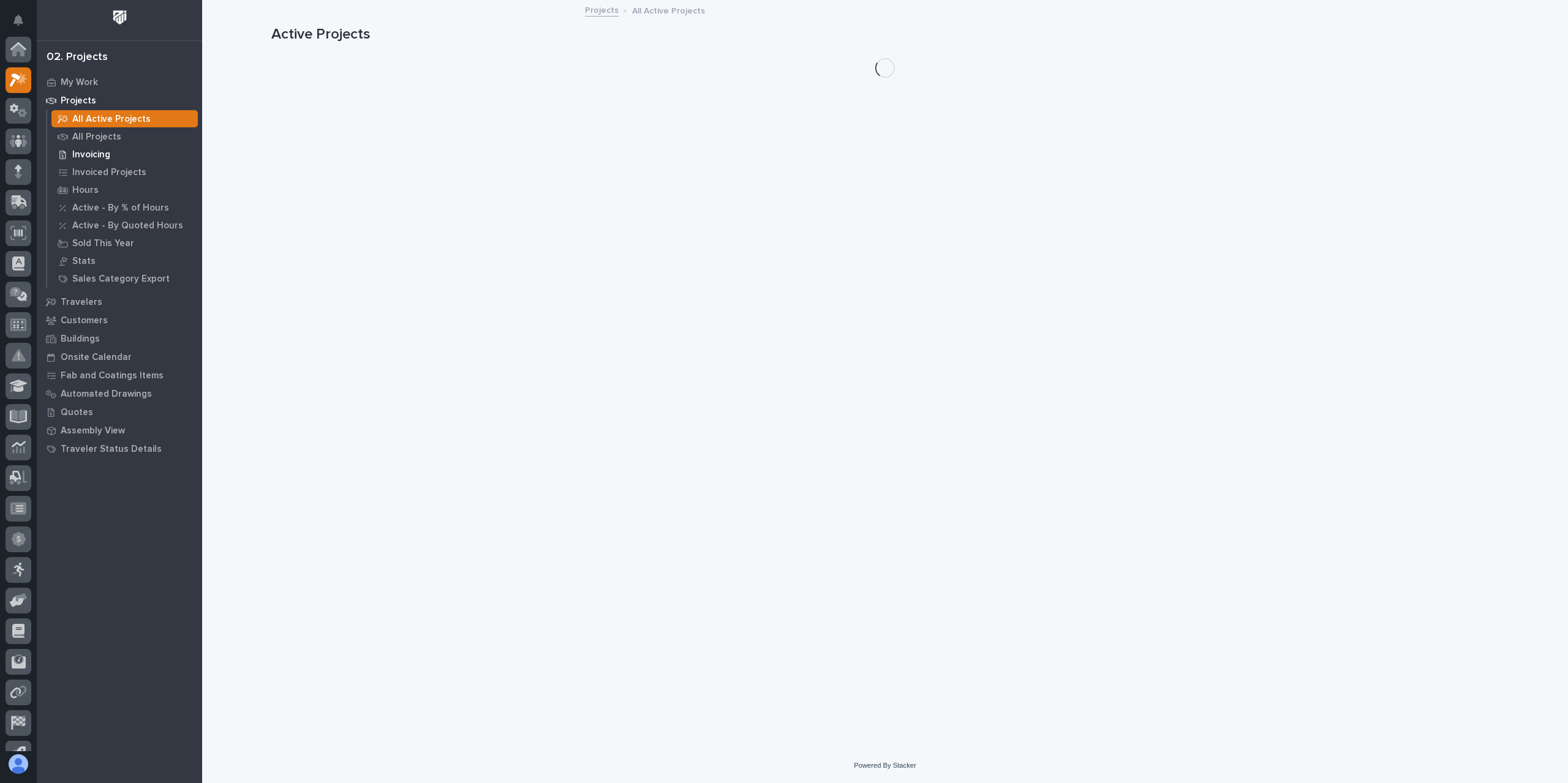
scroll to position [30, 0]
click at [88, 136] on p "All Projects" at bounding box center [96, 137] width 49 height 11
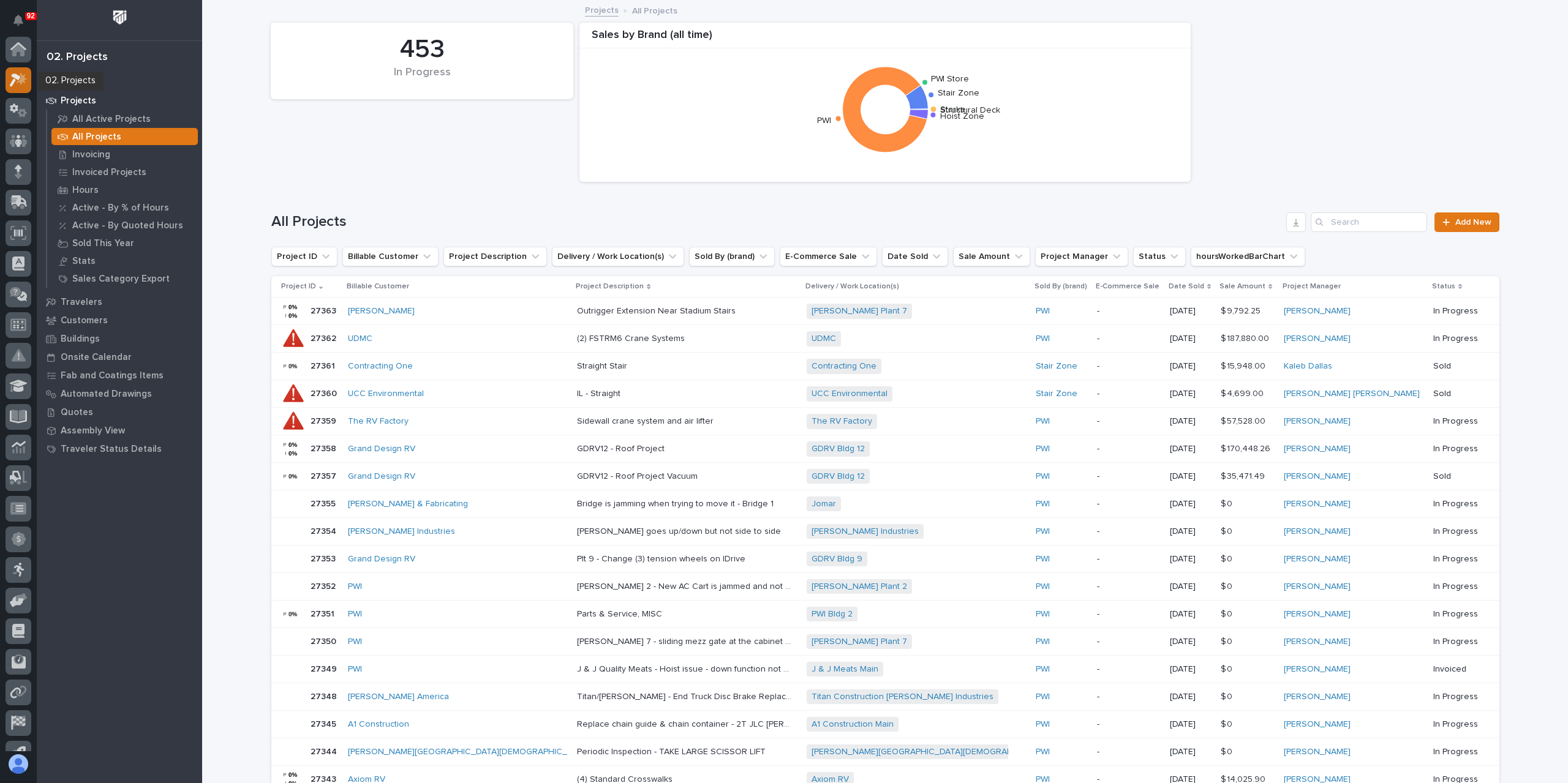
click at [27, 75] on div at bounding box center [18, 80] width 25 height 25
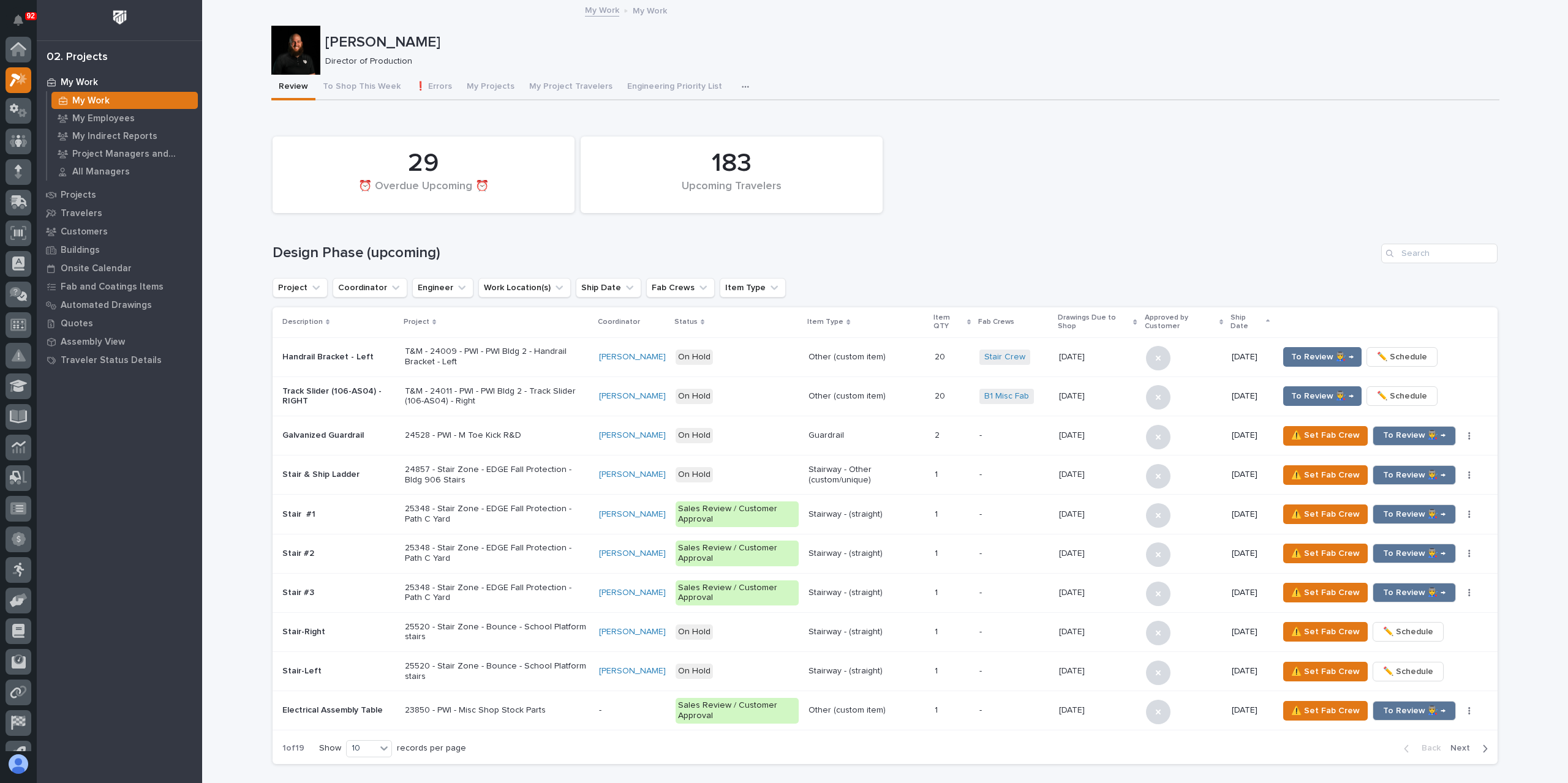
scroll to position [30, 0]
